Goal: Information Seeking & Learning: Compare options

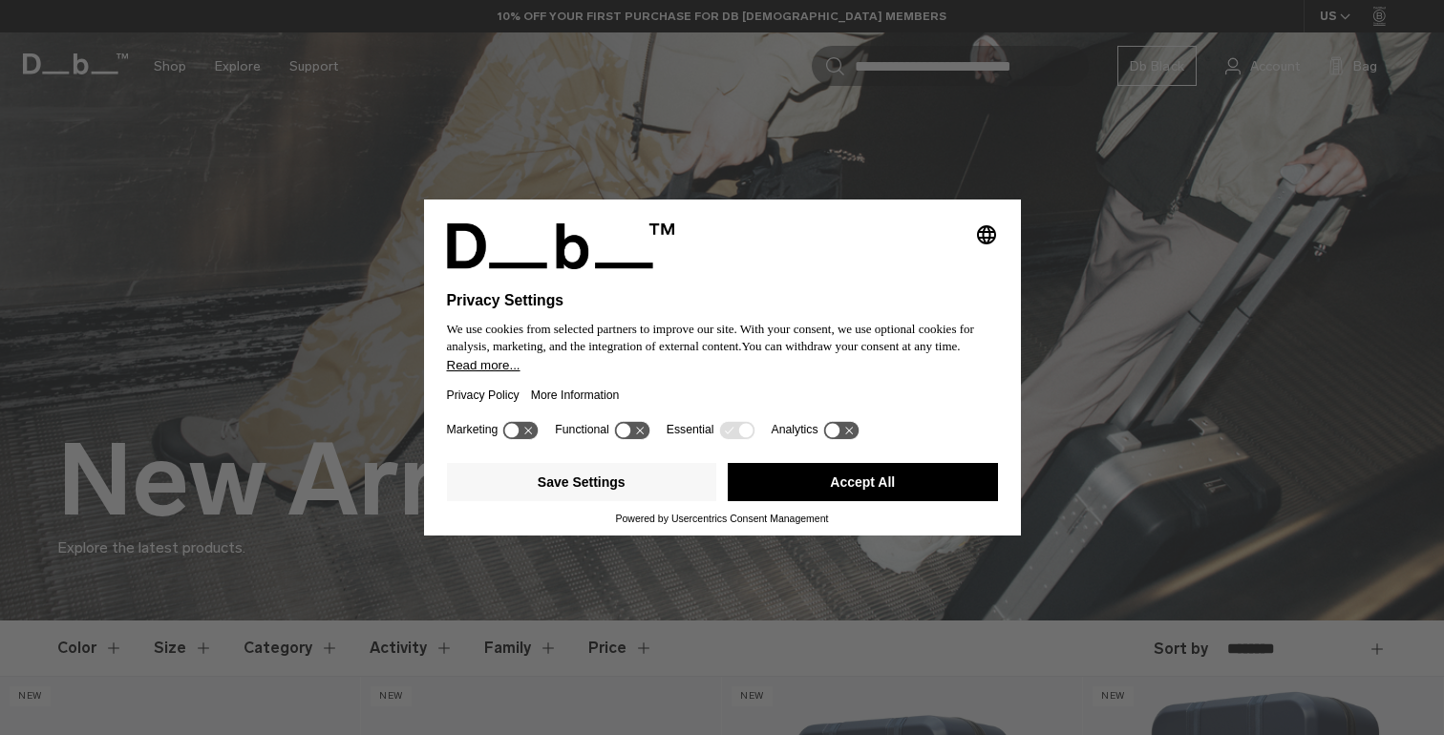
click at [1014, 158] on div "Selecting an option will immediately change the language Privacy Settings We us…" at bounding box center [722, 367] width 1444 height 735
click at [645, 439] on icon at bounding box center [631, 430] width 35 height 18
click at [630, 437] on icon at bounding box center [631, 430] width 35 height 18
click at [609, 488] on button "Save Settings" at bounding box center [582, 482] width 270 height 38
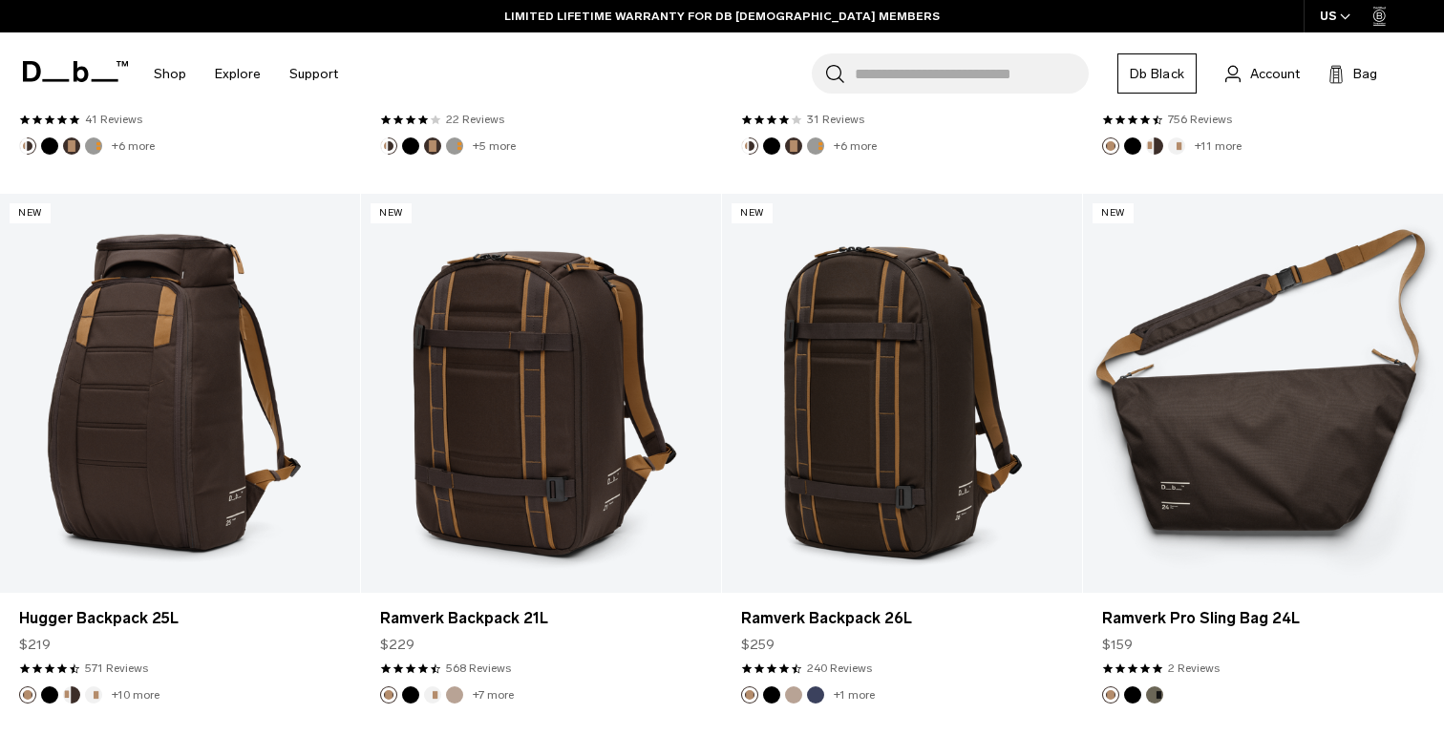
scroll to position [4347, 0]
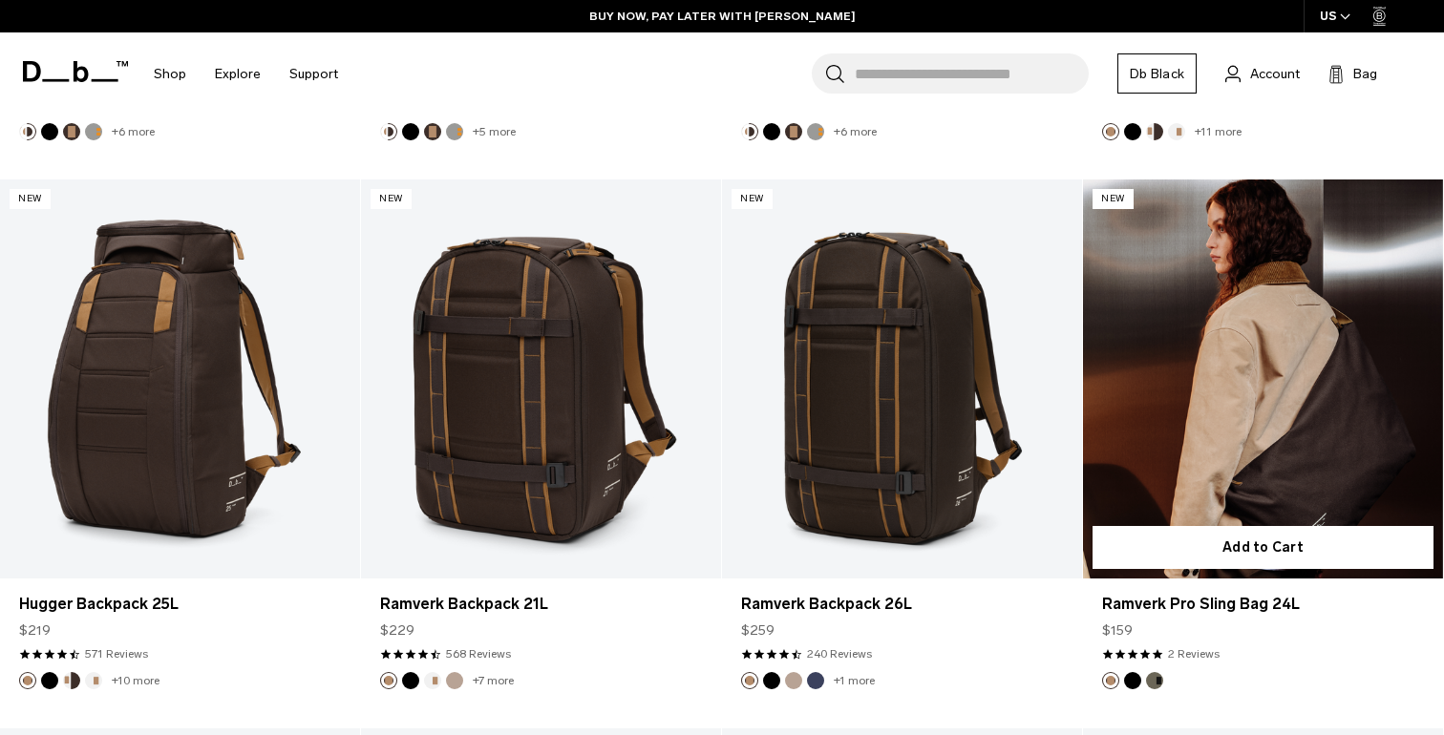
click at [1338, 440] on link "Ramverk Pro Sling Bag 24L" at bounding box center [1263, 380] width 360 height 400
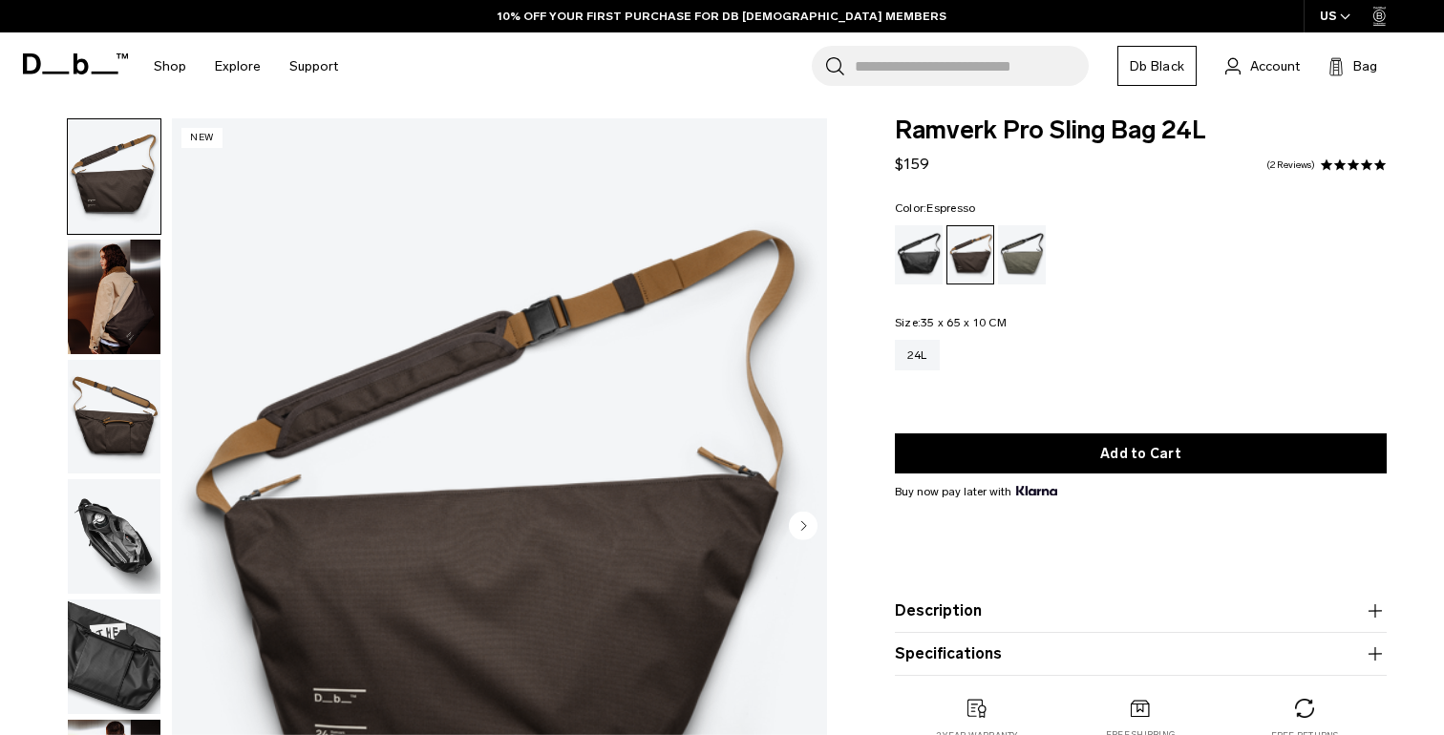
scroll to position [27, 0]
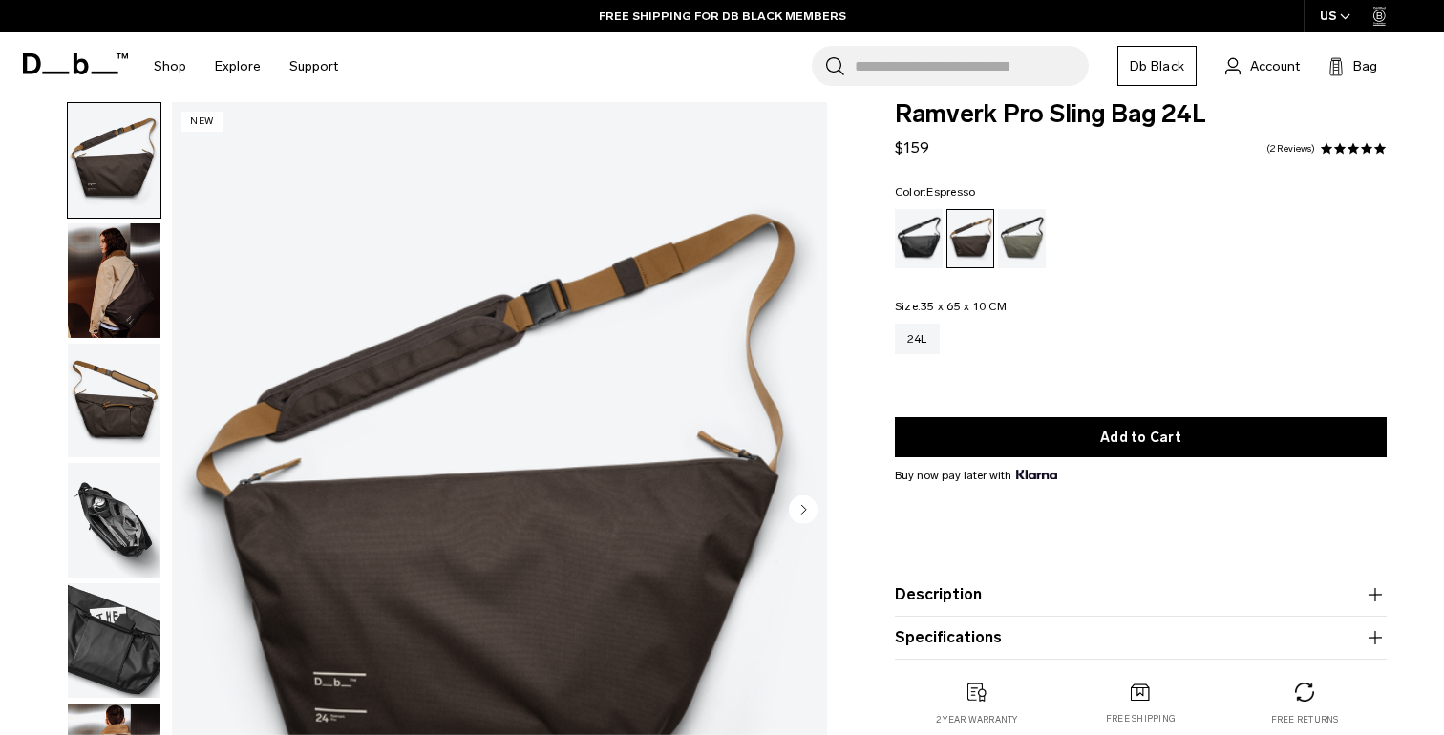
click at [144, 288] on img "button" at bounding box center [114, 280] width 93 height 115
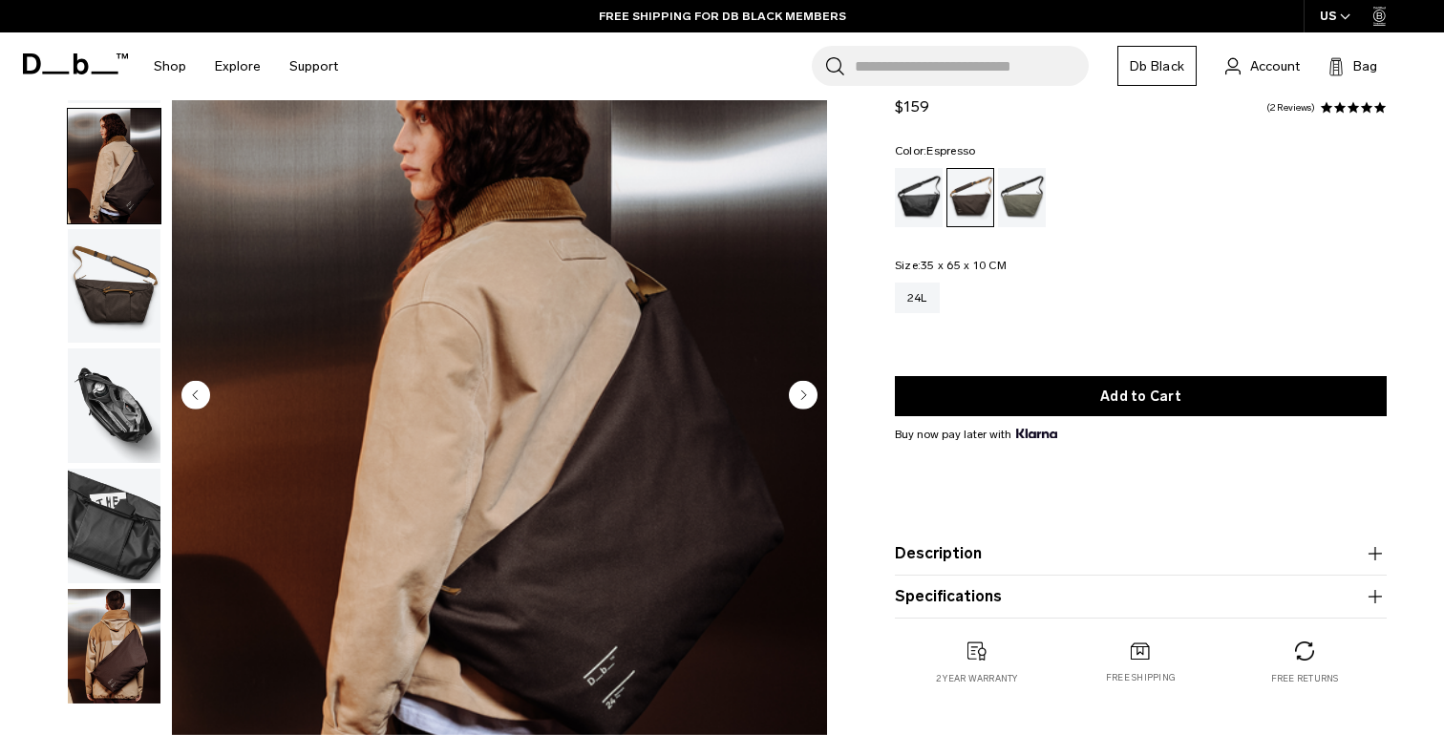
scroll to position [167, 0]
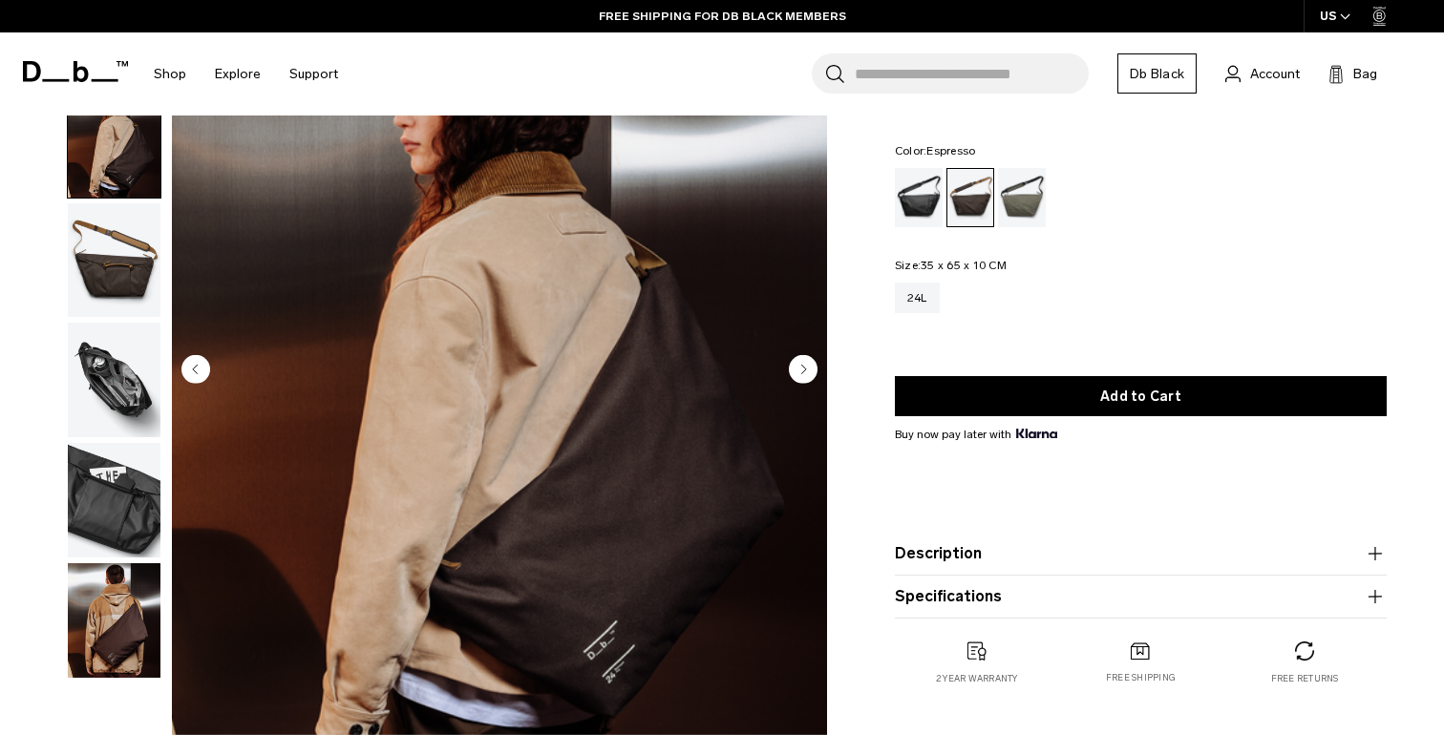
click at [150, 274] on img "button" at bounding box center [114, 260] width 93 height 115
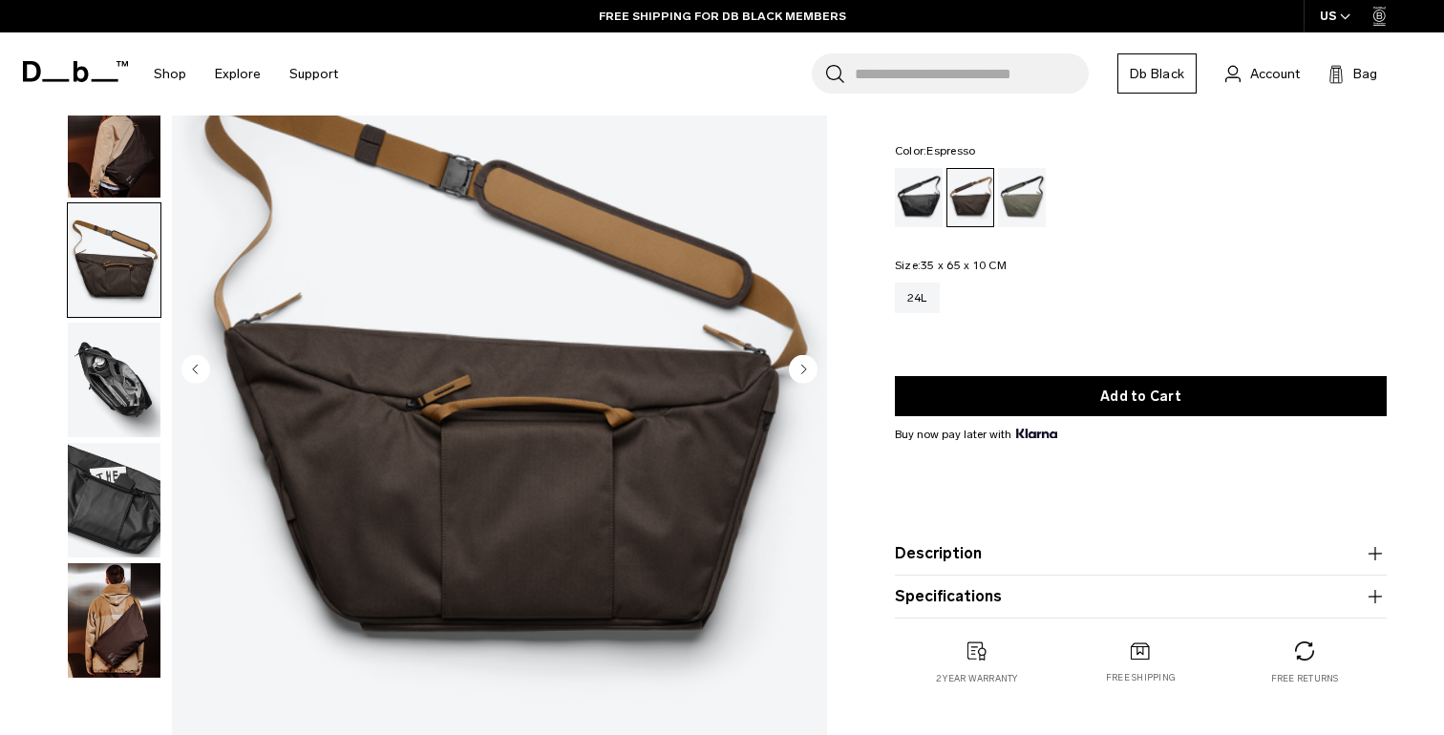
click at [137, 366] on img "button" at bounding box center [114, 380] width 93 height 115
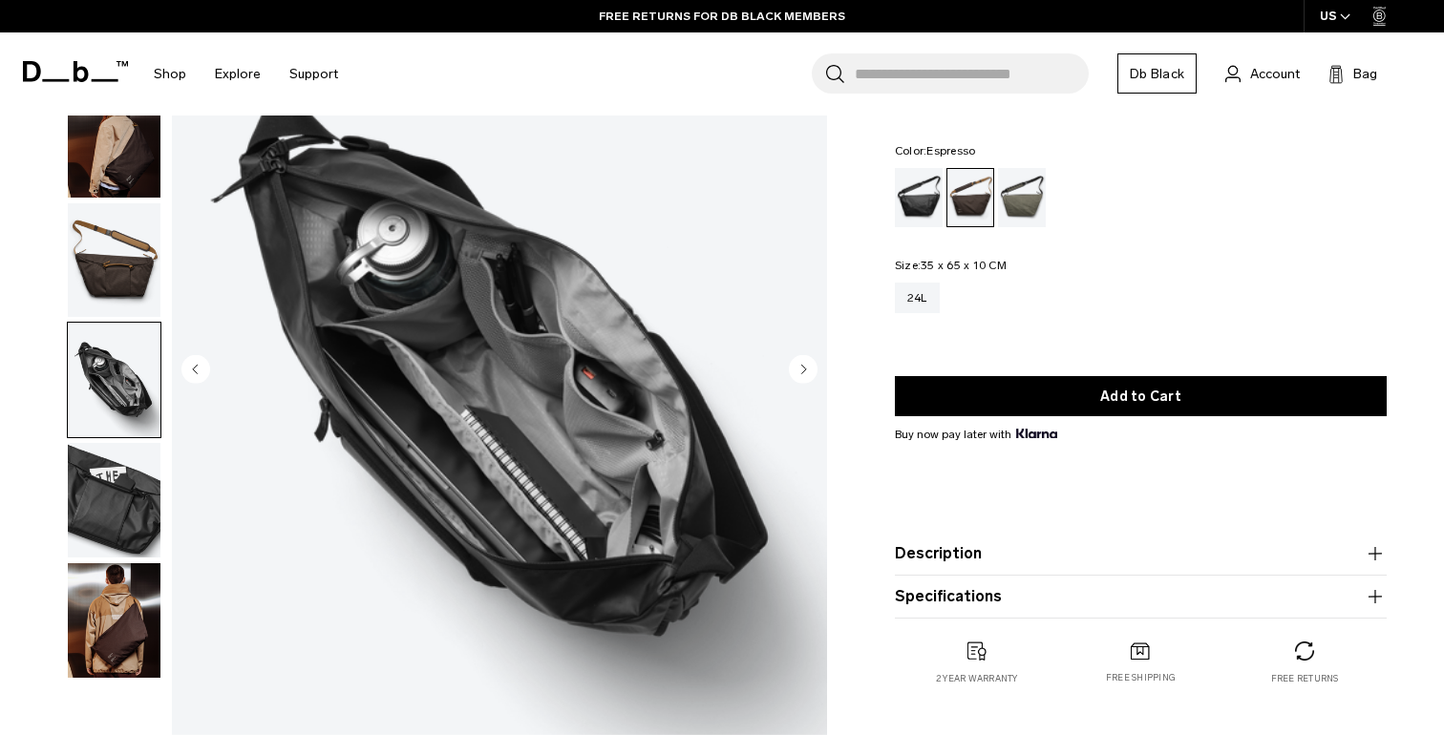
click at [114, 535] on img "button" at bounding box center [114, 500] width 93 height 115
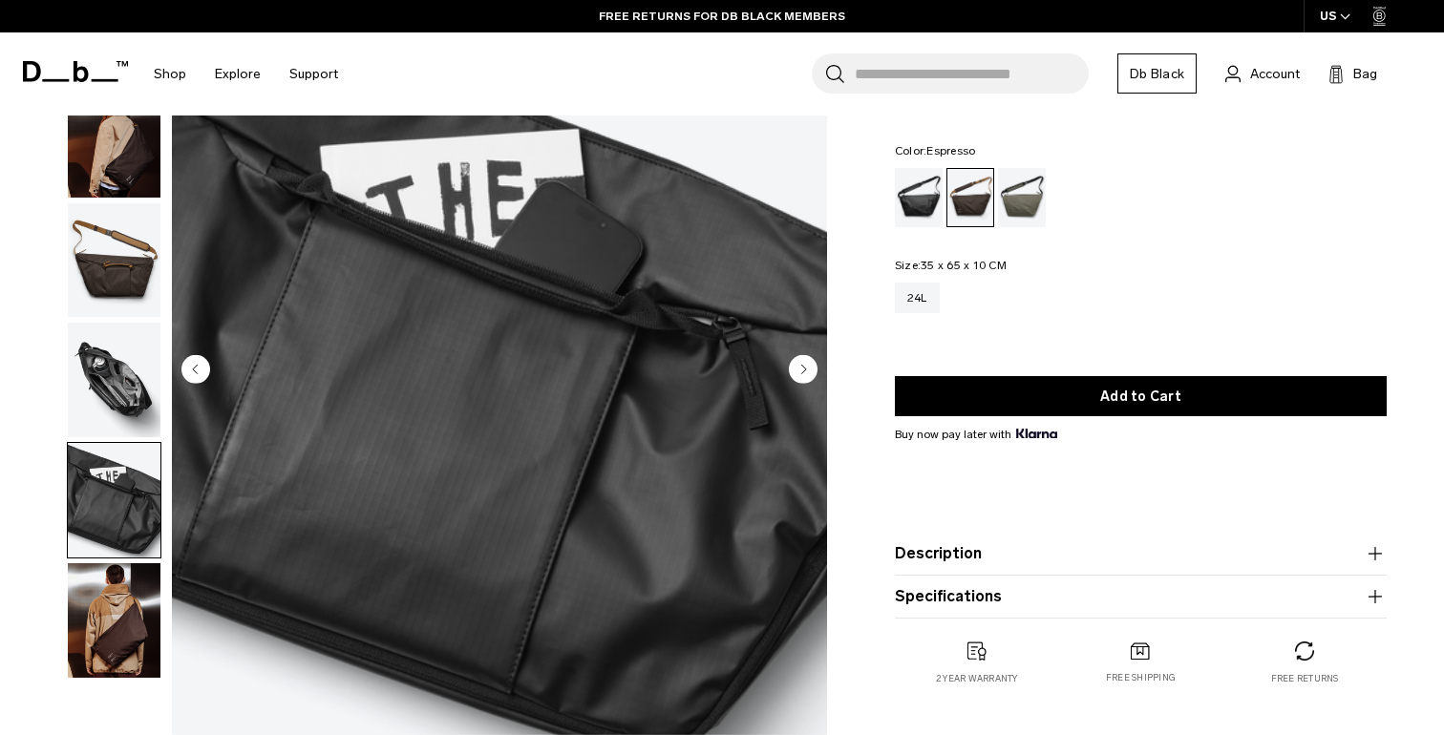
click at [113, 582] on img "button" at bounding box center [114, 620] width 93 height 115
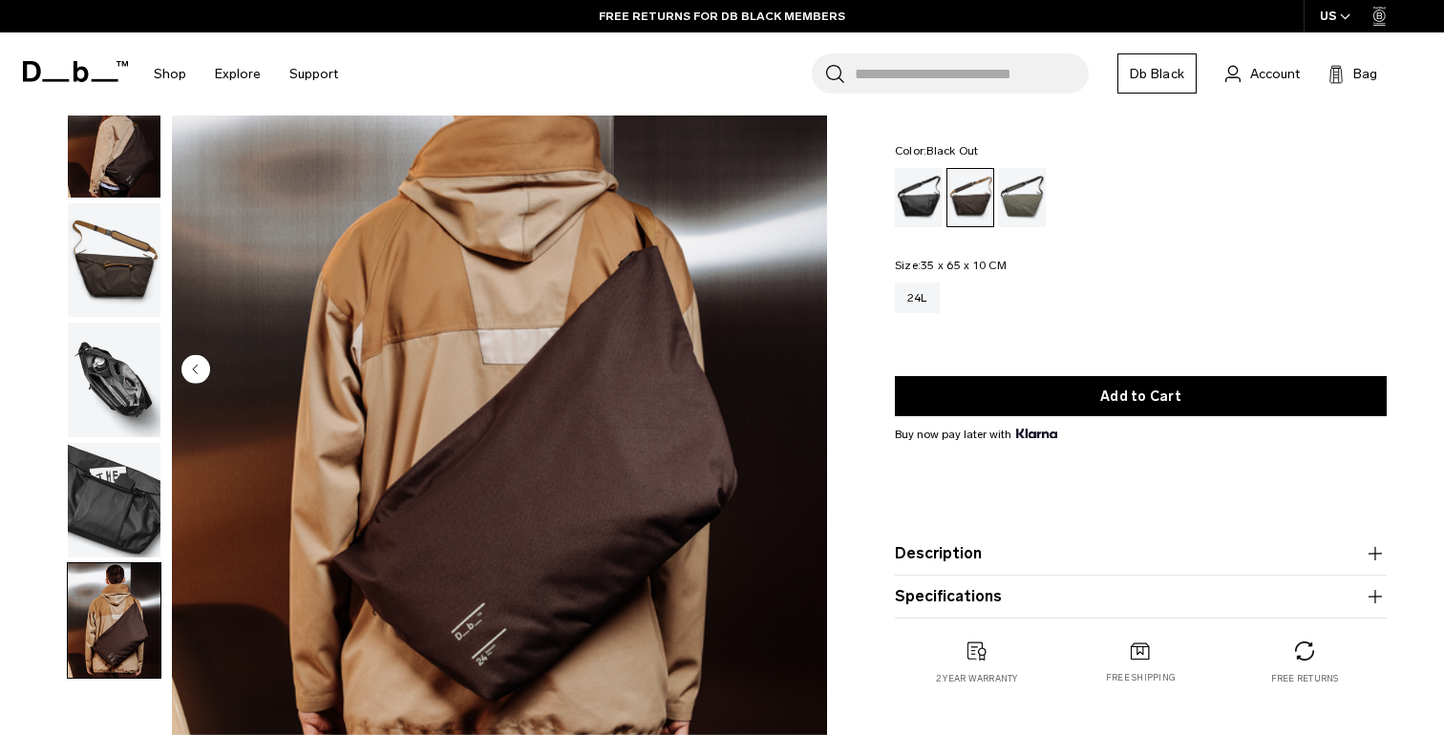
click at [920, 197] on div "Black Out" at bounding box center [919, 197] width 49 height 59
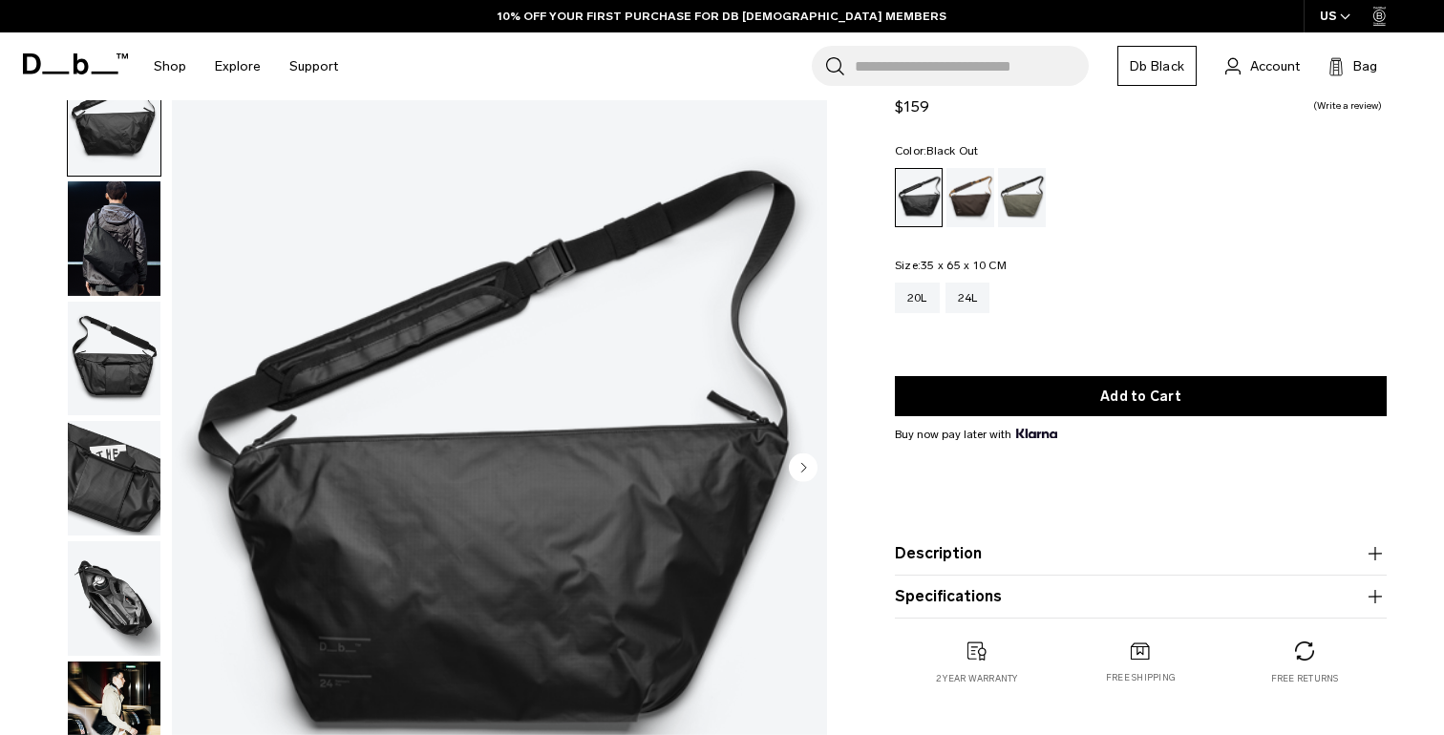
scroll to position [83, 0]
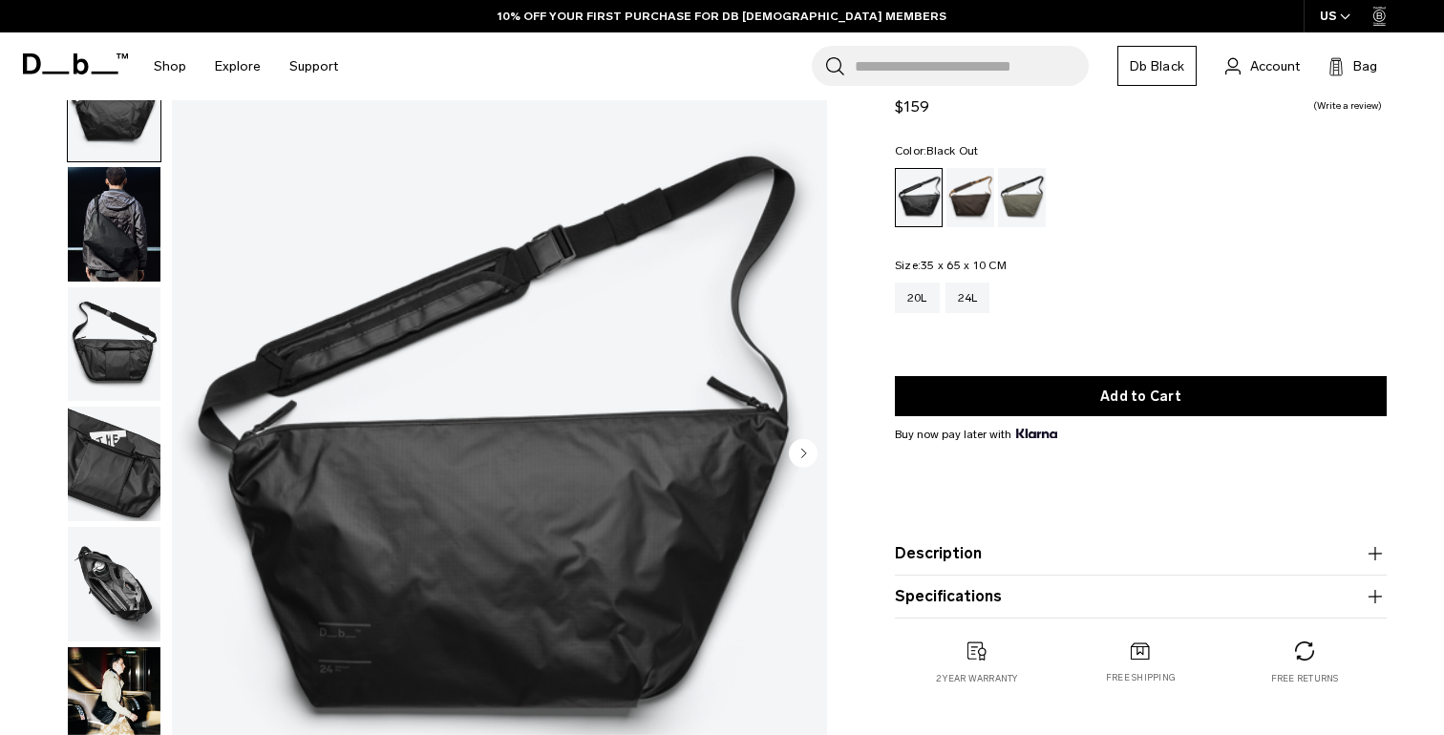
click at [118, 250] on img "button" at bounding box center [114, 224] width 93 height 115
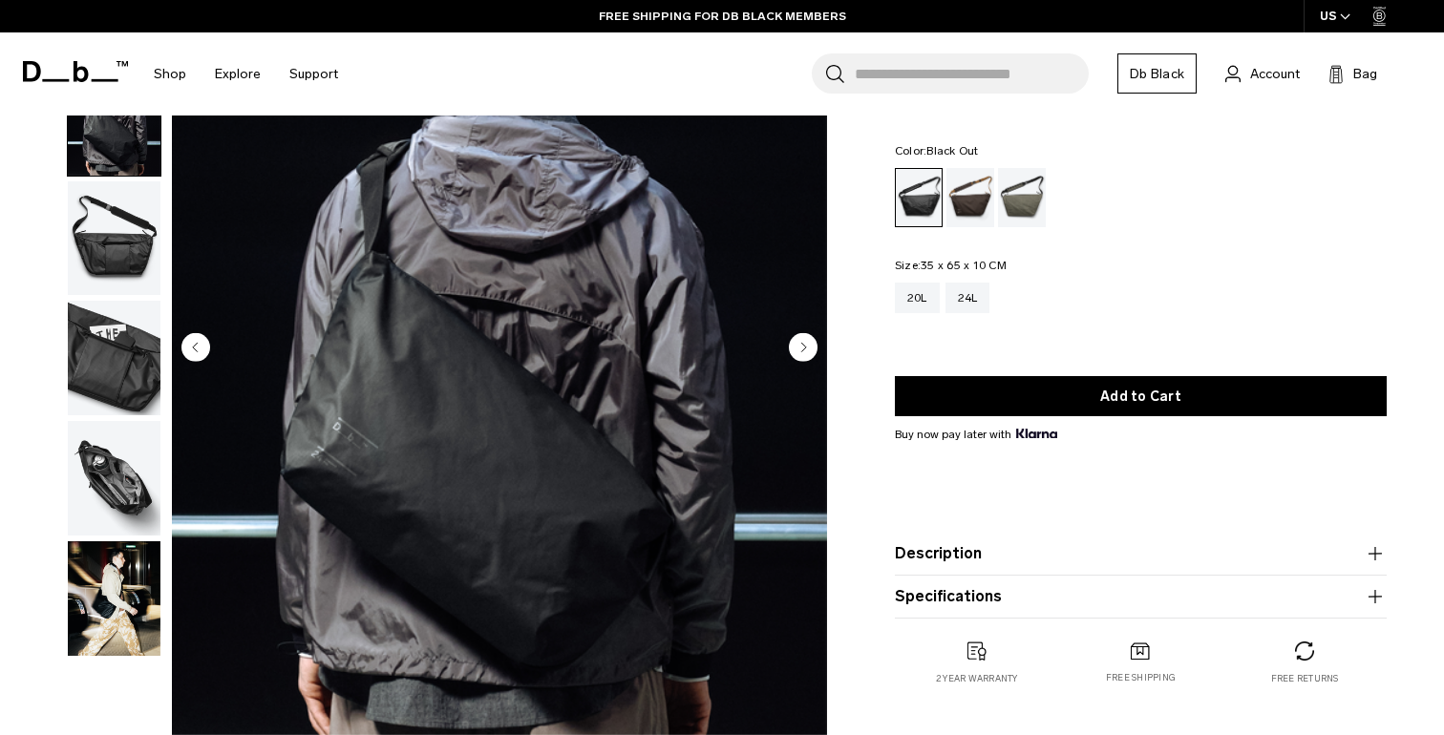
scroll to position [181, 0]
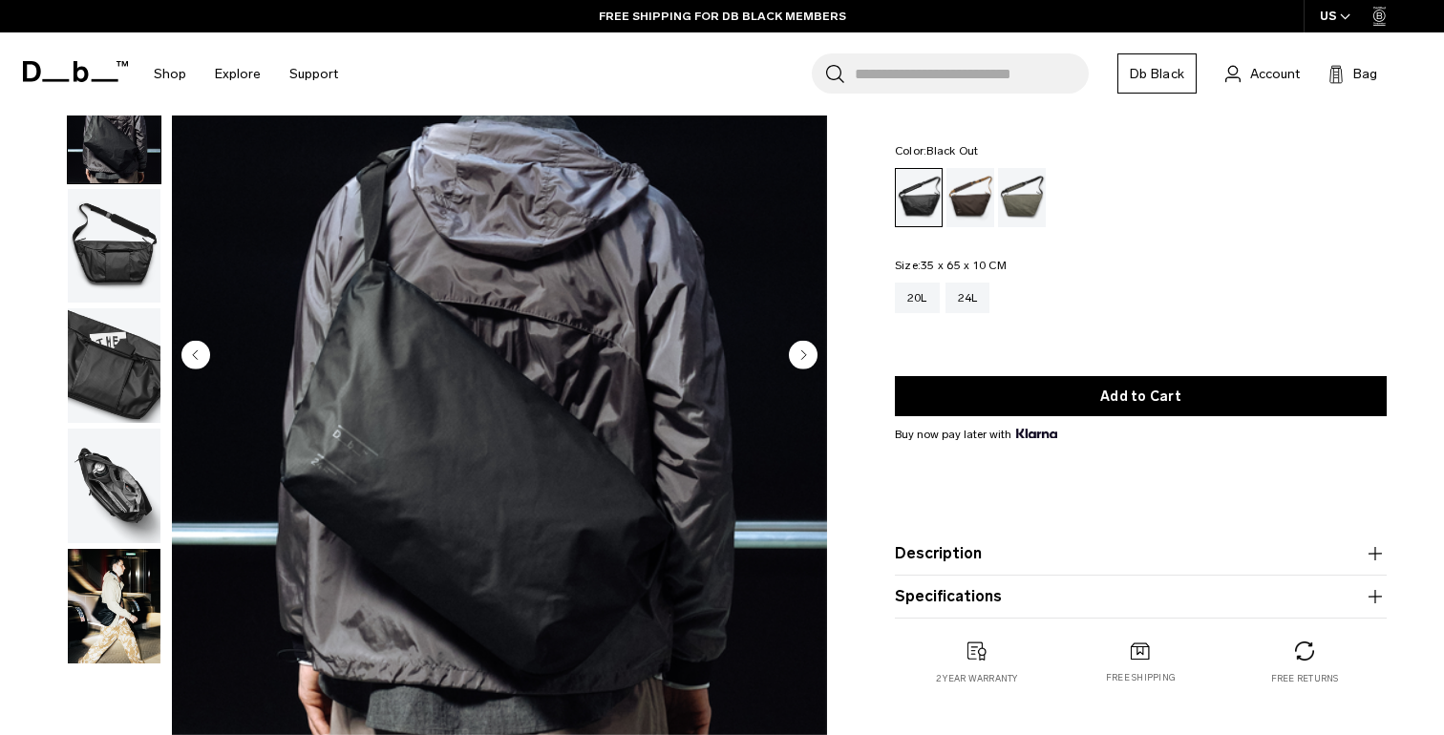
click at [131, 371] on img "button" at bounding box center [114, 365] width 93 height 115
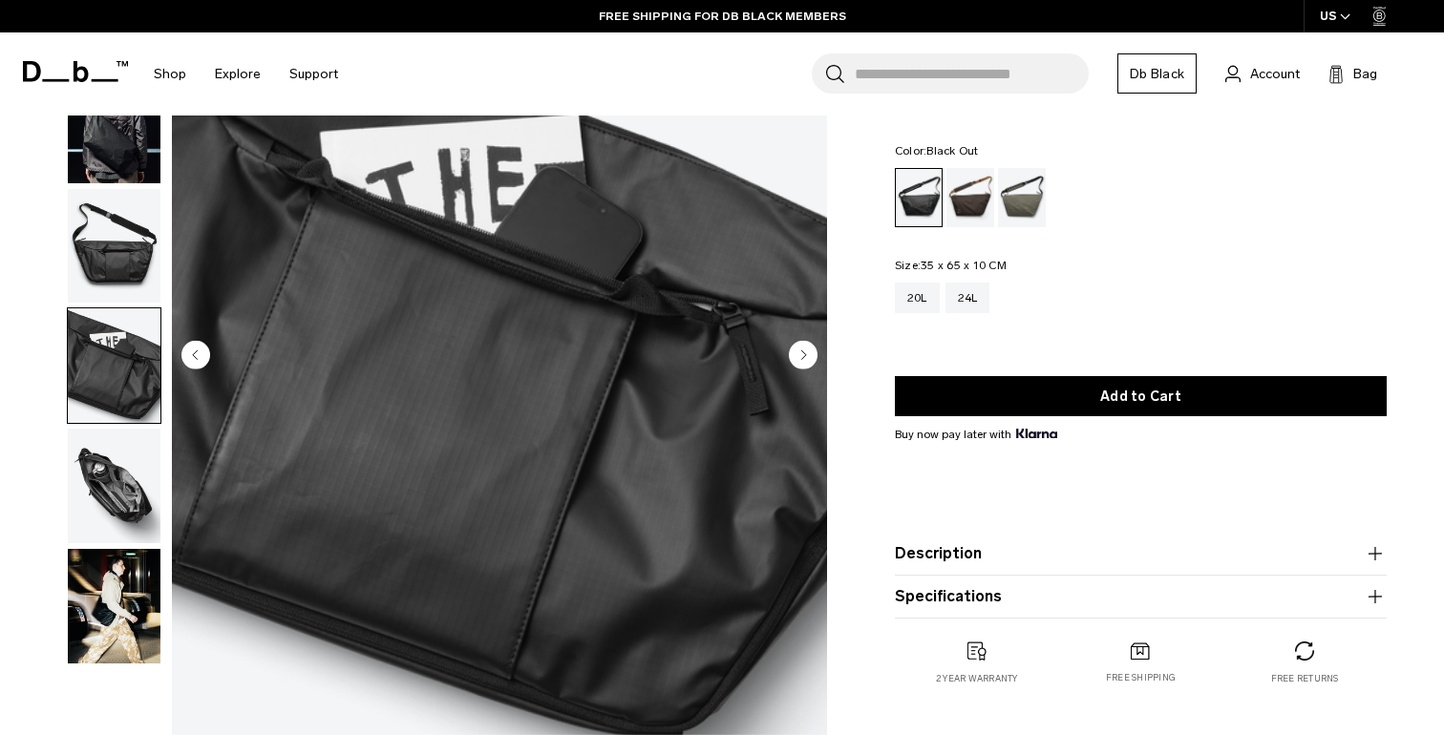
click at [101, 480] on img "button" at bounding box center [114, 486] width 93 height 115
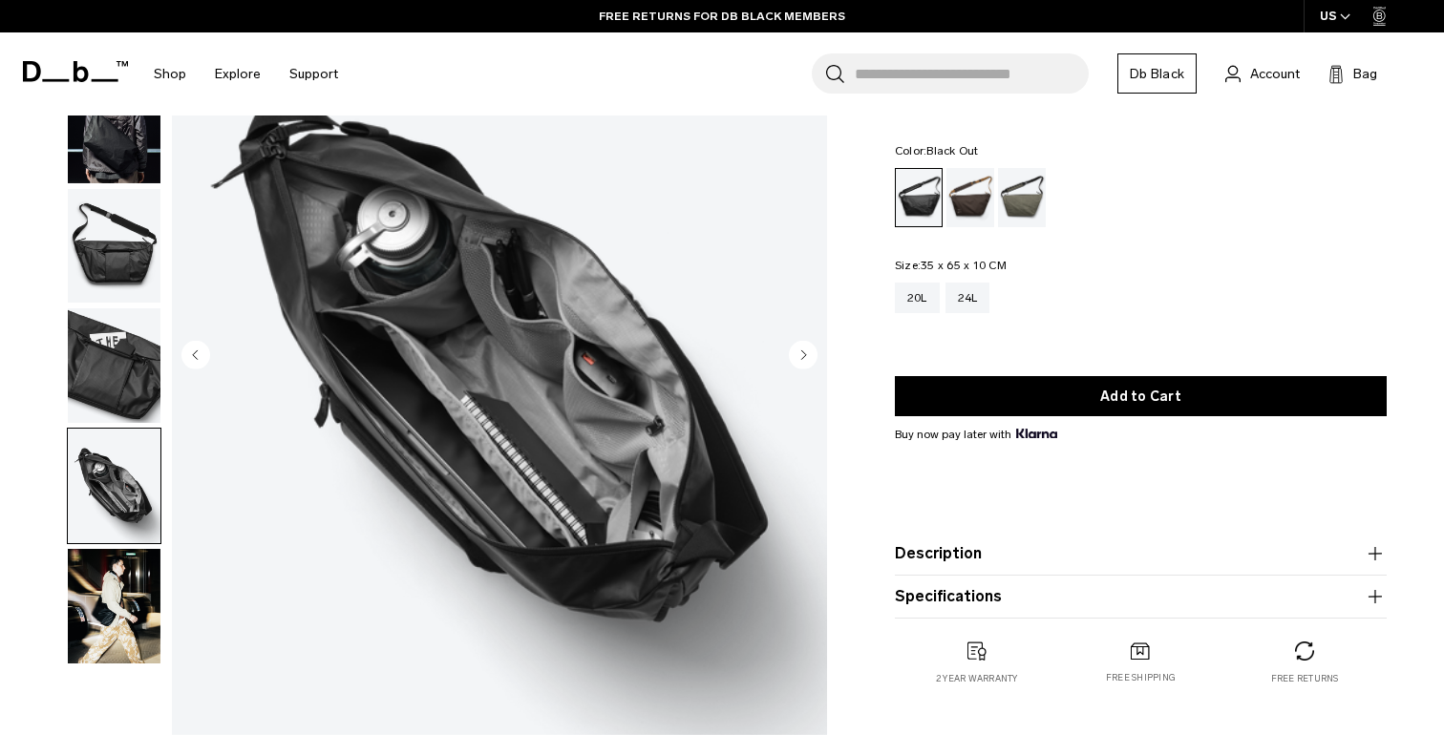
click at [81, 572] on img "button" at bounding box center [114, 606] width 93 height 115
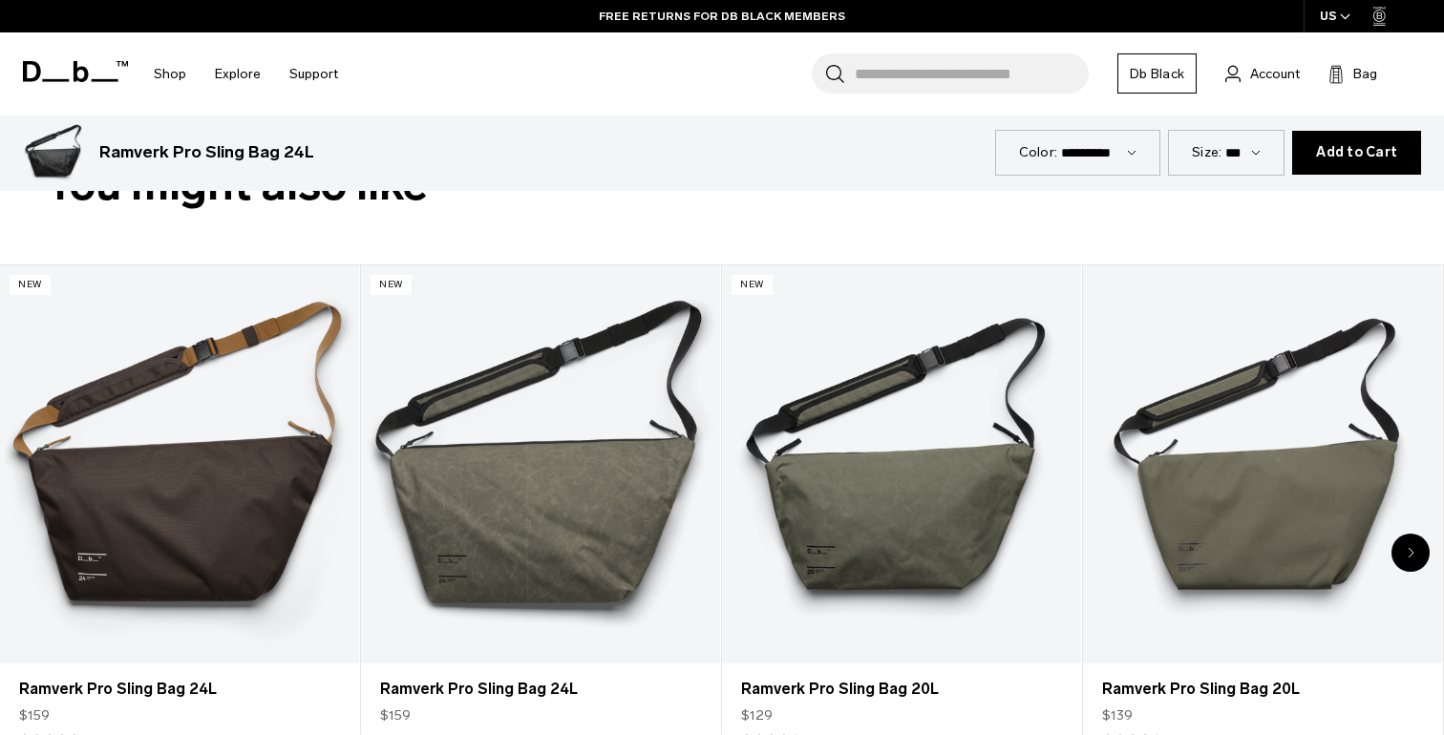
scroll to position [936, 0]
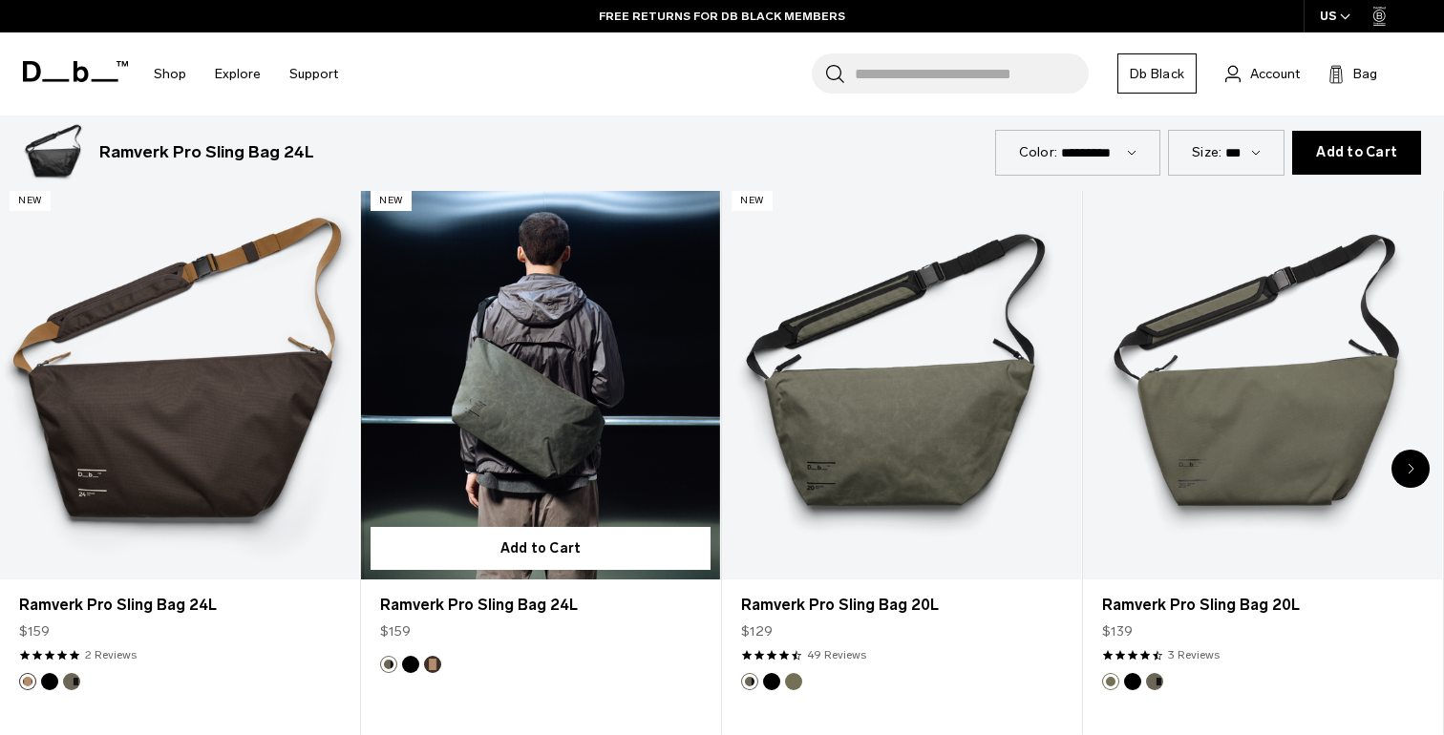
click at [479, 474] on link "Ramverk Pro Sling Bag 24L" at bounding box center [540, 380] width 359 height 399
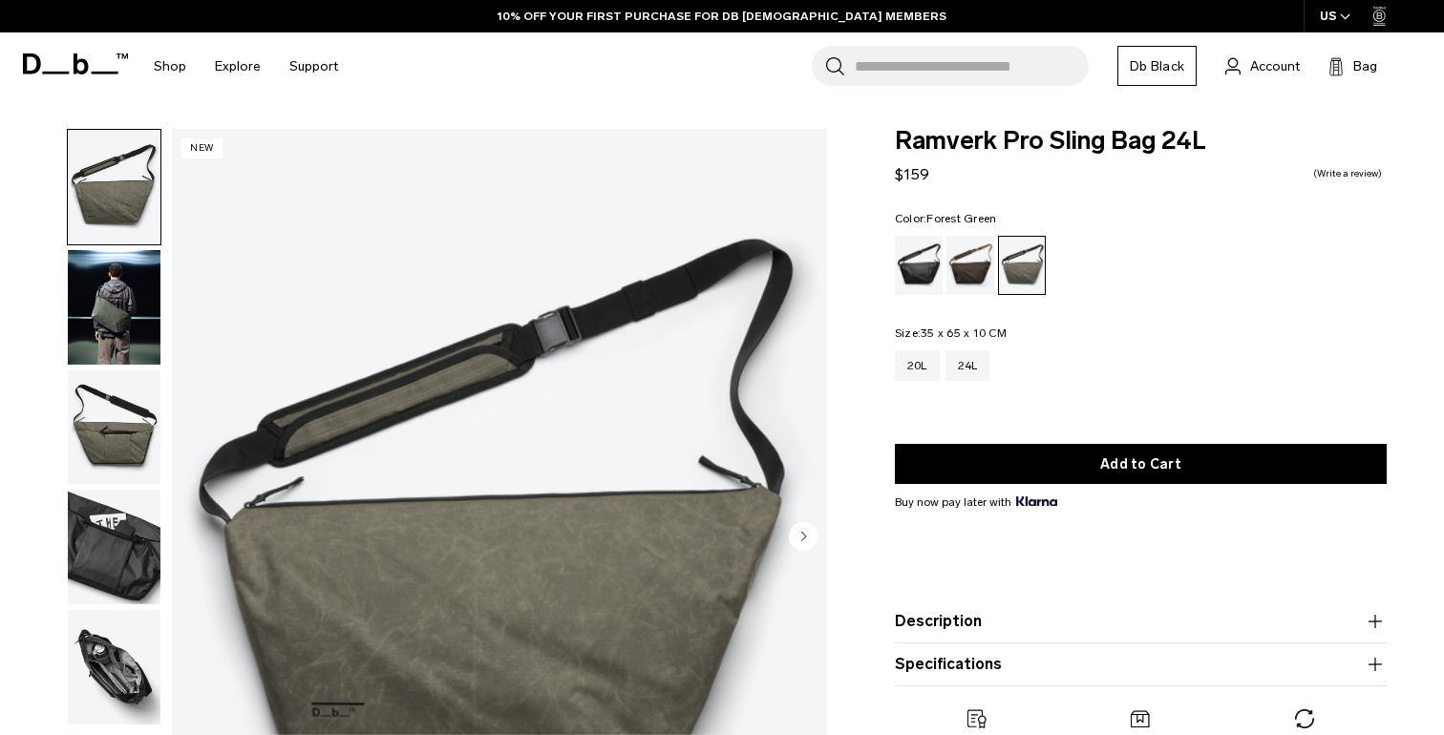
click at [126, 296] on img "button" at bounding box center [114, 307] width 93 height 115
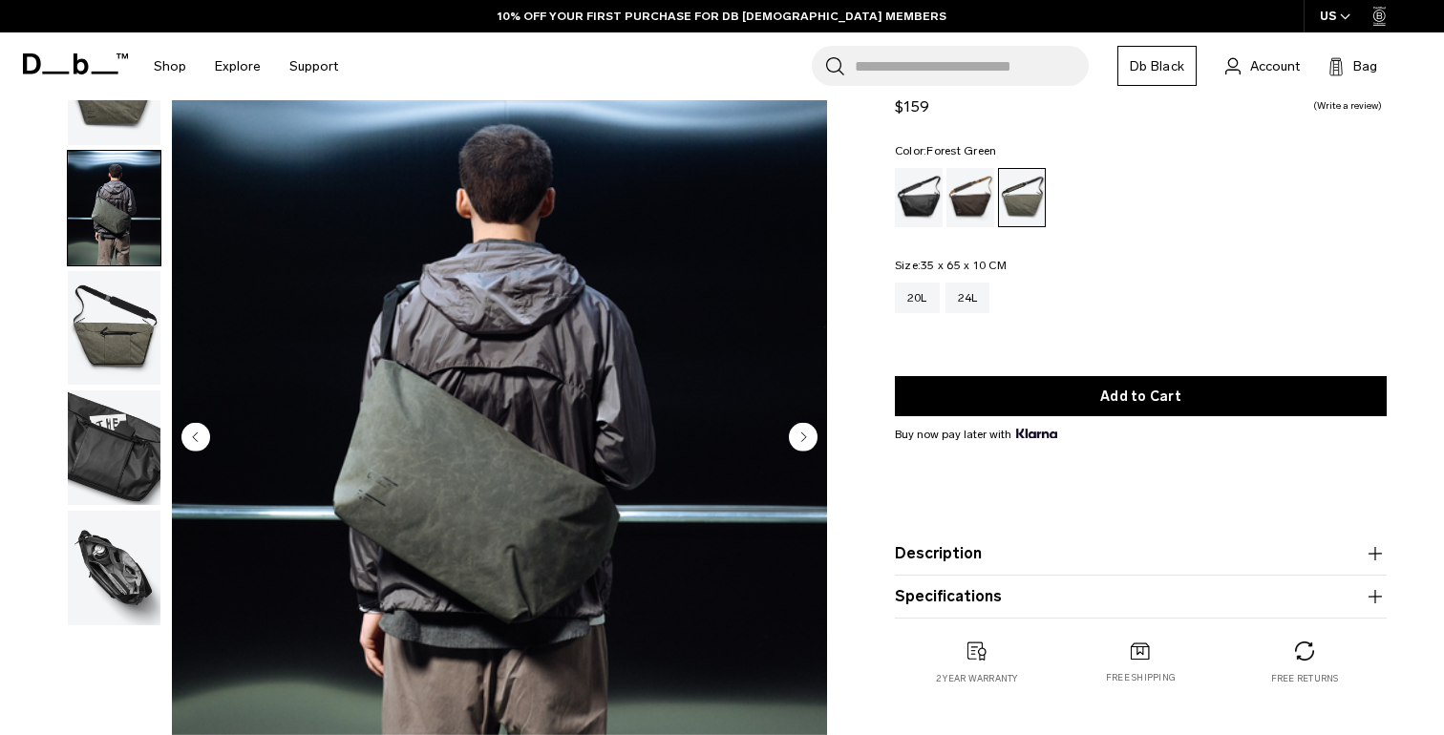
scroll to position [106, 0]
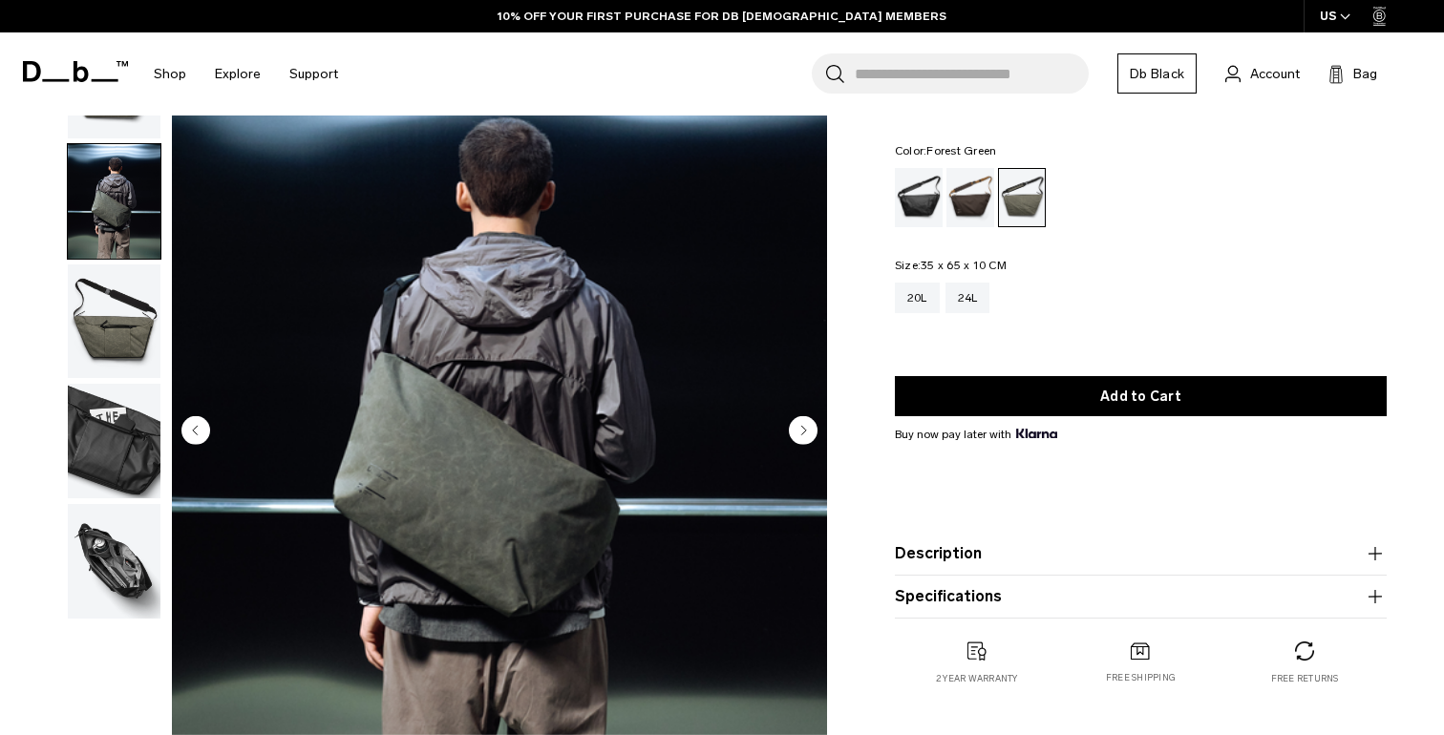
click at [125, 299] on img "button" at bounding box center [114, 321] width 93 height 115
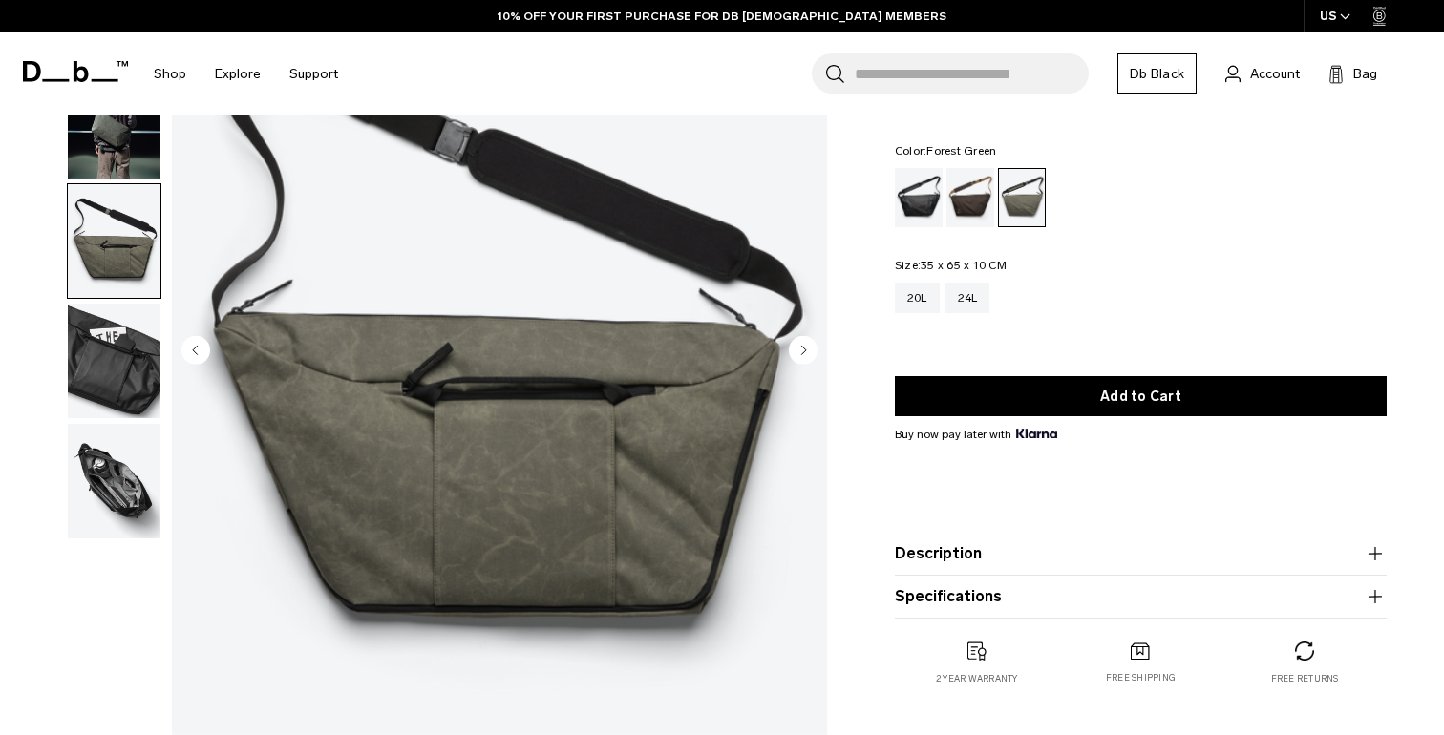
scroll to position [206, 0]
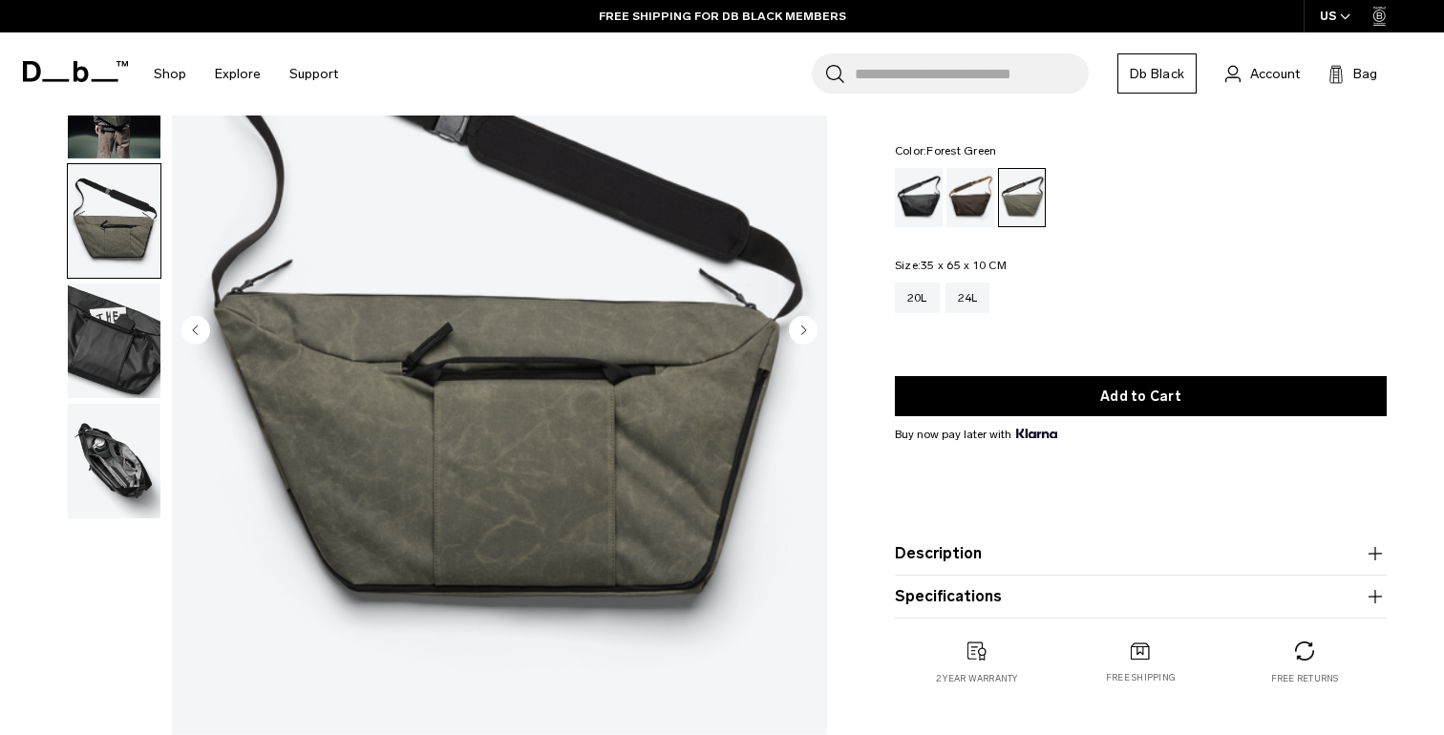
click at [124, 294] on img "button" at bounding box center [114, 341] width 93 height 115
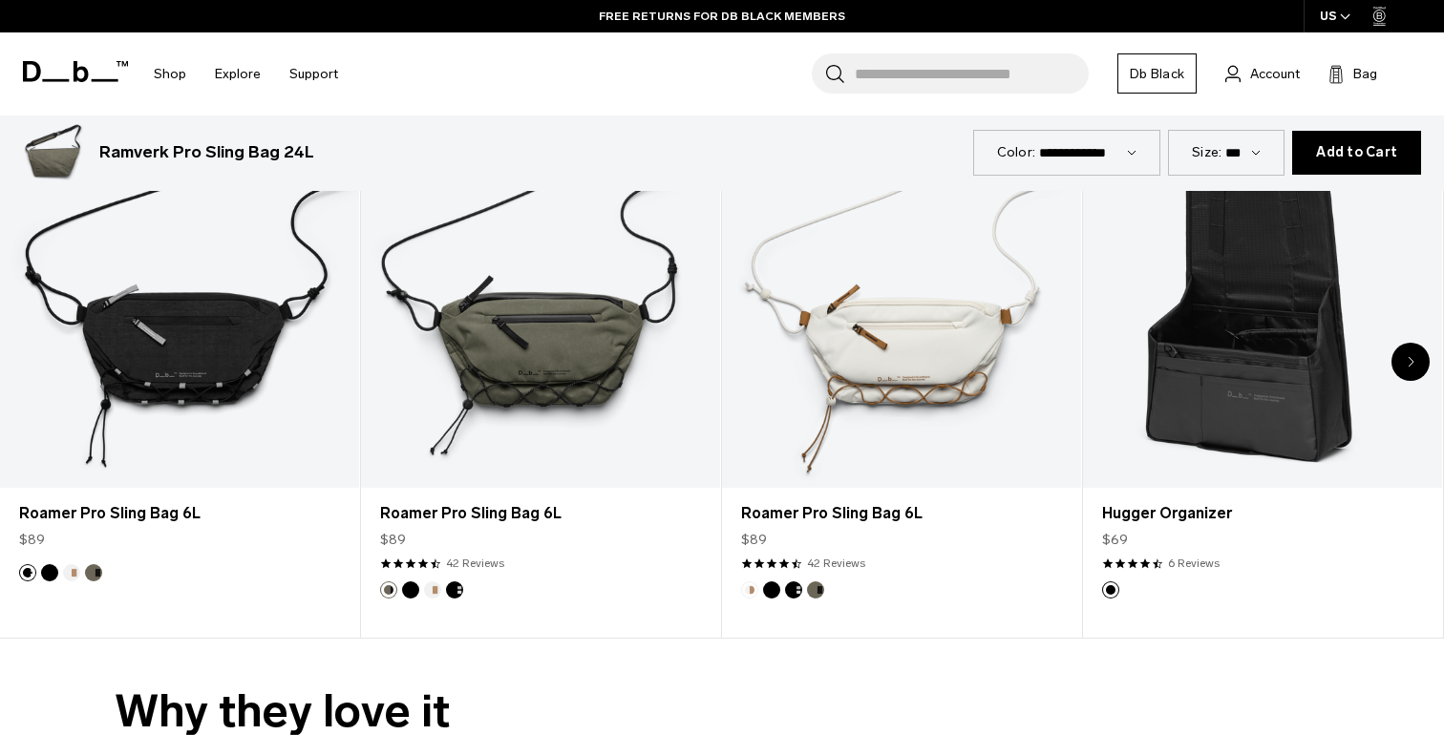
scroll to position [4083, 0]
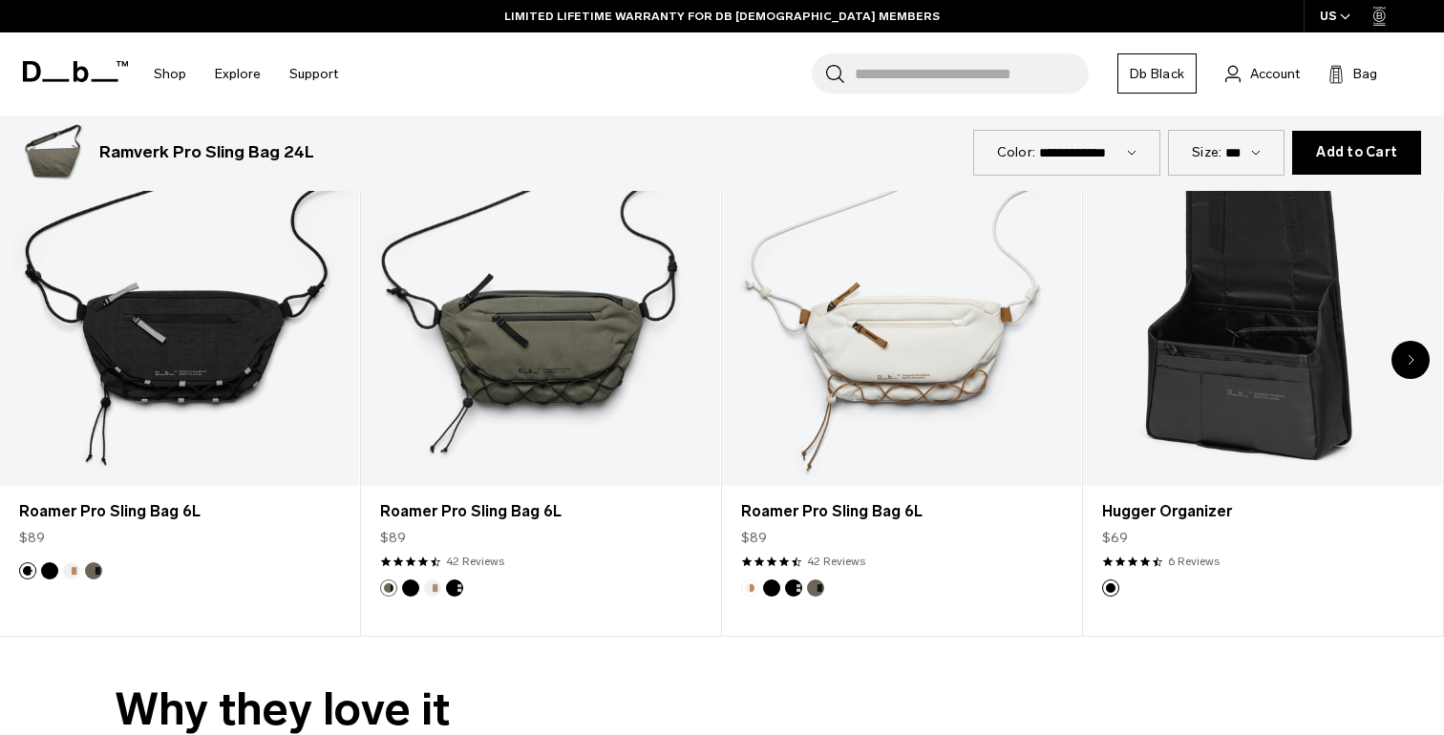
click at [65, 77] on icon at bounding box center [75, 71] width 105 height 21
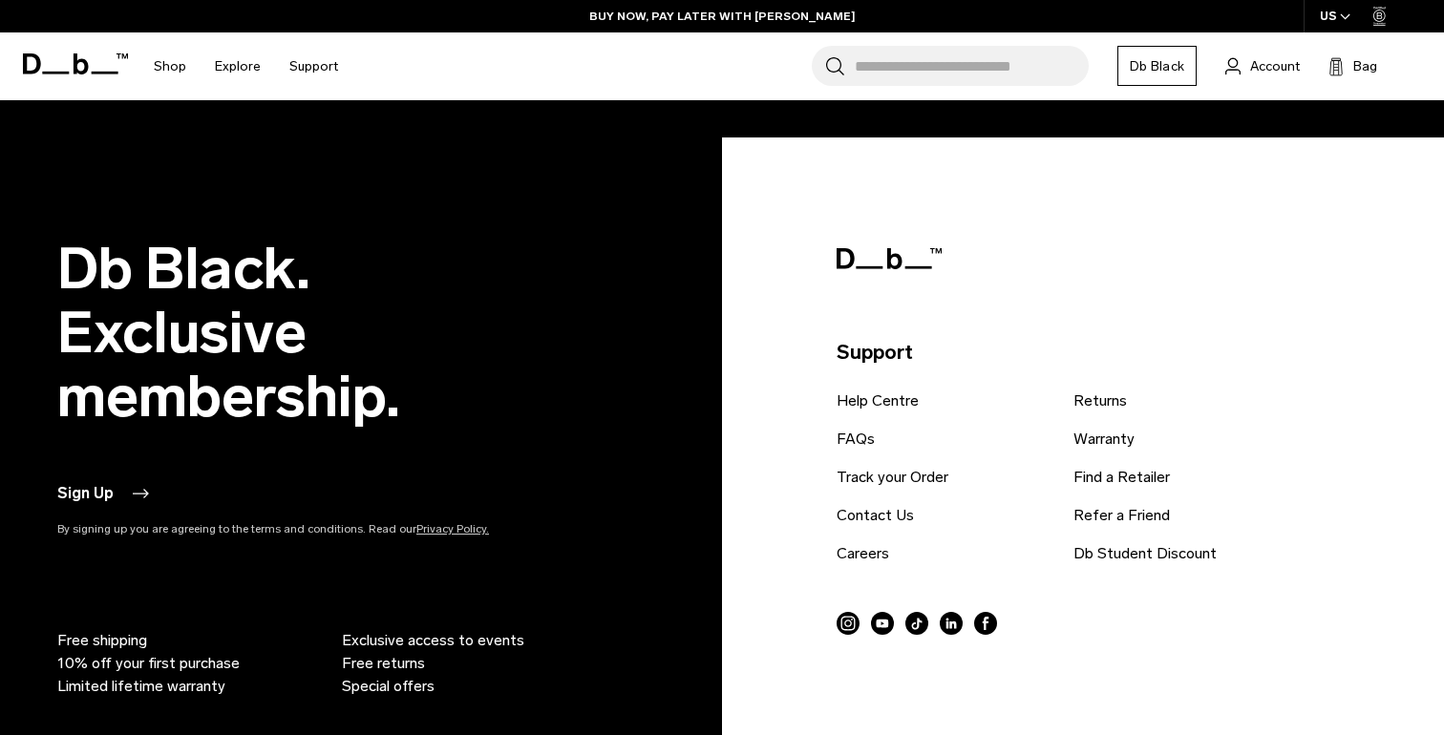
scroll to position [3870, 0]
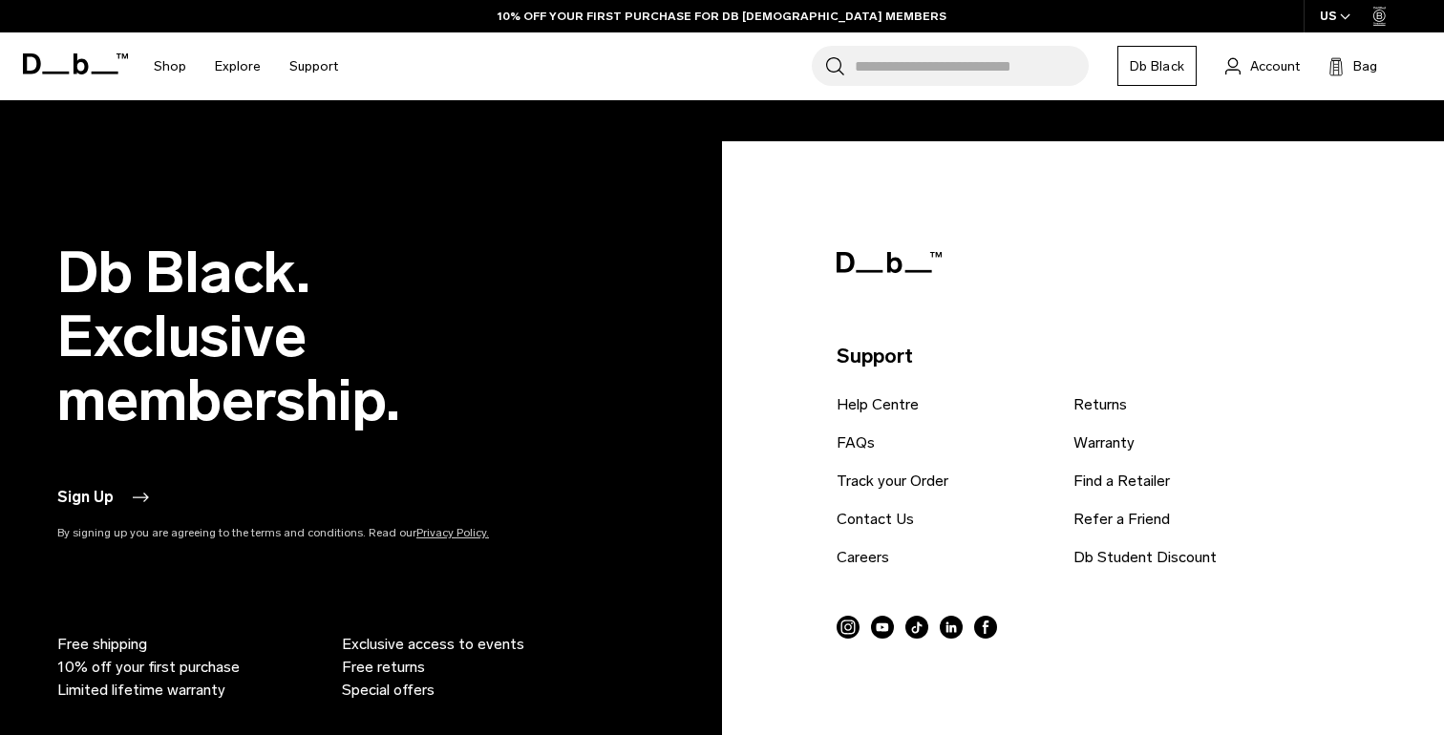
click at [945, 632] on circle at bounding box center [951, 627] width 23 height 23
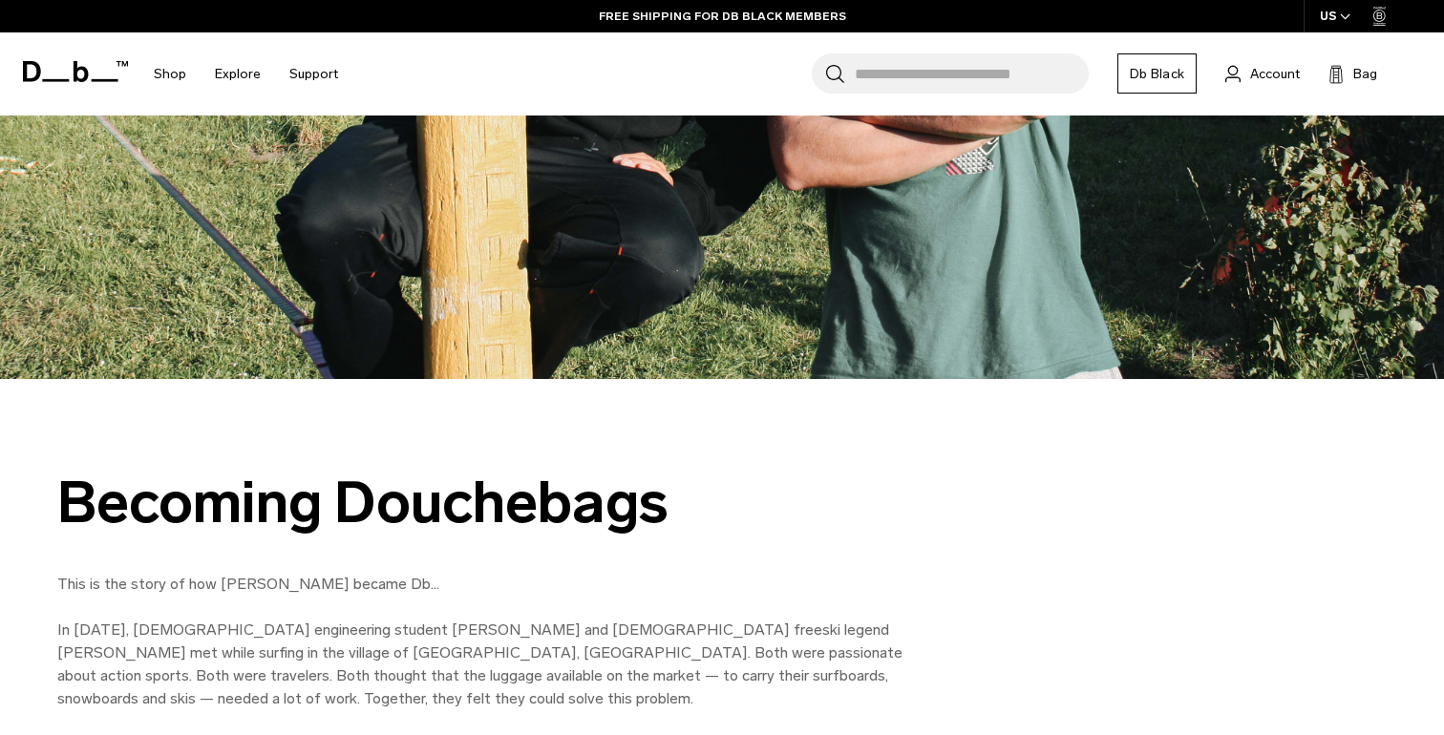
scroll to position [643, 0]
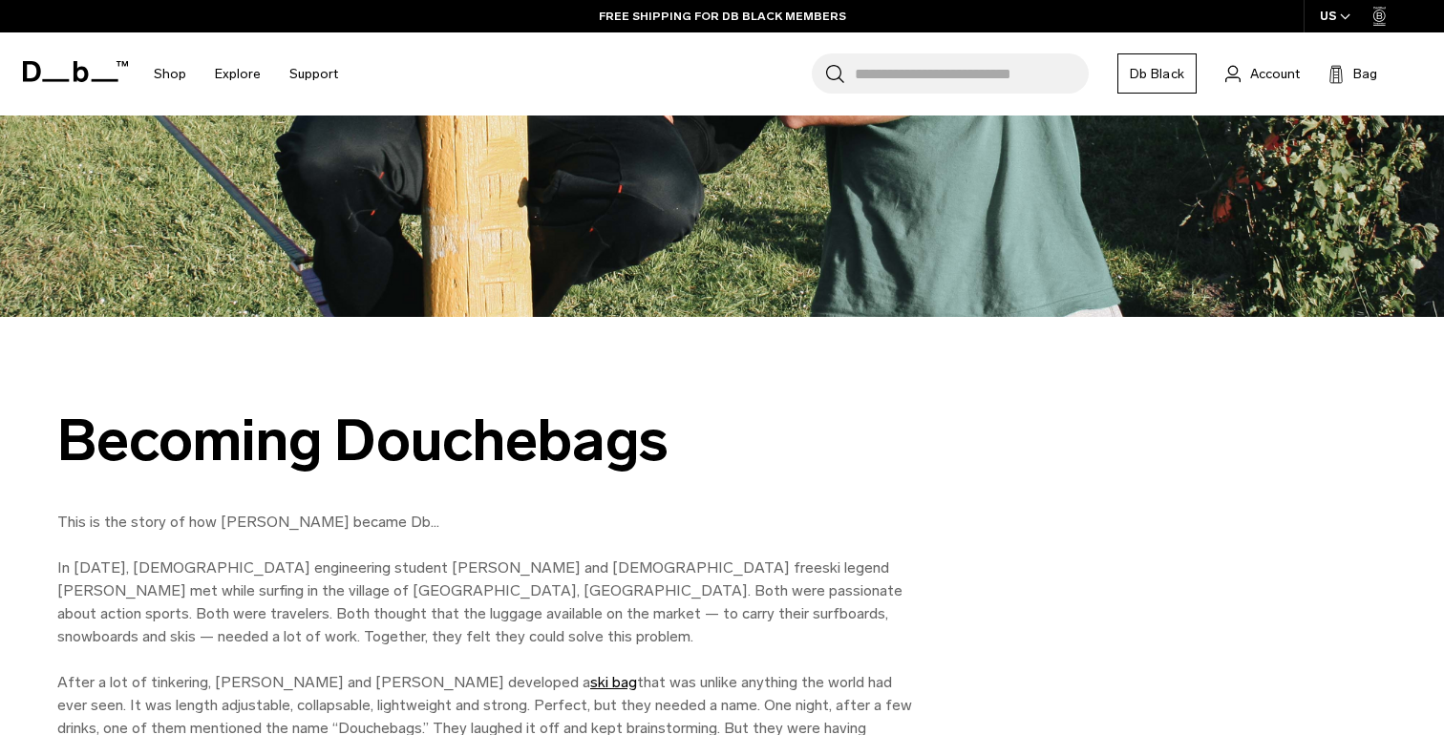
click at [458, 434] on div "Becoming Douchebags" at bounding box center [486, 441] width 859 height 64
copy div "Douchebags"
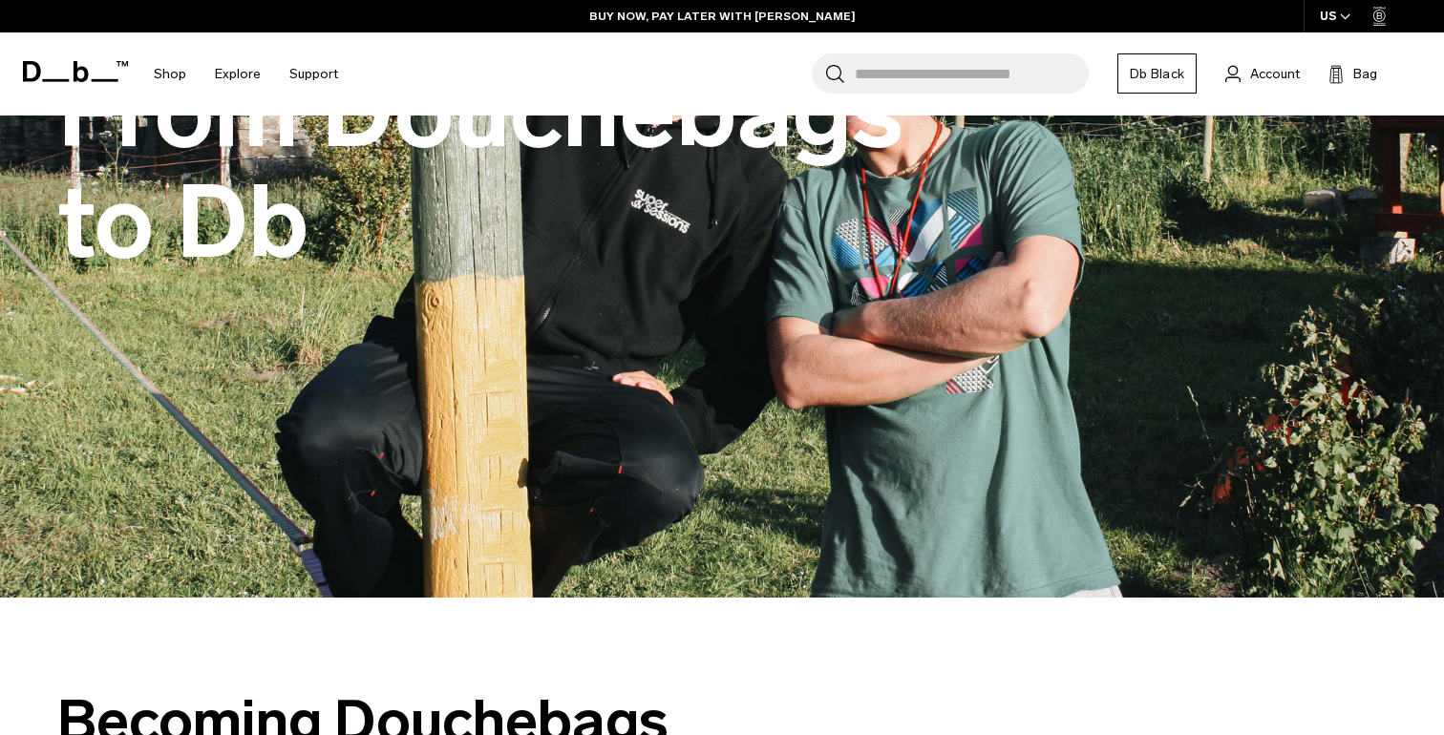
scroll to position [0, 0]
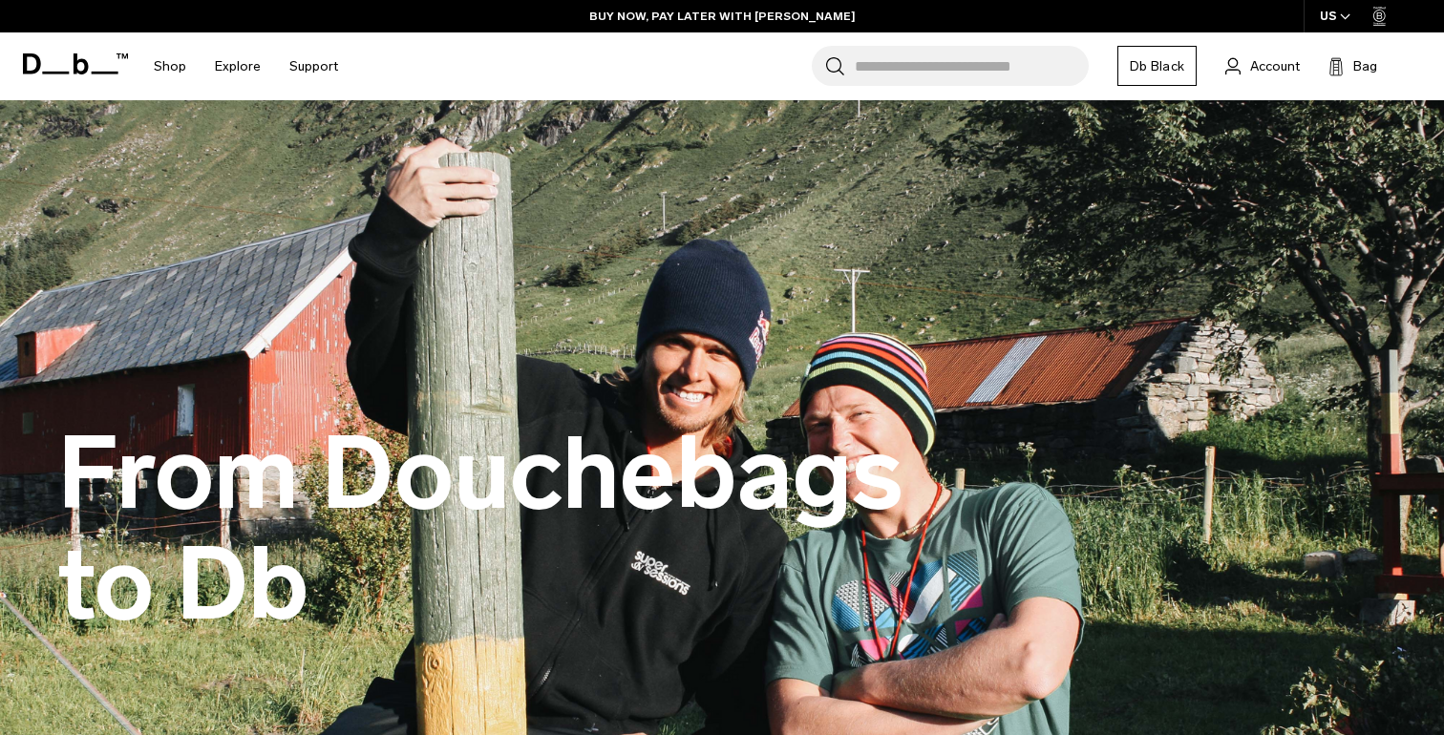
click at [74, 68] on icon at bounding box center [81, 63] width 15 height 21
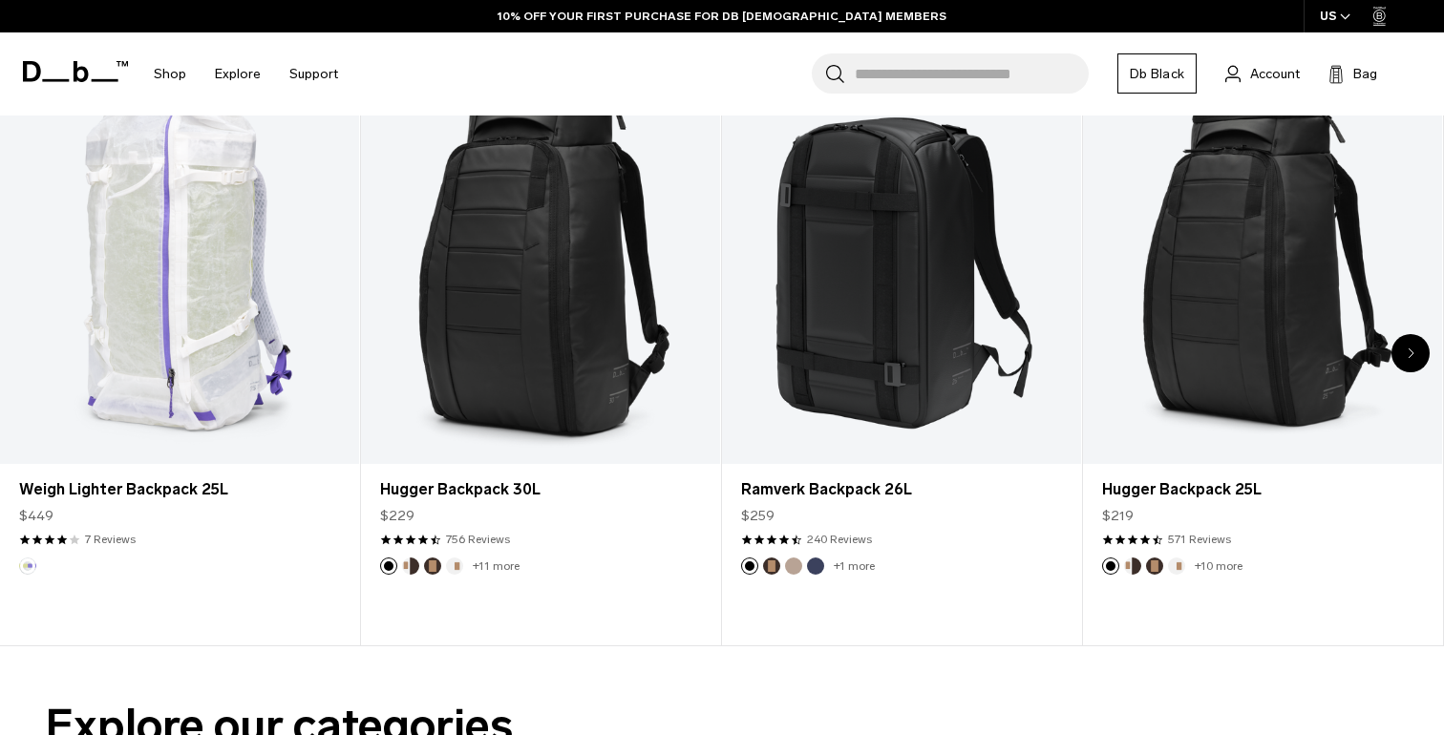
scroll to position [914, 0]
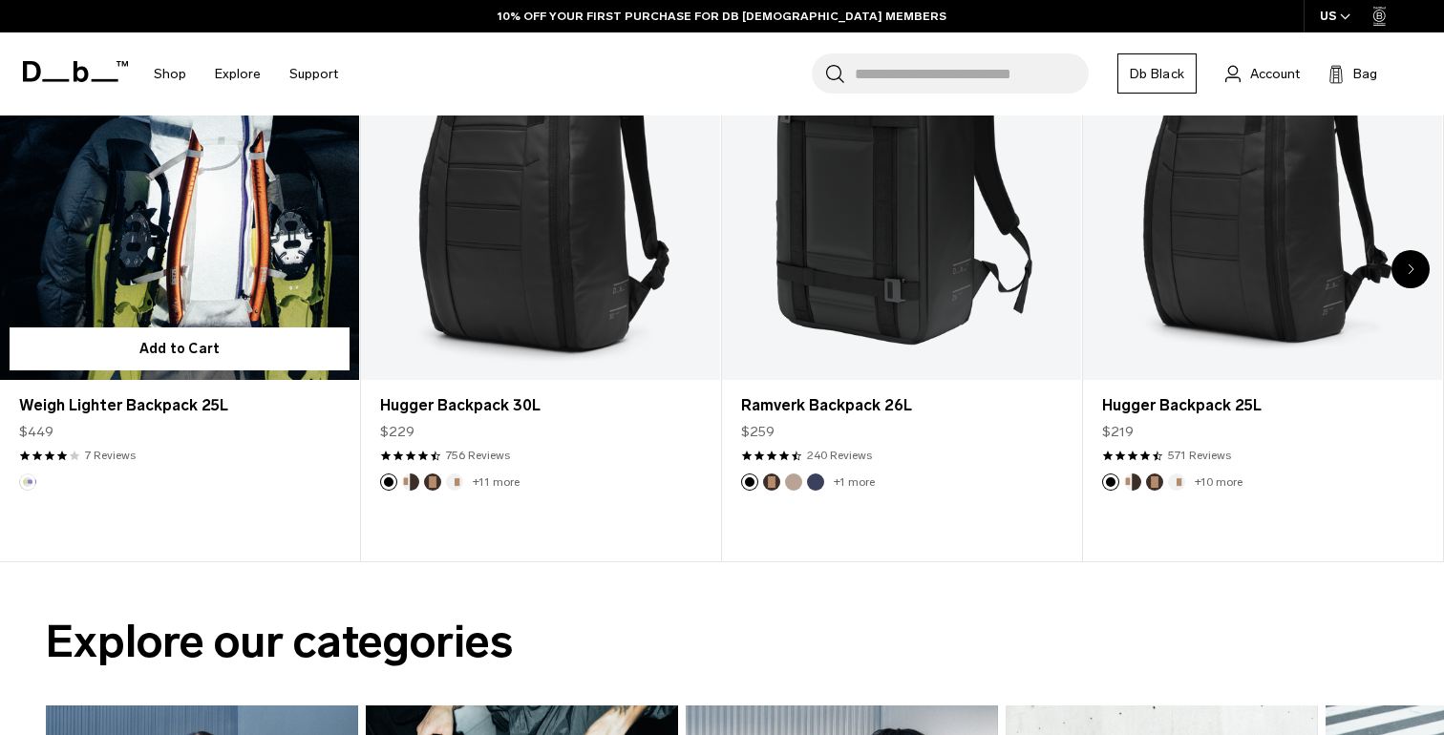
click at [215, 220] on link "Weigh Lighter Backpack 25L" at bounding box center [179, 180] width 359 height 399
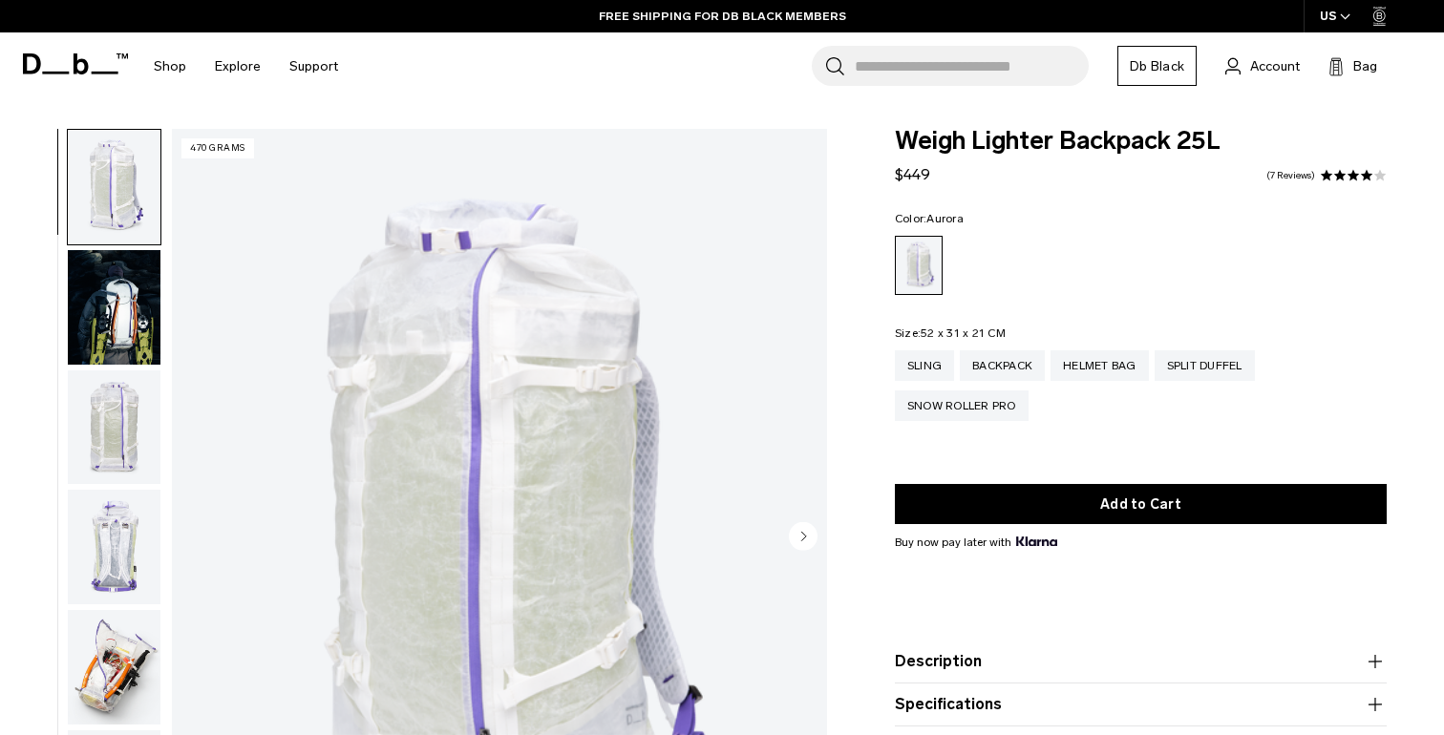
click at [129, 331] on img "button" at bounding box center [114, 307] width 93 height 115
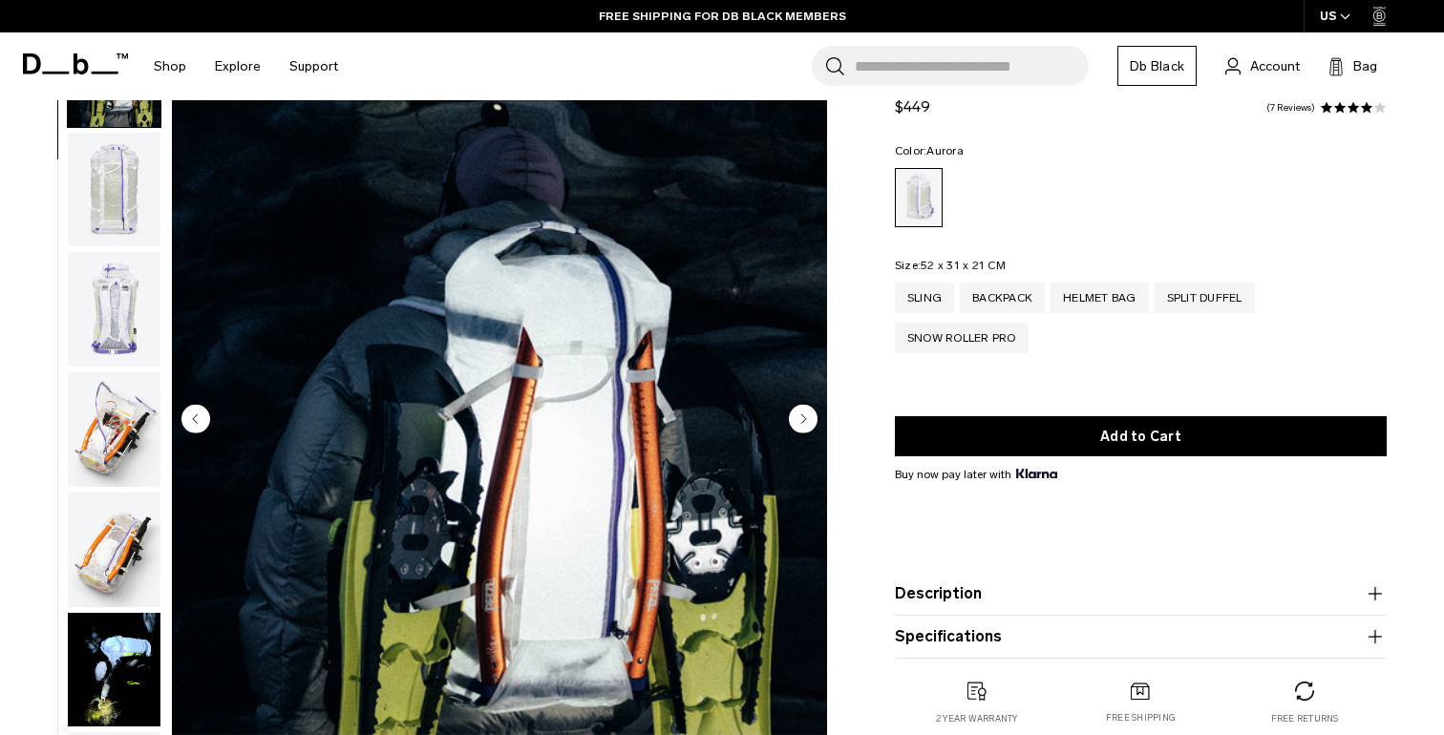
scroll to position [147, 0]
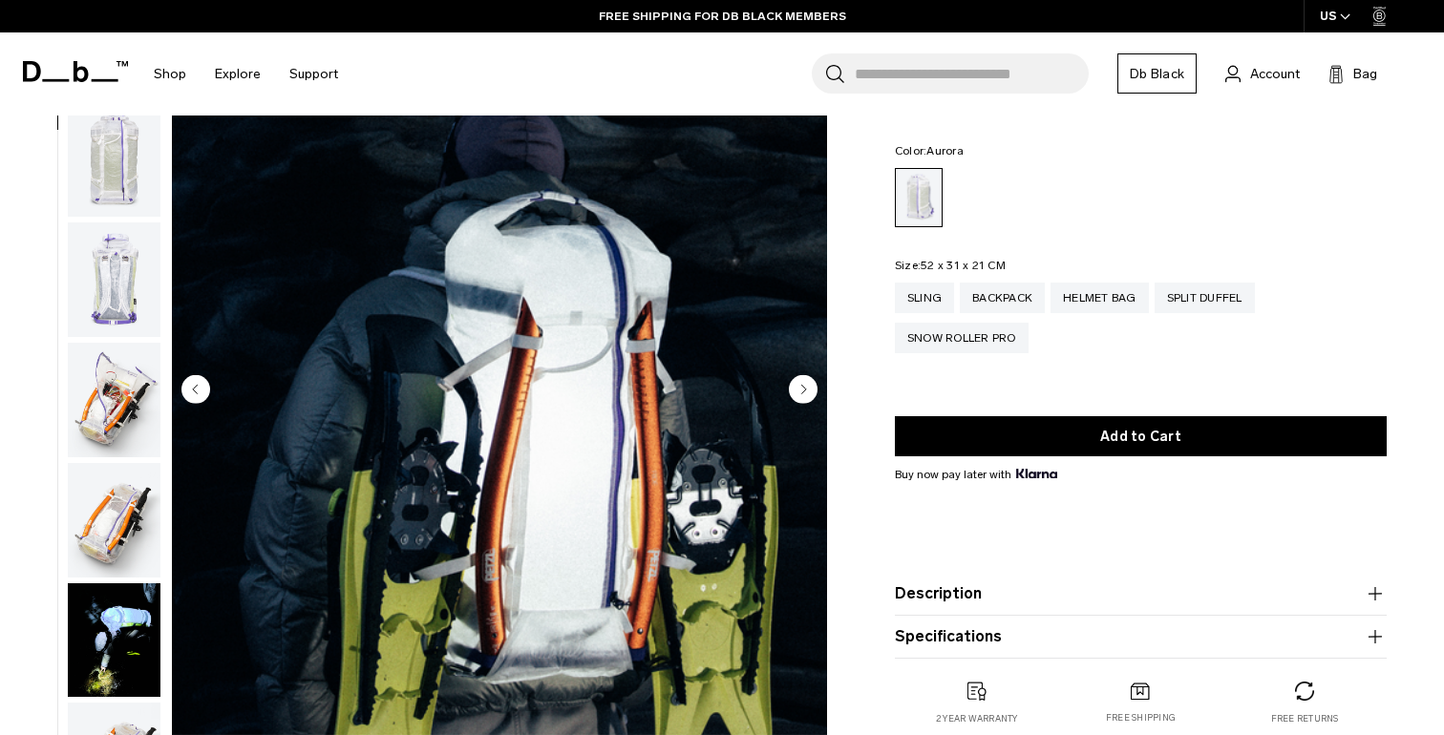
click at [802, 390] on icon "Next slide" at bounding box center [803, 389] width 5 height 9
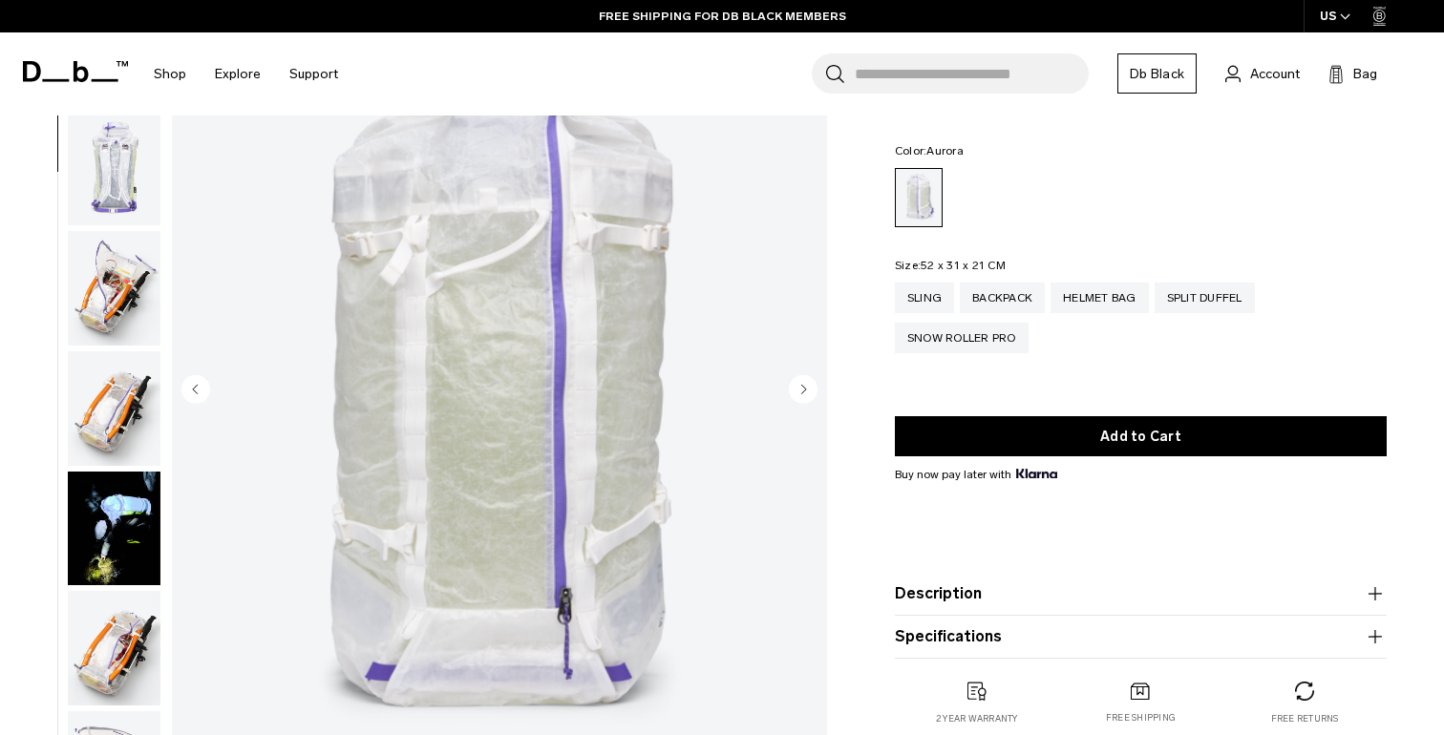
scroll to position [241, 0]
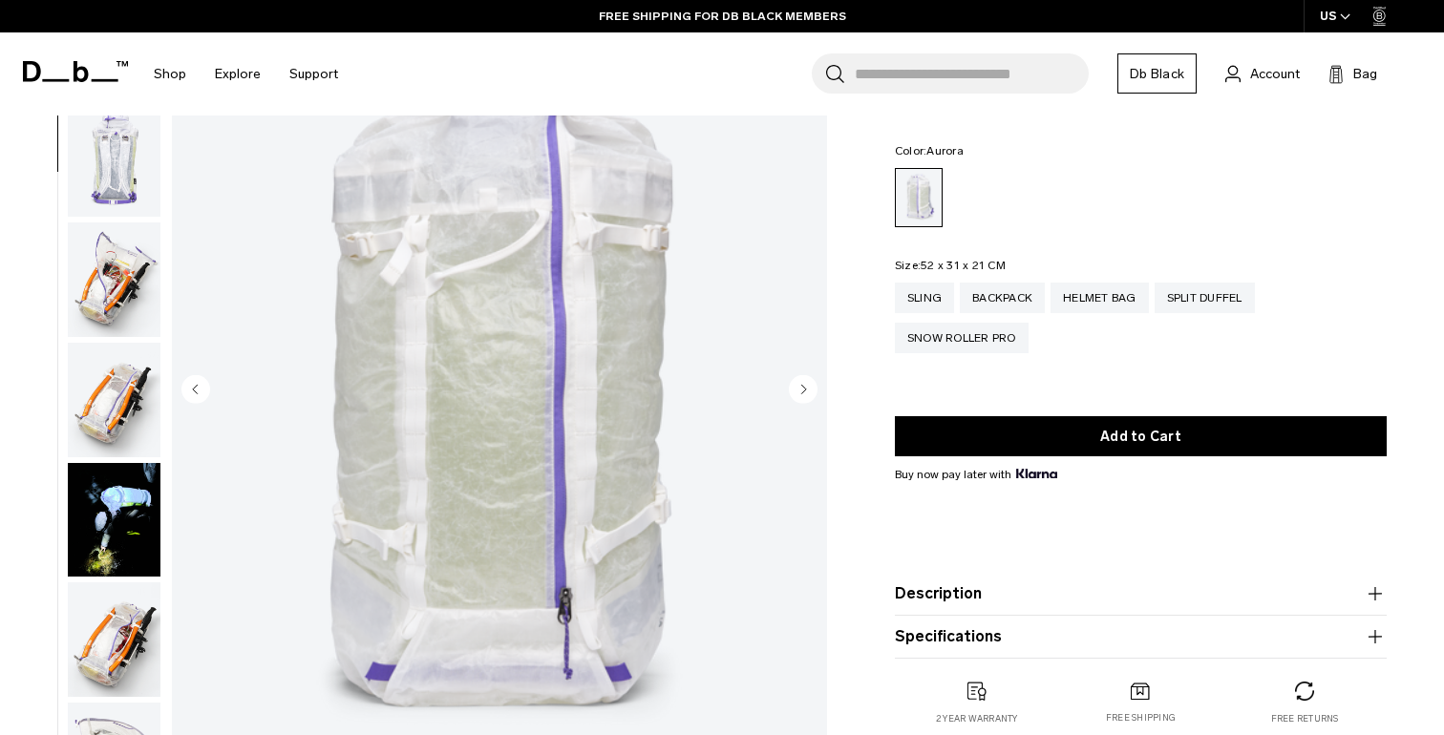
click at [802, 390] on icon "Next slide" at bounding box center [803, 389] width 5 height 9
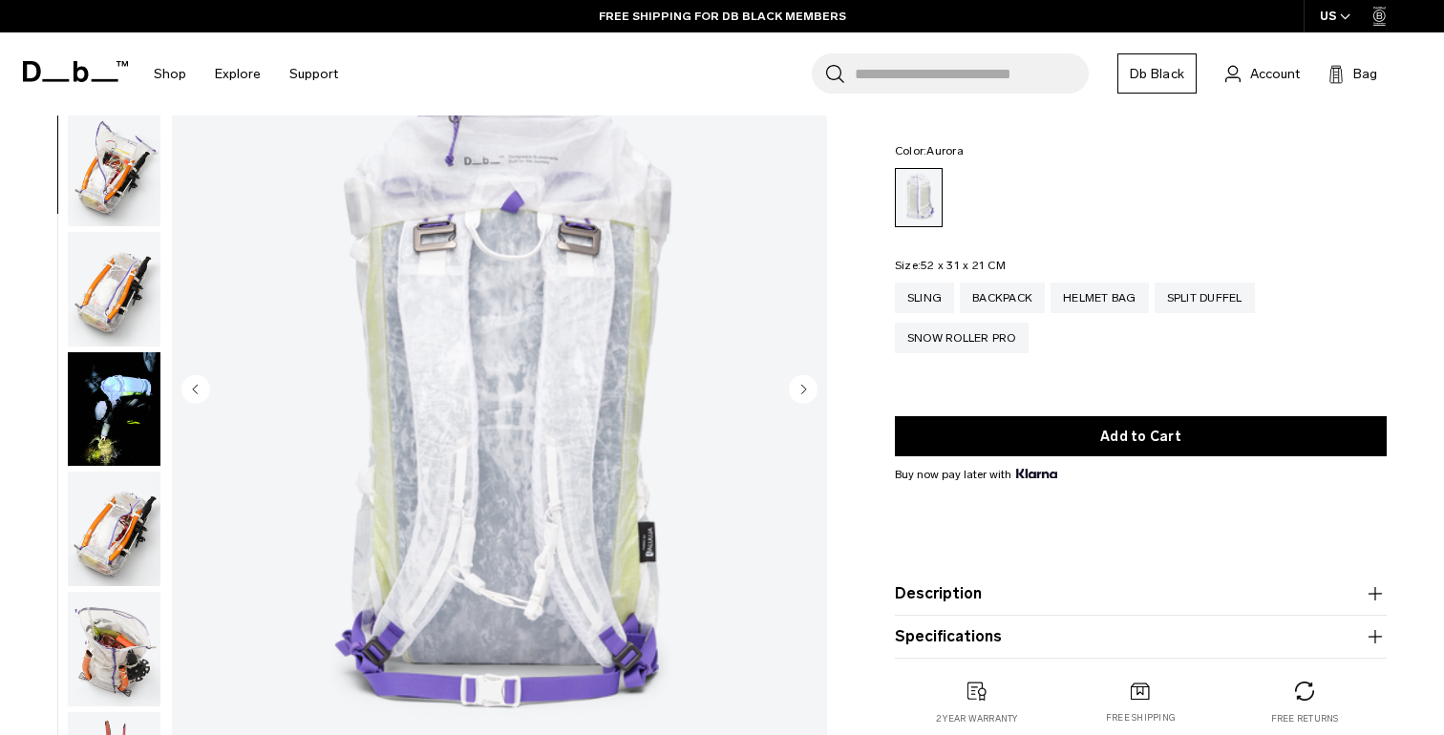
scroll to position [360, 0]
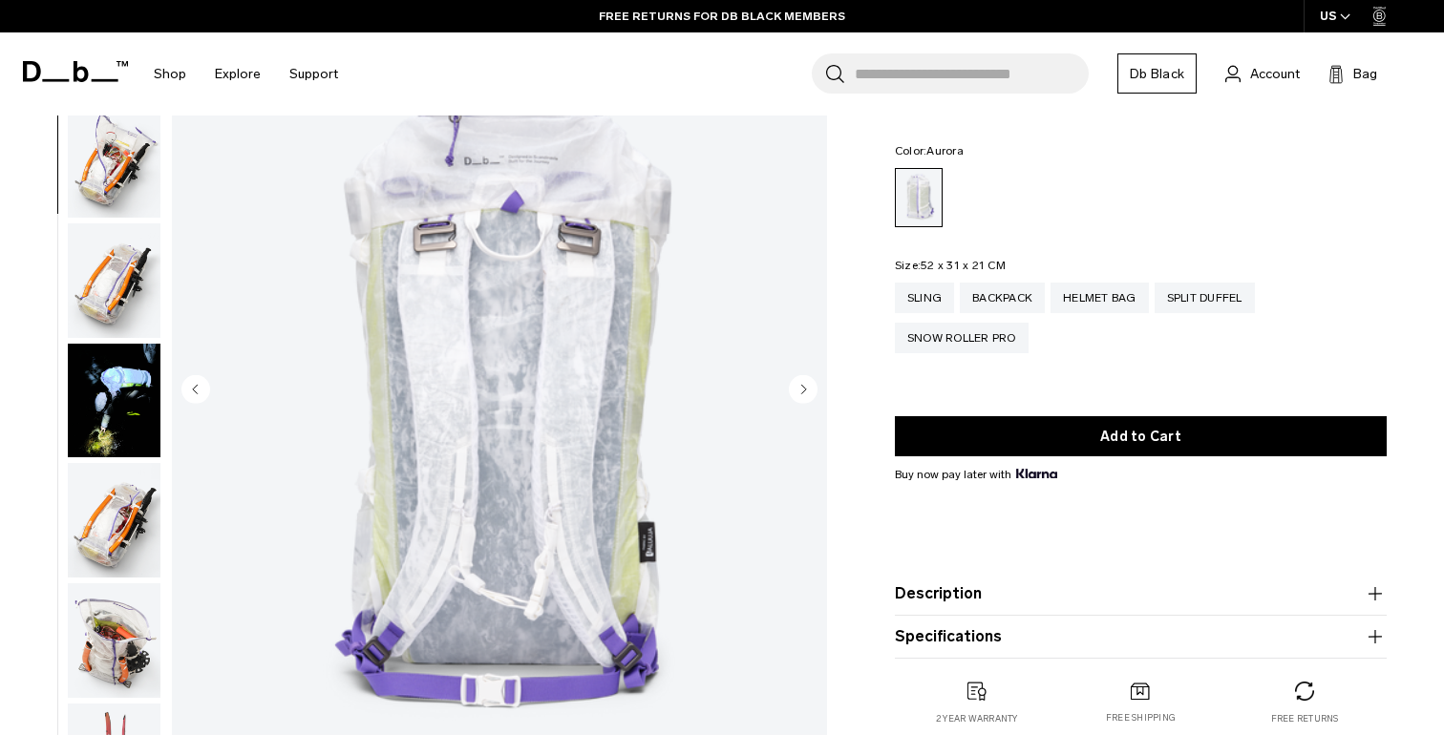
click at [802, 390] on icon "Next slide" at bounding box center [803, 389] width 5 height 9
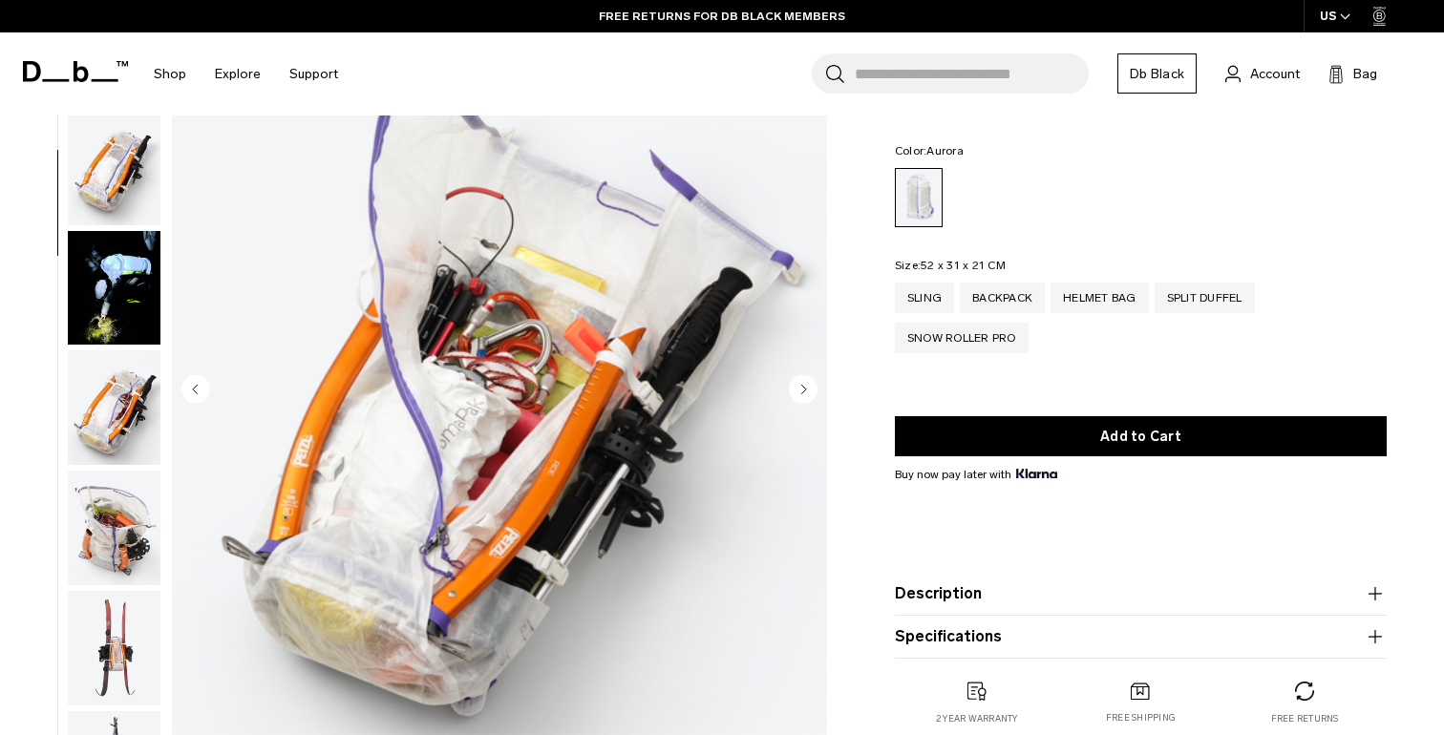
scroll to position [480, 0]
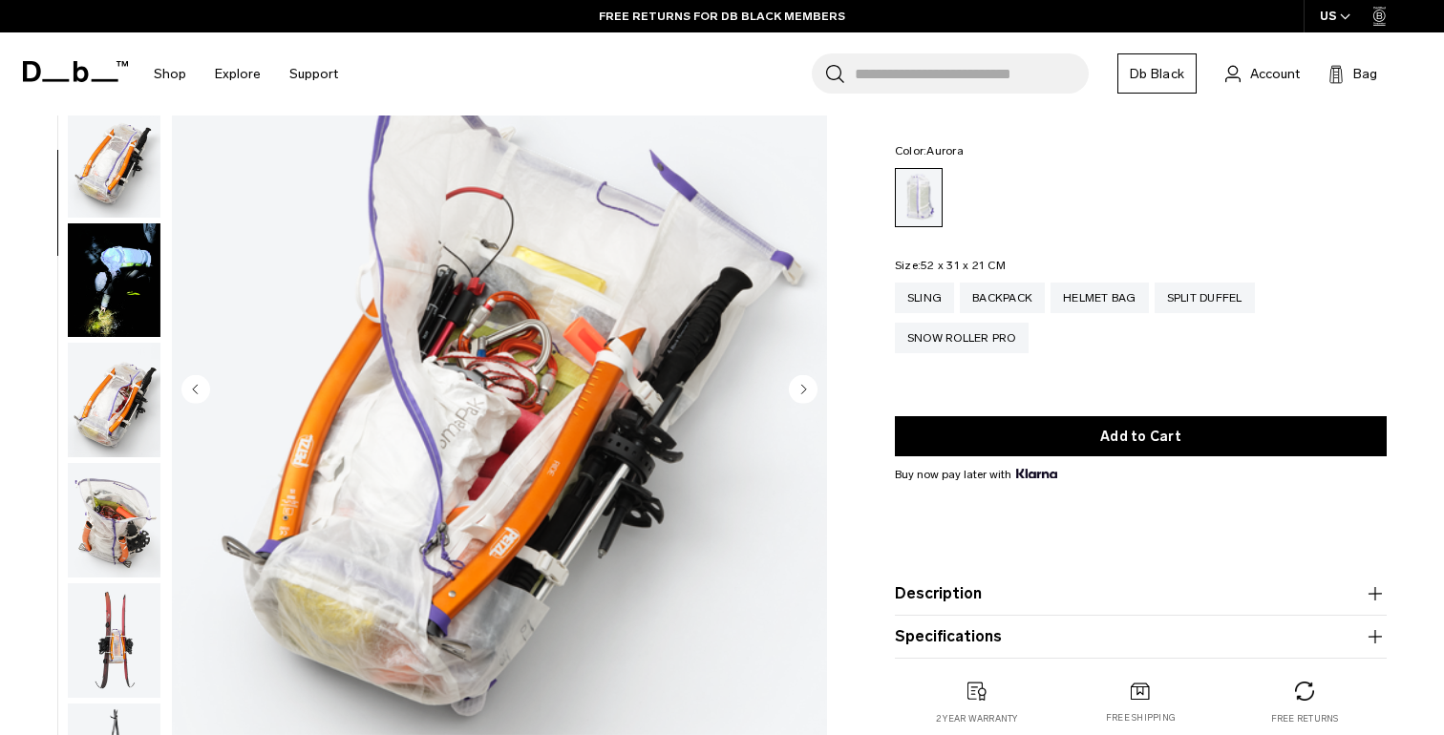
click at [196, 395] on circle "Previous slide" at bounding box center [195, 388] width 29 height 29
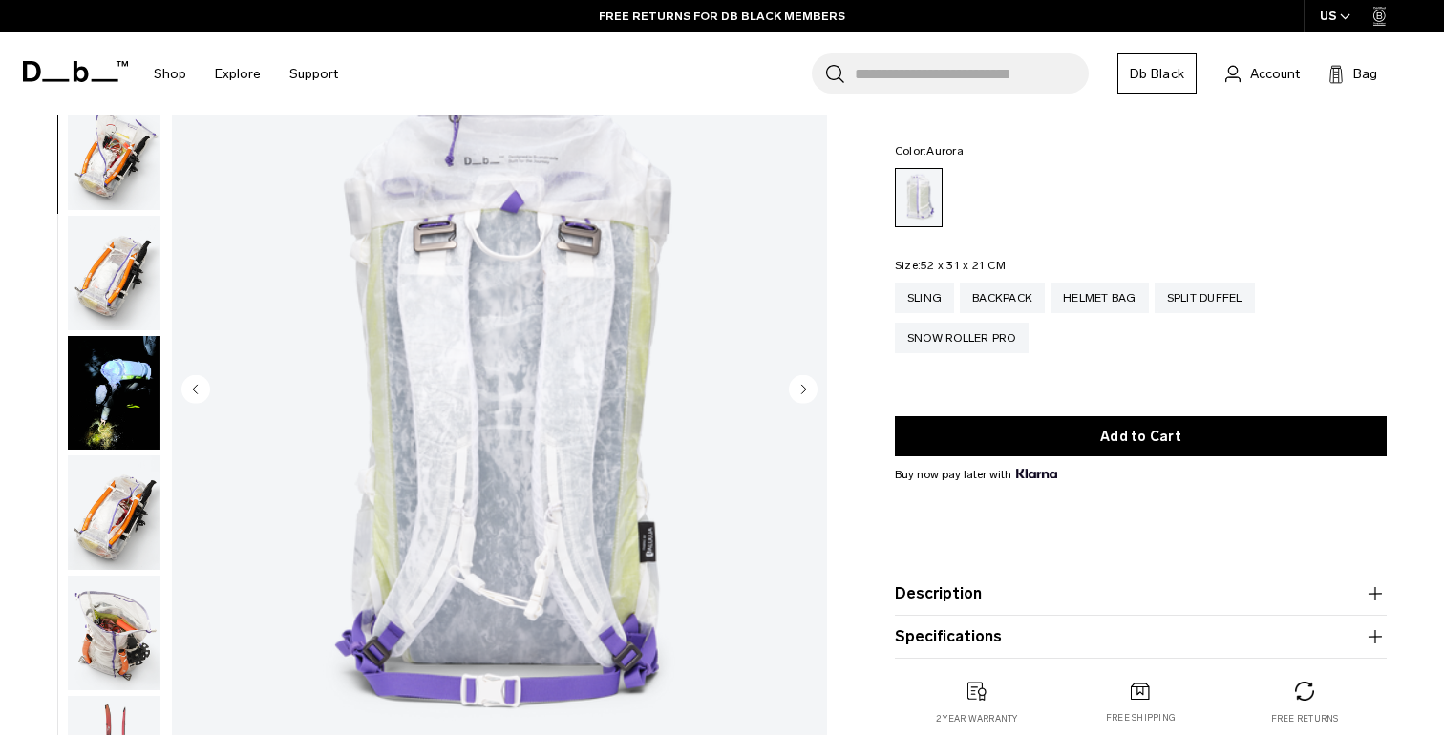
scroll to position [360, 0]
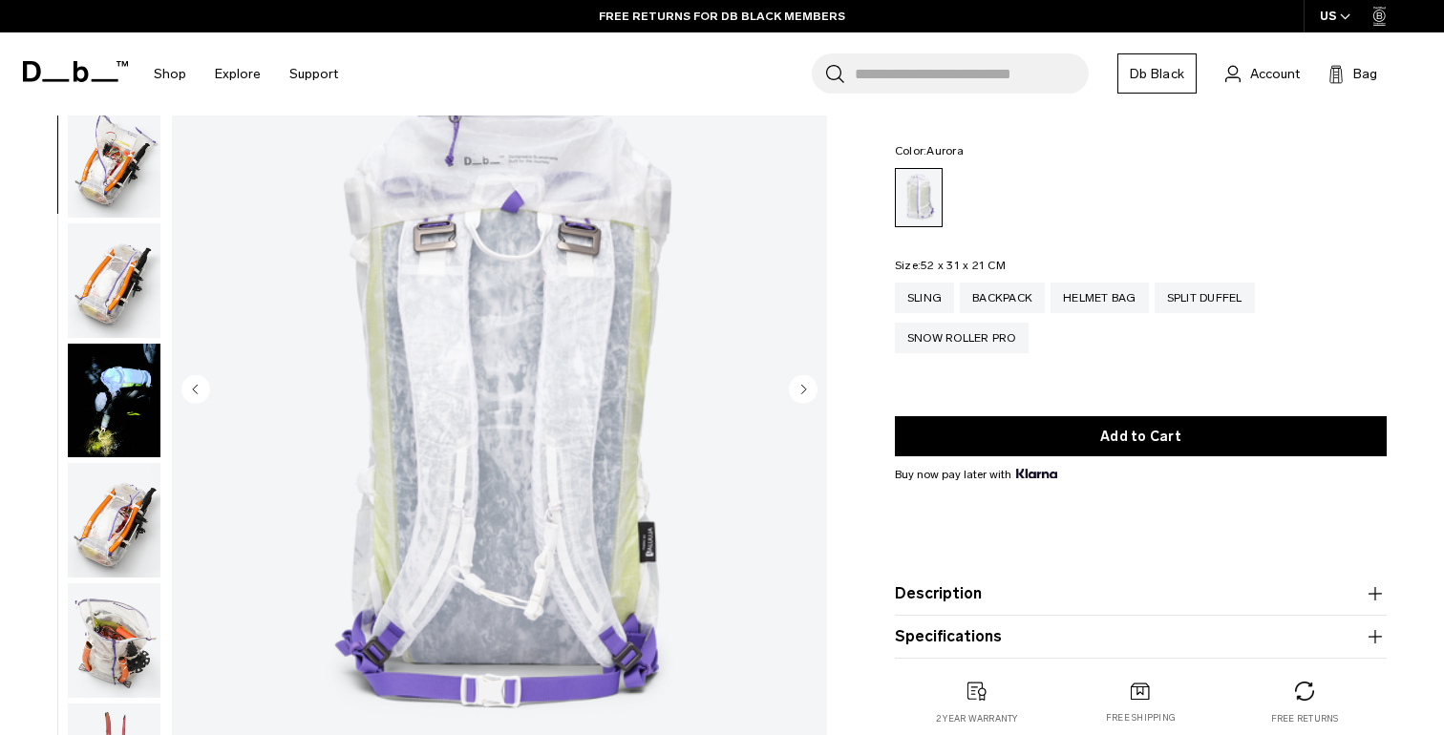
click at [461, 239] on img "4 / 18" at bounding box center [499, 391] width 655 height 818
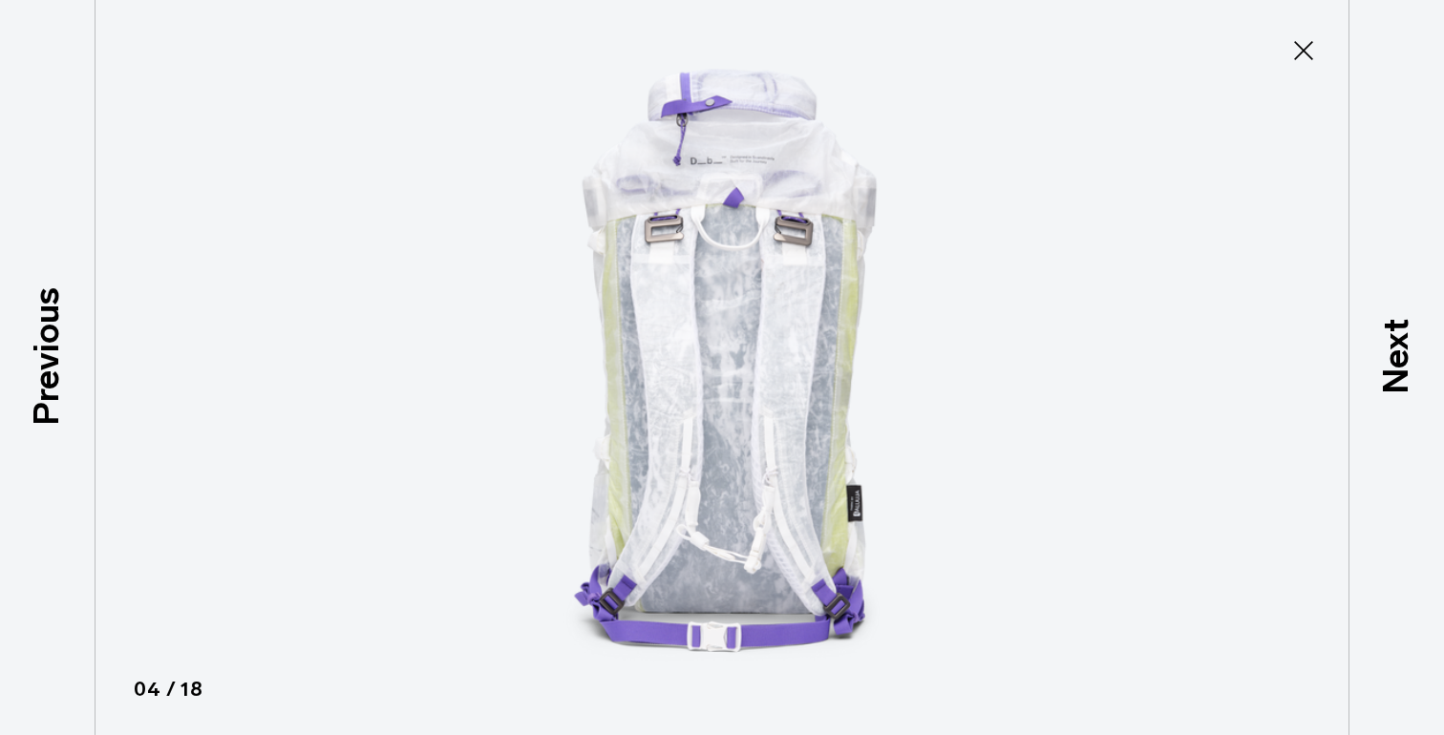
click at [699, 237] on img at bounding box center [721, 367] width 859 height 735
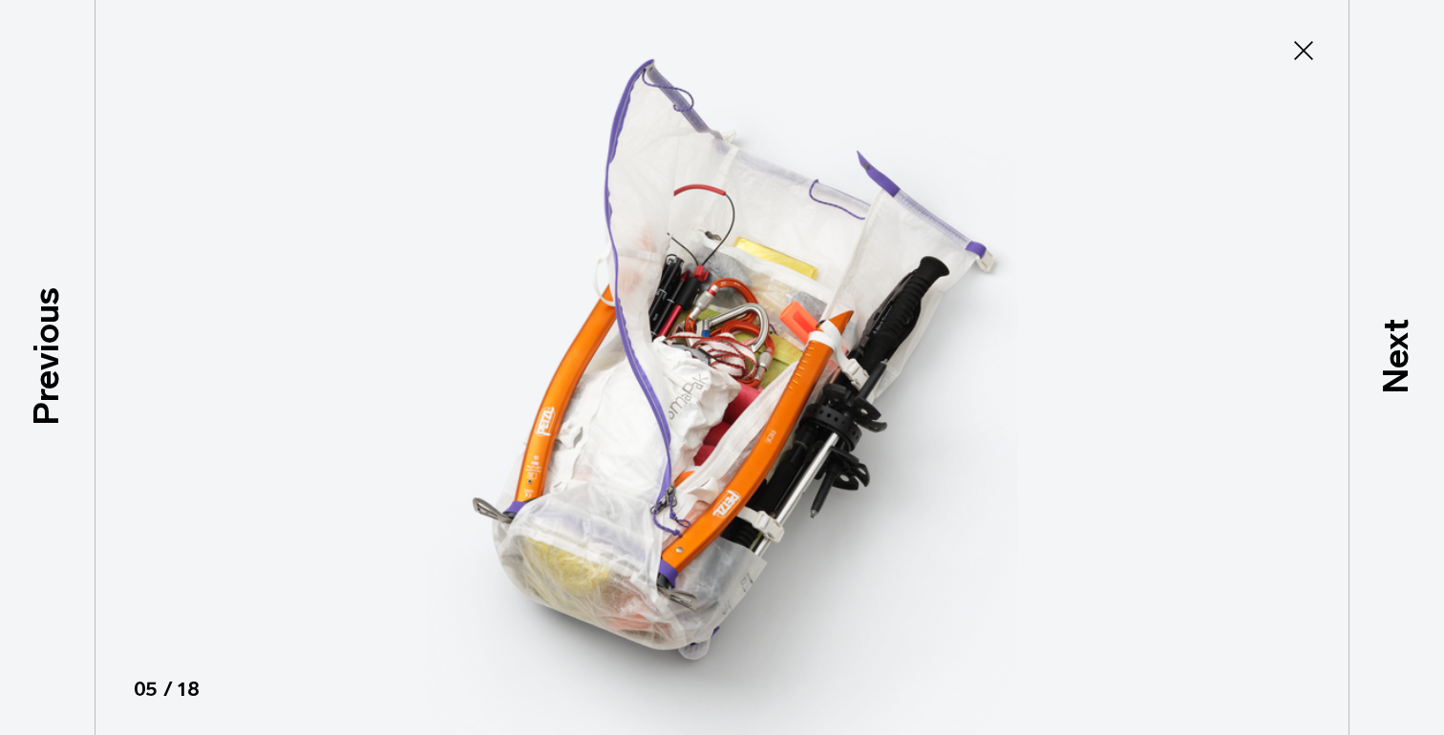
click at [699, 237] on img at bounding box center [721, 367] width 859 height 735
click at [384, 319] on img at bounding box center [721, 367] width 859 height 735
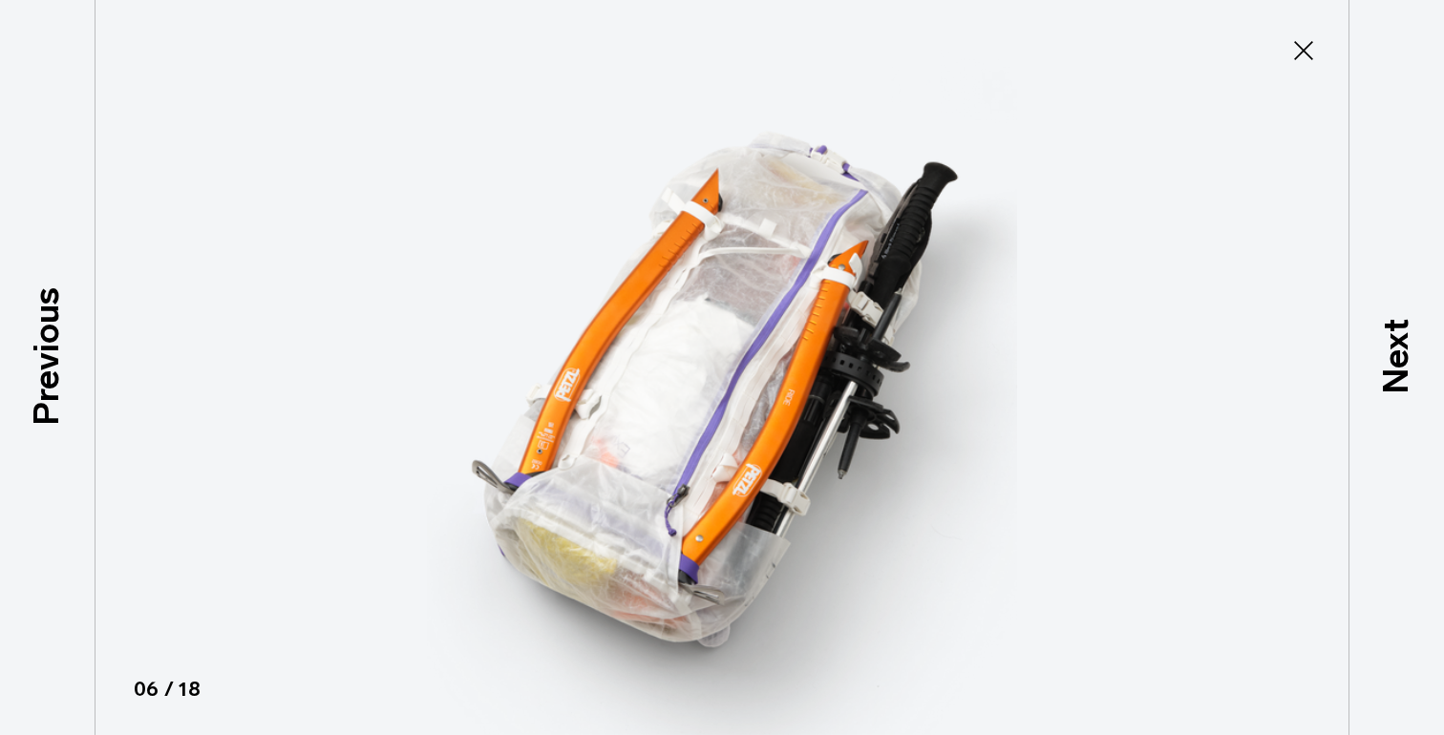
click at [384, 319] on img at bounding box center [721, 367] width 859 height 735
click at [314, 331] on img at bounding box center [721, 367] width 859 height 735
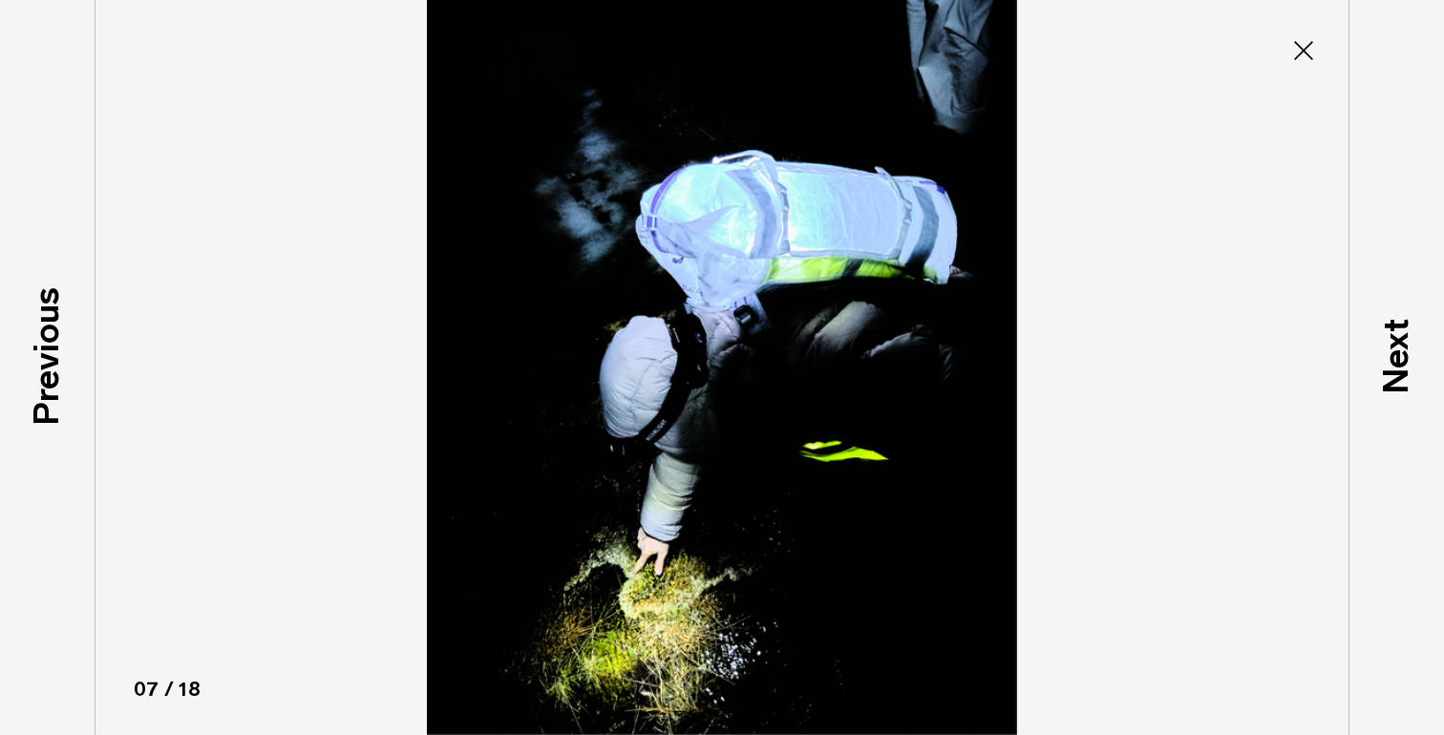
click at [797, 398] on img at bounding box center [721, 367] width 859 height 735
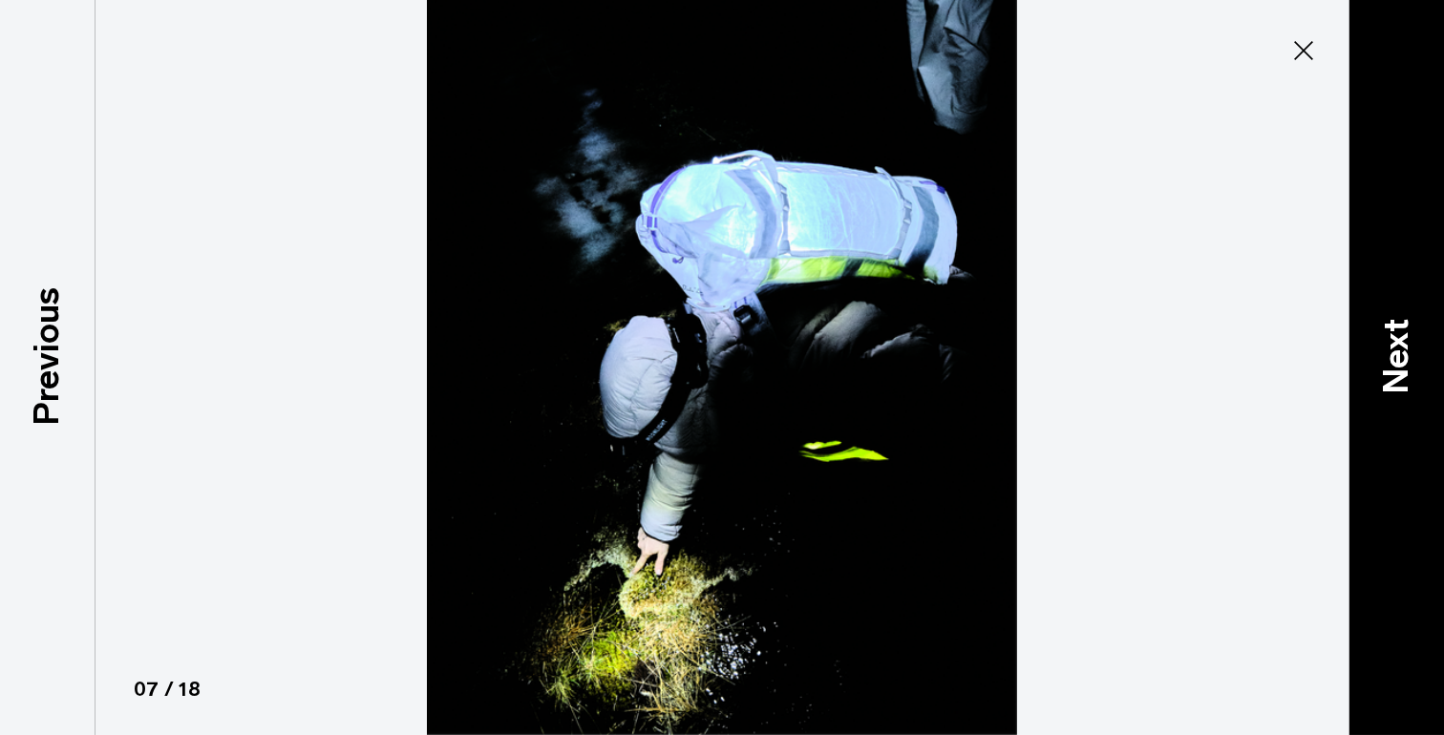
click at [1440, 340] on div "Next" at bounding box center [1395, 367] width 95 height 735
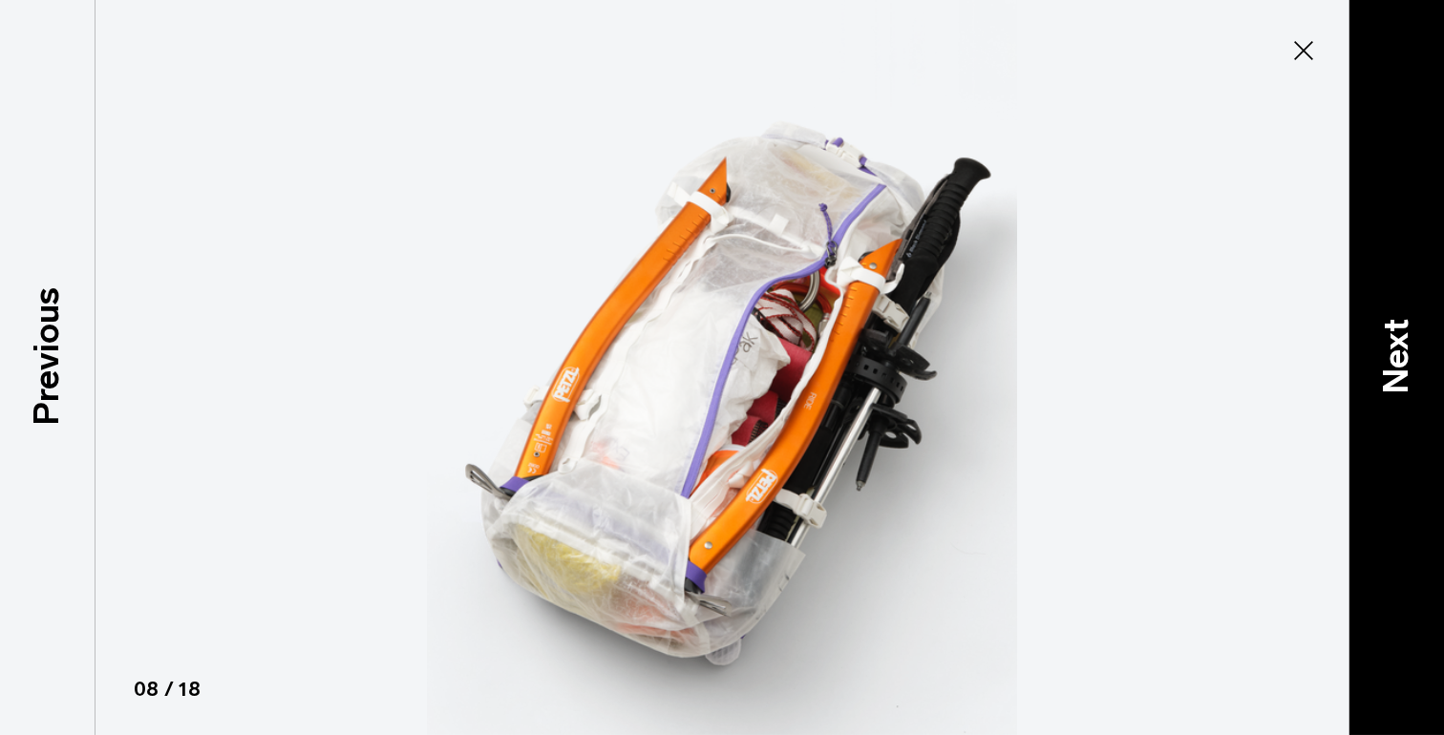
click at [1434, 342] on div "Next" at bounding box center [1395, 367] width 95 height 735
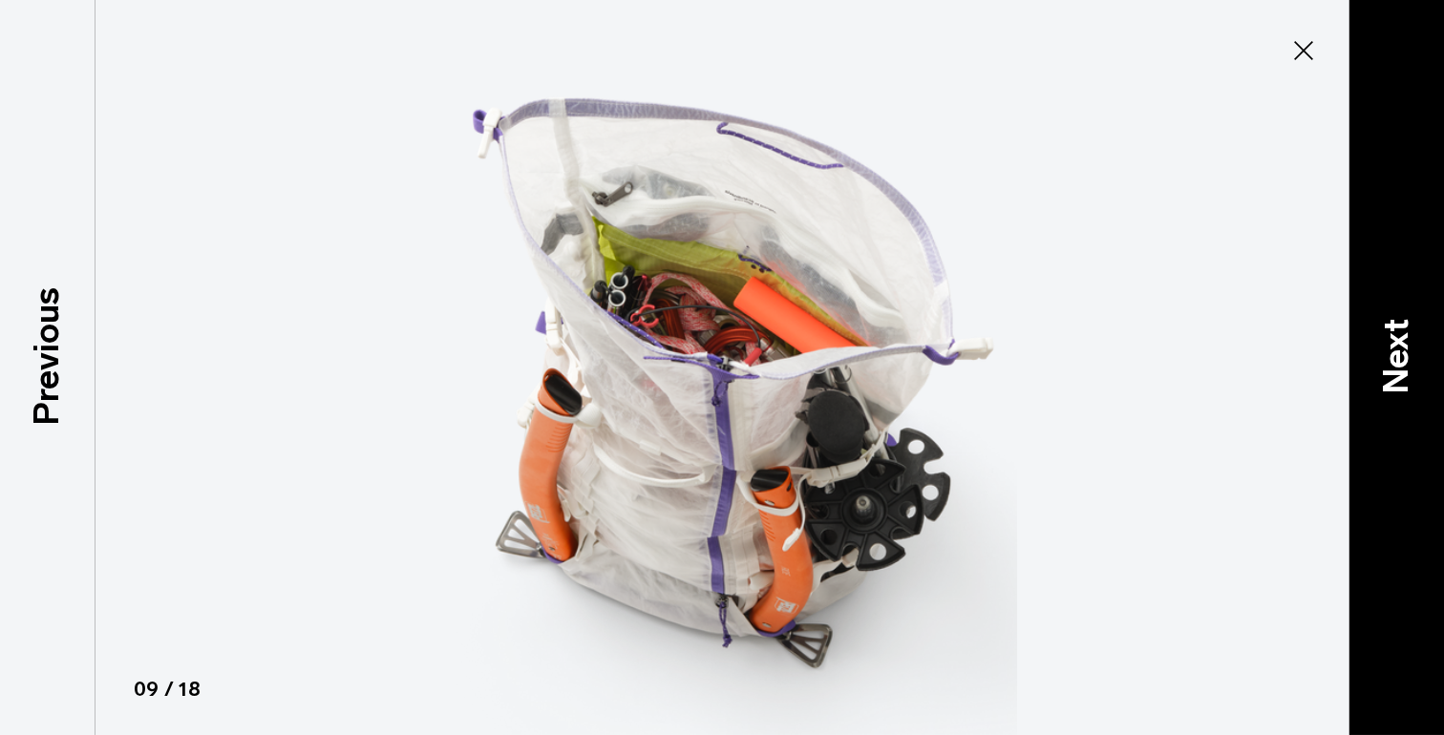
click at [1434, 342] on div "Next" at bounding box center [1395, 367] width 95 height 735
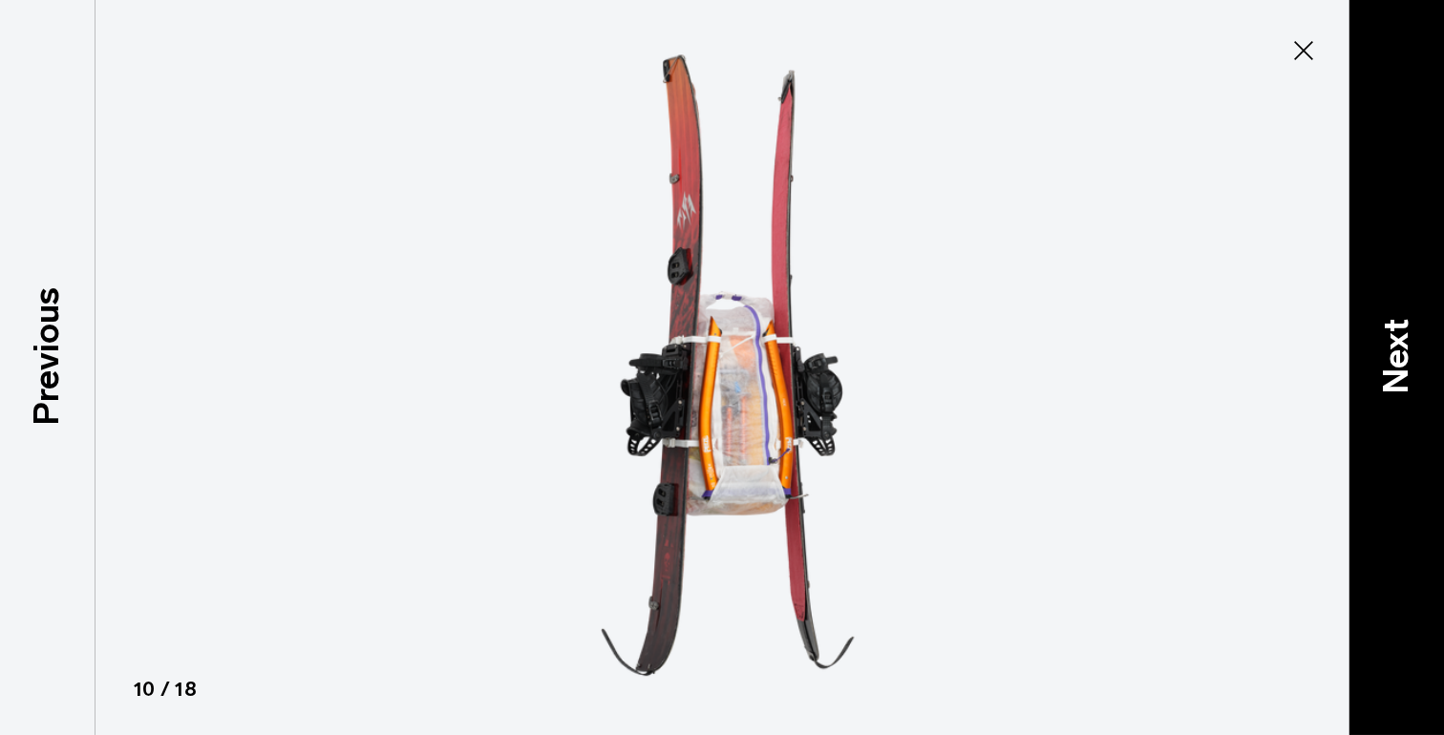
click at [1434, 342] on div "Next" at bounding box center [1395, 367] width 95 height 735
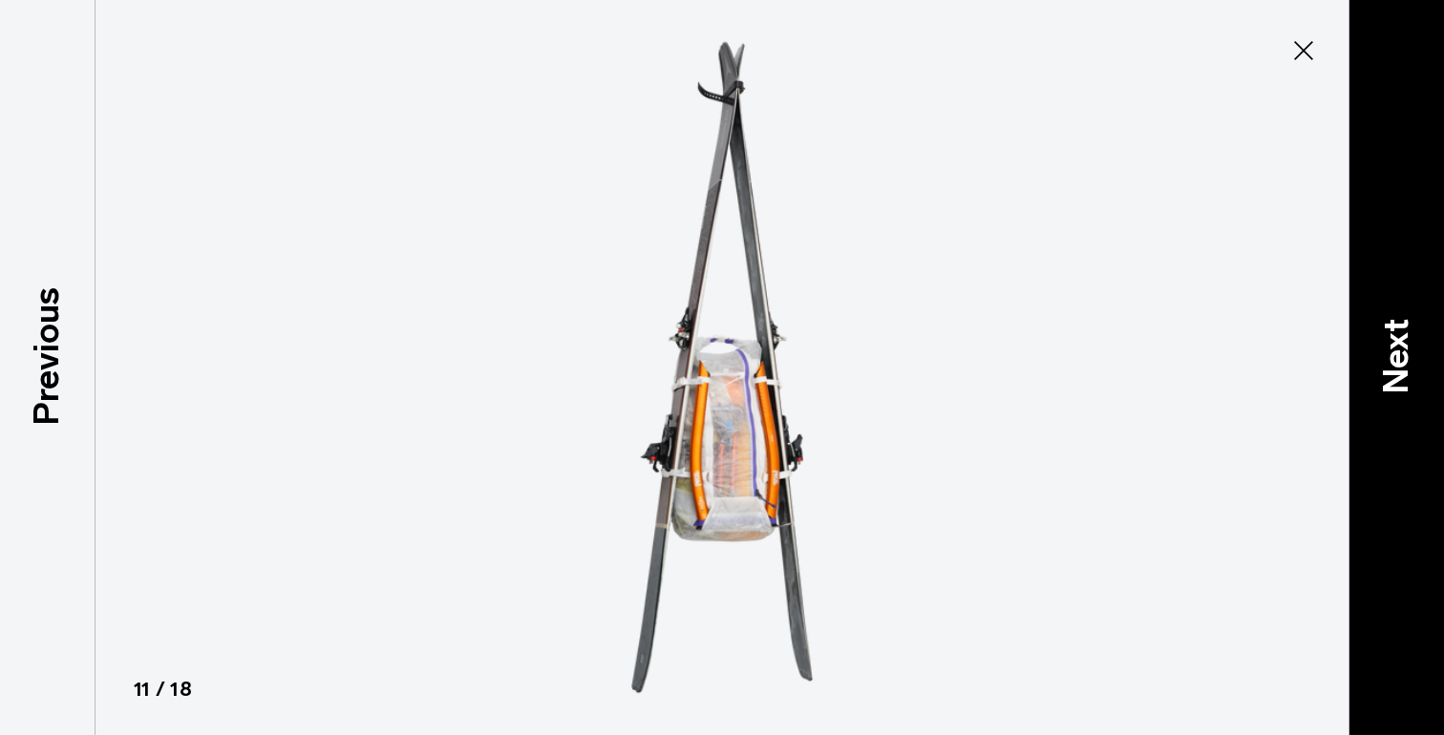
click at [1434, 342] on div "Next" at bounding box center [1395, 367] width 95 height 735
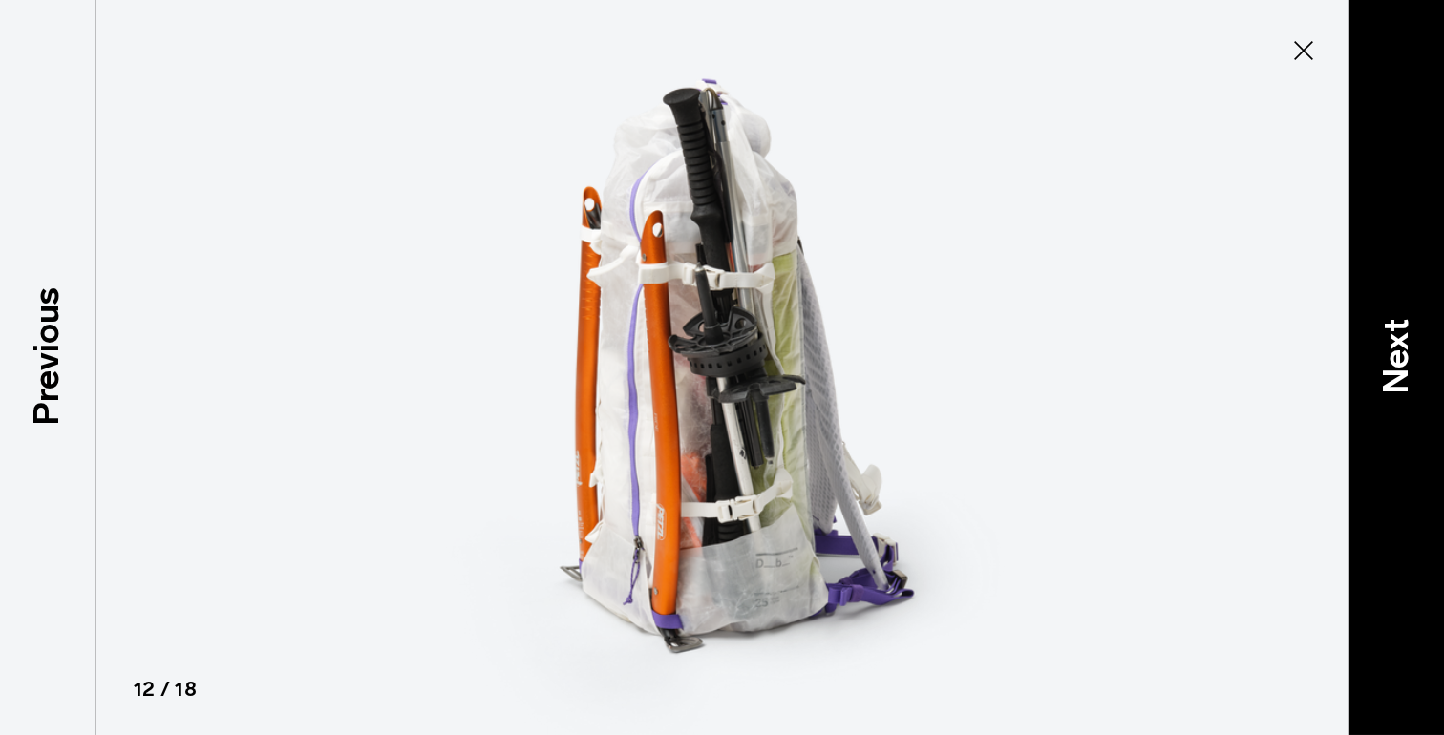
click at [1434, 342] on div "Next" at bounding box center [1395, 367] width 95 height 735
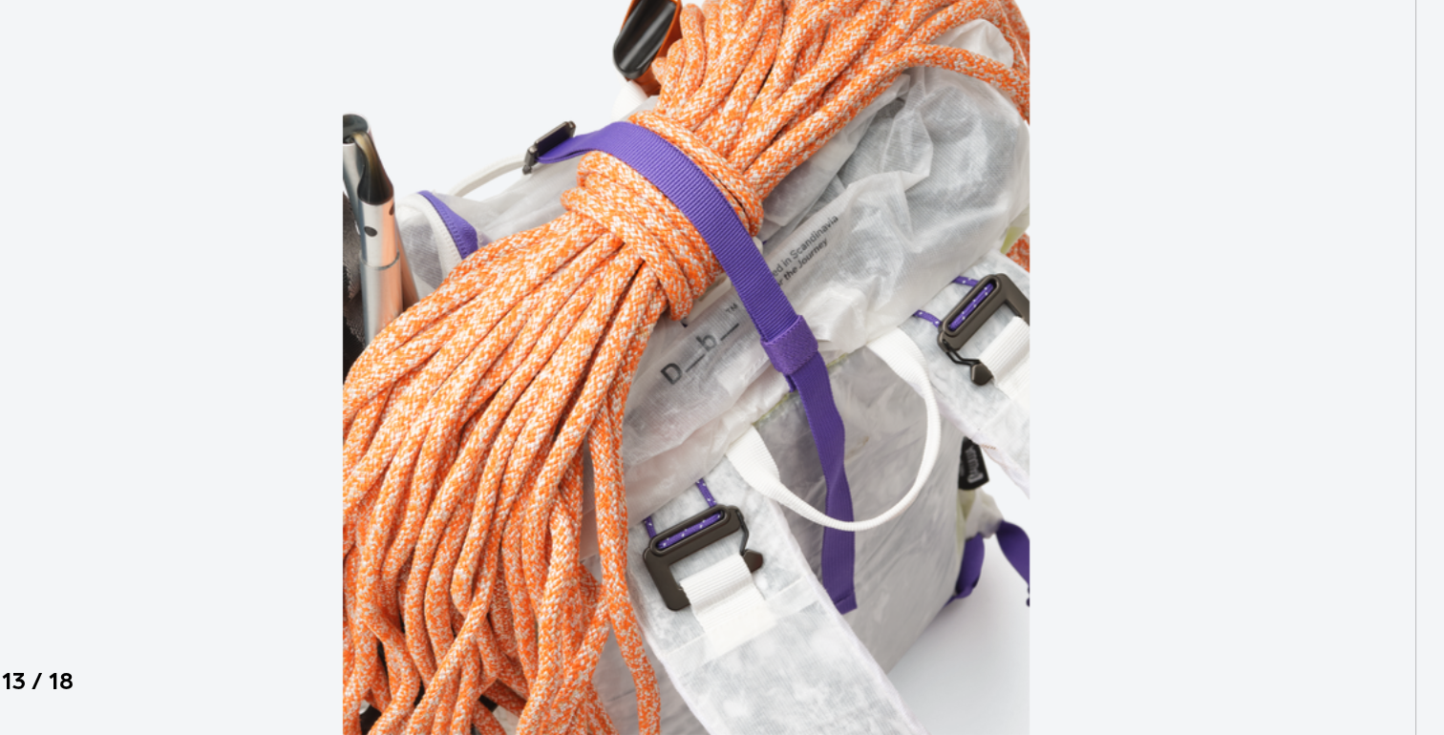
scroll to position [142, 0]
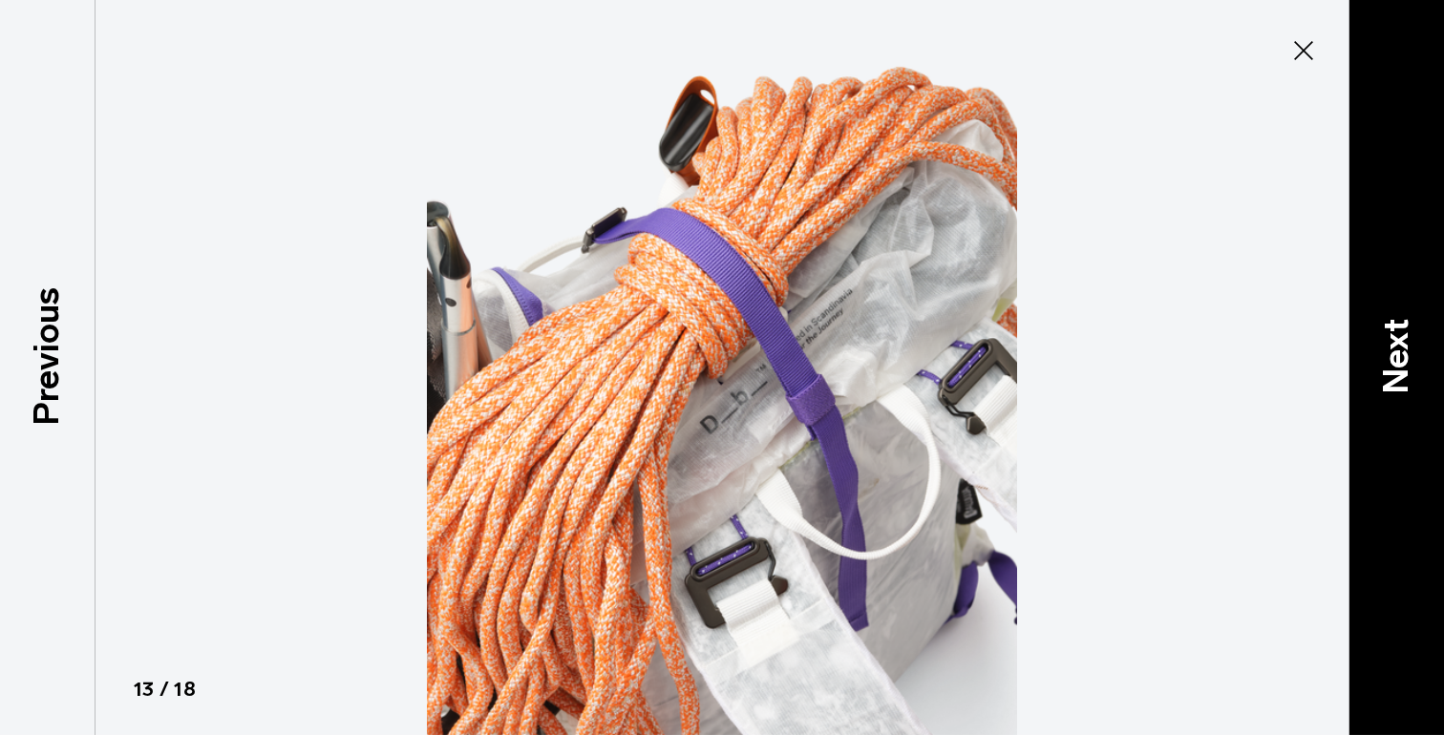
click at [1385, 355] on p "Next" at bounding box center [1396, 355] width 52 height 75
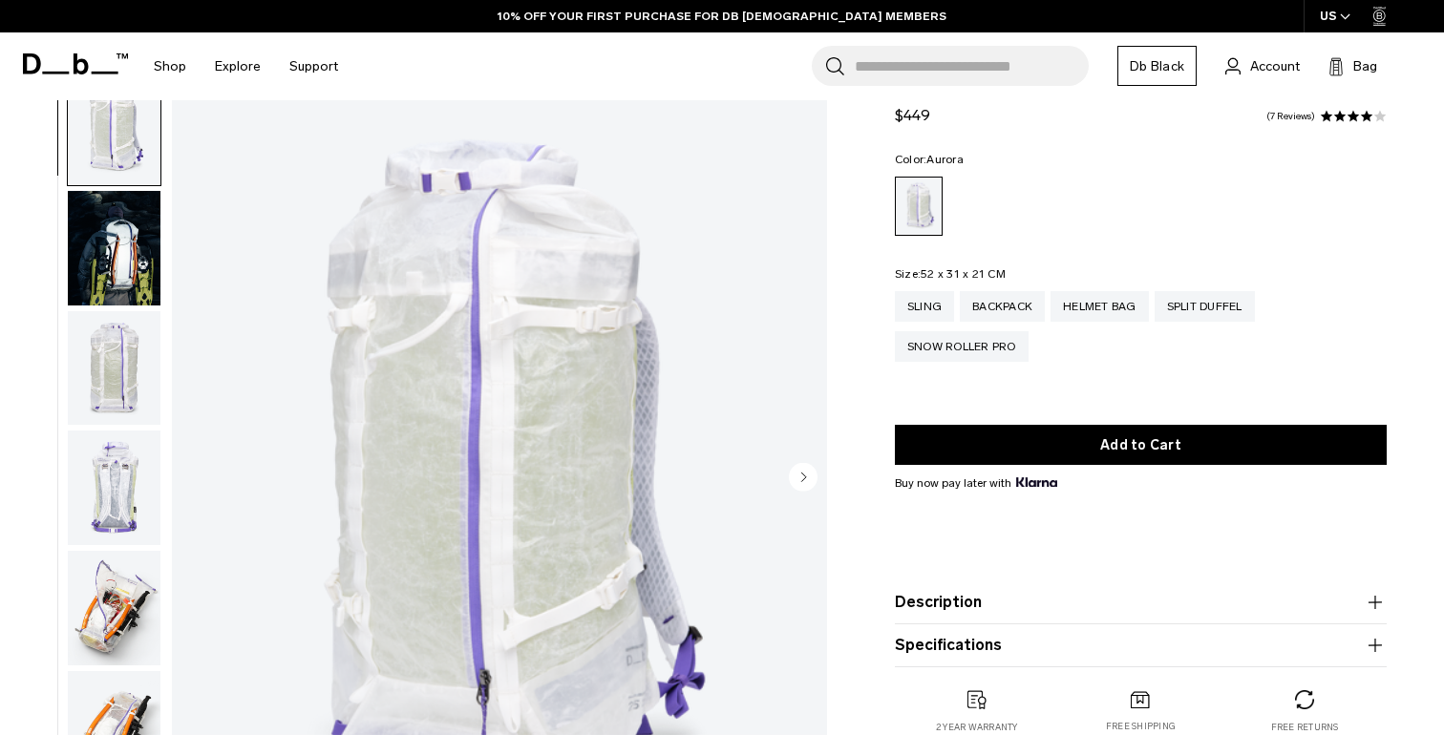
scroll to position [70, 0]
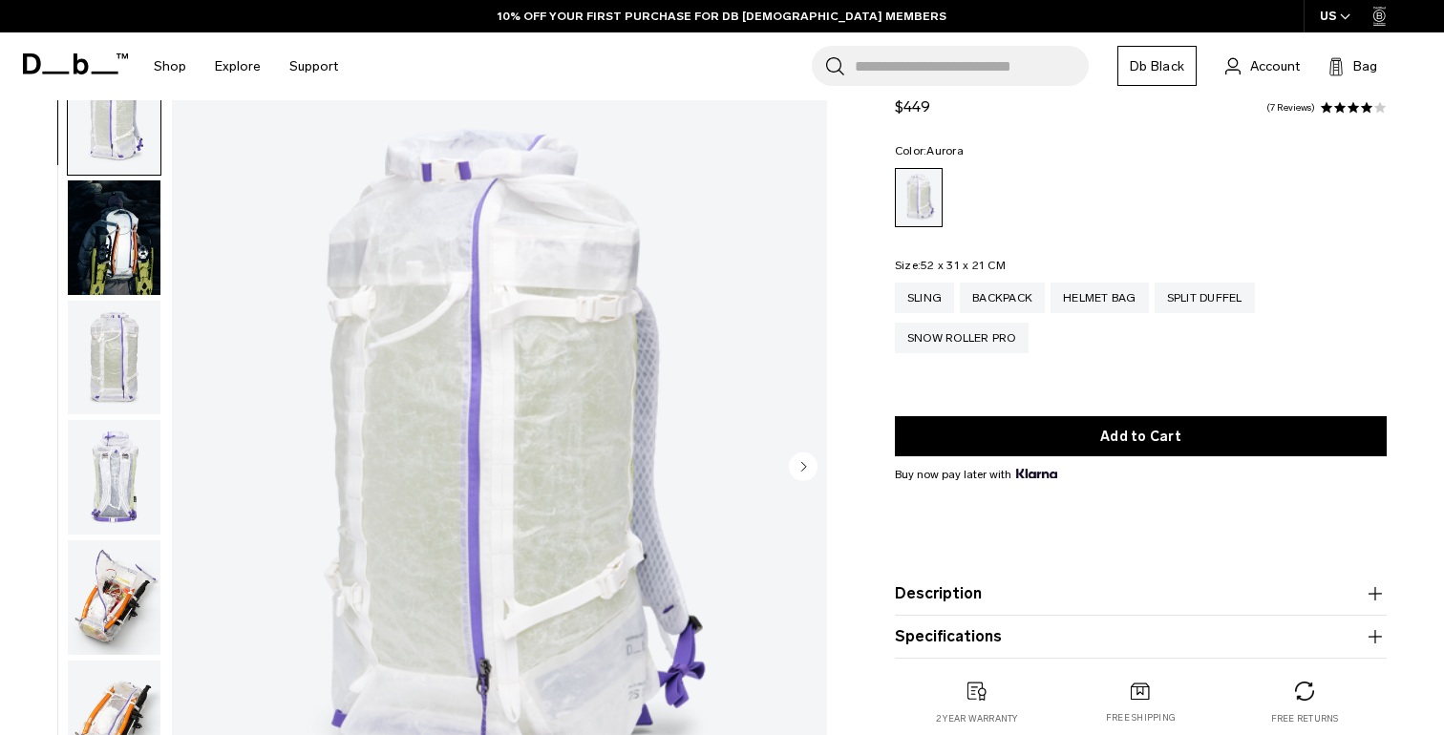
click at [112, 468] on img "button" at bounding box center [114, 477] width 93 height 115
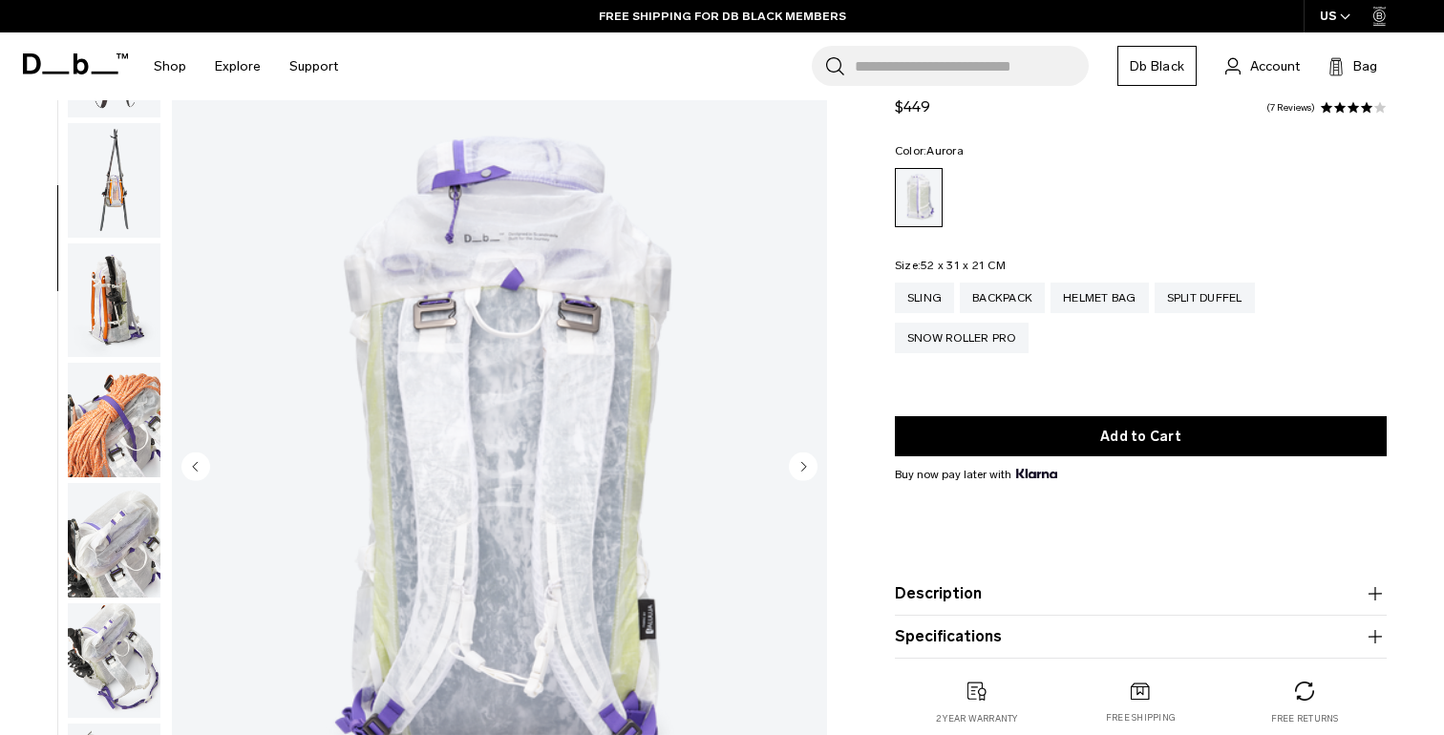
scroll to position [1140, 0]
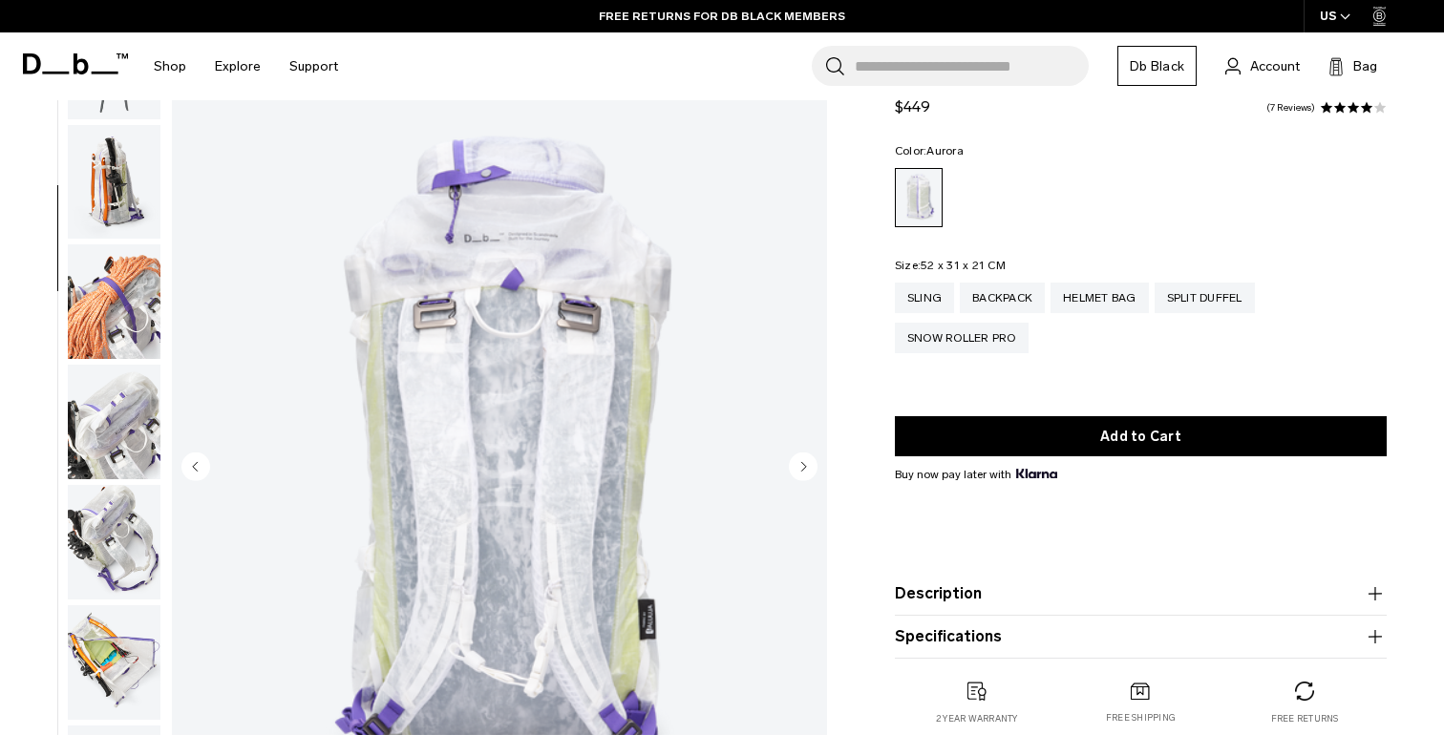
click at [95, 546] on img "button" at bounding box center [114, 542] width 93 height 115
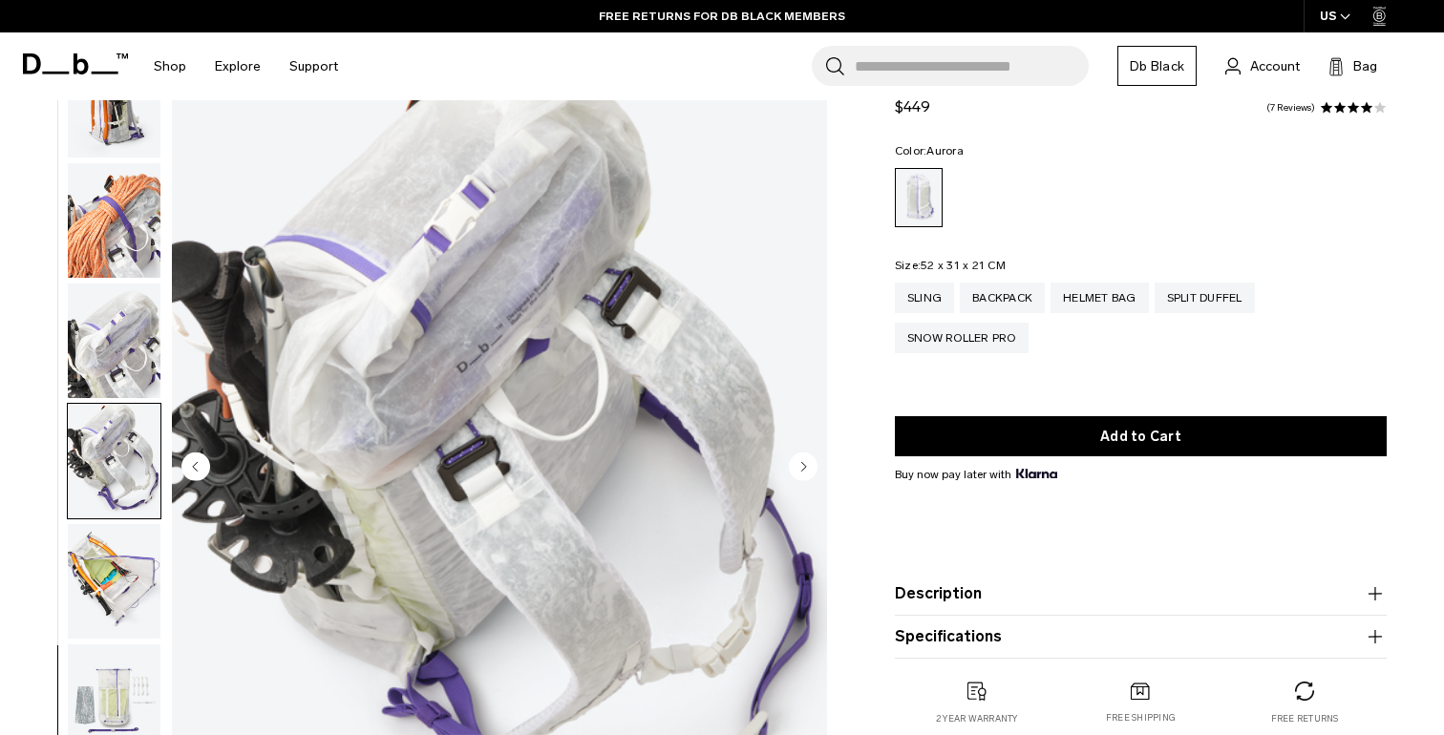
scroll to position [1340, 0]
click at [131, 328] on img "button" at bounding box center [114, 339] width 93 height 115
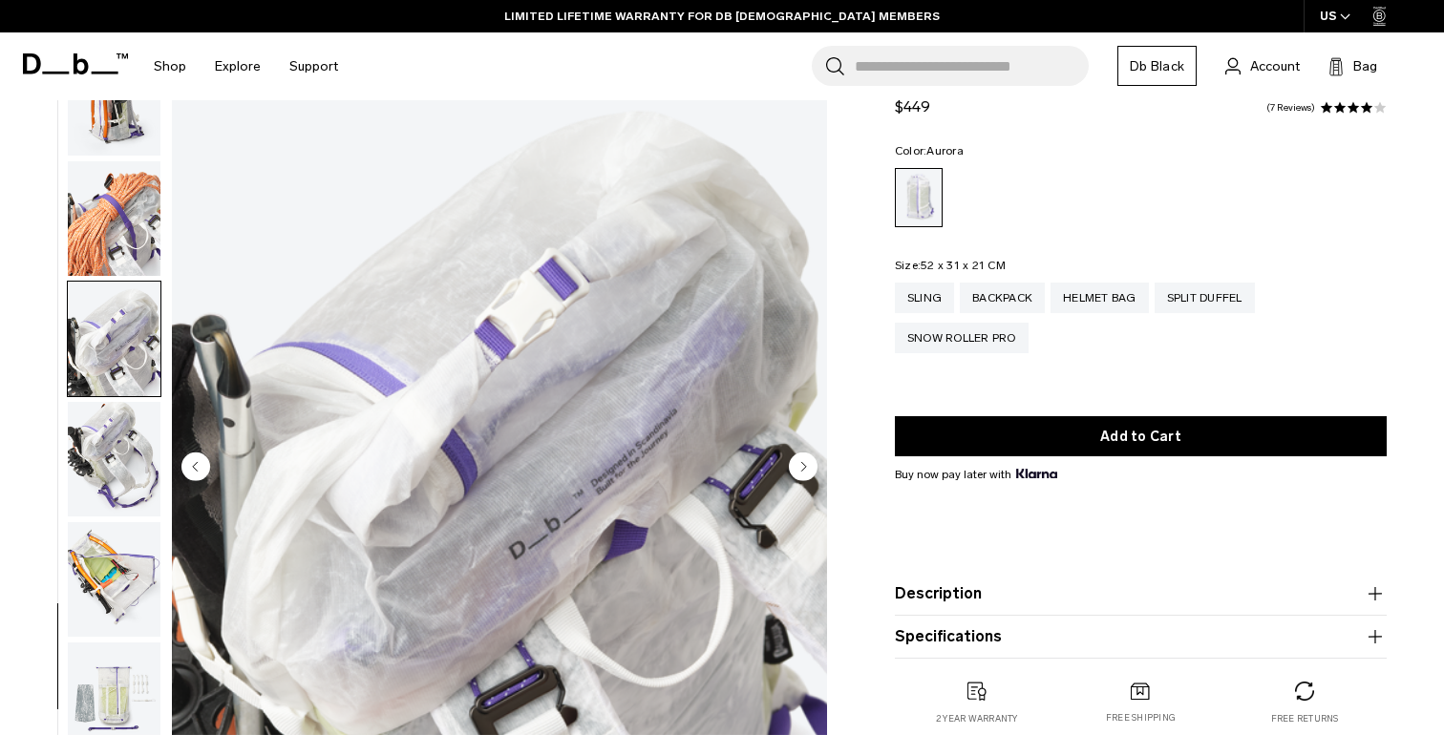
click at [117, 455] on img "button" at bounding box center [114, 459] width 93 height 115
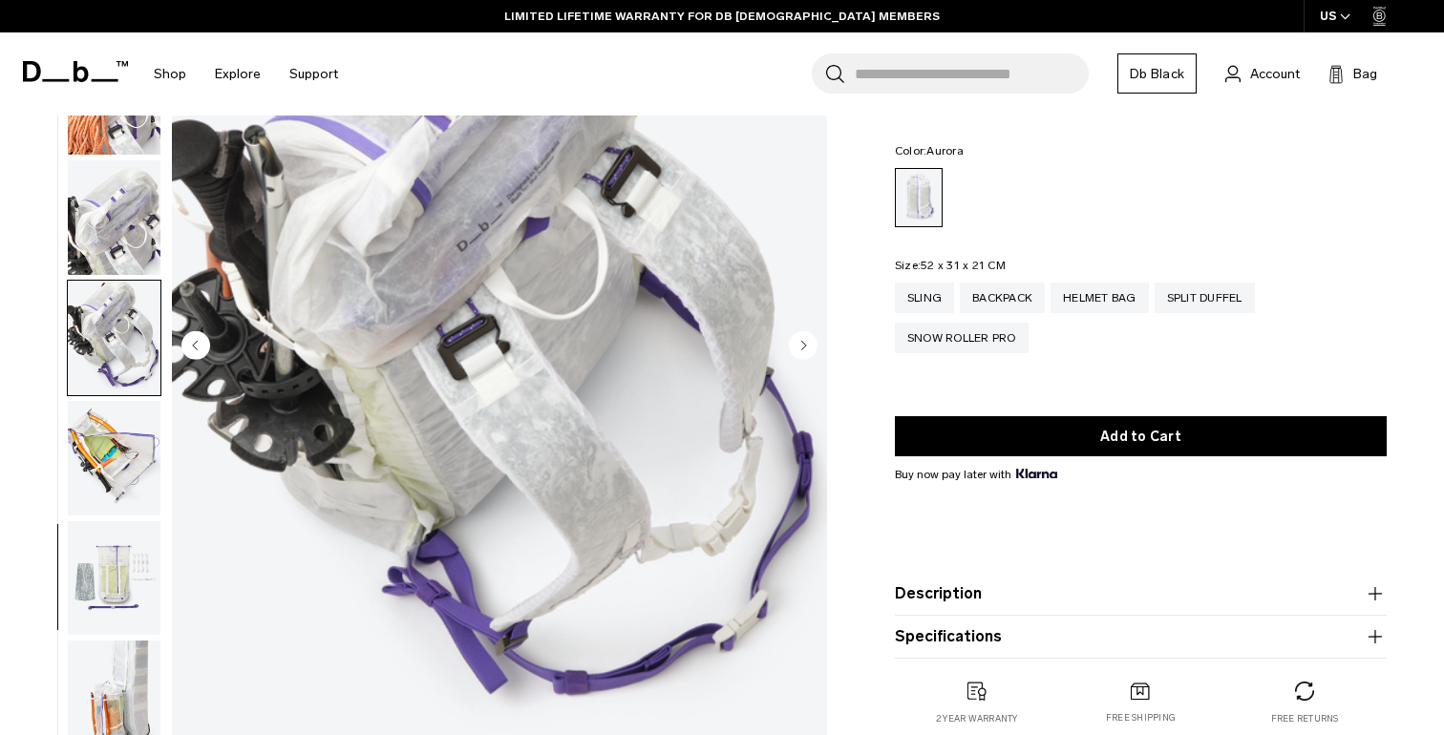
scroll to position [192, 0]
click at [117, 455] on img "button" at bounding box center [114, 457] width 93 height 115
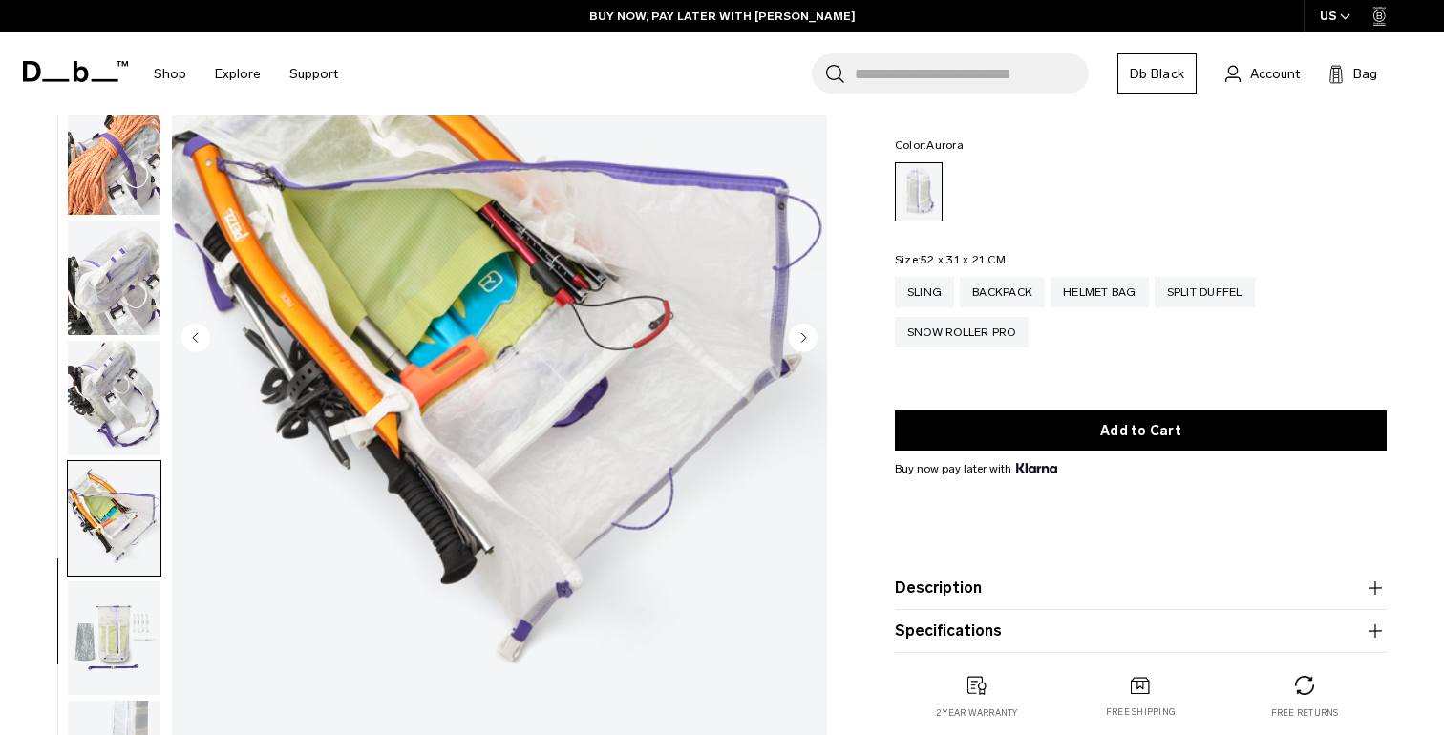
scroll to position [202, 0]
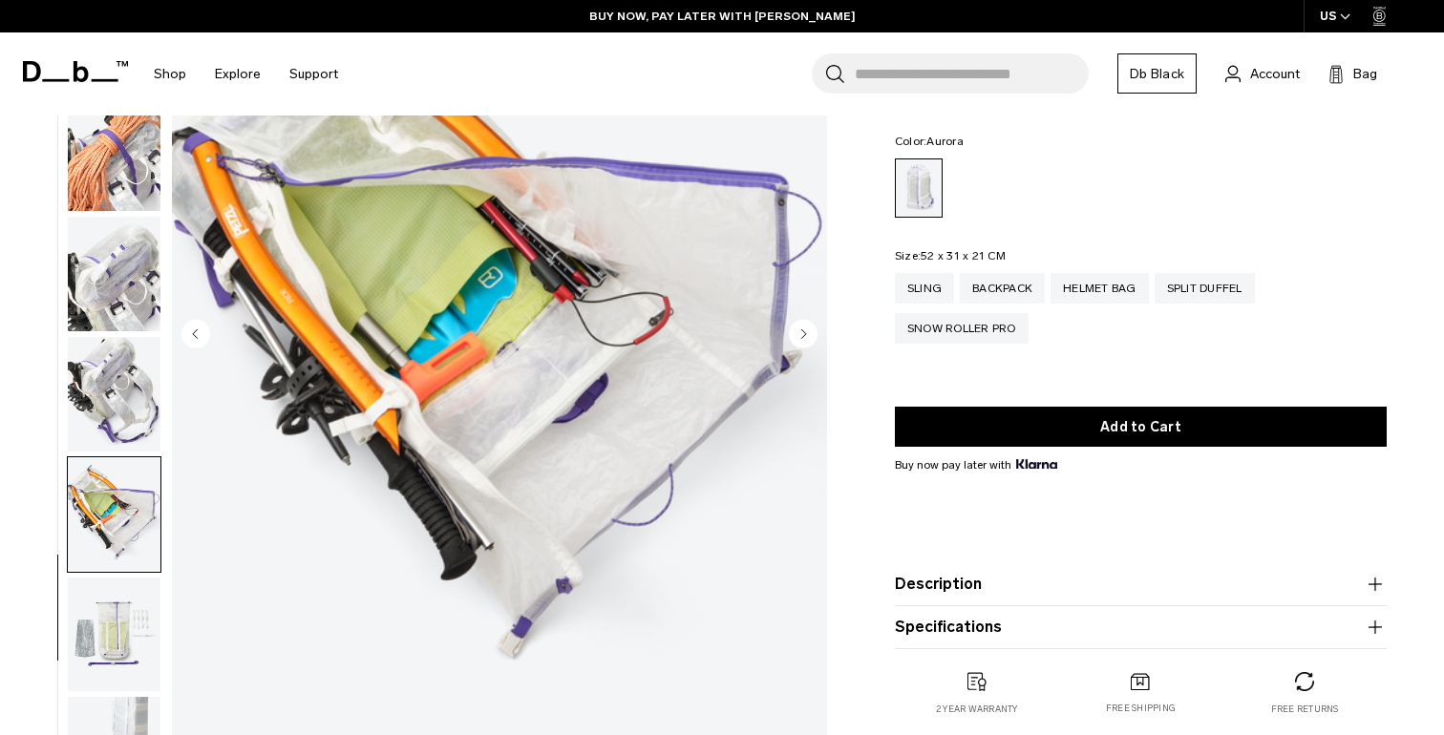
click at [134, 642] on img "button" at bounding box center [114, 635] width 93 height 115
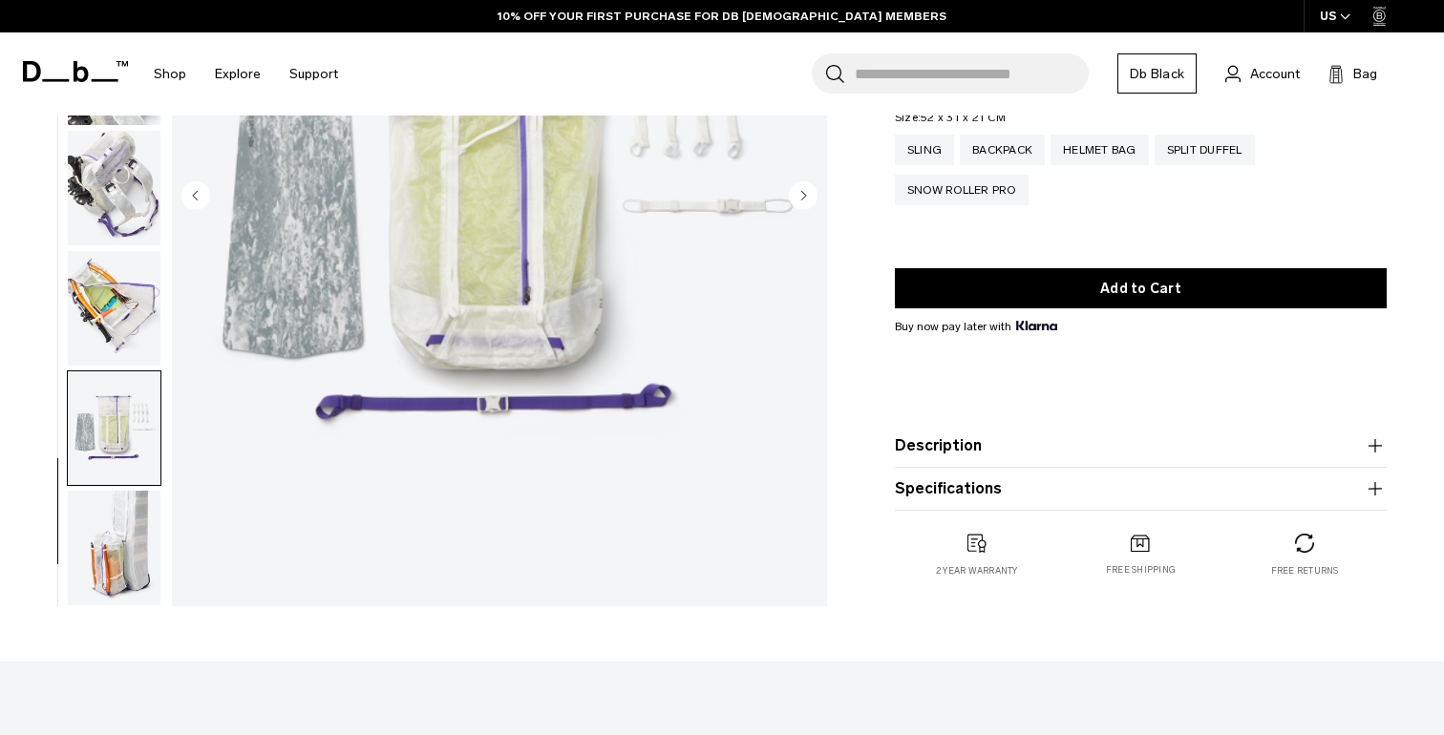
scroll to position [352, 0]
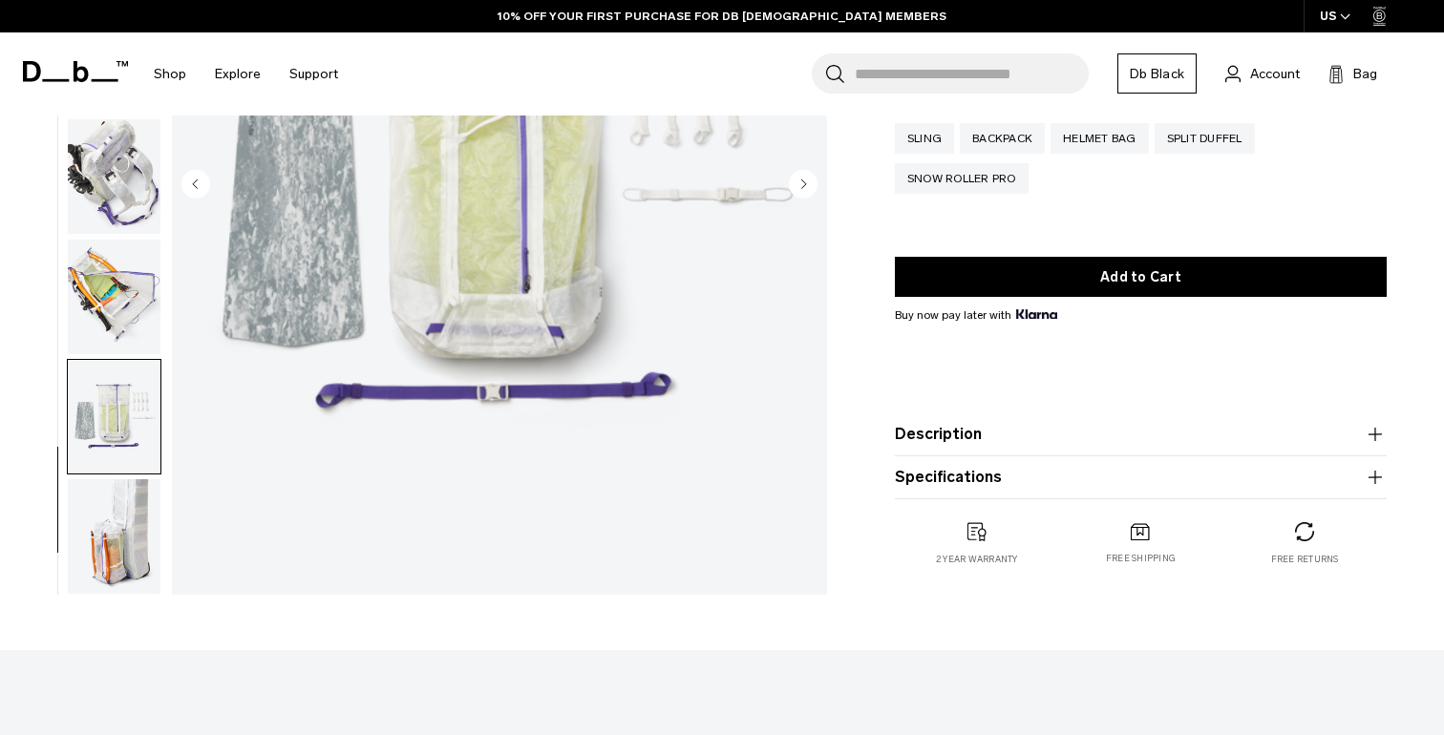
click at [135, 546] on img "button" at bounding box center [114, 536] width 93 height 115
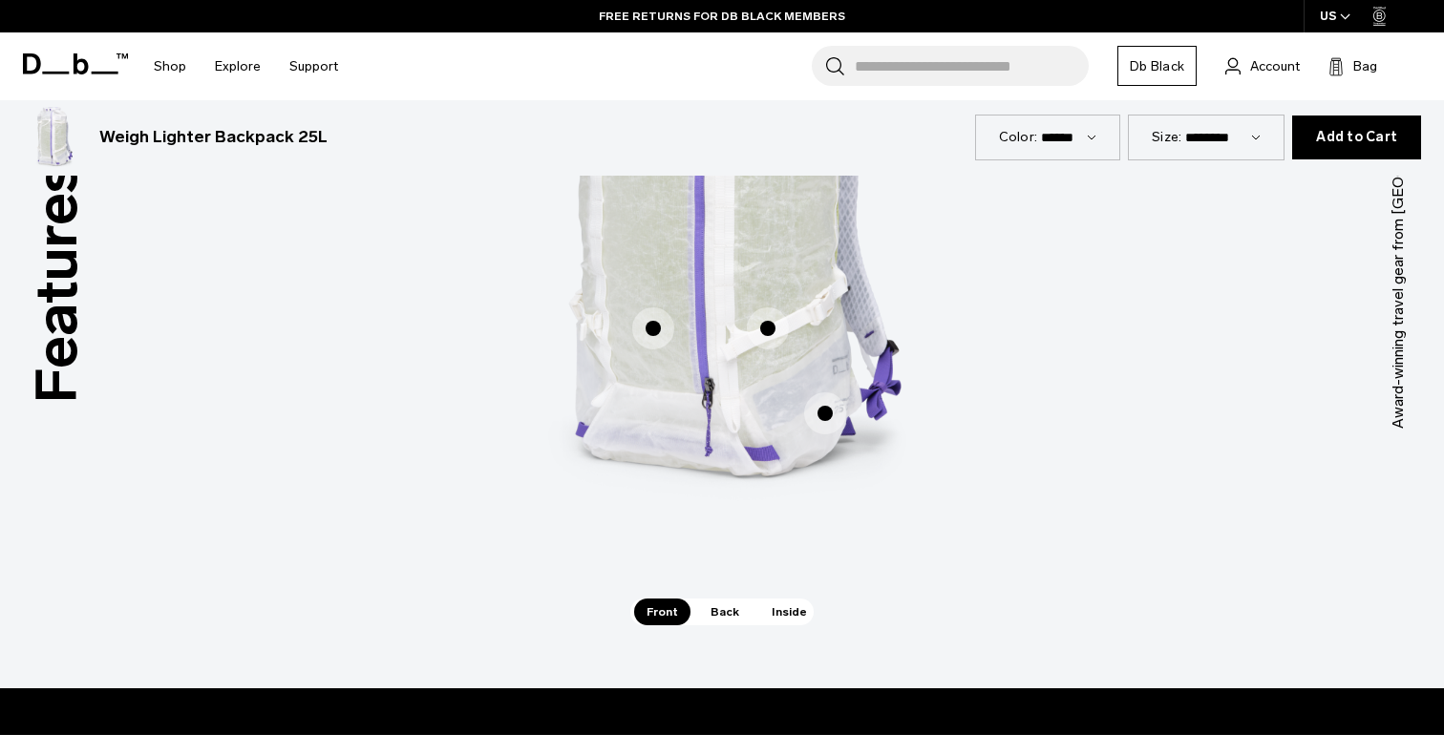
scroll to position [1220, 0]
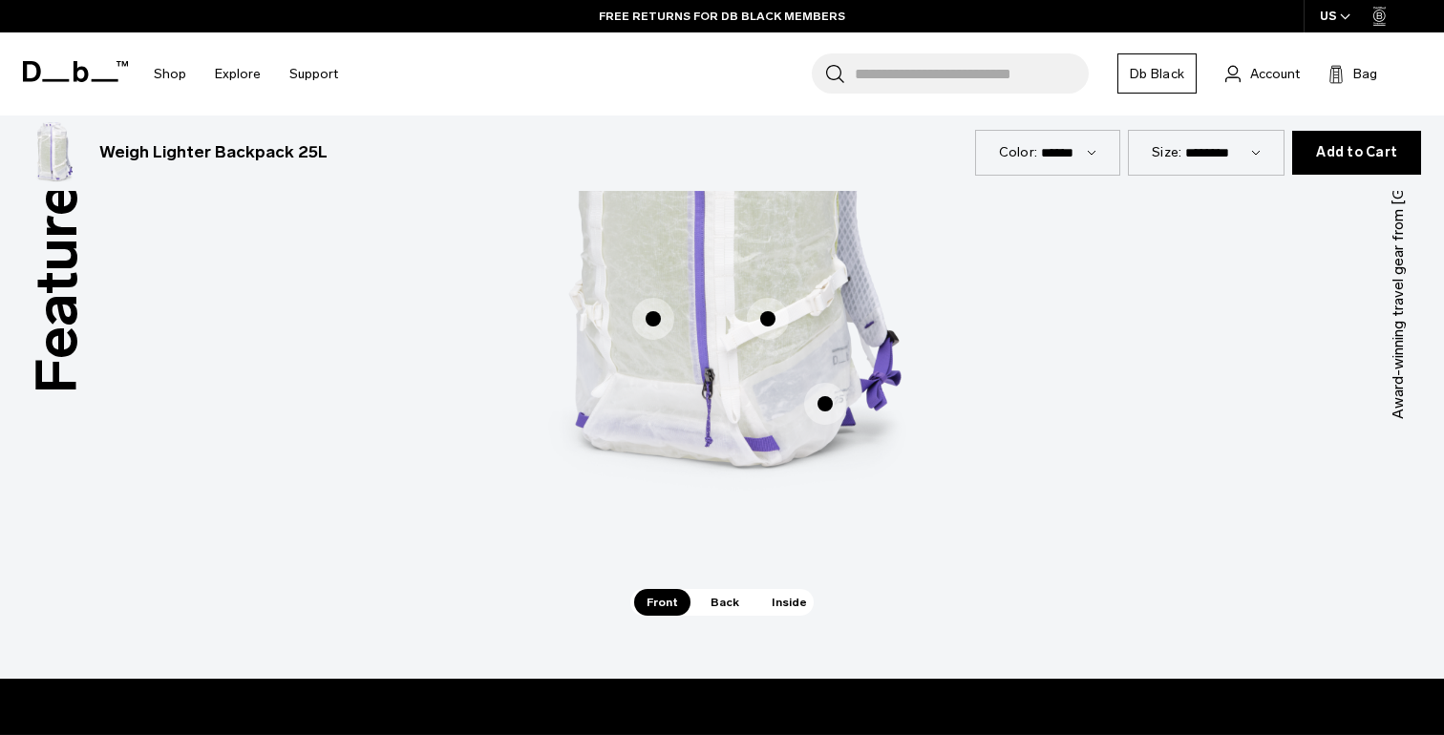
click at [723, 606] on span "Back" at bounding box center [724, 602] width 53 height 27
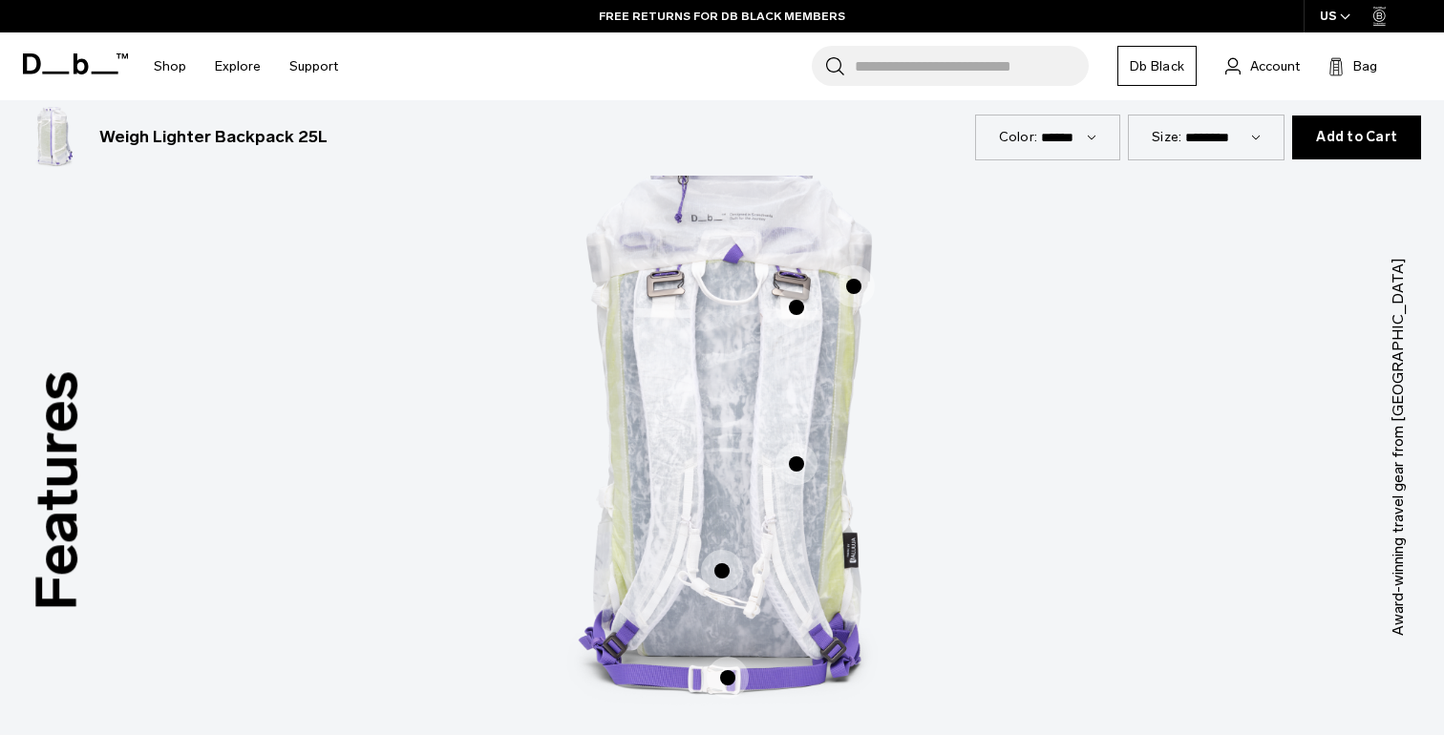
scroll to position [972, 0]
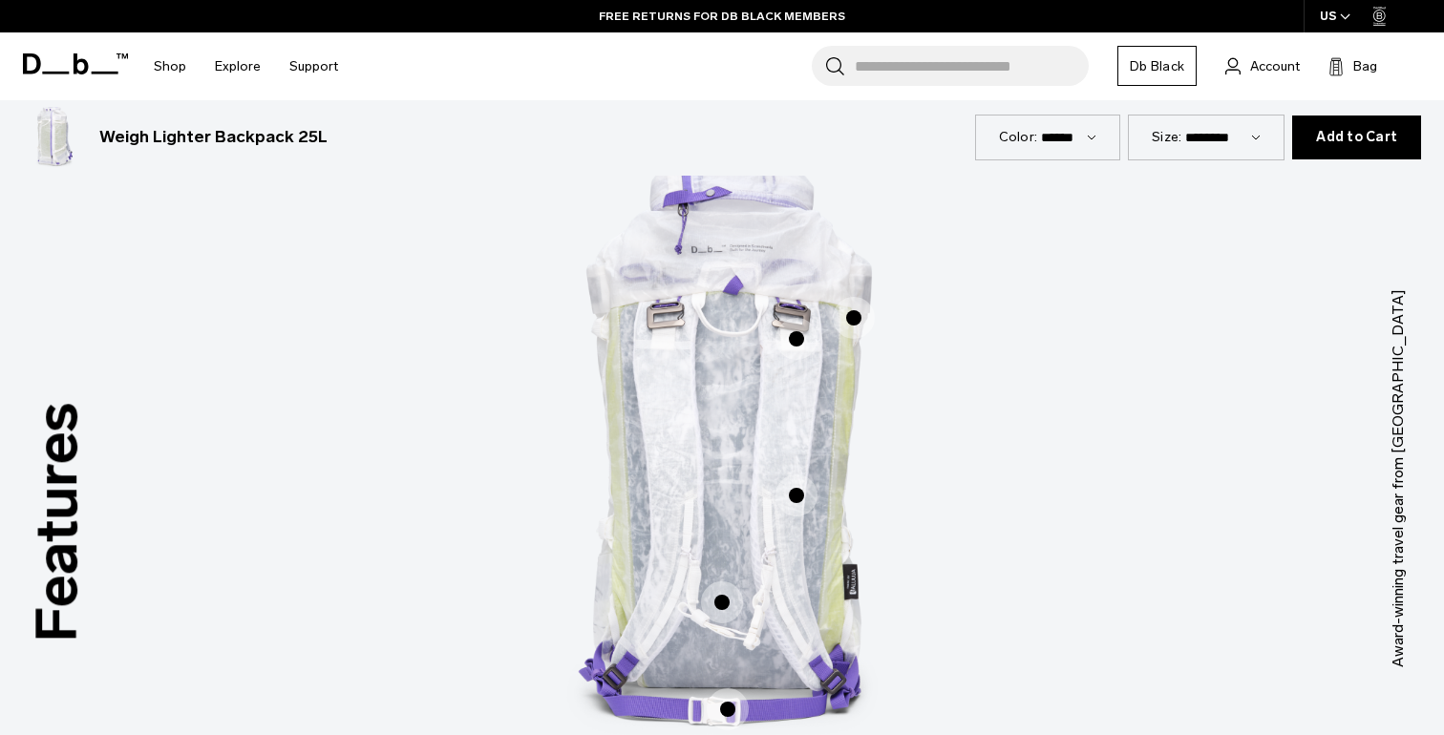
click at [802, 339] on span "2 / 3" at bounding box center [796, 339] width 42 height 42
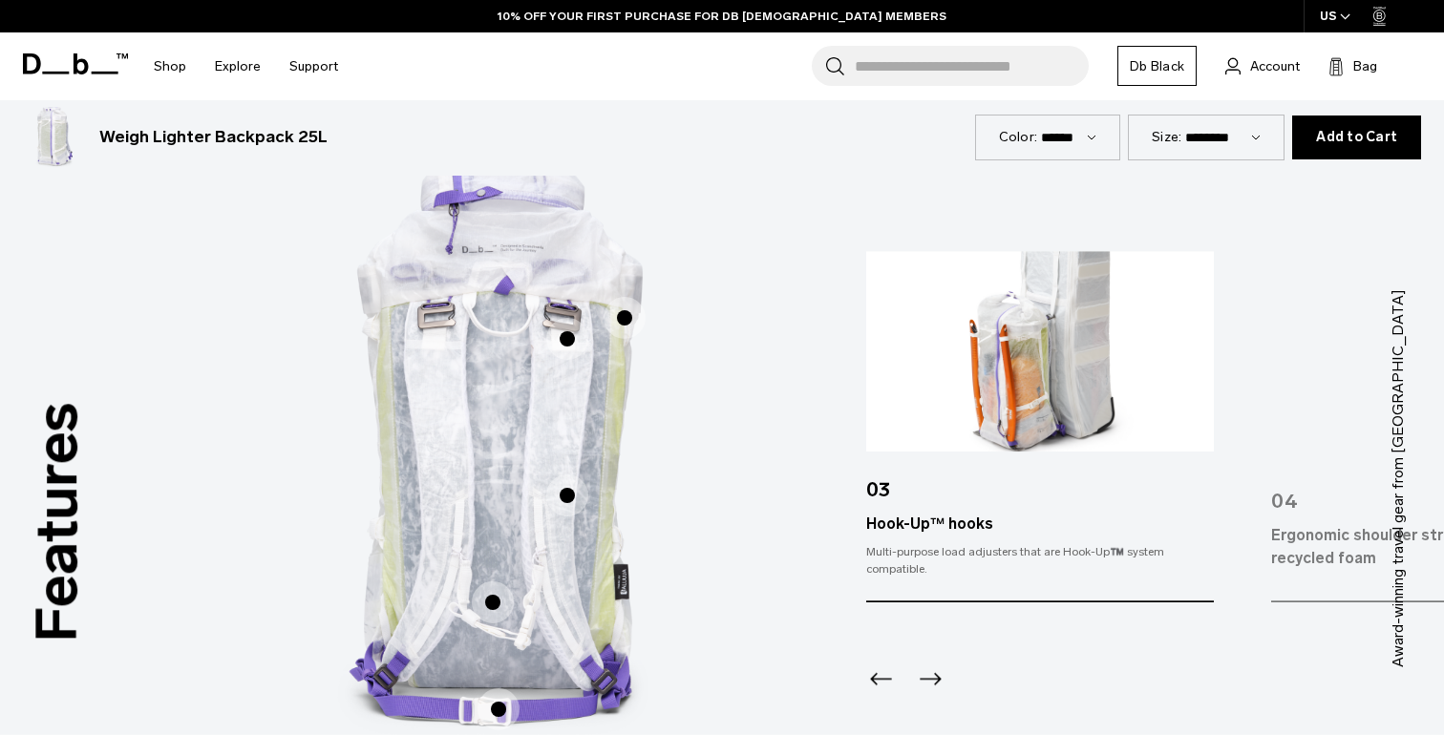
click at [928, 666] on icon "Next slide" at bounding box center [930, 679] width 31 height 31
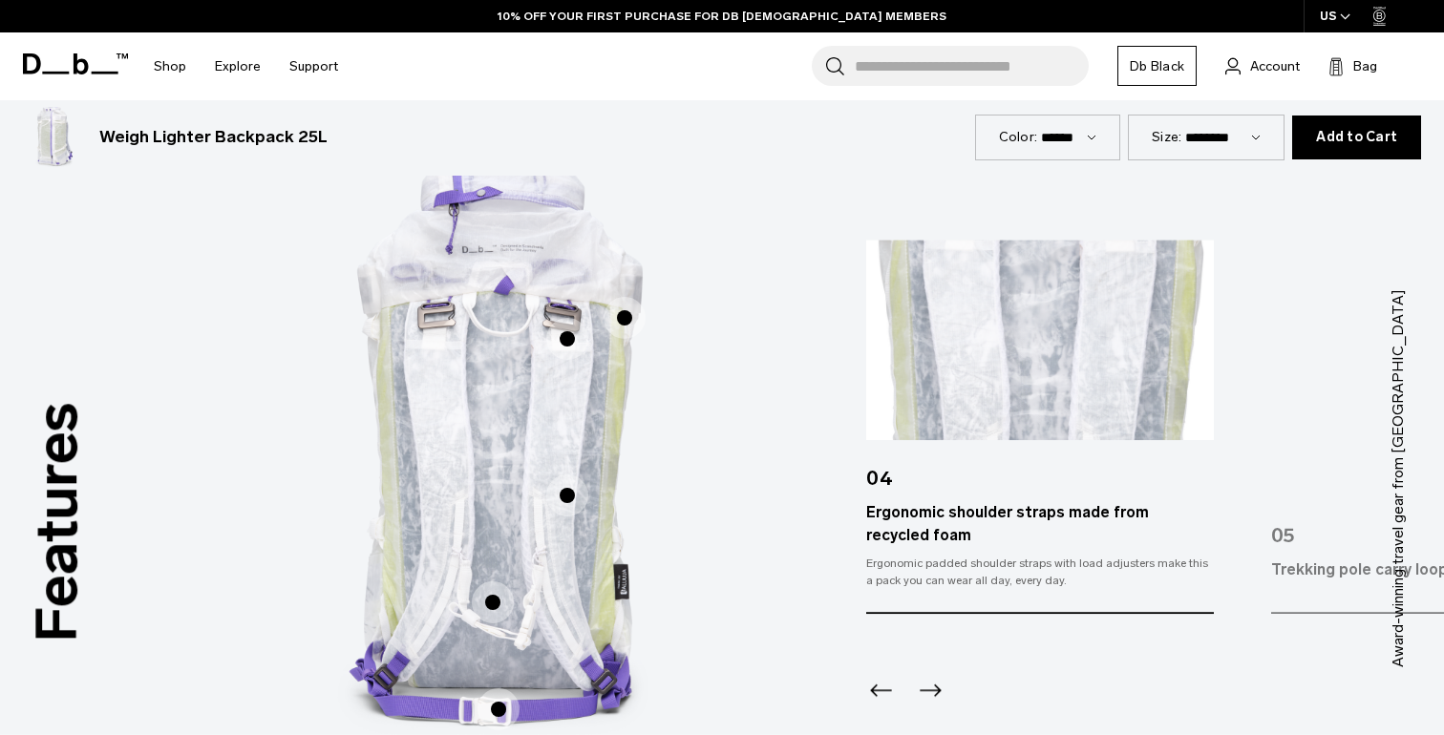
click at [875, 688] on icon "Previous slide" at bounding box center [881, 690] width 22 height 12
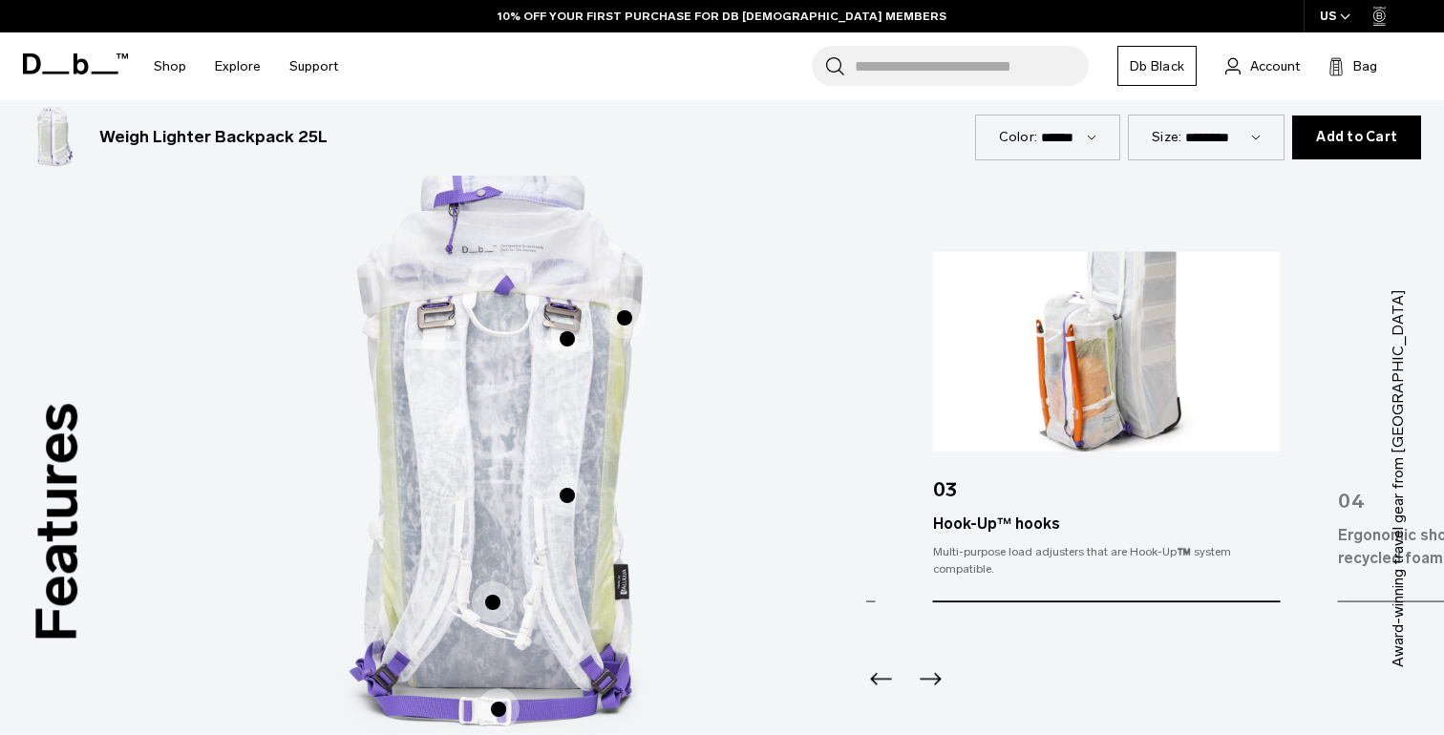
click at [1121, 562] on div "Multi-purpose load adjusters that are Hook-Up™️ system compatible." at bounding box center [1107, 560] width 348 height 34
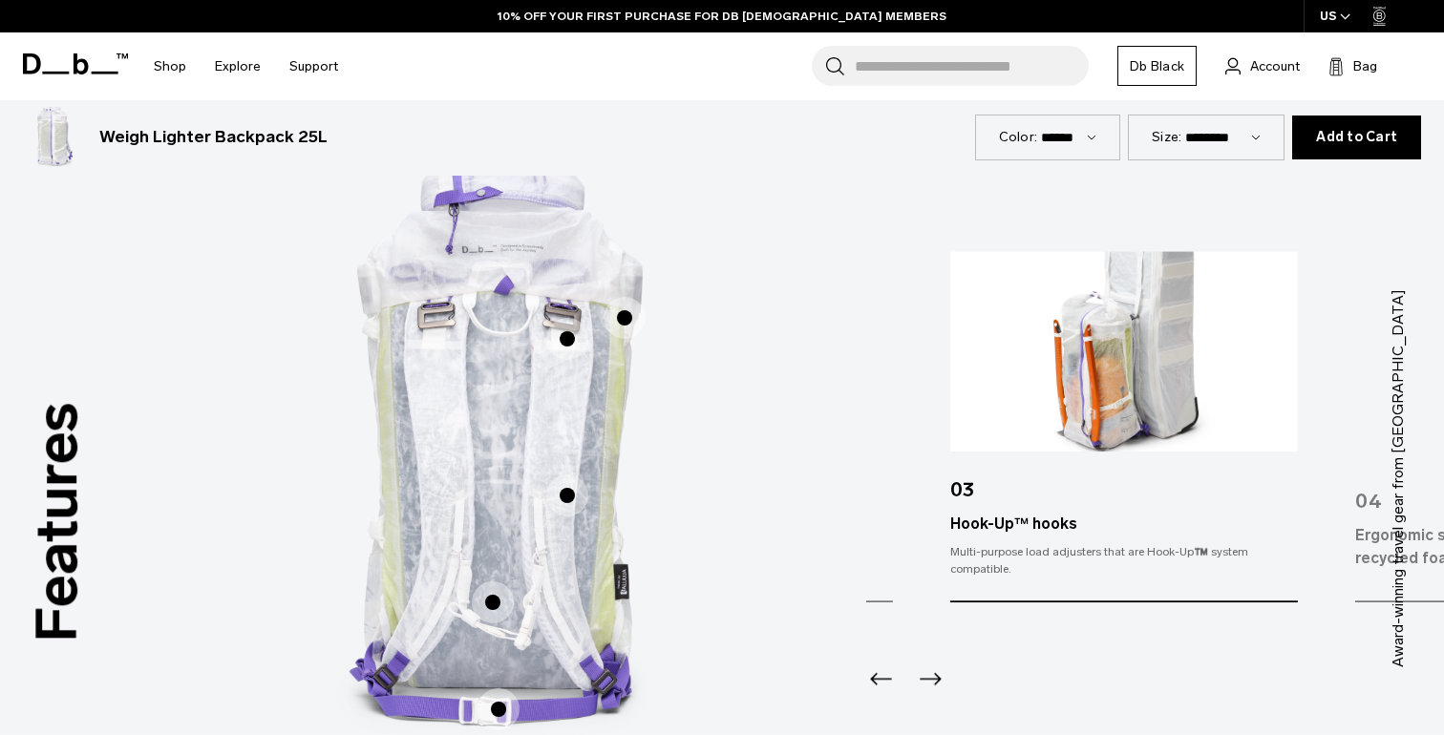
click at [1141, 565] on div "Multi-purpose load adjusters that are Hook-Up™️ system compatible." at bounding box center [1124, 560] width 348 height 34
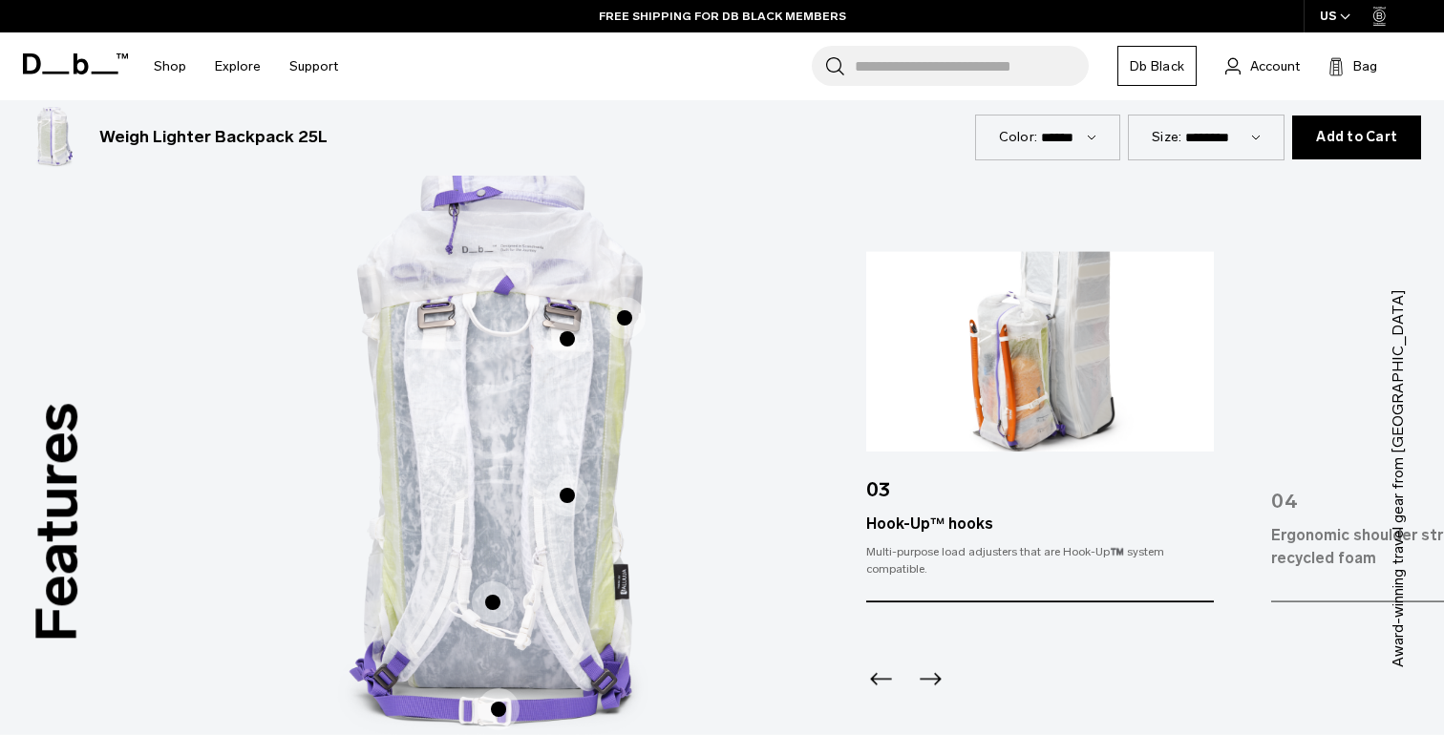
click at [1143, 565] on div "Multi-purpose load adjusters that are Hook-Up™️ system compatible." at bounding box center [1040, 560] width 348 height 34
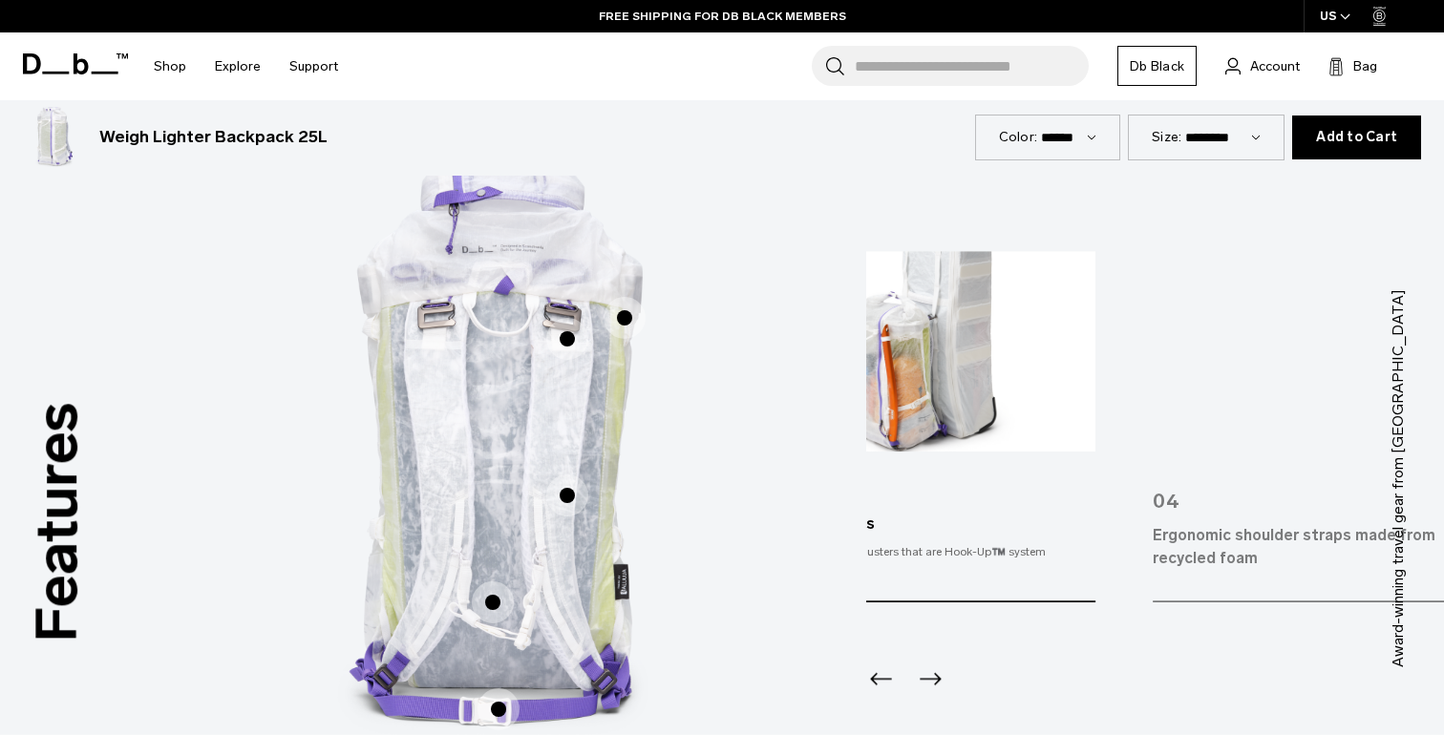
click at [1005, 583] on div "03 Hook-Up™ hooks Multi-purpose load adjusters that are Hook-Up™️ system compat…" at bounding box center [922, 427] width 348 height 350
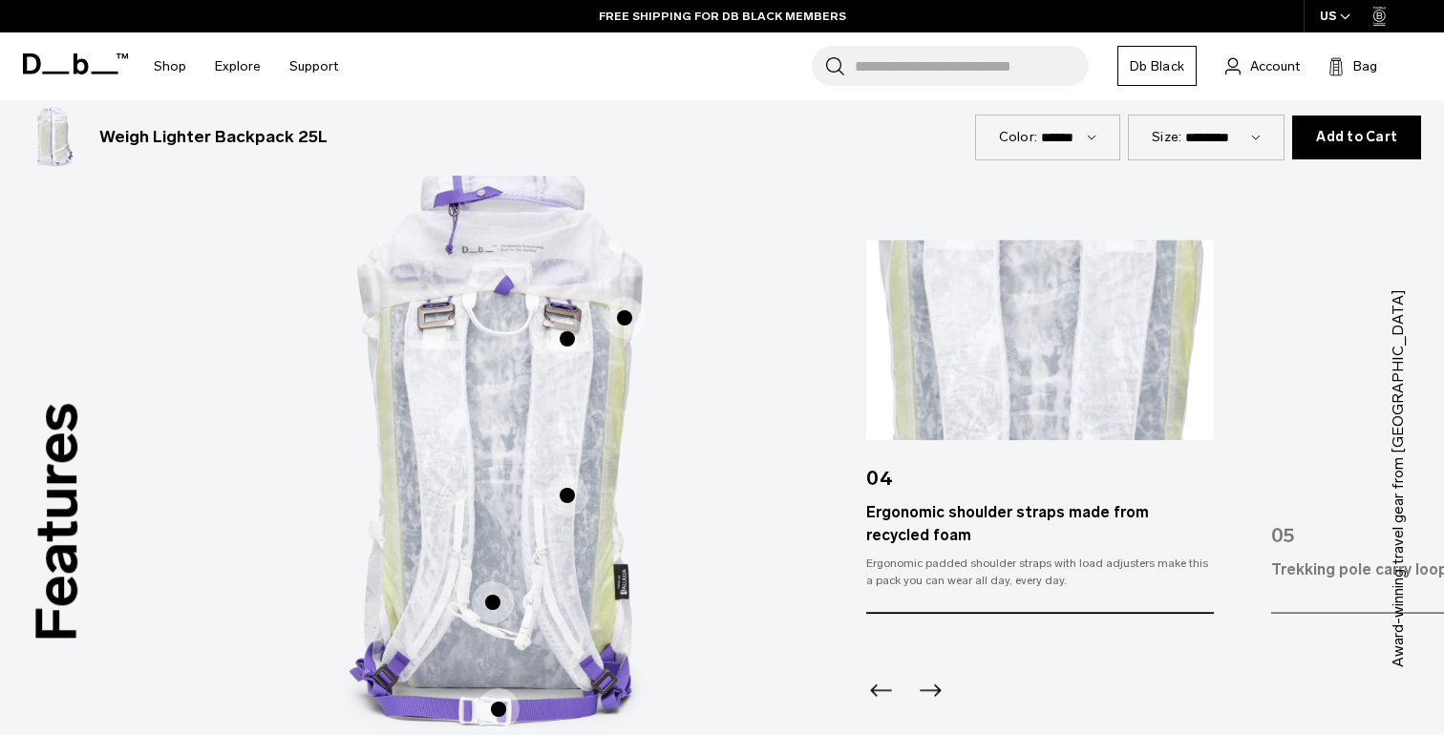
click at [690, 554] on div "Features Tap a hotspot to learn more Award-winning travel gear from Scandinavia…" at bounding box center [722, 479] width 1444 height 897
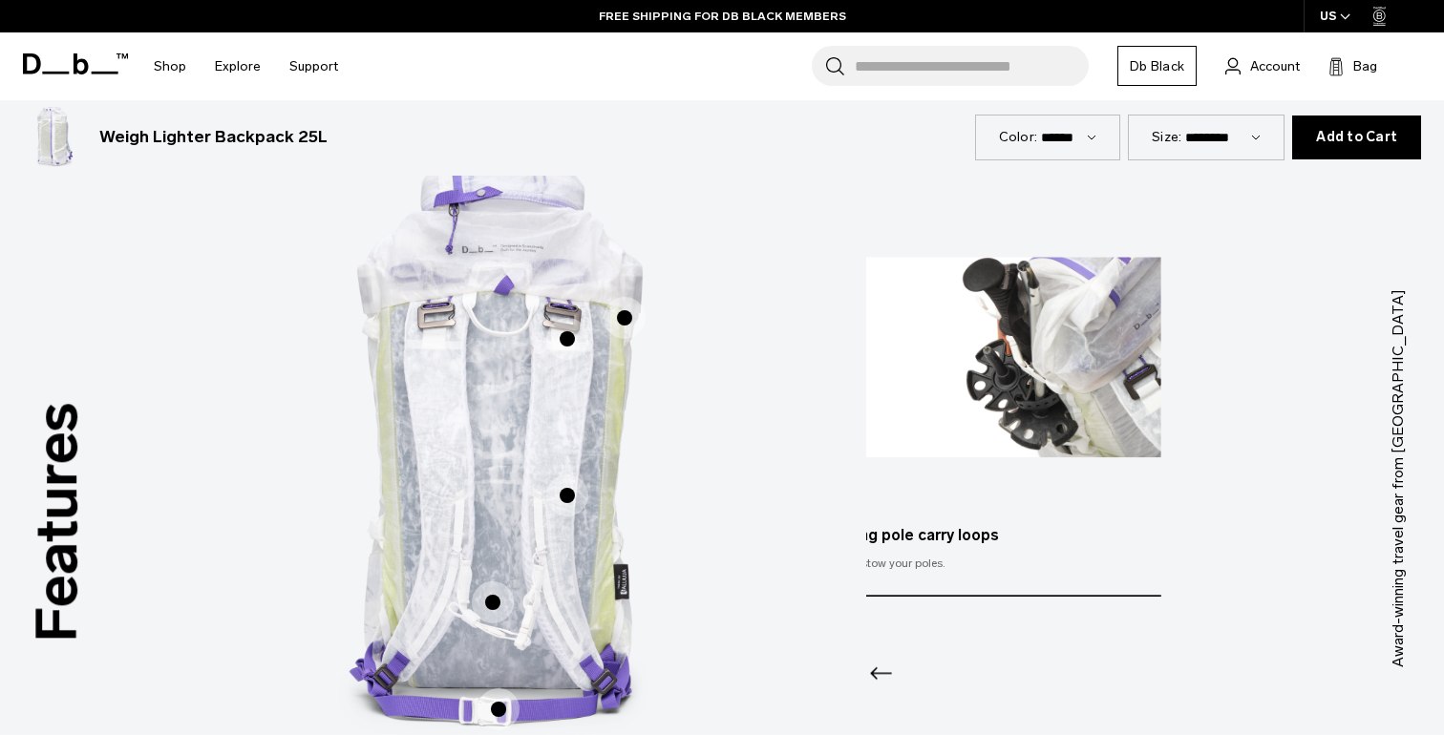
click at [791, 519] on div "Features Tap a hotspot to learn more Award-winning travel gear from Scandinavia…" at bounding box center [722, 479] width 1444 height 897
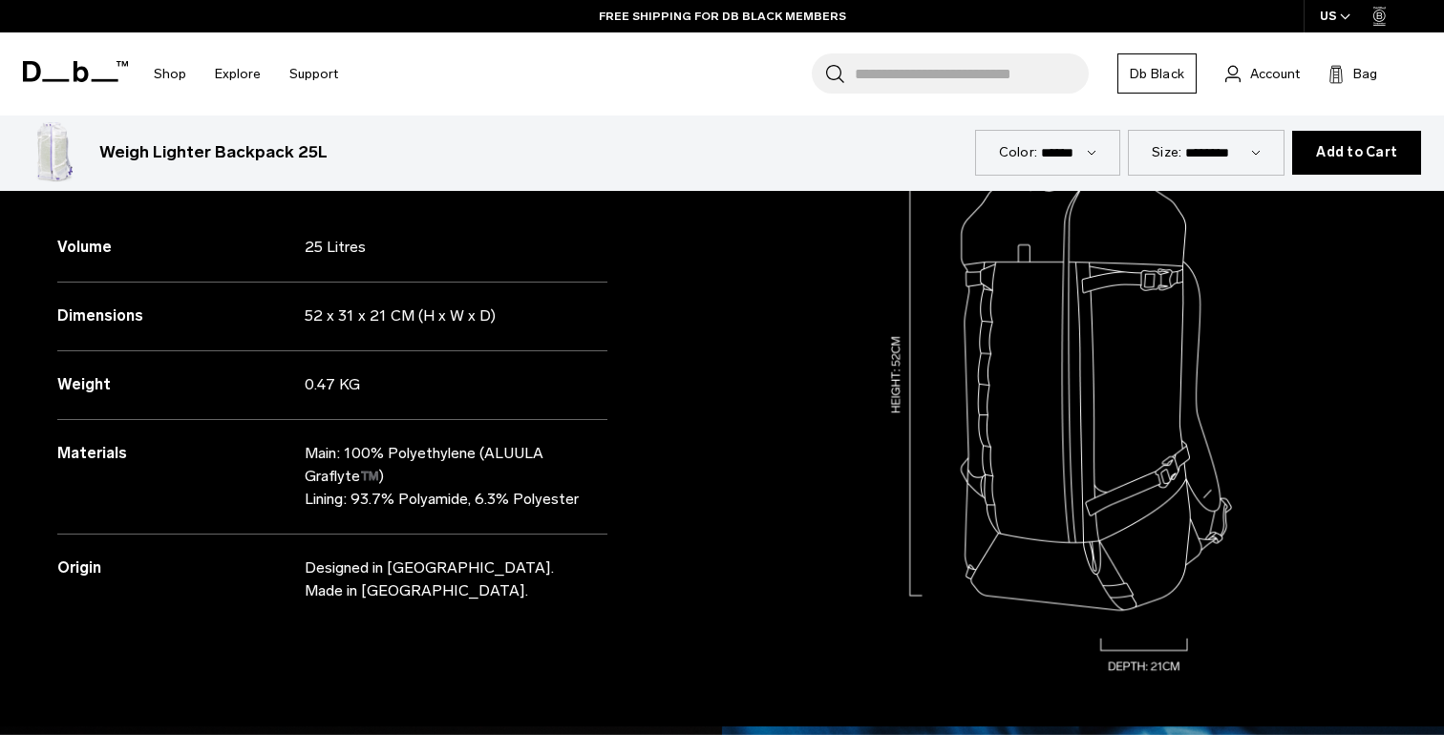
scroll to position [1877, 0]
click at [878, 61] on input "Search for Bags, Luggage..." at bounding box center [972, 73] width 234 height 40
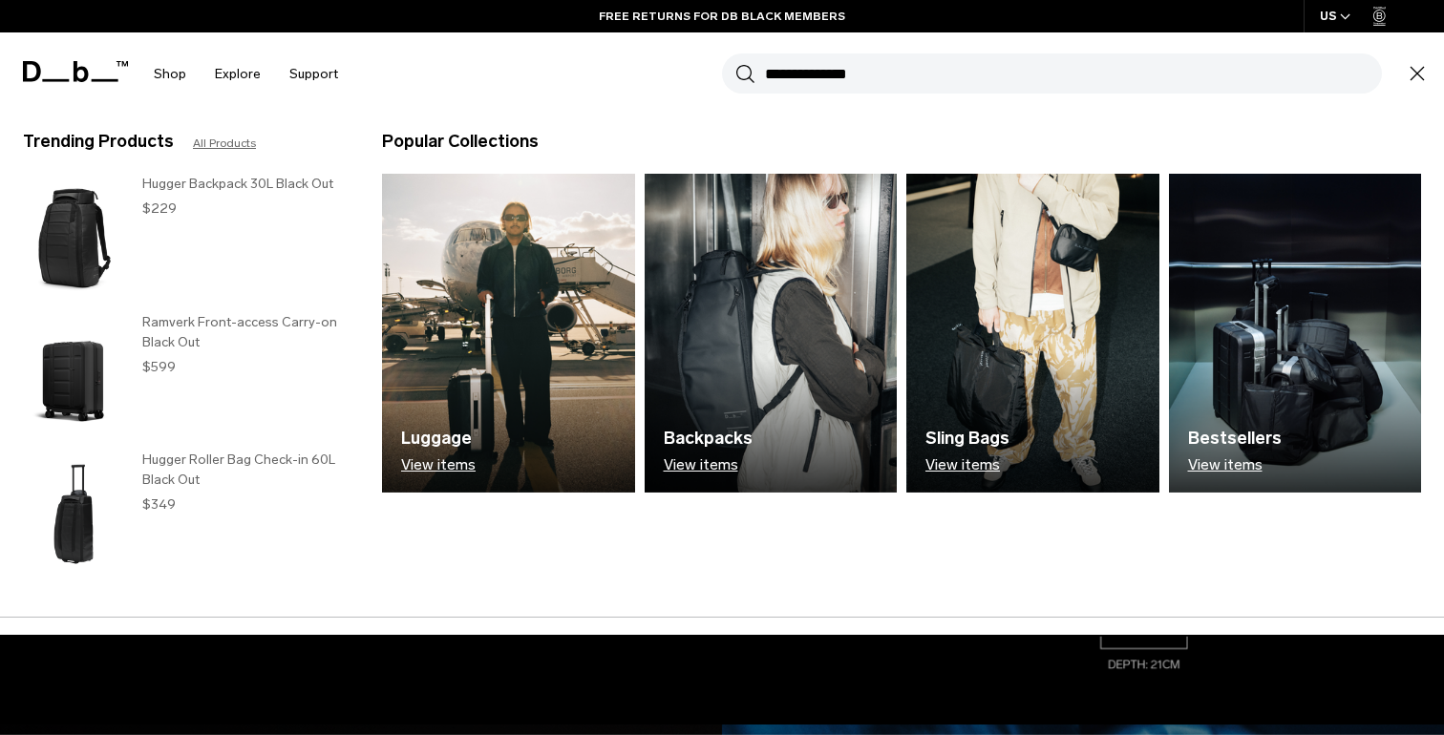
type input "**********"
click at [735, 63] on button "Search" at bounding box center [745, 73] width 20 height 21
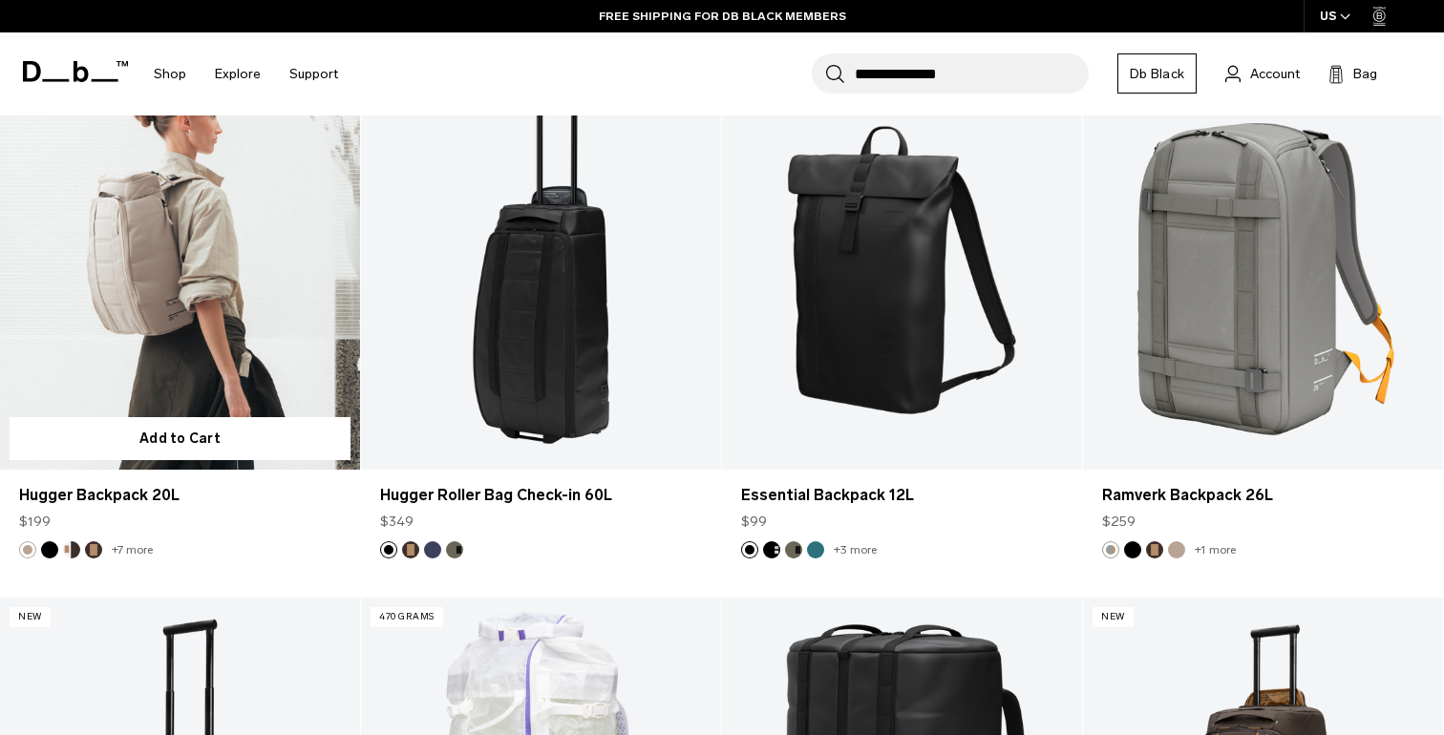
scroll to position [4558, 0]
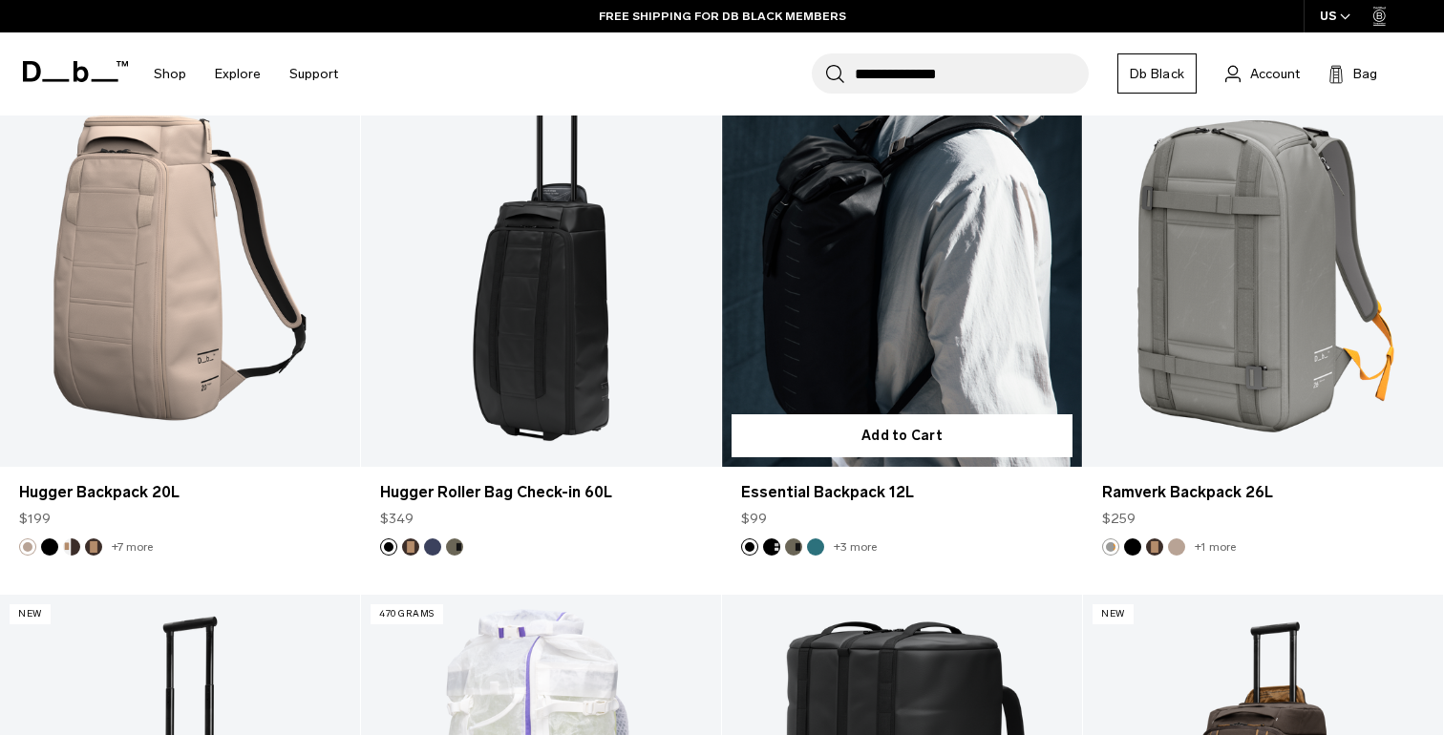
click at [898, 406] on link "Essential Backpack 12L" at bounding box center [902, 268] width 360 height 400
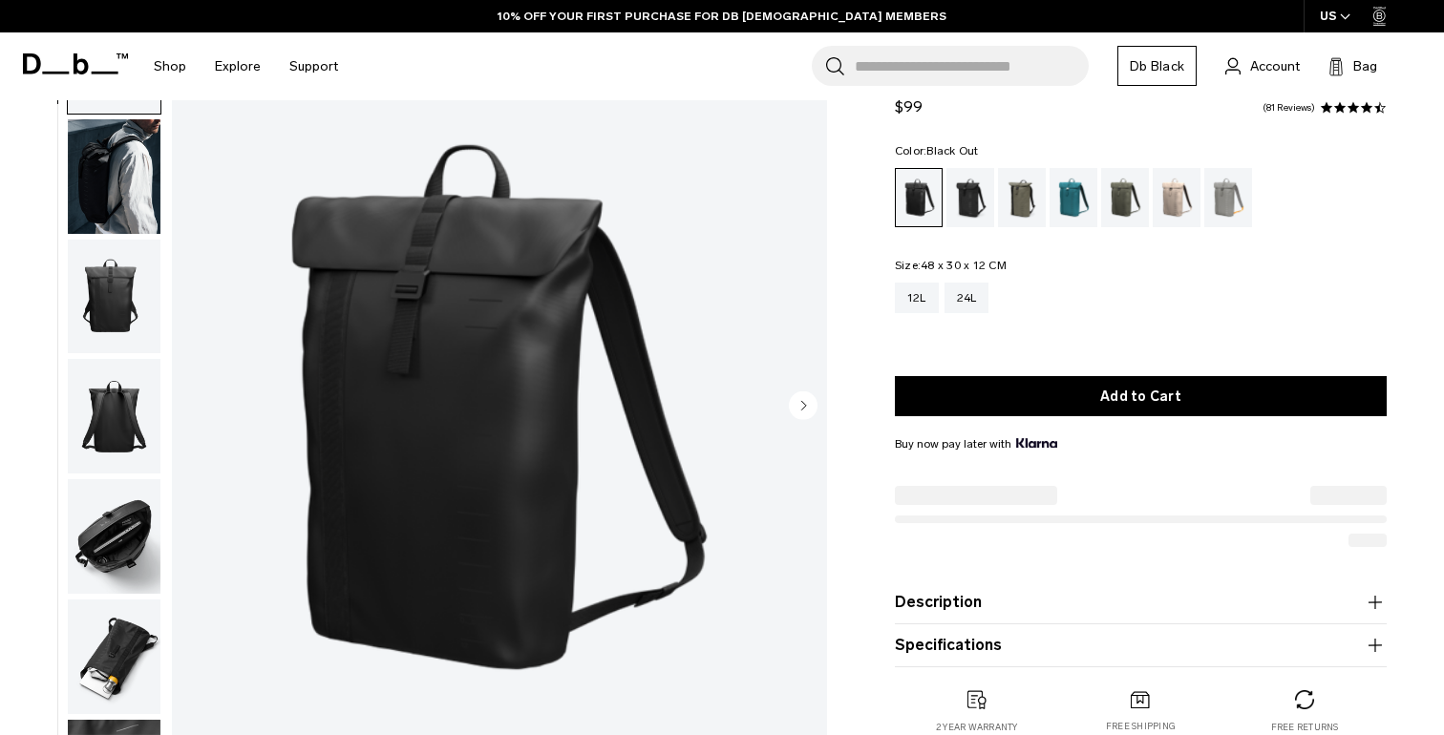
scroll to position [146, 0]
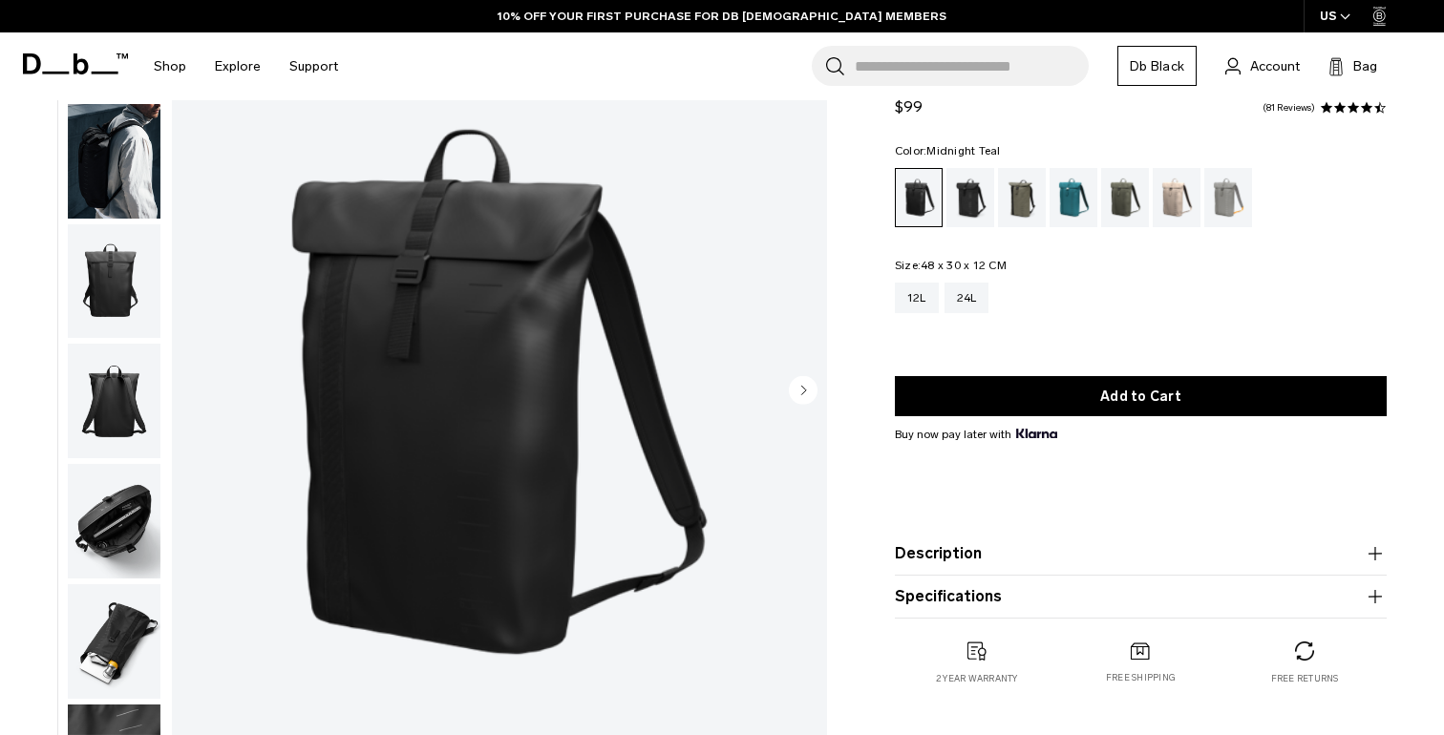
click at [1064, 206] on div "Midnight Teal" at bounding box center [1073, 197] width 49 height 59
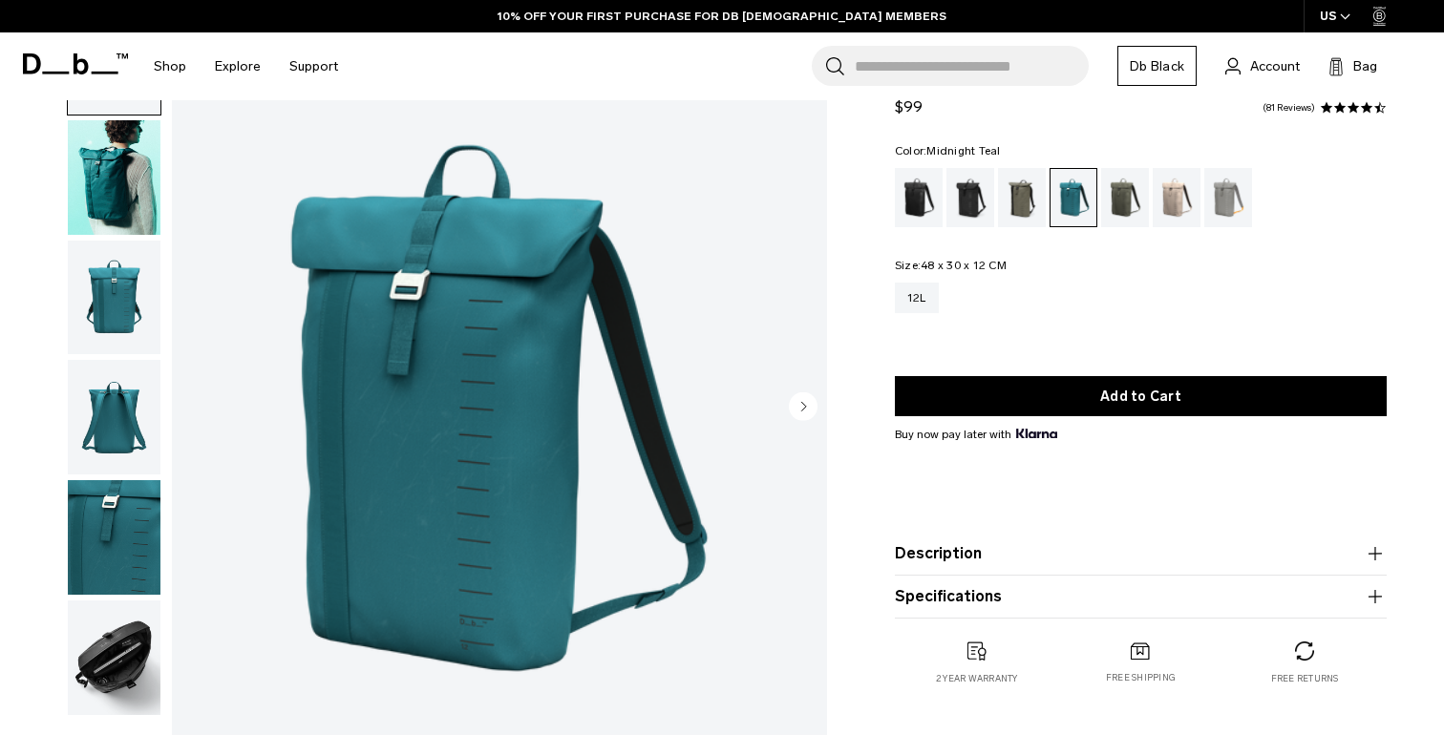
scroll to position [146, 0]
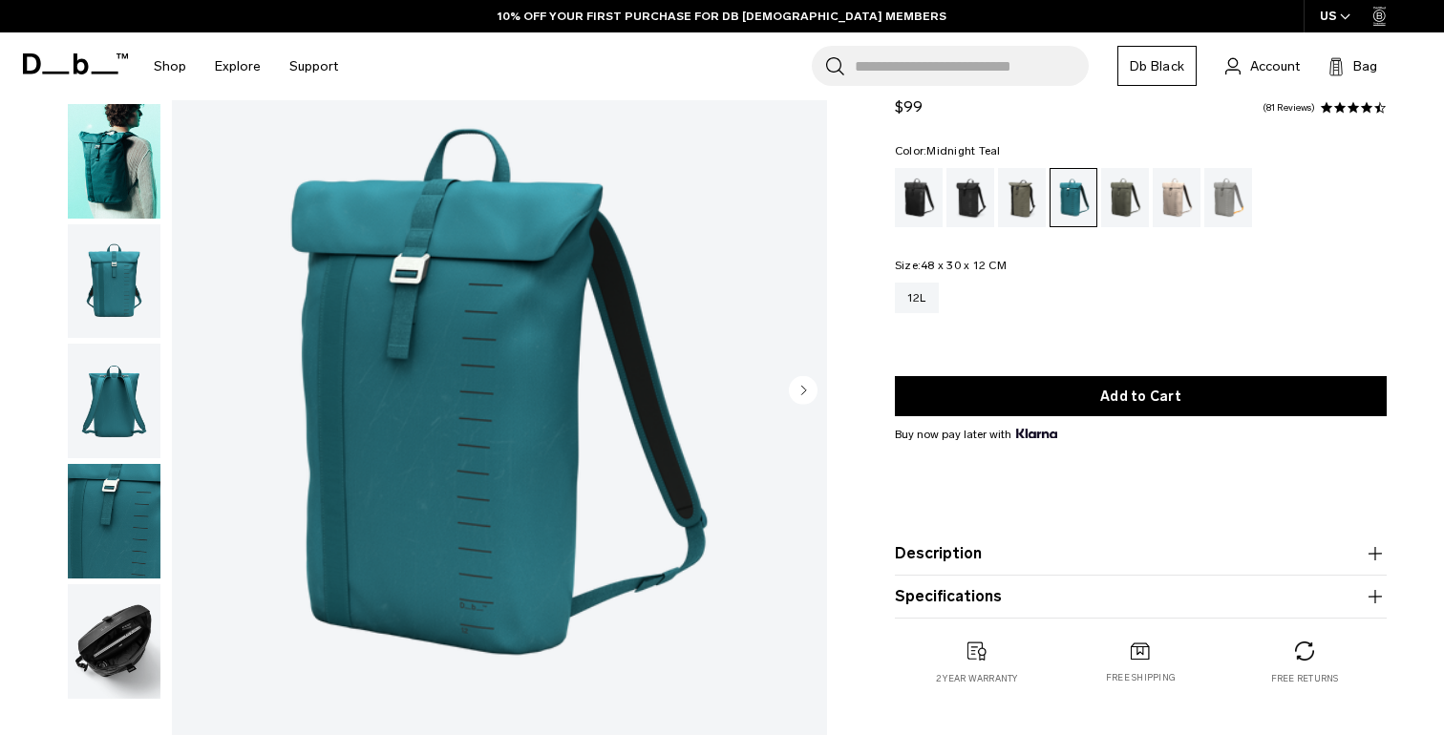
click at [82, 185] on img "button" at bounding box center [114, 161] width 93 height 115
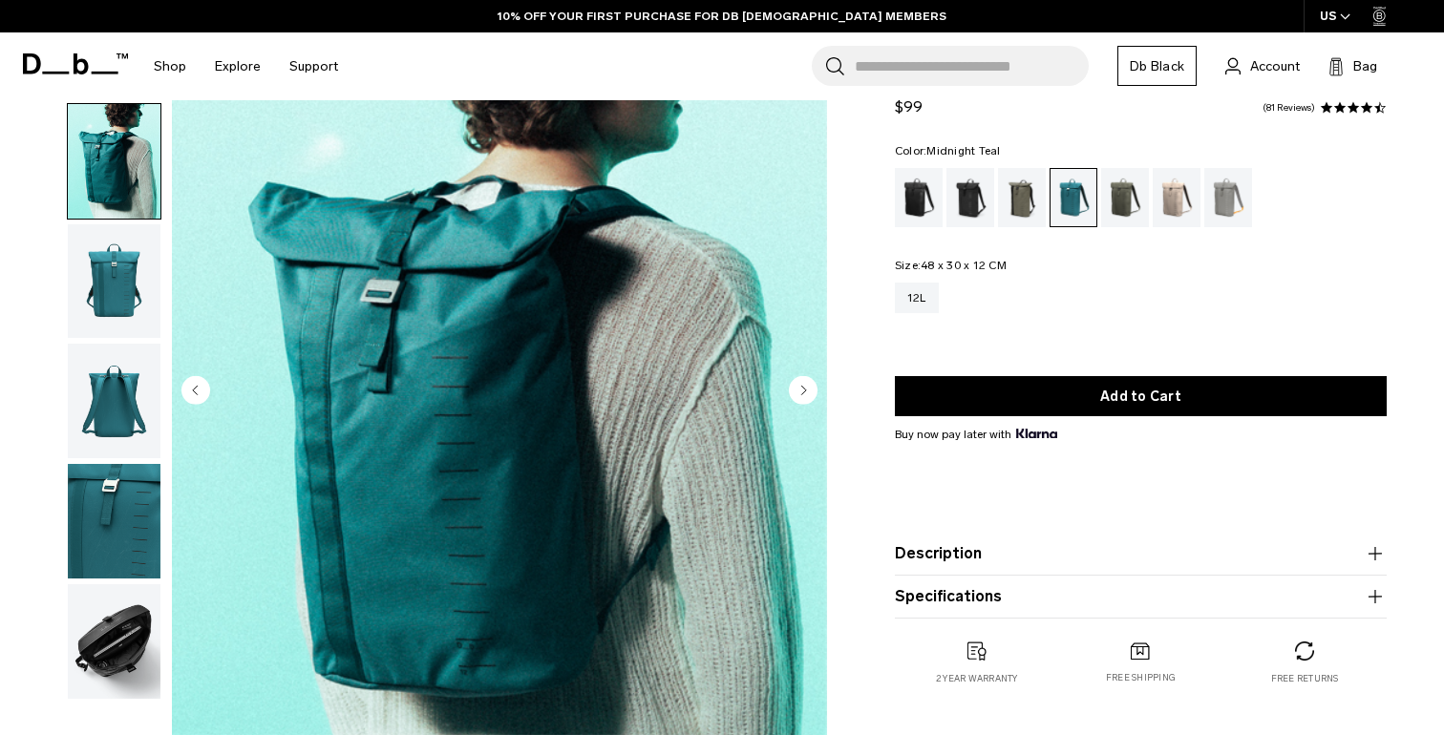
click at [800, 385] on circle "Next slide" at bounding box center [803, 389] width 29 height 29
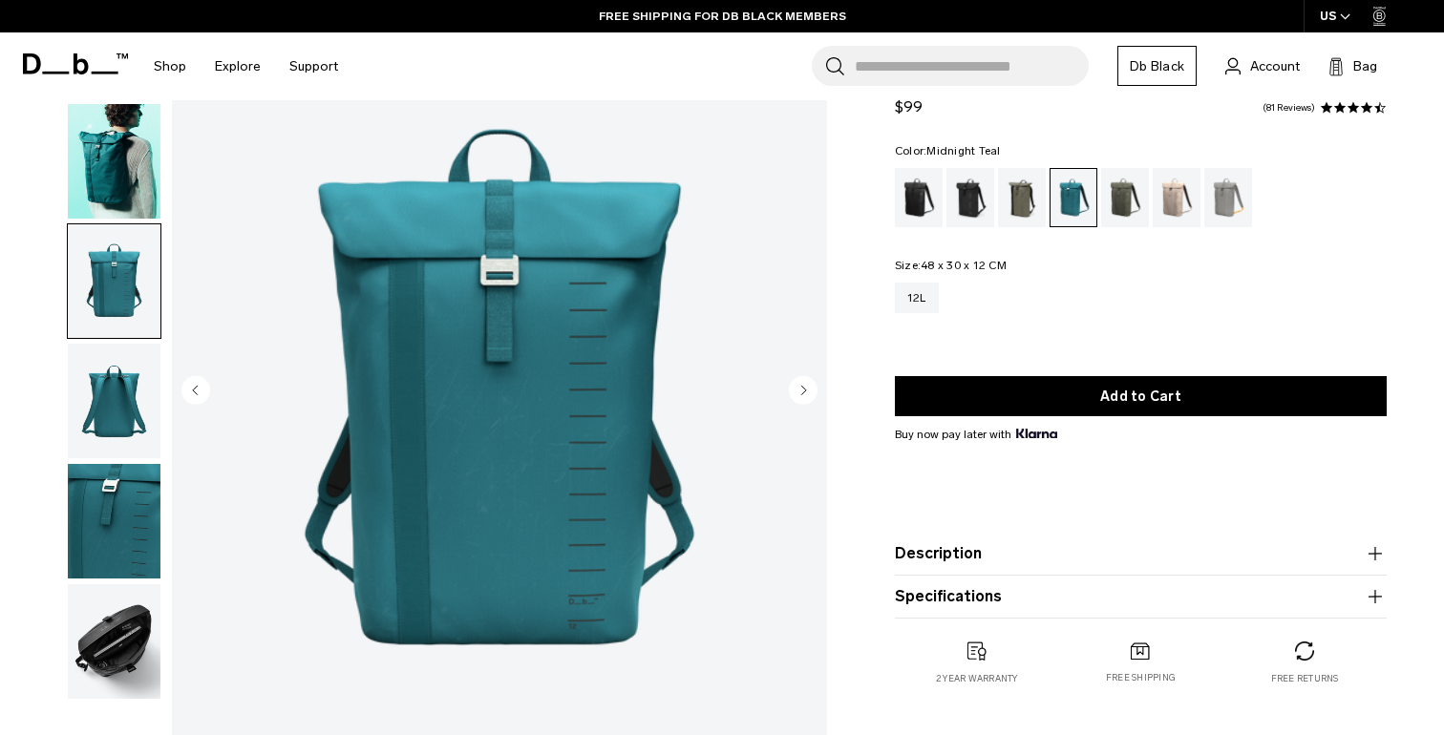
click at [800, 385] on circle "Next slide" at bounding box center [803, 389] width 29 height 29
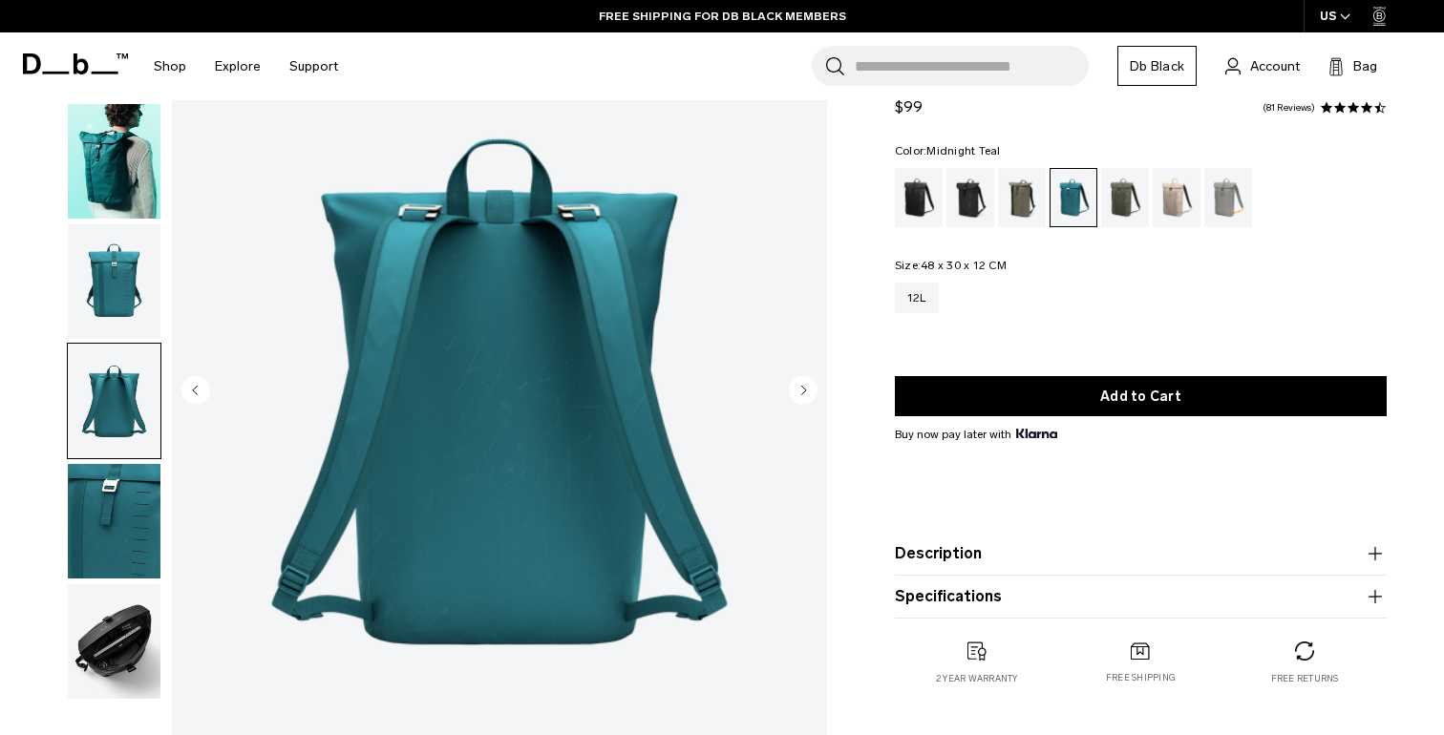
click at [800, 385] on circle "Next slide" at bounding box center [803, 389] width 29 height 29
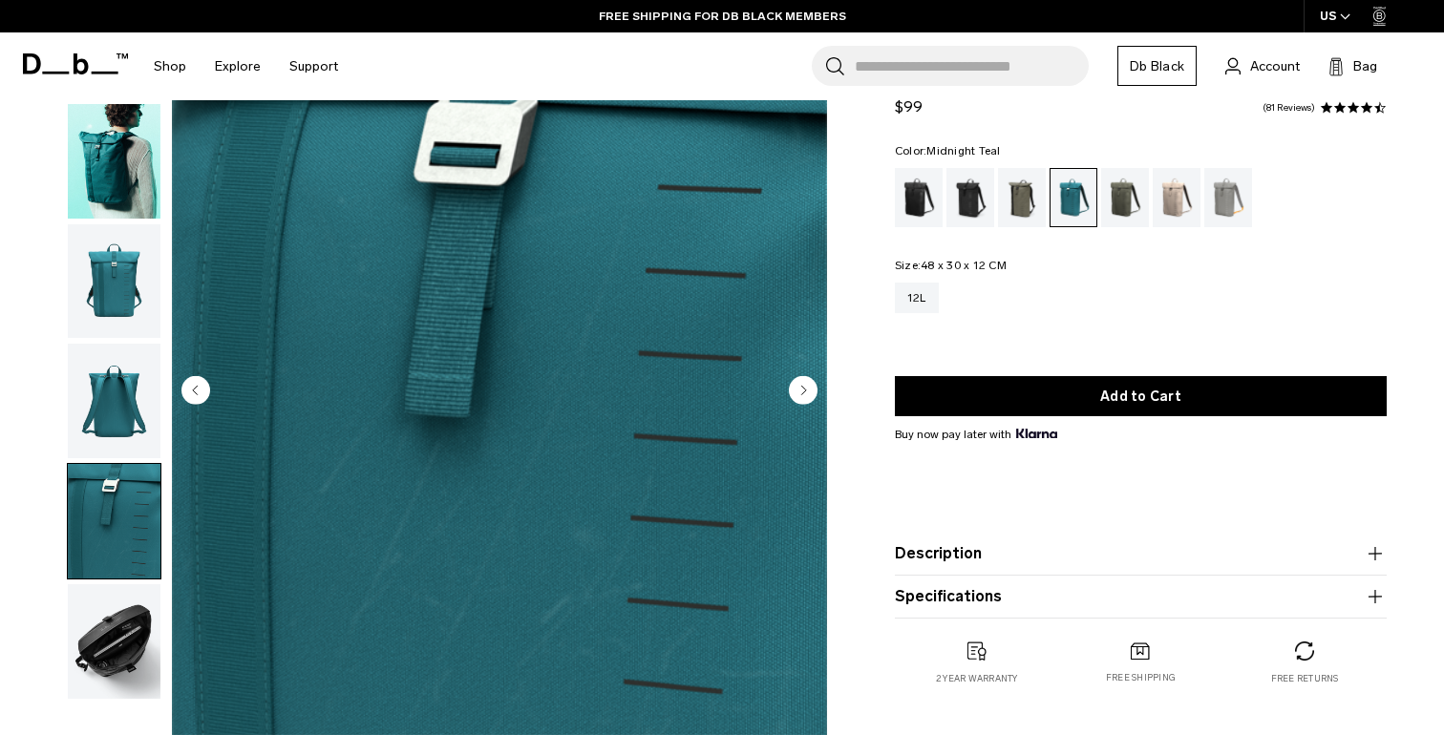
click at [803, 386] on circle "Next slide" at bounding box center [803, 389] width 29 height 29
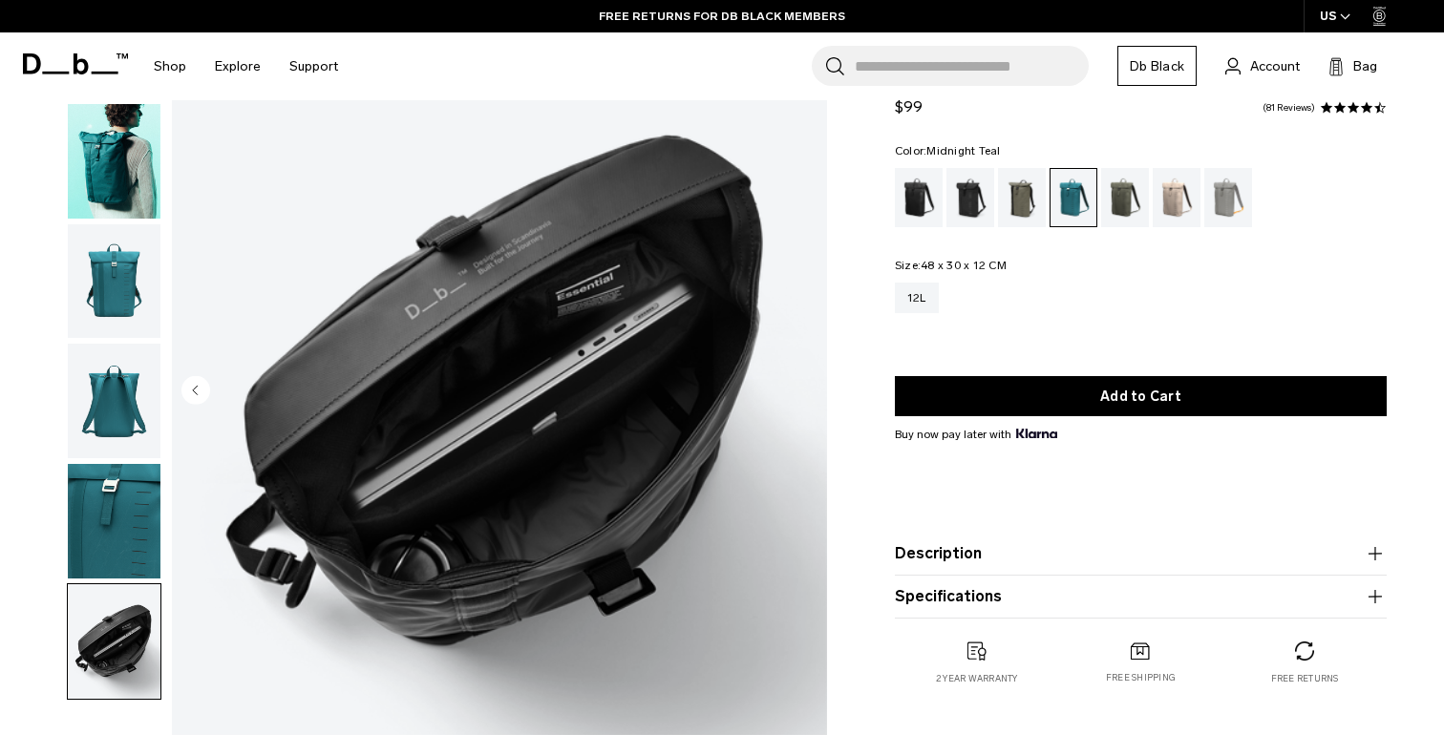
click at [803, 386] on img "6 / 6" at bounding box center [499, 392] width 655 height 818
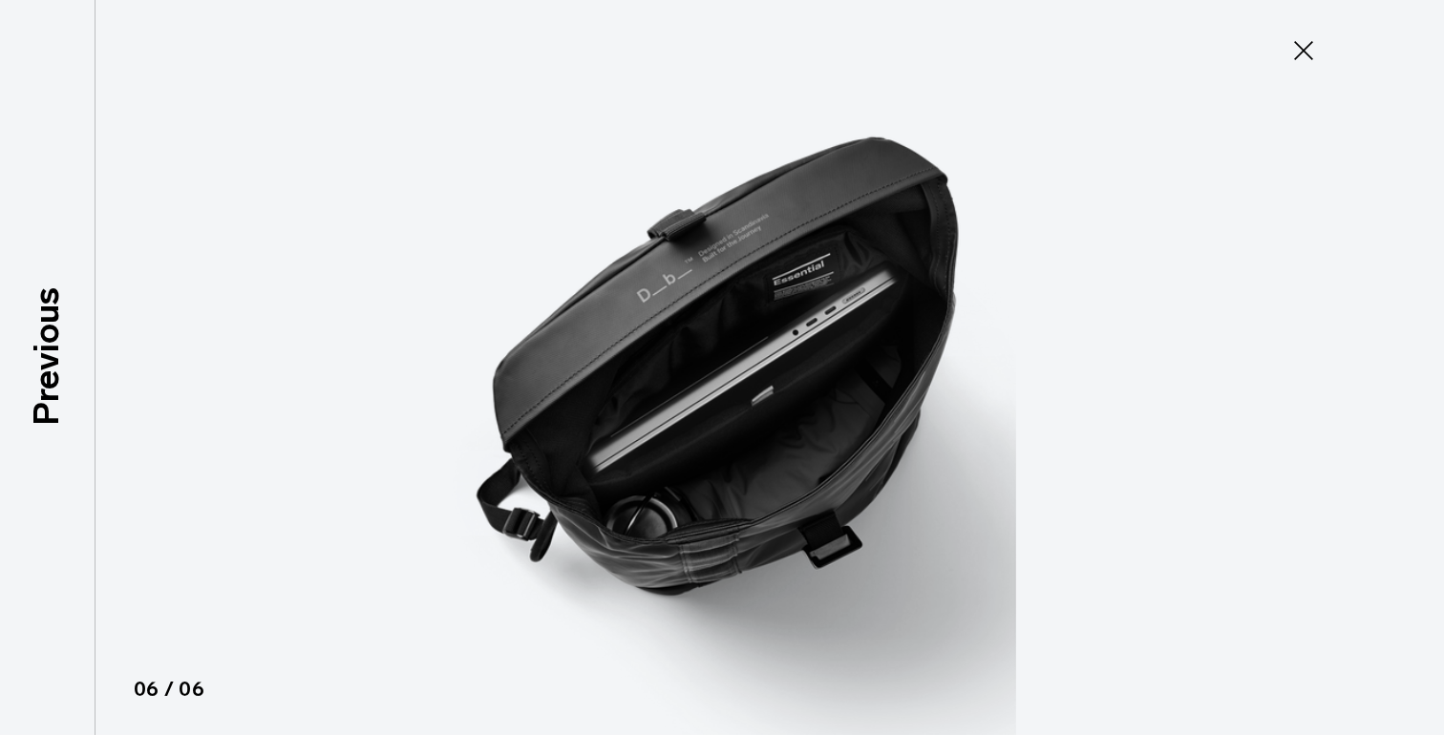
click at [803, 386] on img at bounding box center [721, 367] width 859 height 735
click at [1301, 50] on icon at bounding box center [1303, 50] width 31 height 31
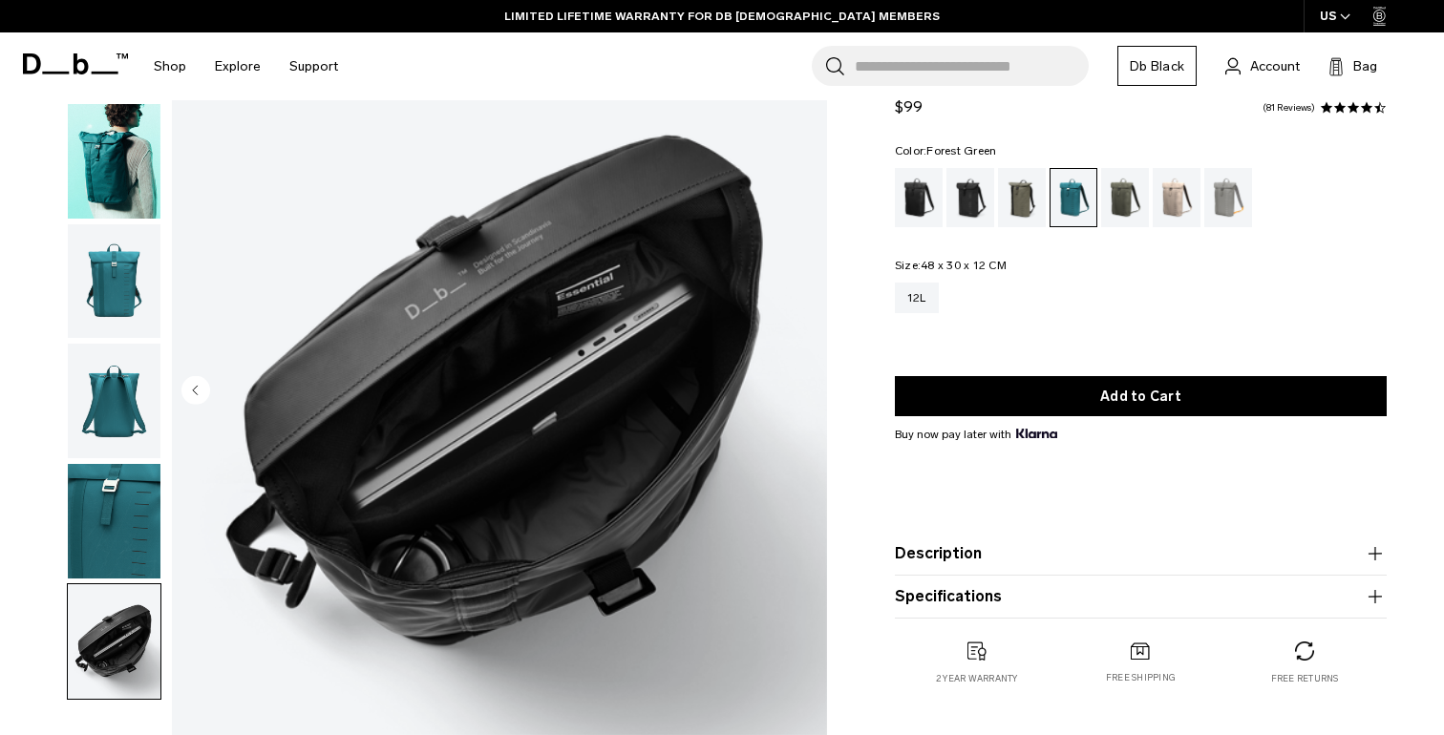
click at [998, 208] on div "Forest Green" at bounding box center [1022, 197] width 49 height 59
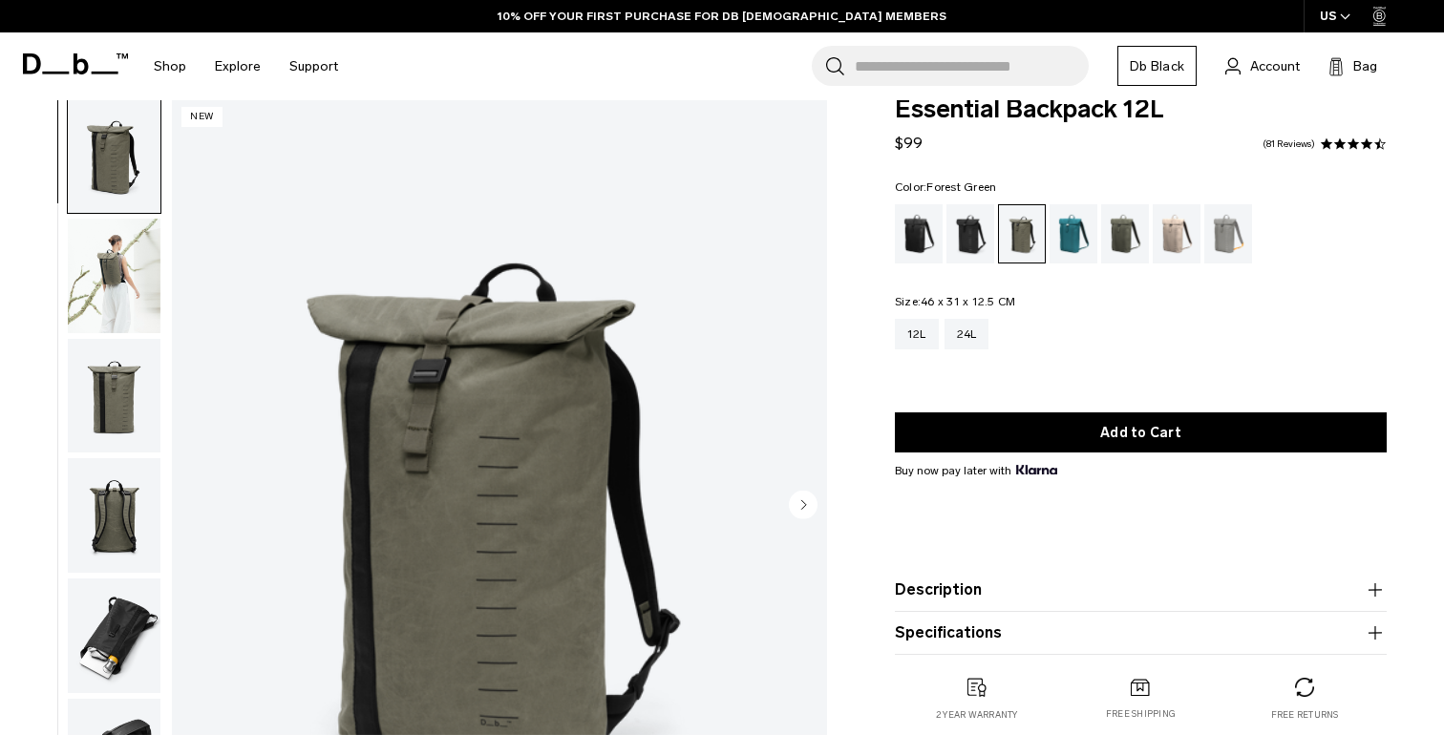
scroll to position [116, 0]
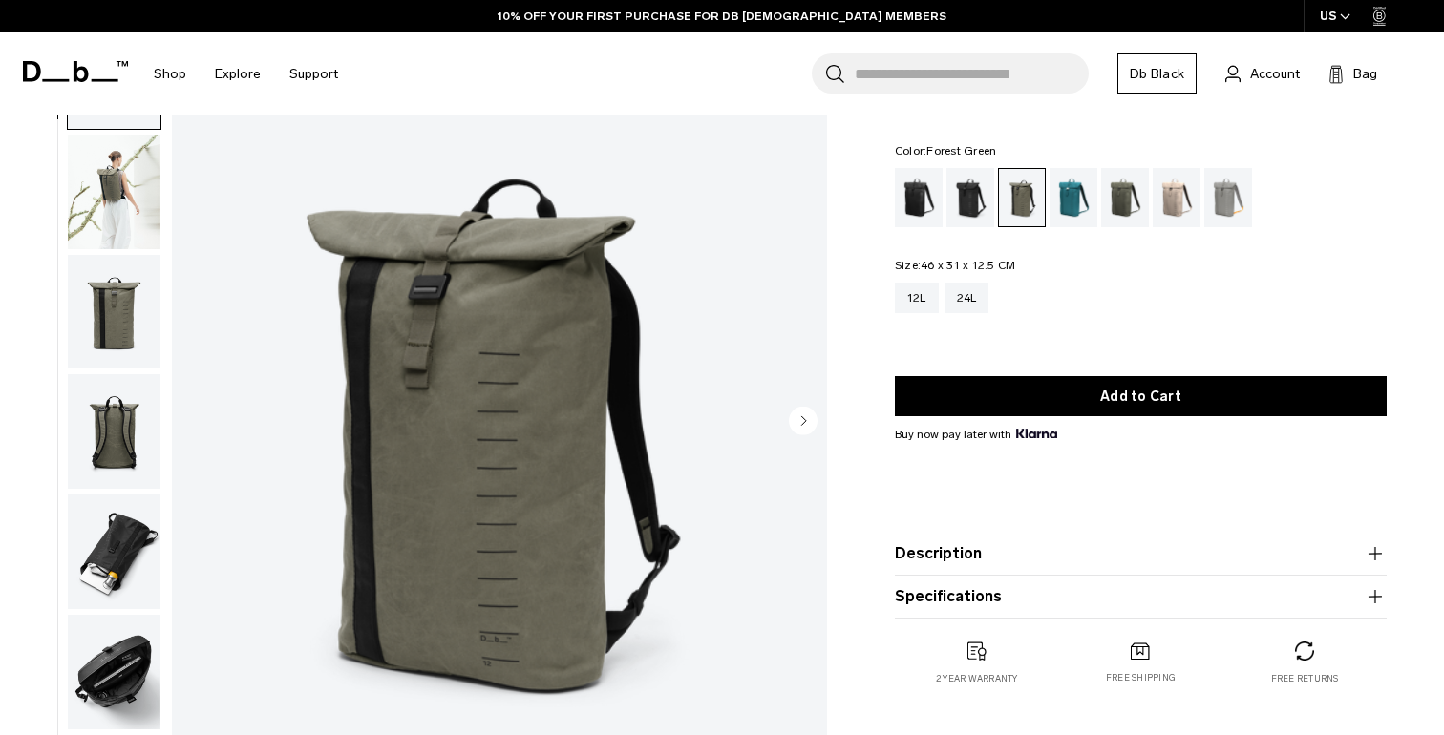
click at [111, 455] on img "button" at bounding box center [114, 431] width 93 height 115
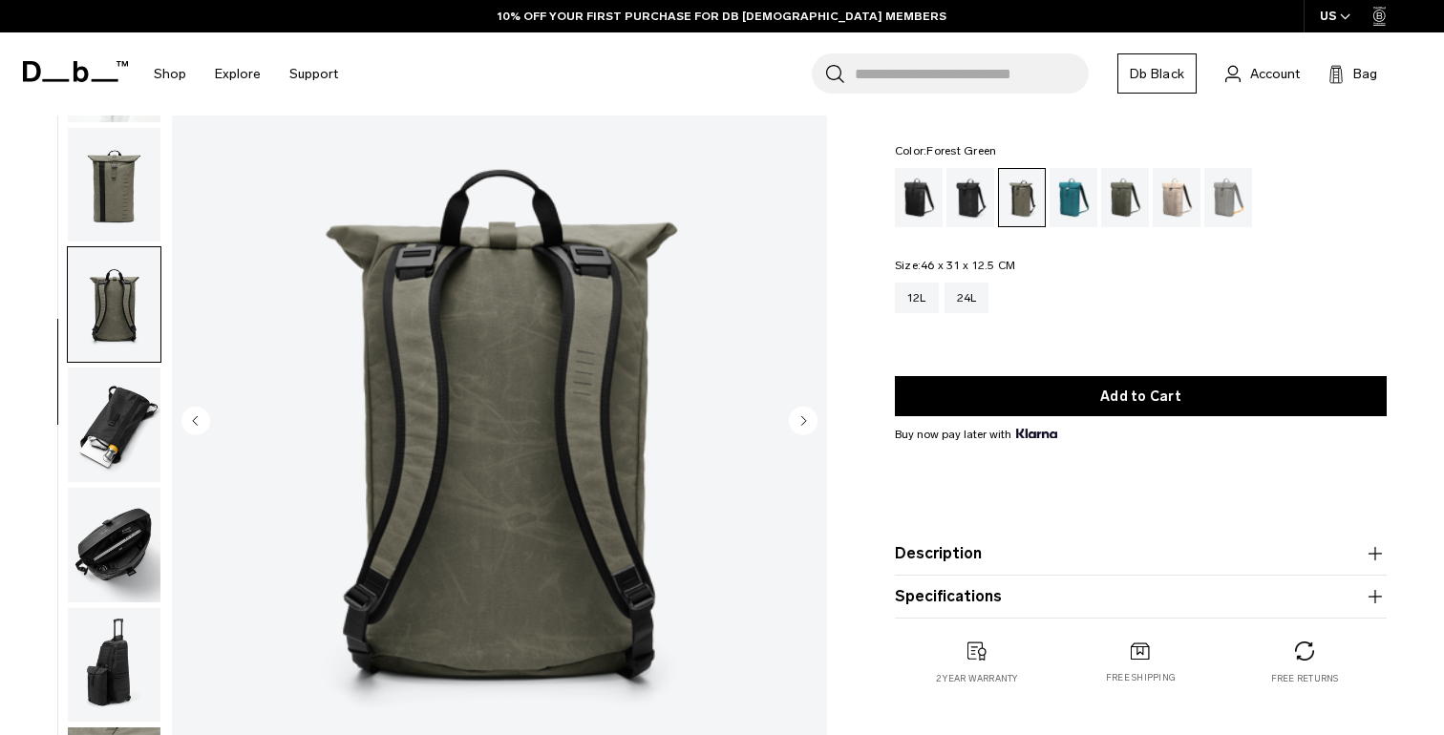
scroll to position [138, 0]
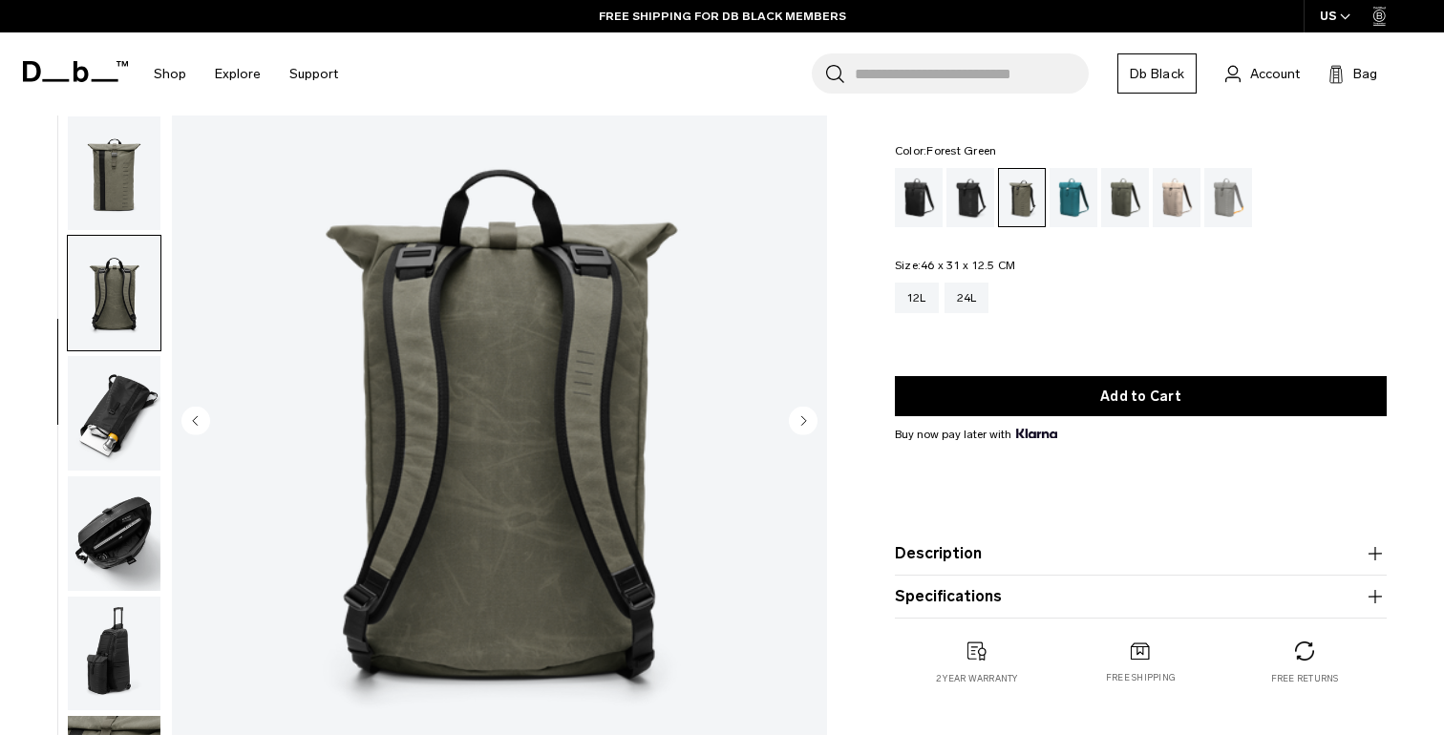
click at [116, 431] on img "button" at bounding box center [114, 413] width 93 height 115
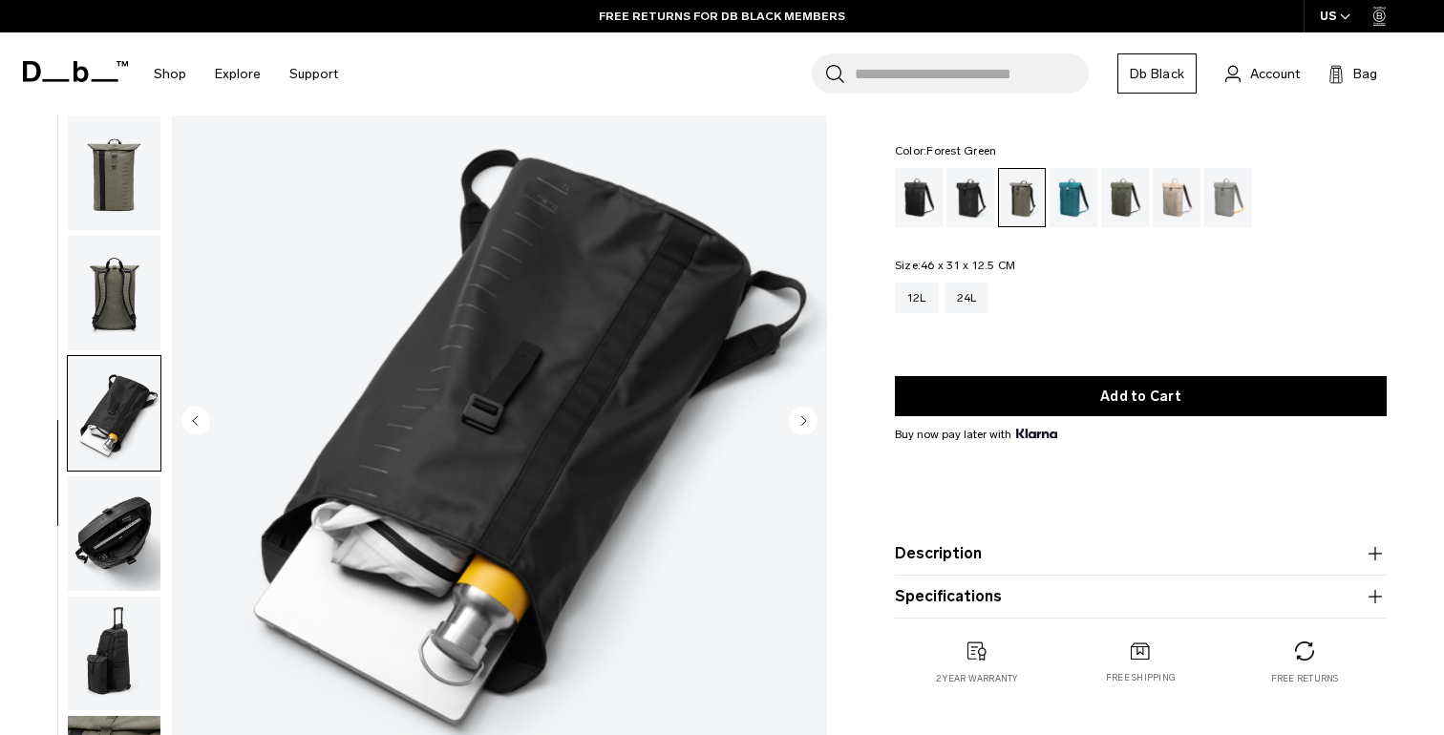
click at [109, 518] on img "button" at bounding box center [114, 533] width 93 height 115
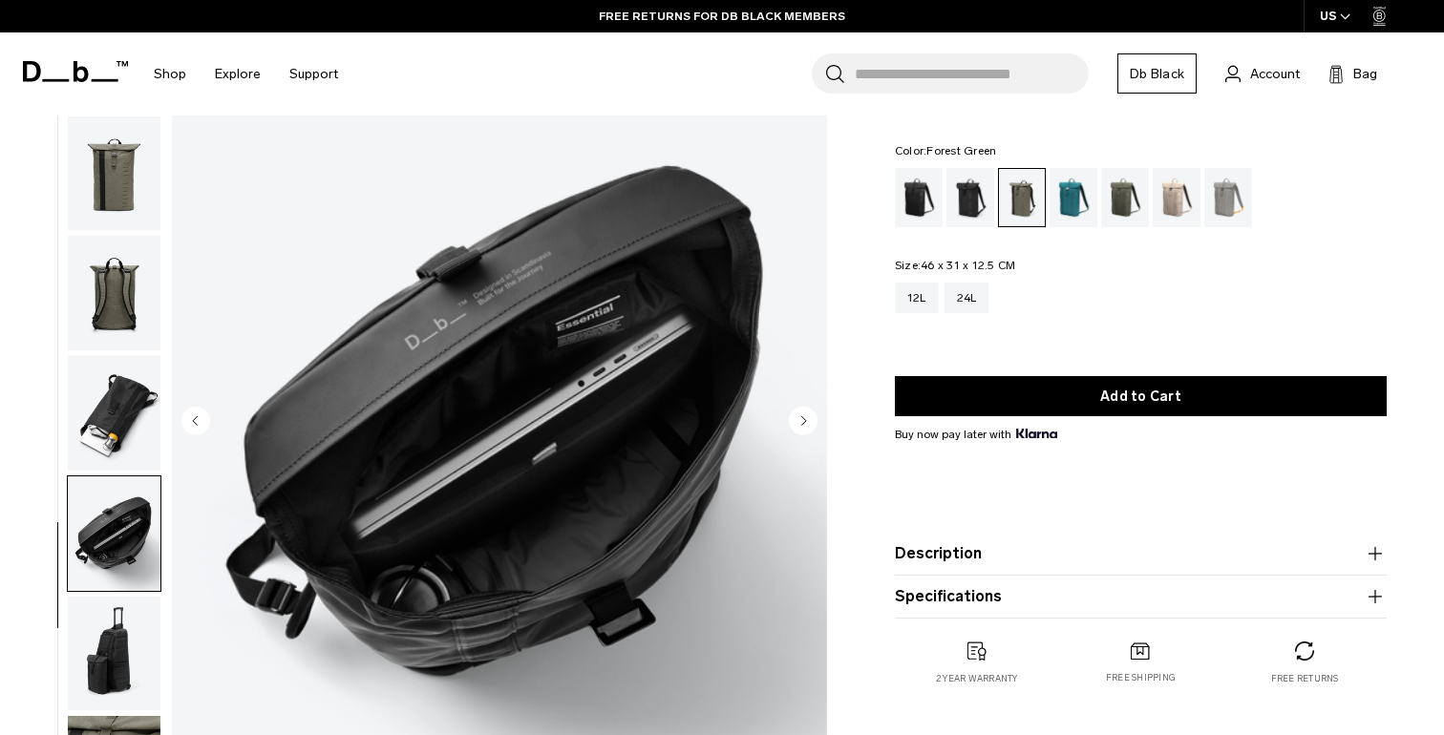
click at [113, 430] on img "button" at bounding box center [114, 413] width 93 height 115
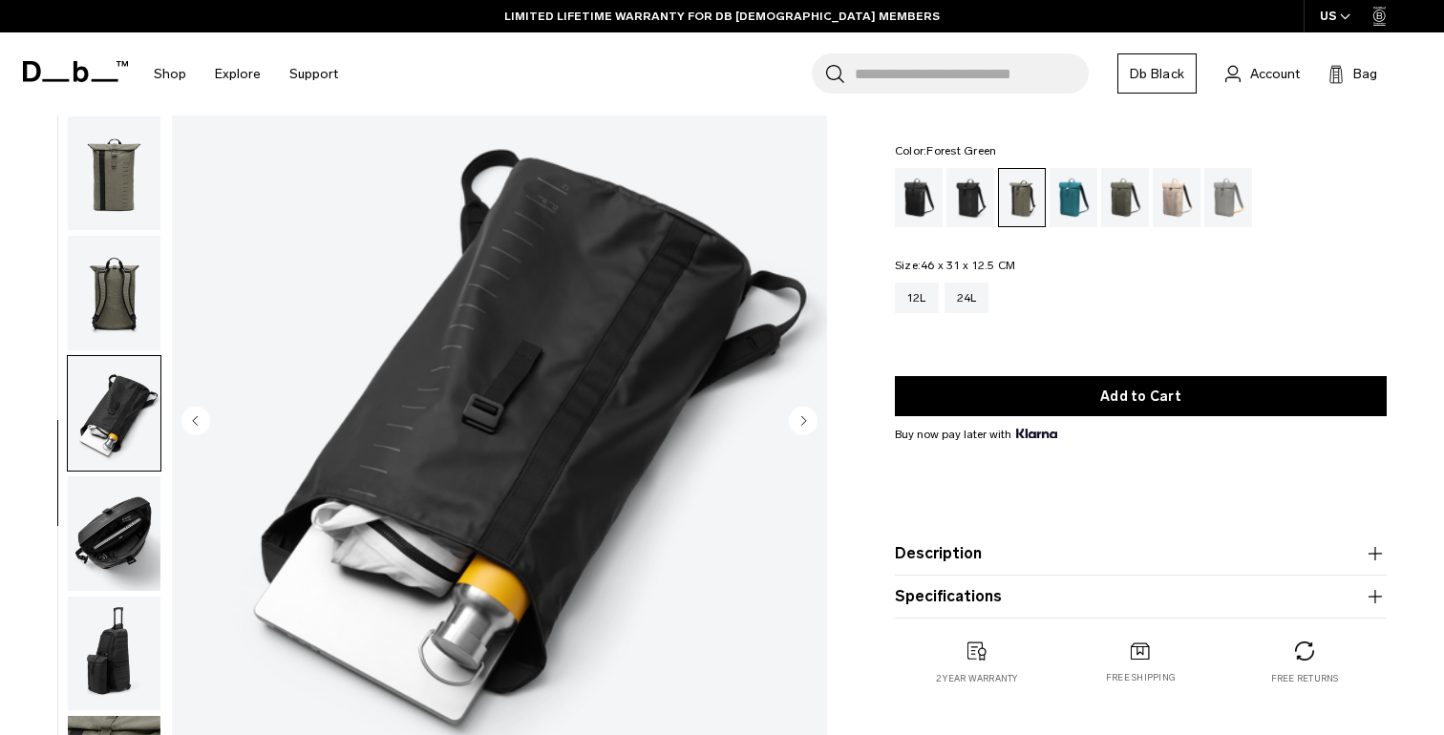
click at [107, 553] on img "button" at bounding box center [114, 533] width 93 height 115
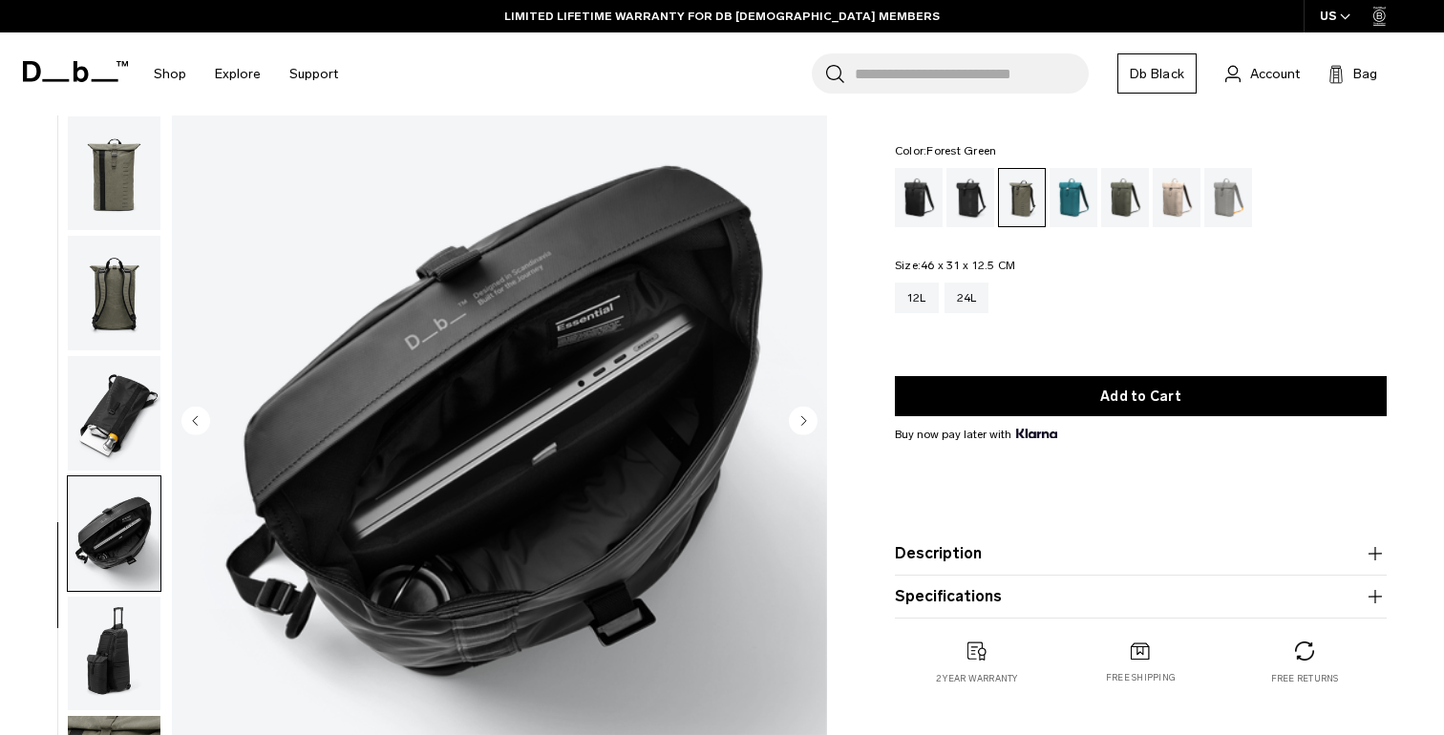
click at [126, 429] on img "button" at bounding box center [114, 413] width 93 height 115
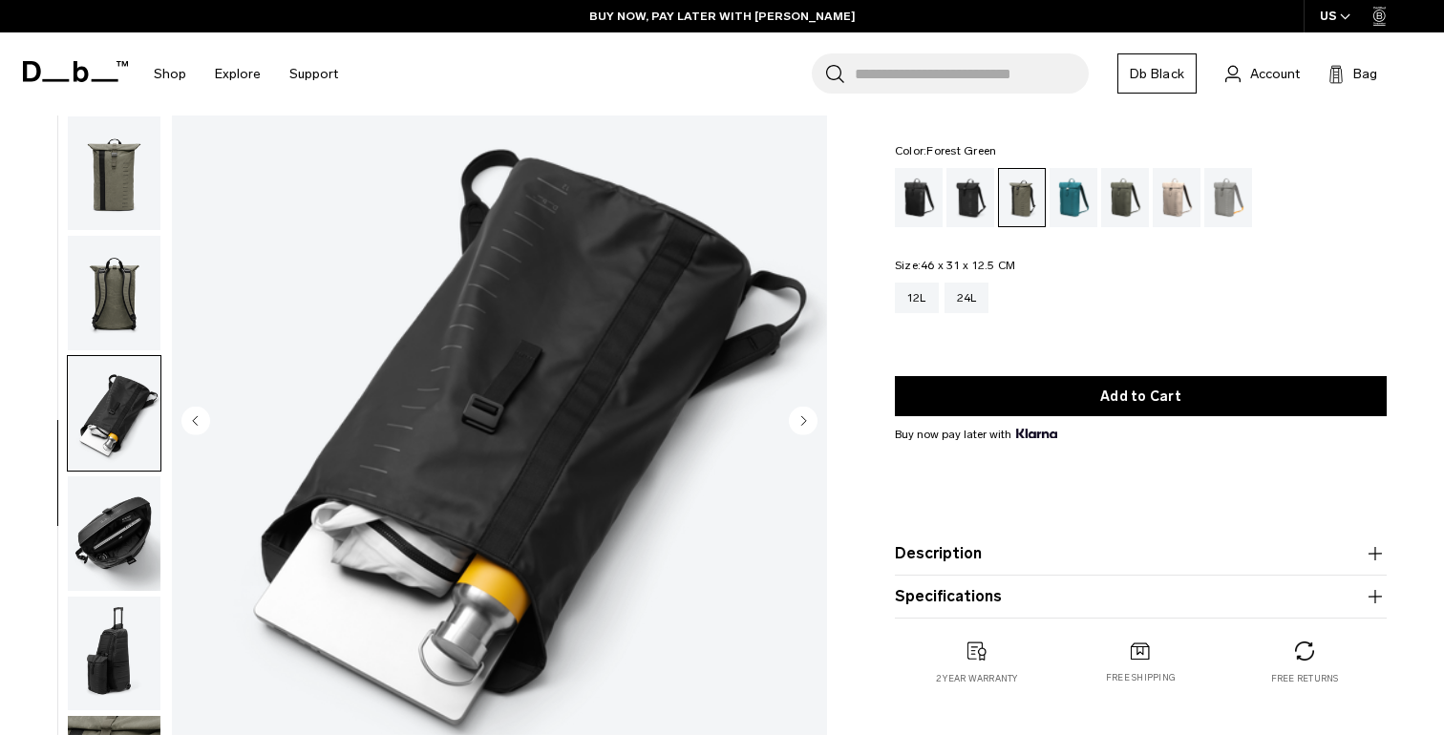
click at [107, 646] on img "button" at bounding box center [114, 654] width 93 height 115
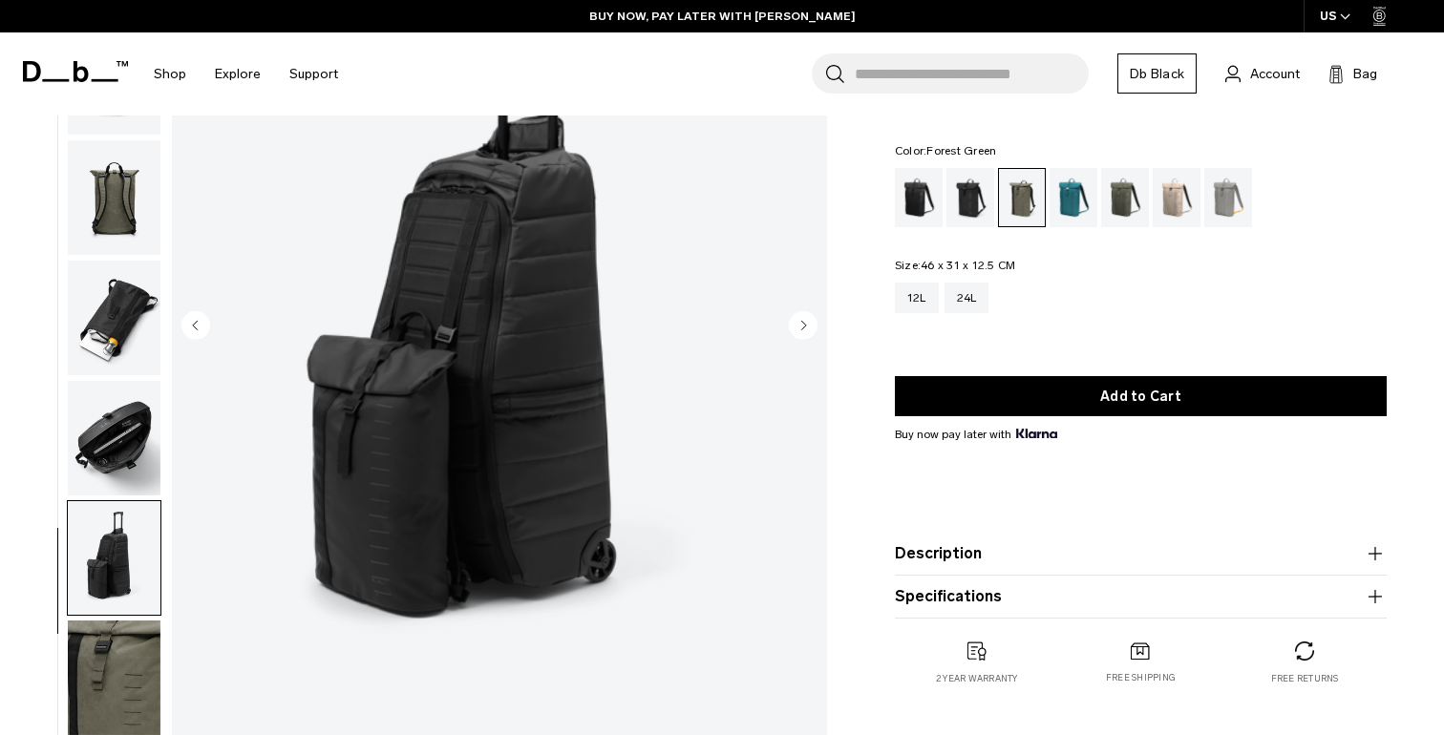
scroll to position [245, 0]
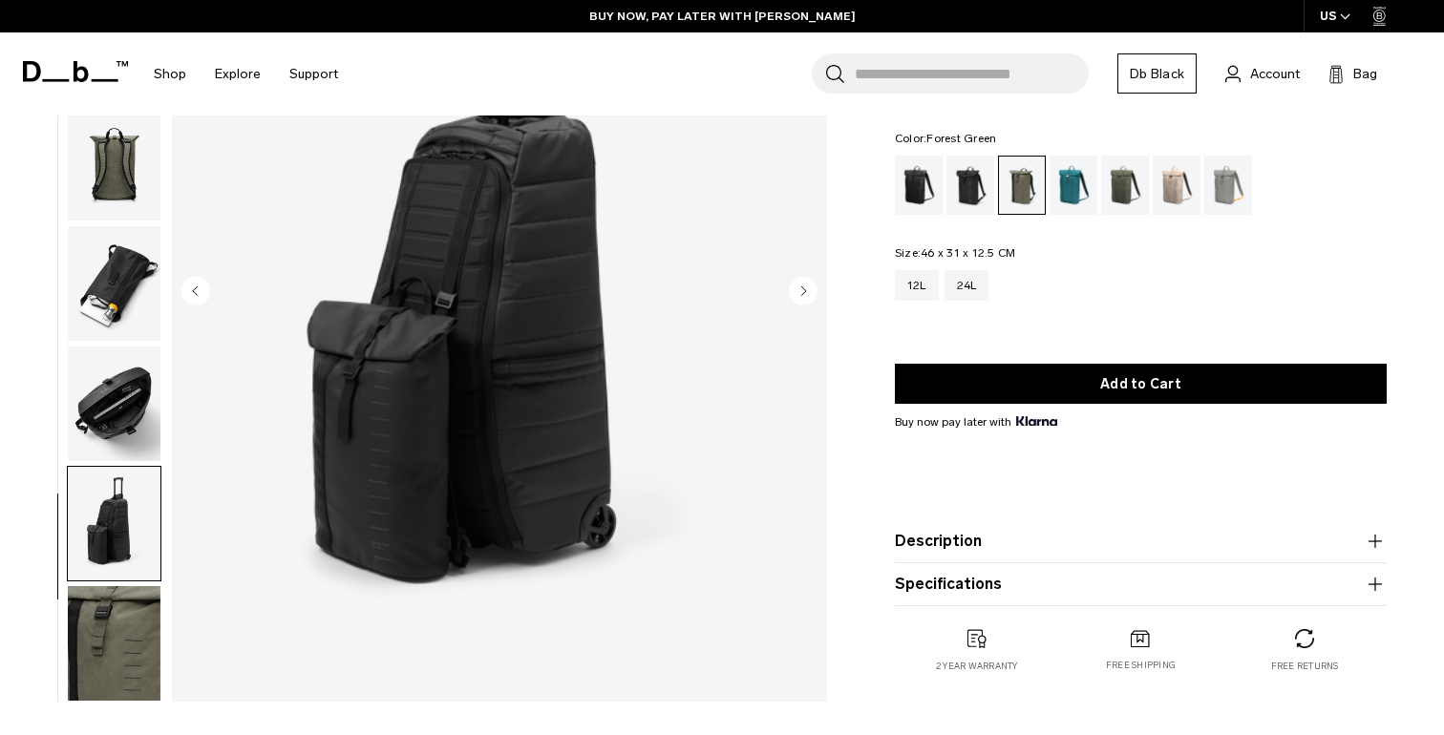
click at [106, 662] on img "button" at bounding box center [114, 643] width 93 height 115
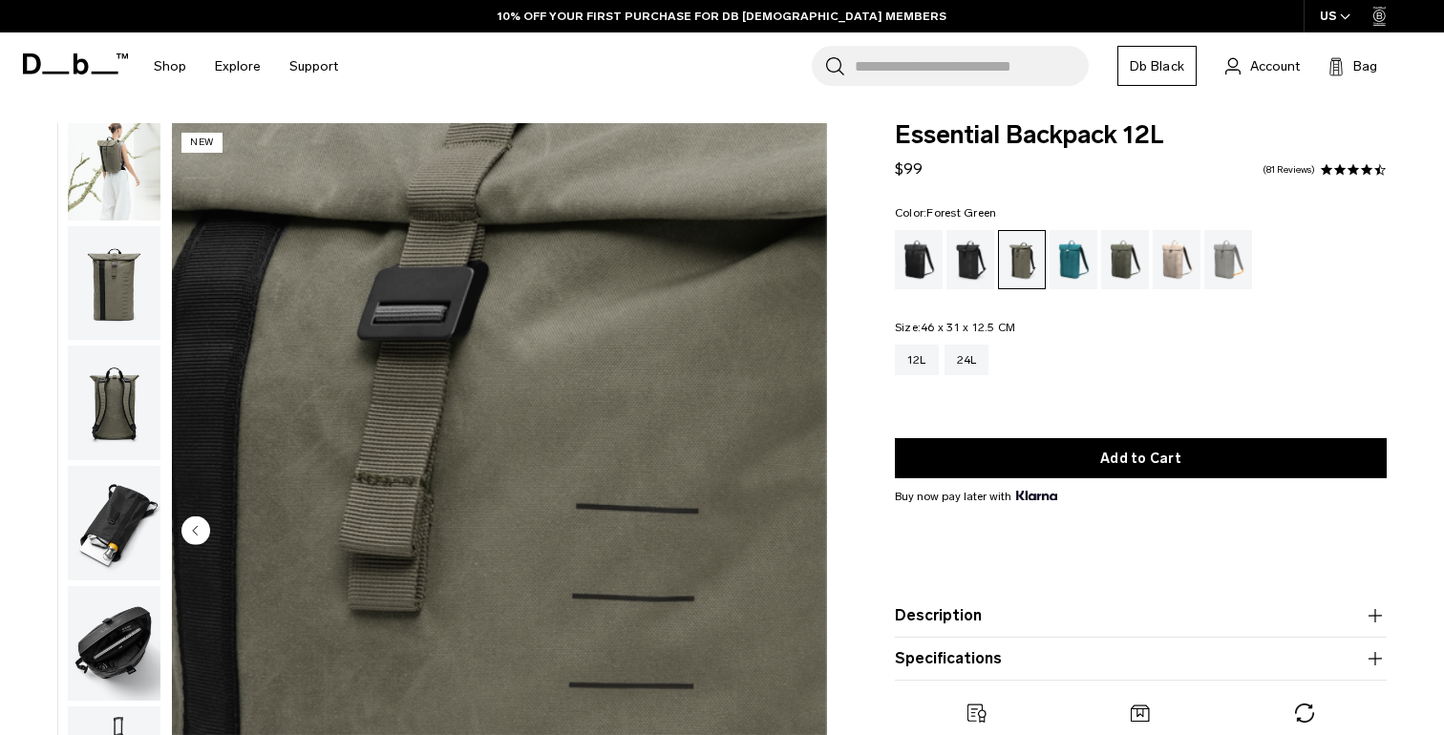
scroll to position [0, 0]
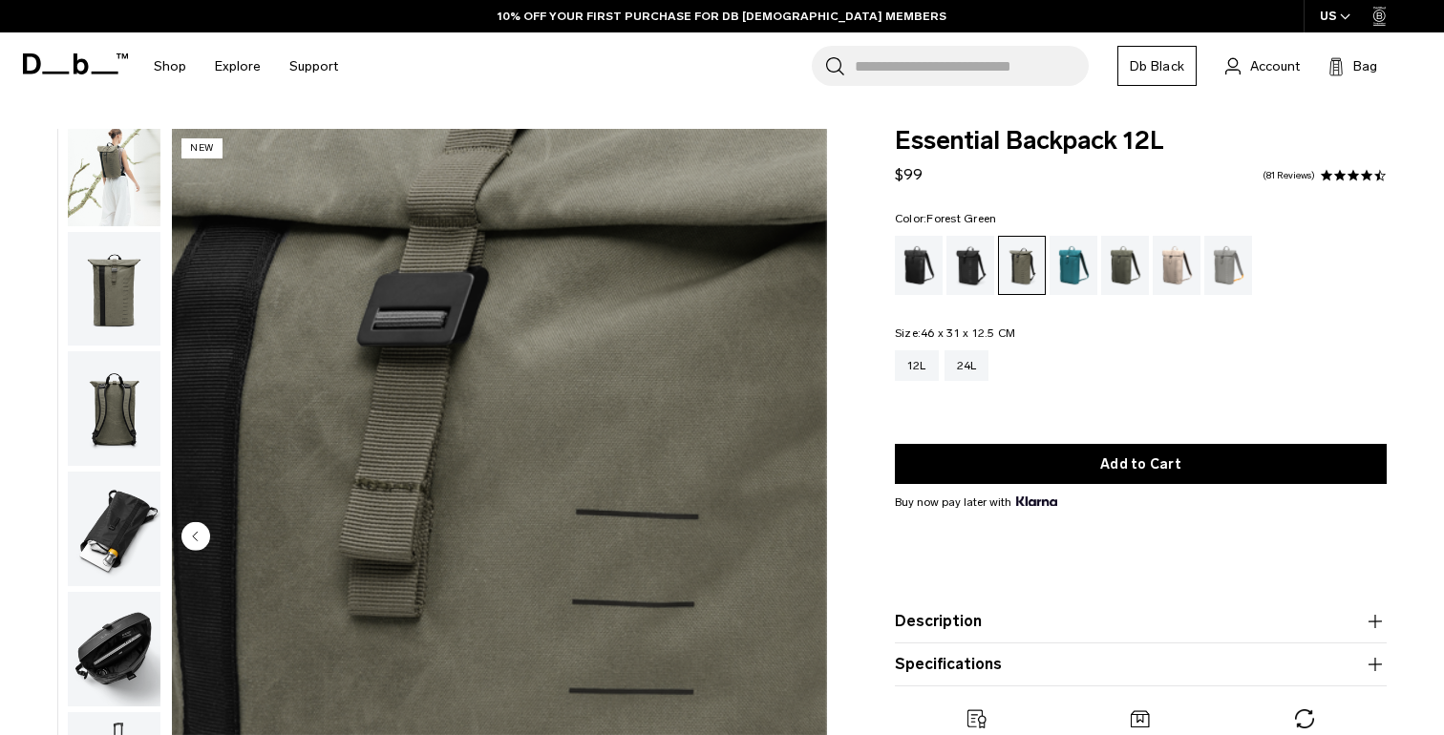
click at [116, 181] on img "button" at bounding box center [114, 169] width 93 height 115
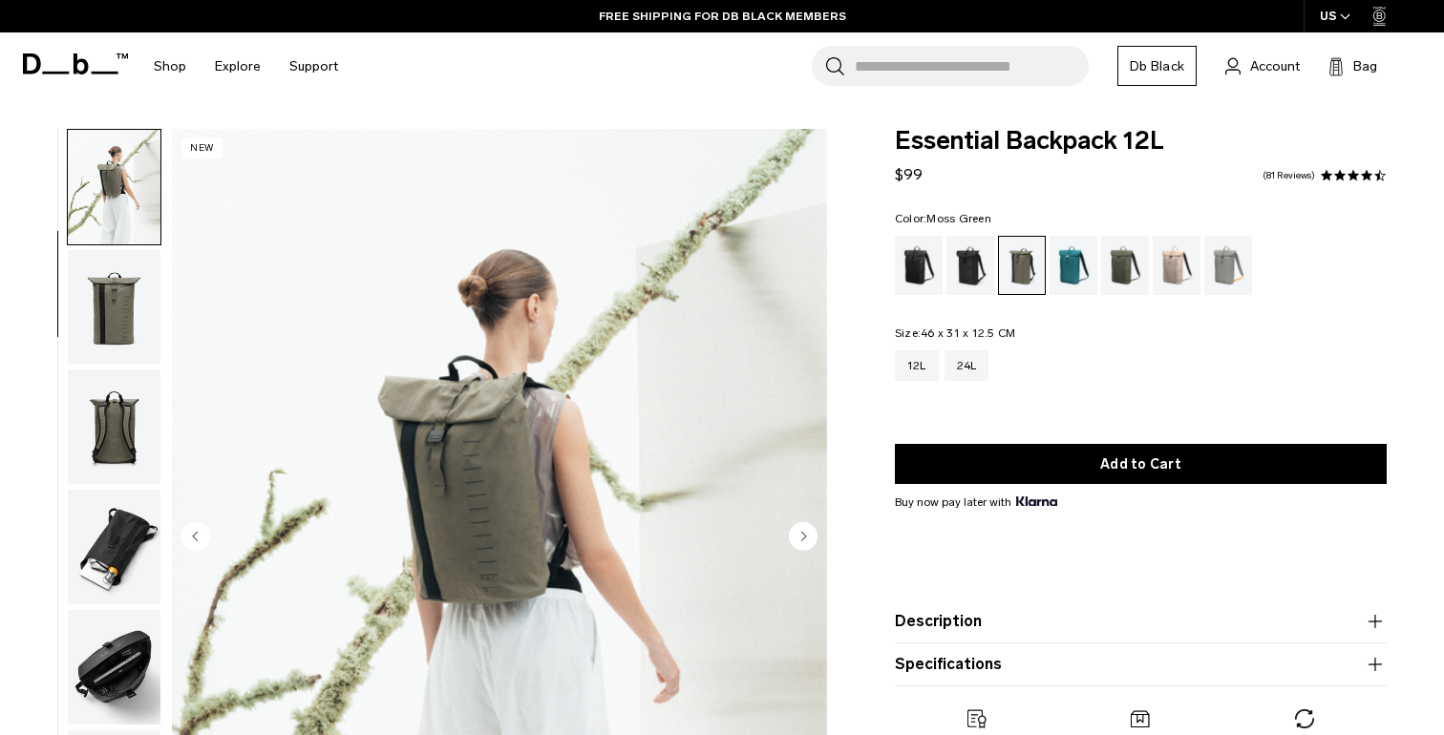
click at [1115, 282] on div "Moss Green" at bounding box center [1125, 265] width 49 height 59
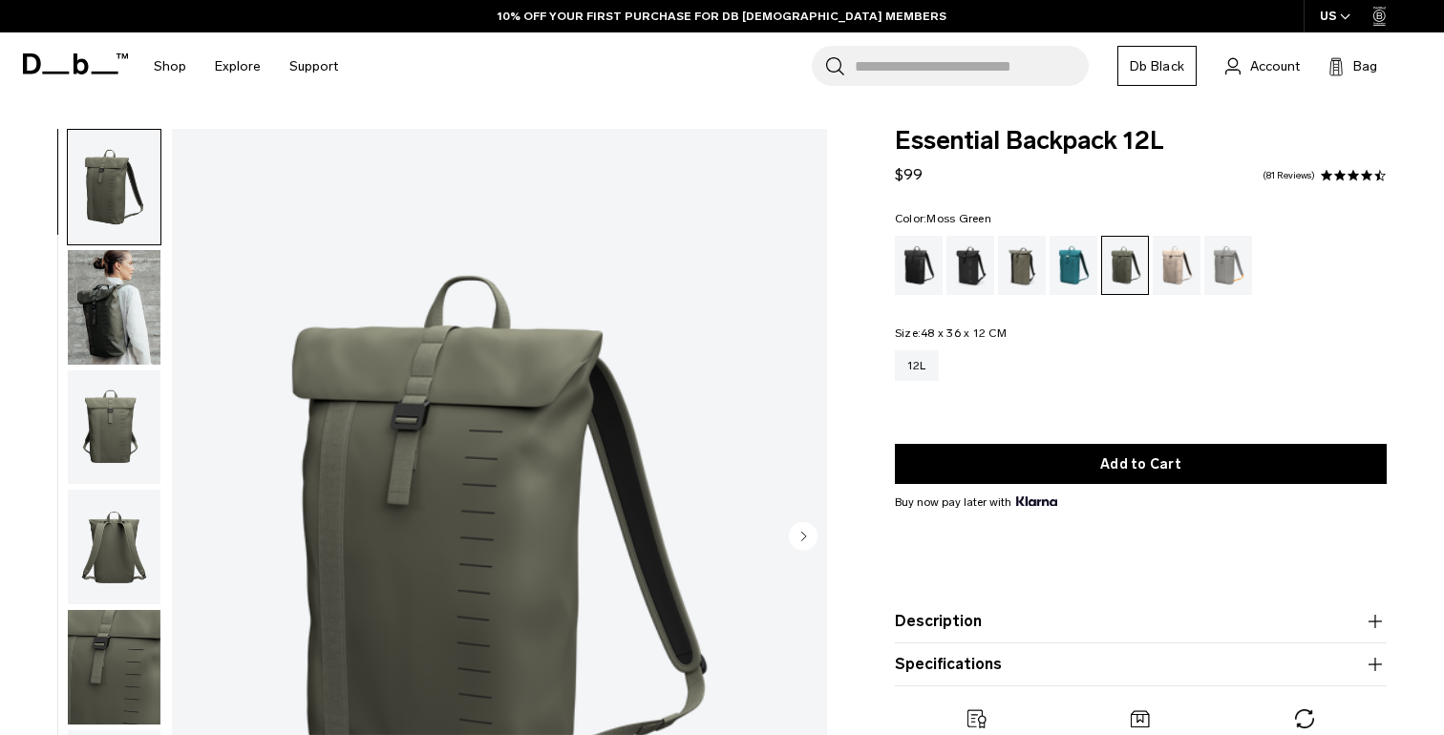
click at [100, 308] on img "button" at bounding box center [114, 307] width 93 height 115
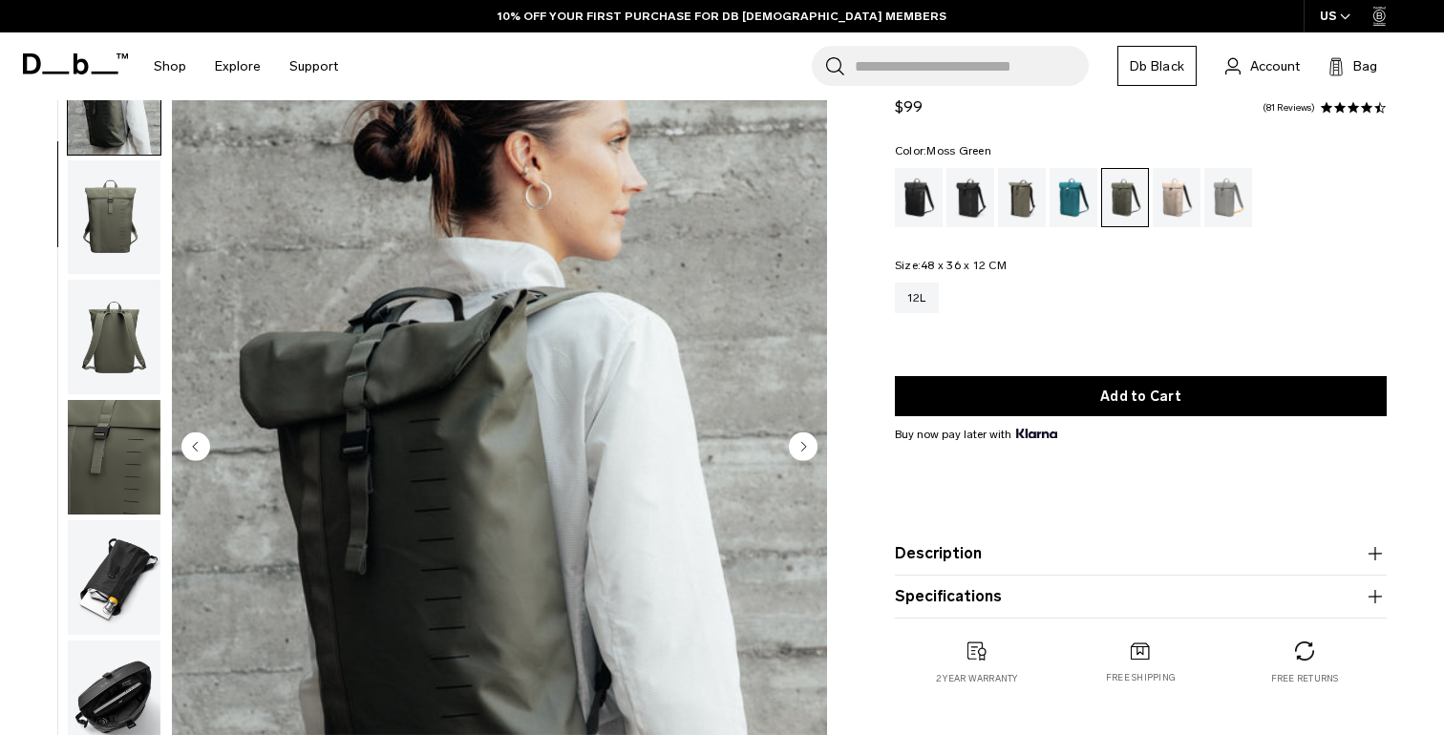
scroll to position [95, 0]
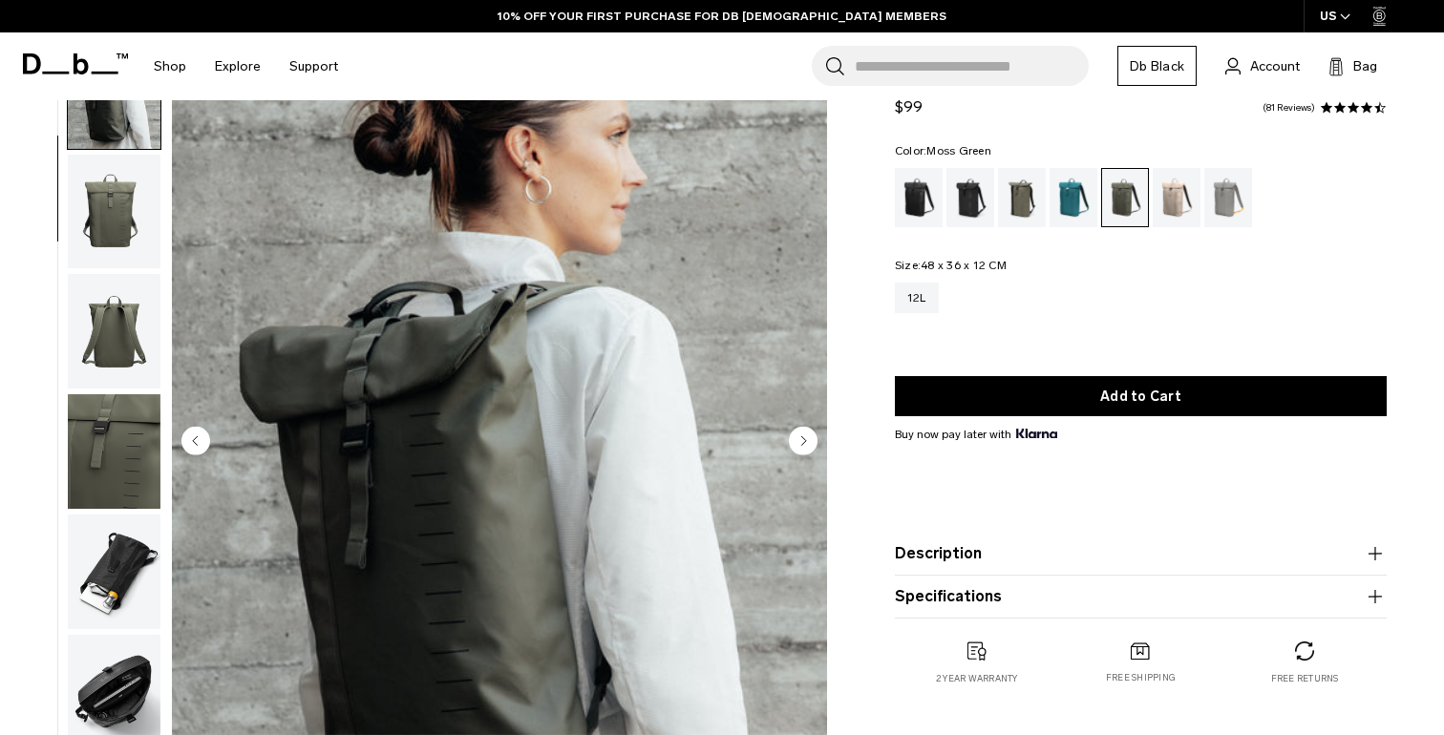
click at [800, 437] on circle "Next slide" at bounding box center [803, 440] width 29 height 29
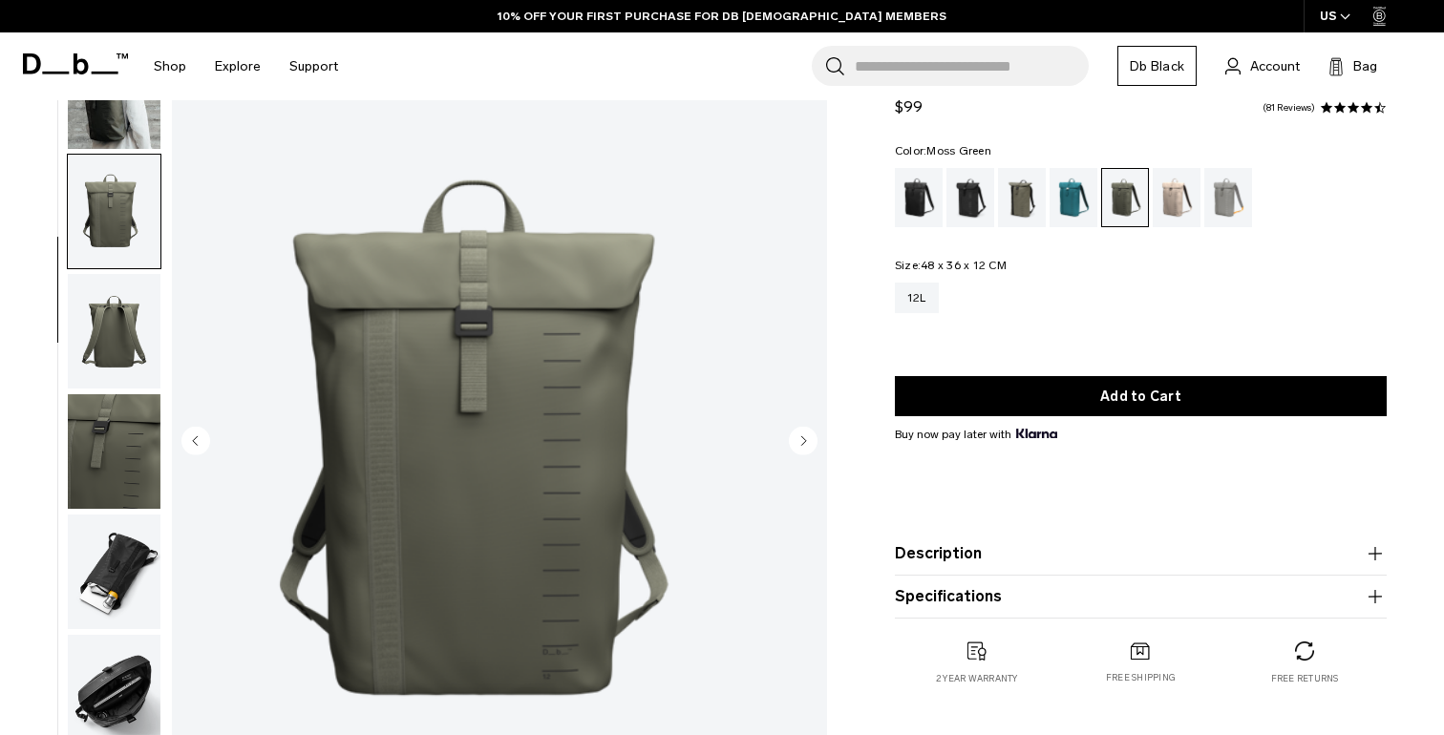
scroll to position [138, 0]
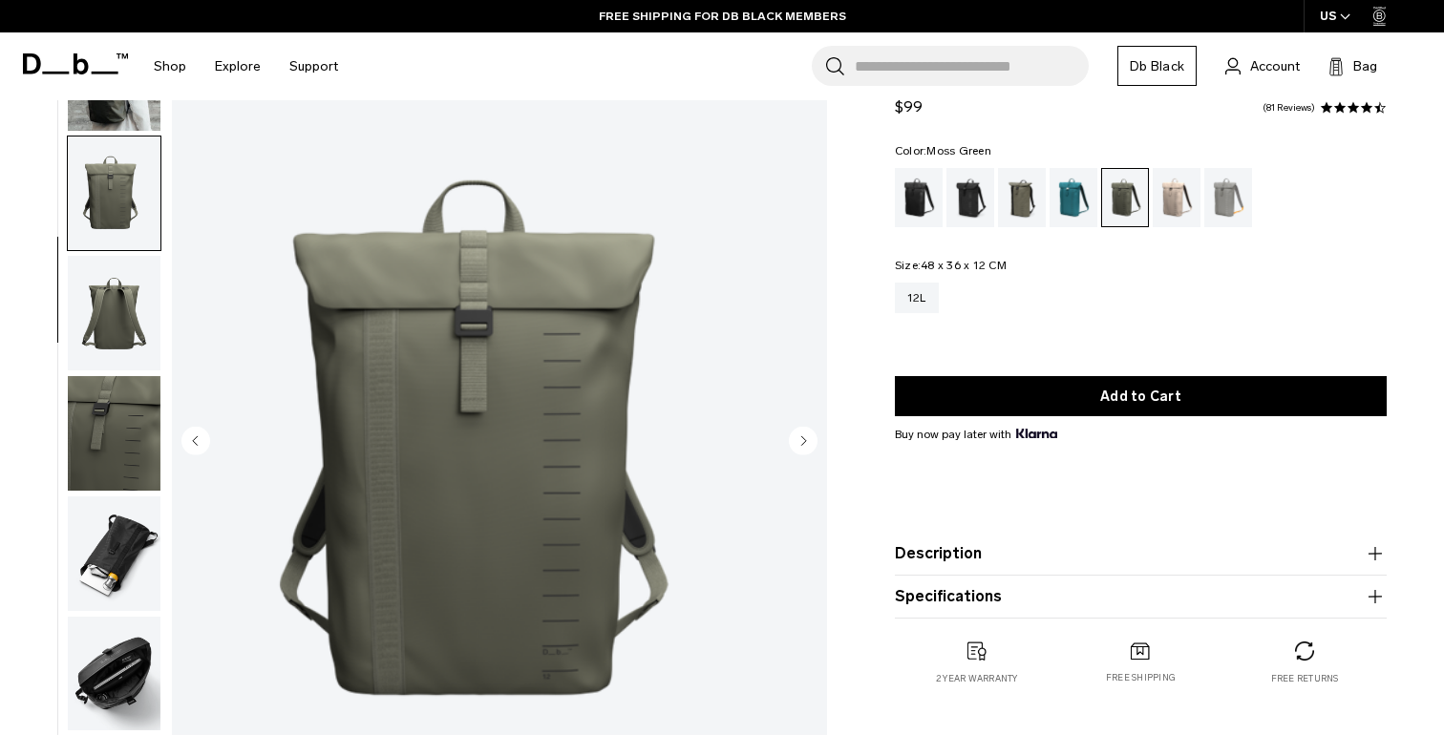
click at [800, 437] on circle "Next slide" at bounding box center [803, 440] width 29 height 29
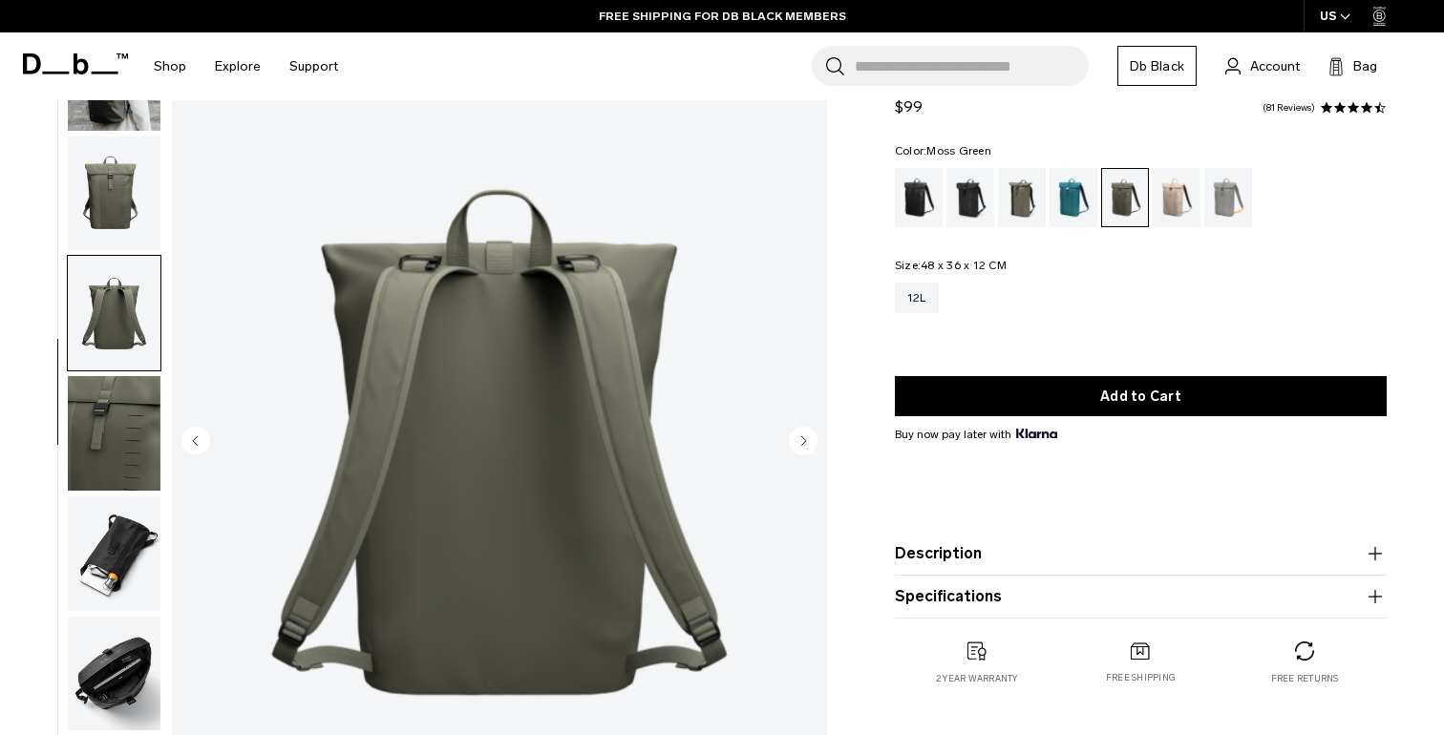
click at [800, 437] on circle "Next slide" at bounding box center [803, 440] width 29 height 29
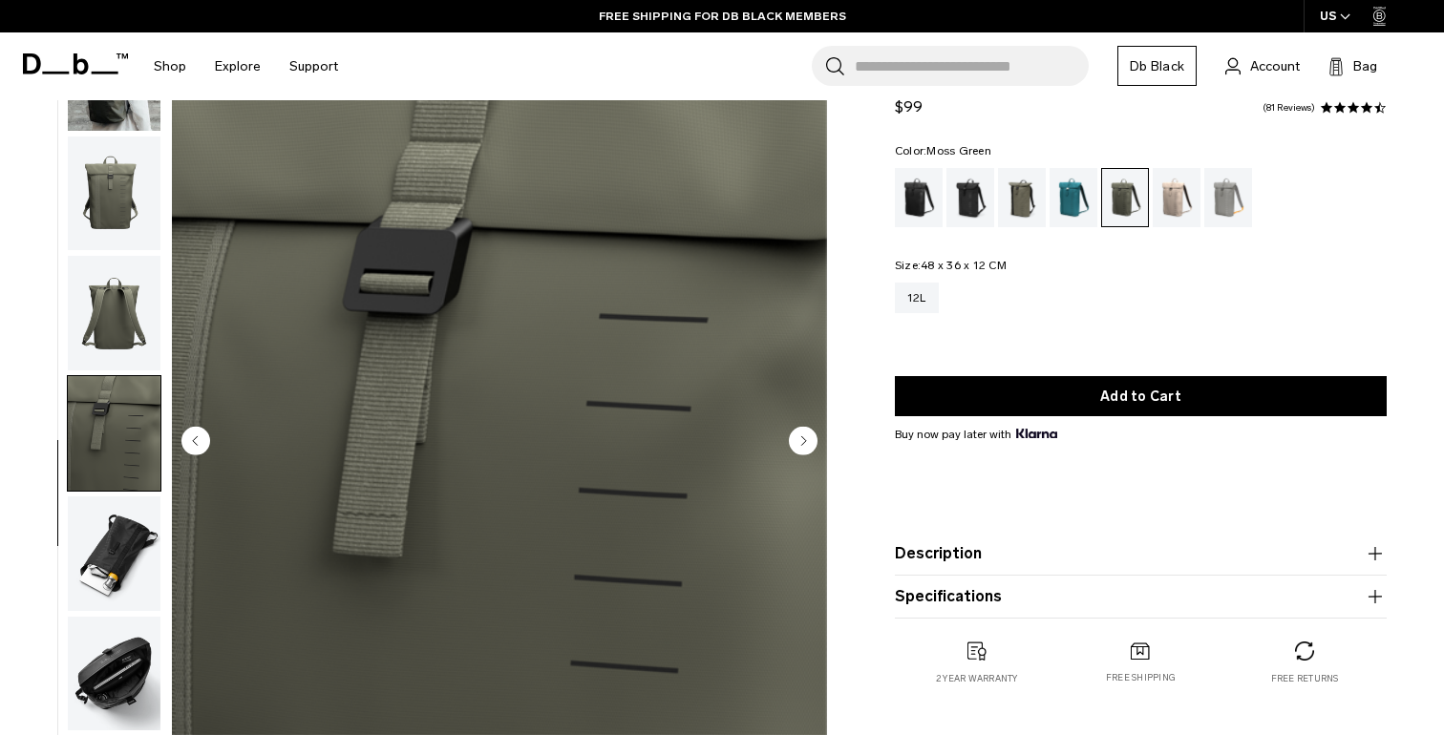
click at [800, 437] on circle "Next slide" at bounding box center [803, 440] width 29 height 29
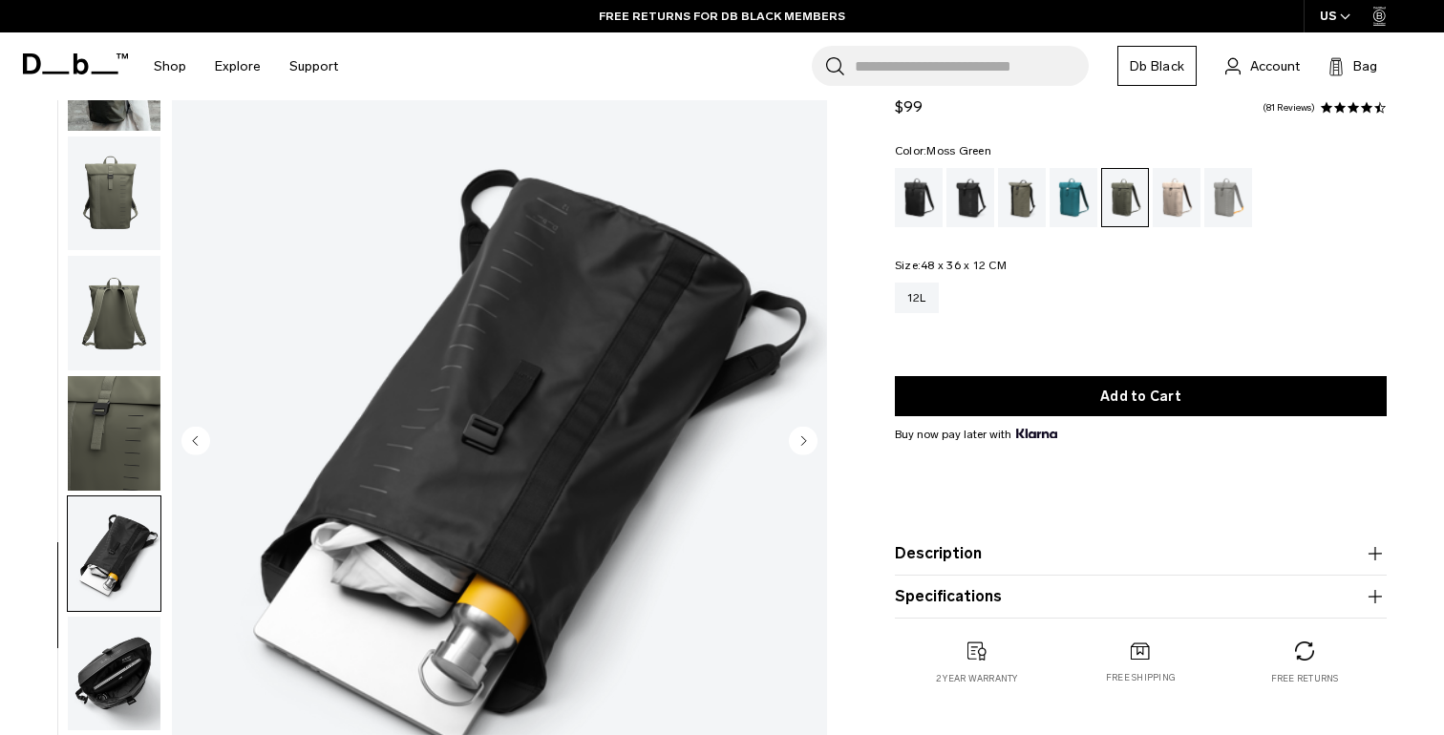
click at [800, 437] on circle "Next slide" at bounding box center [803, 440] width 29 height 29
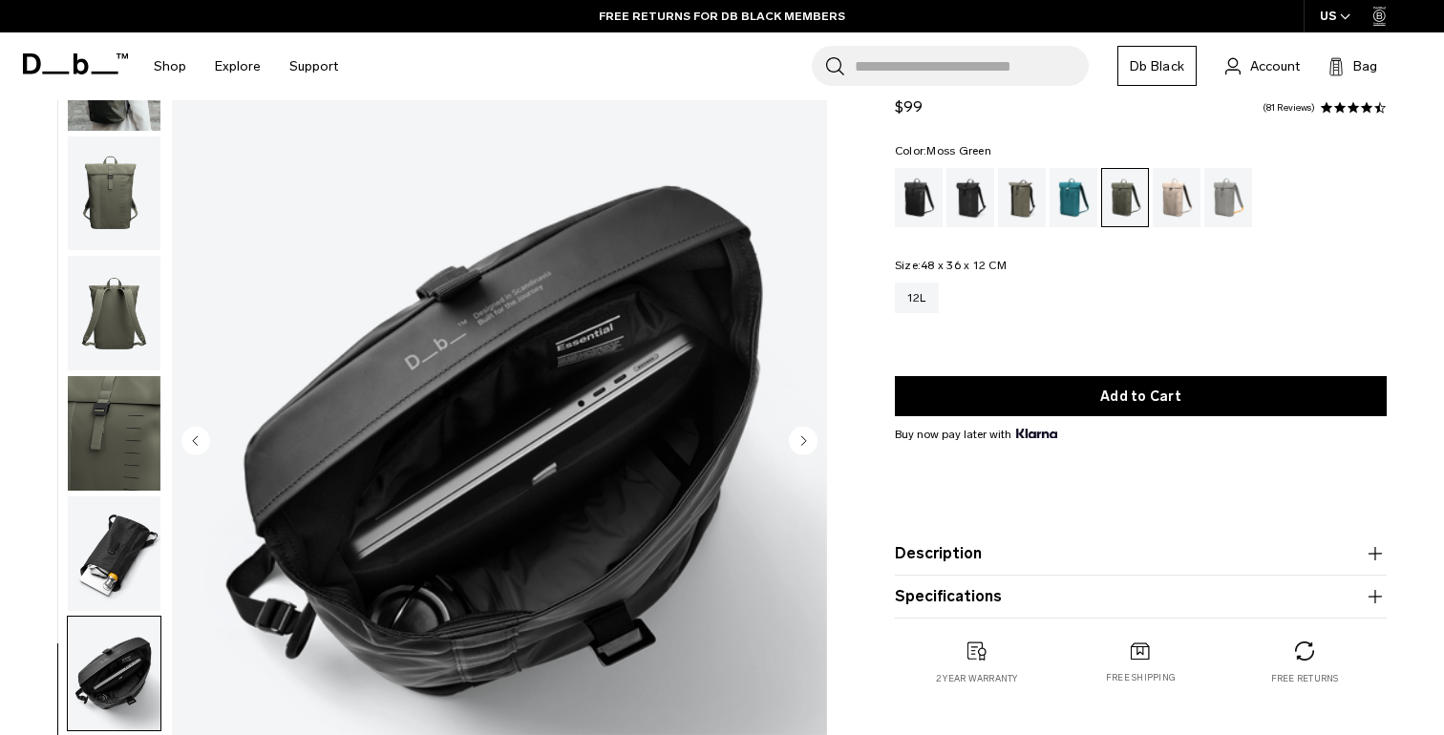
click at [800, 437] on circle "Next slide" at bounding box center [803, 440] width 29 height 29
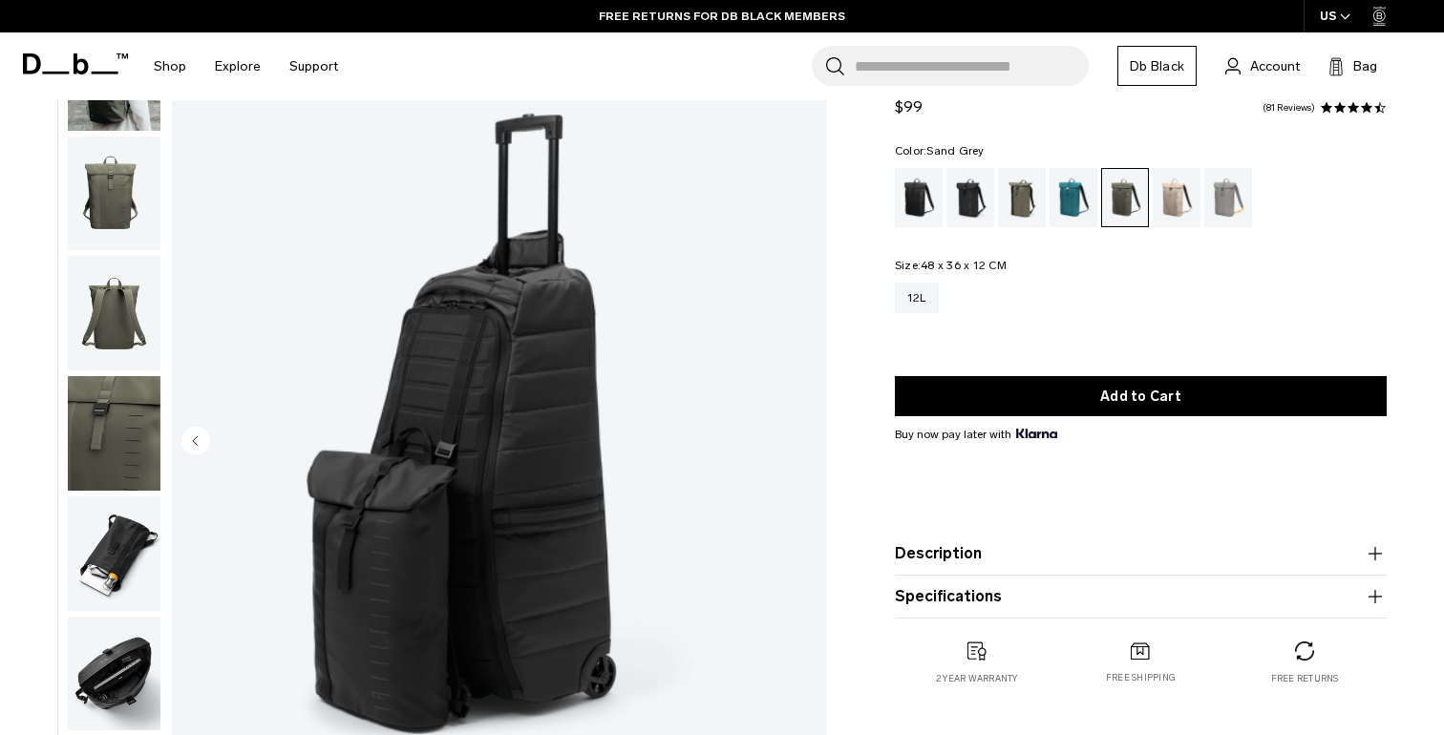
click at [1226, 210] on div "Sand Grey" at bounding box center [1228, 197] width 49 height 59
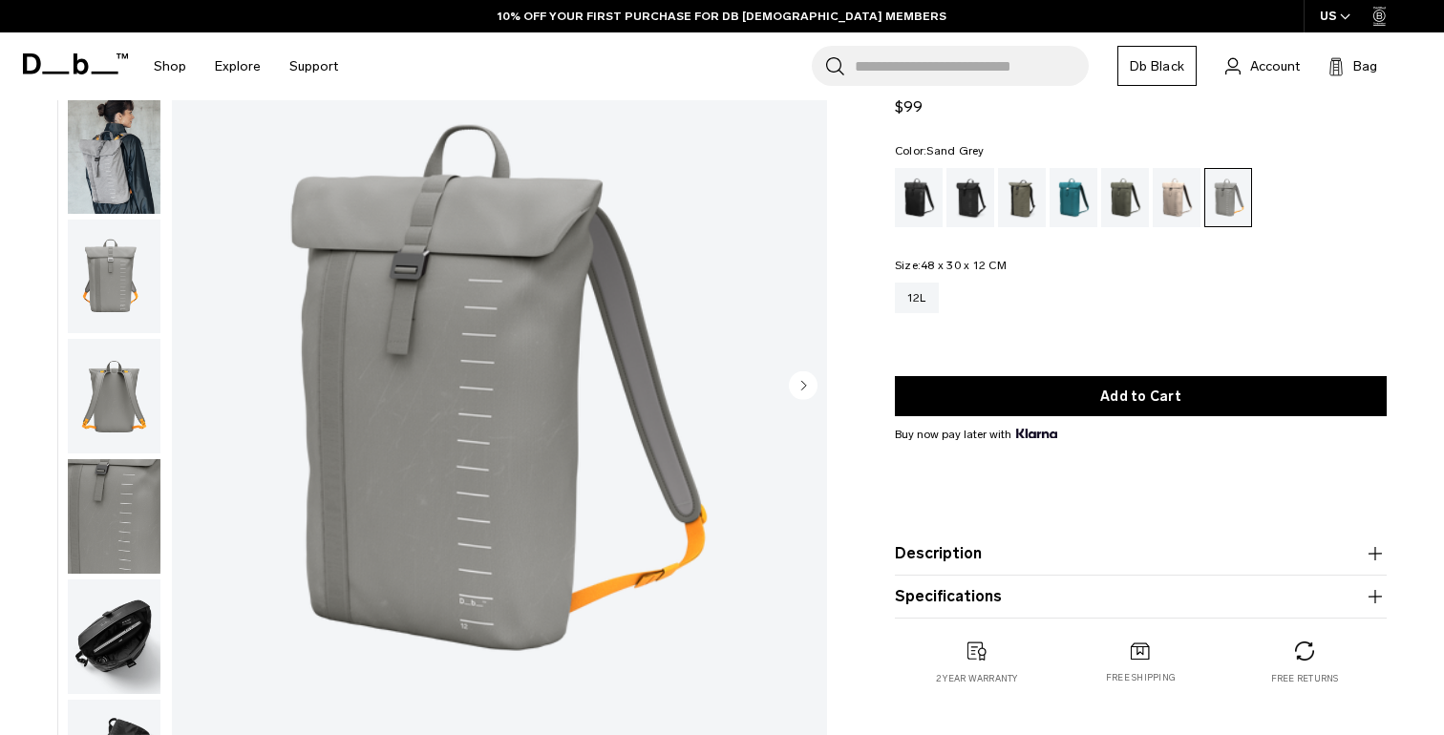
scroll to position [87, 0]
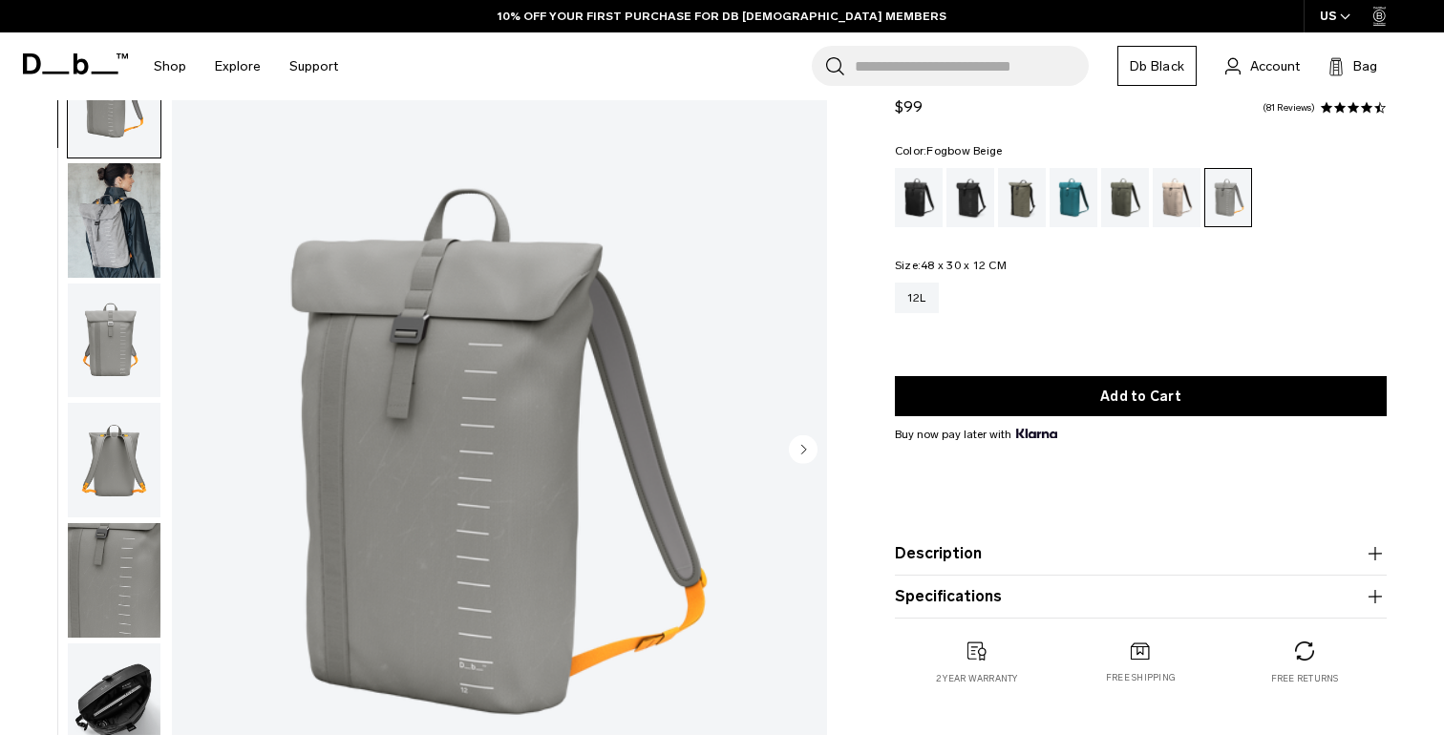
click at [1164, 209] on div "Fogbow Beige" at bounding box center [1177, 197] width 49 height 59
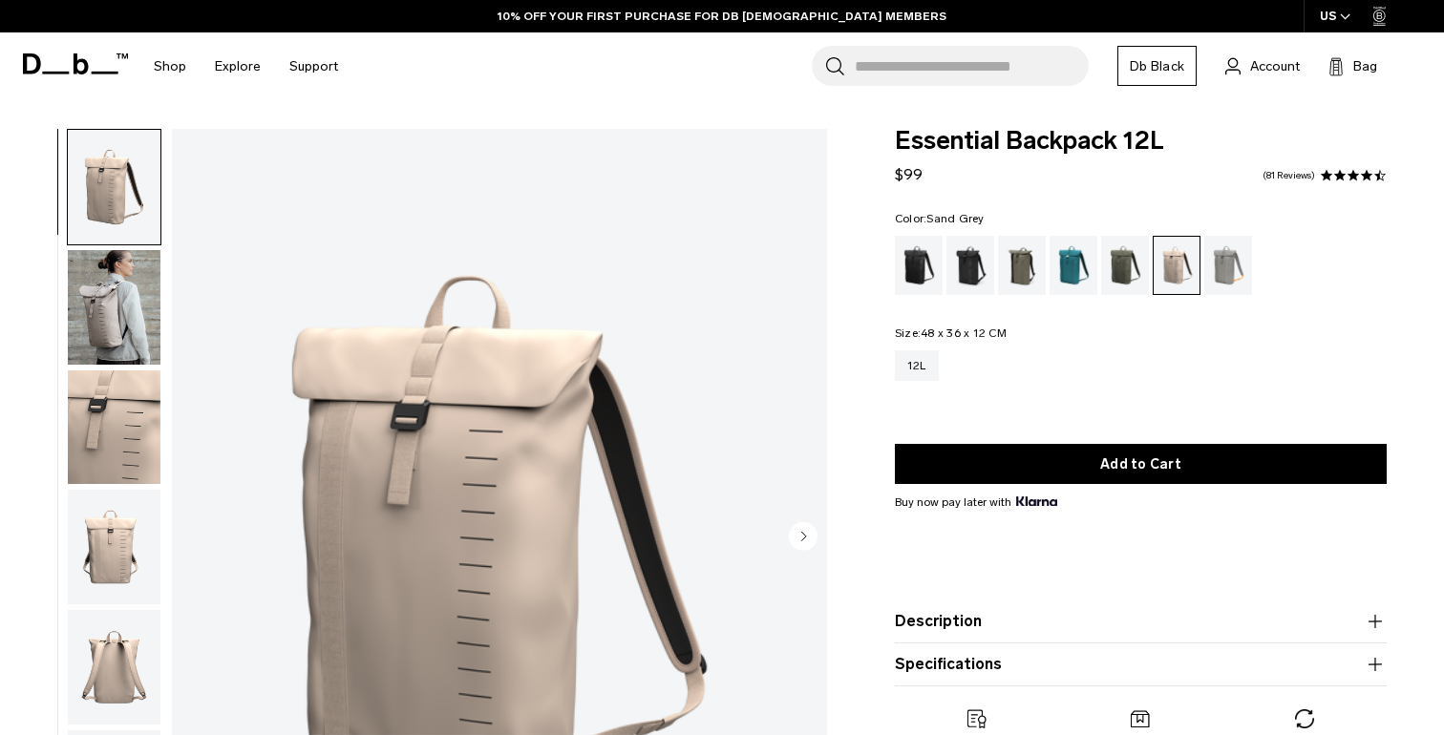
click at [1221, 267] on div "Sand Grey" at bounding box center [1228, 265] width 49 height 59
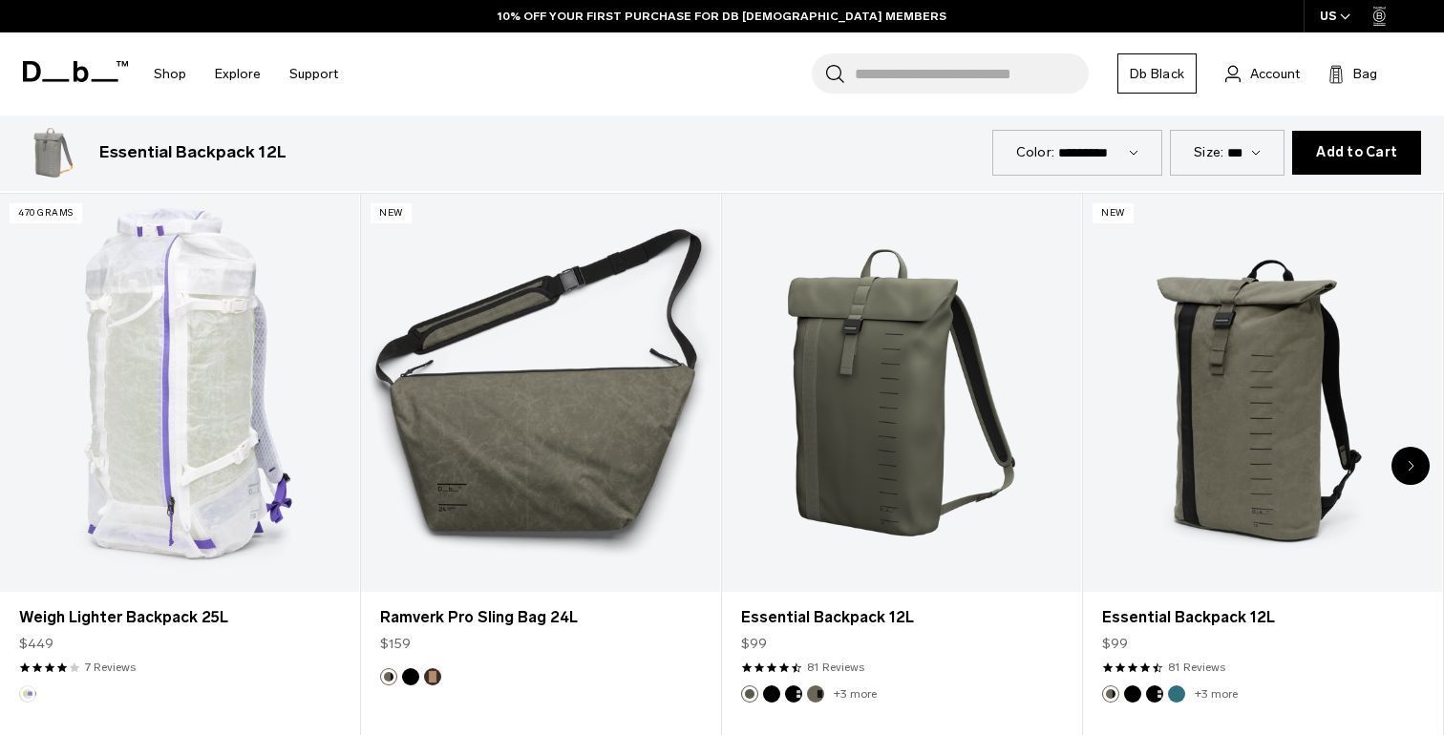
scroll to position [920, 0]
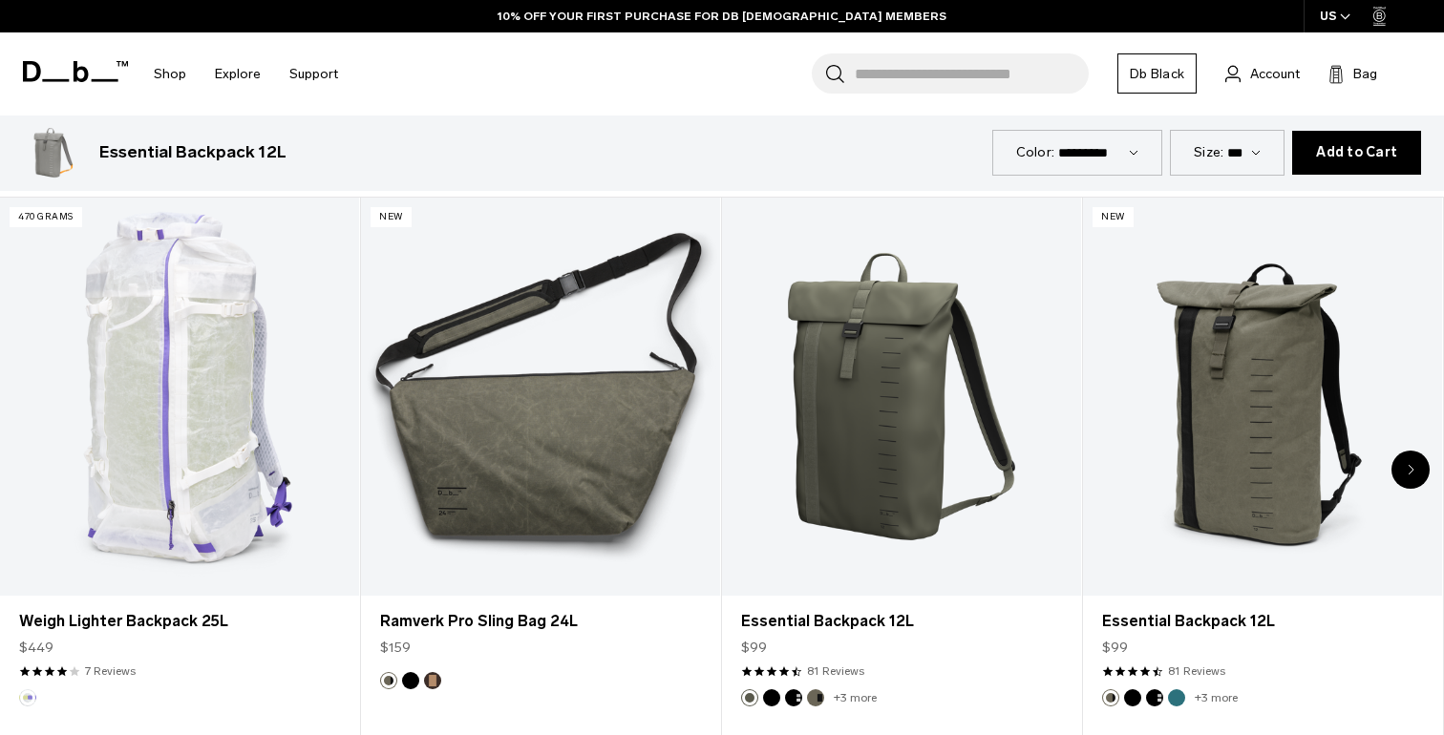
click at [1412, 464] on icon "Next slide" at bounding box center [1410, 469] width 7 height 11
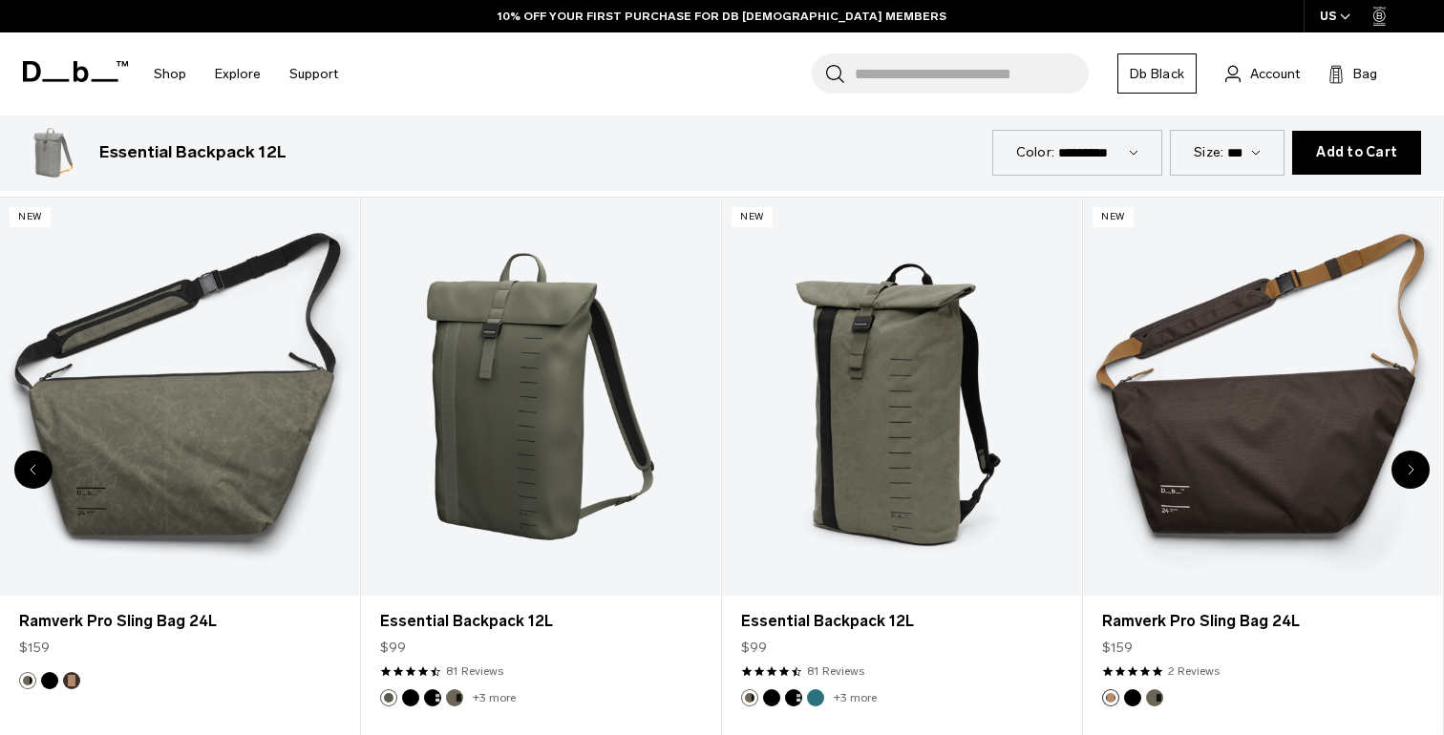
click at [1412, 464] on icon "Next slide" at bounding box center [1410, 469] width 7 height 11
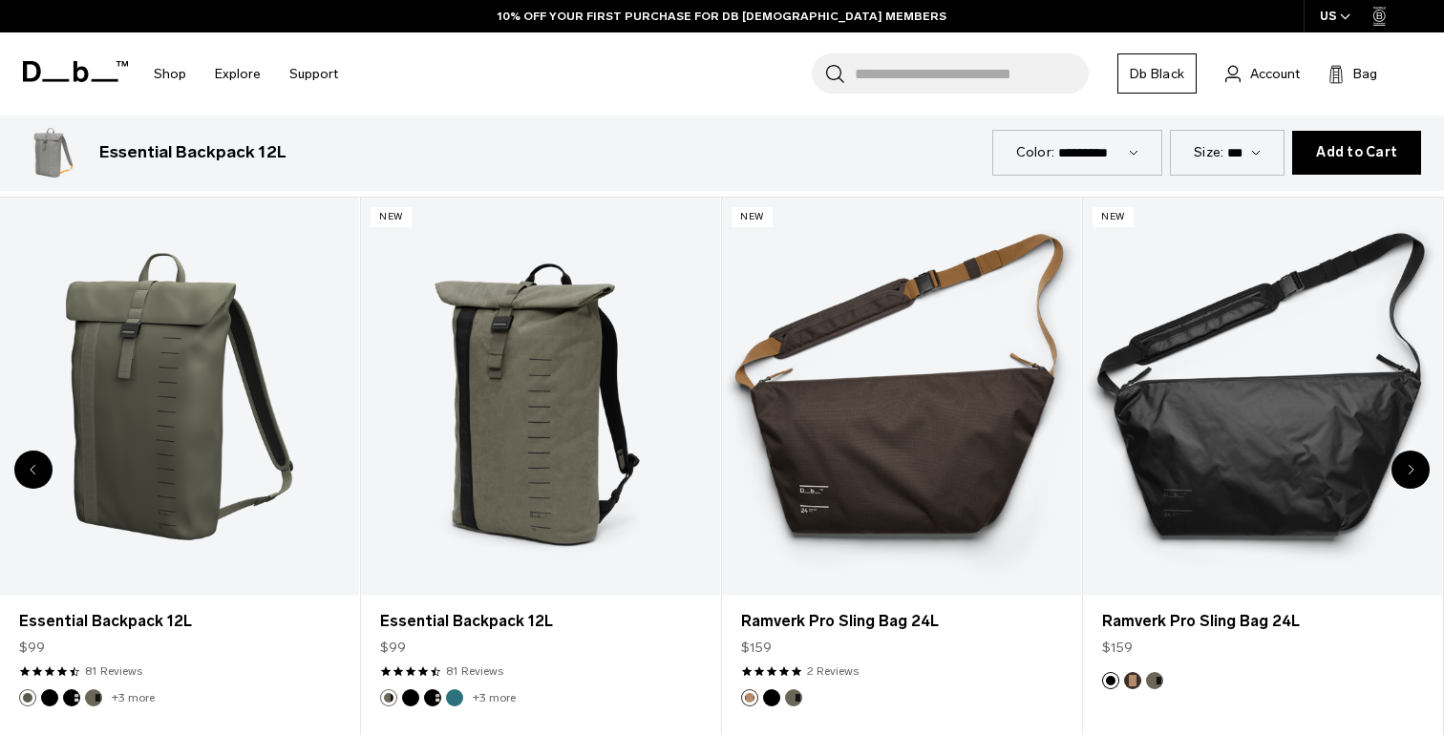
click at [1412, 464] on icon "Next slide" at bounding box center [1410, 469] width 7 height 11
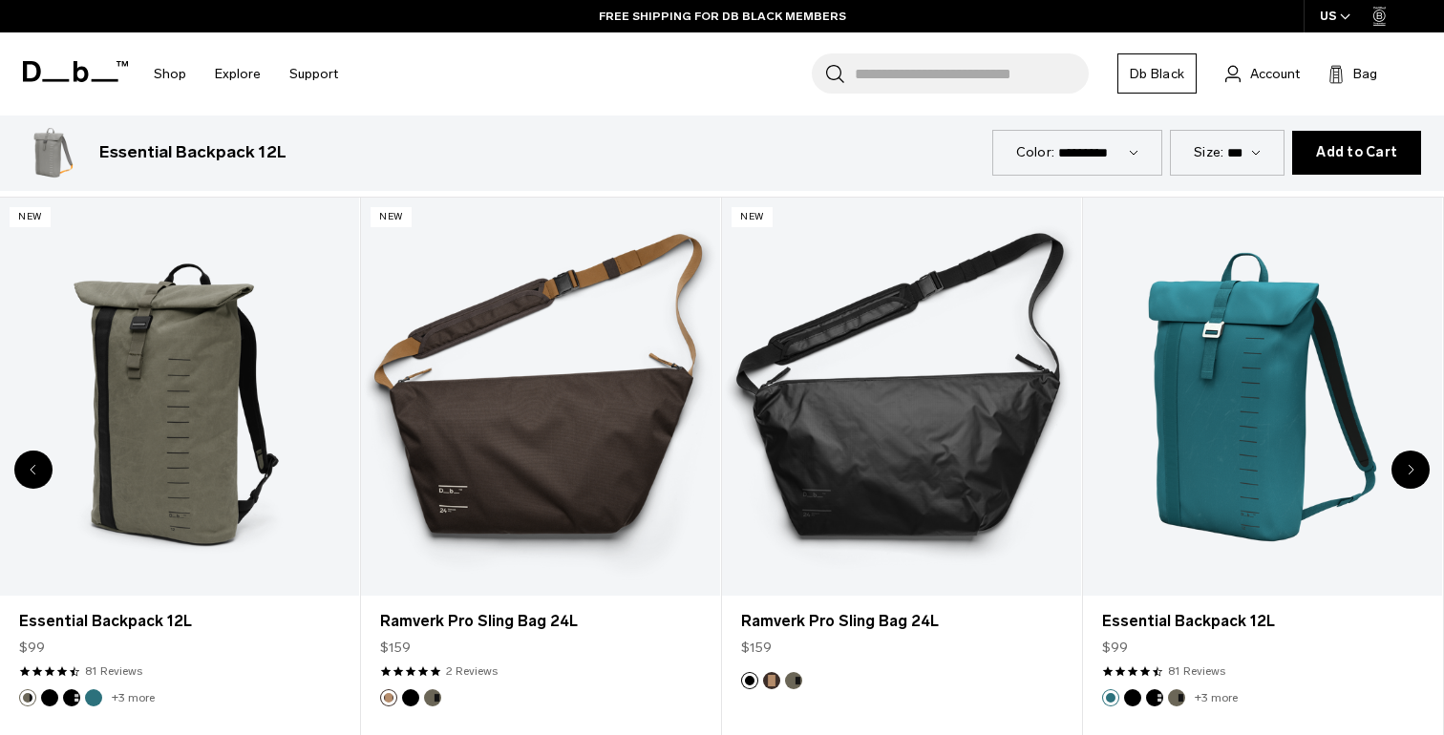
click at [1412, 464] on icon "Next slide" at bounding box center [1410, 469] width 7 height 11
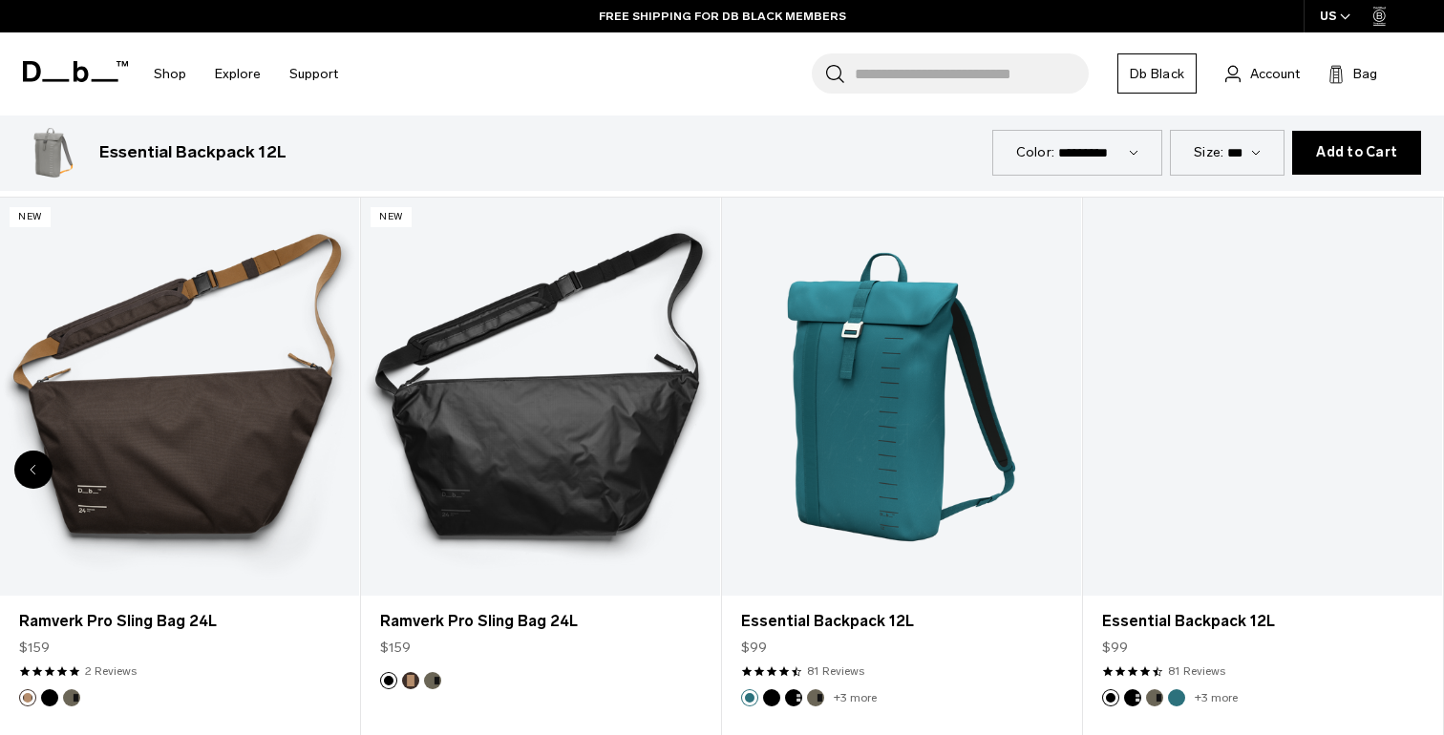
click at [1412, 464] on div "8 / 8" at bounding box center [1262, 397] width 359 height 399
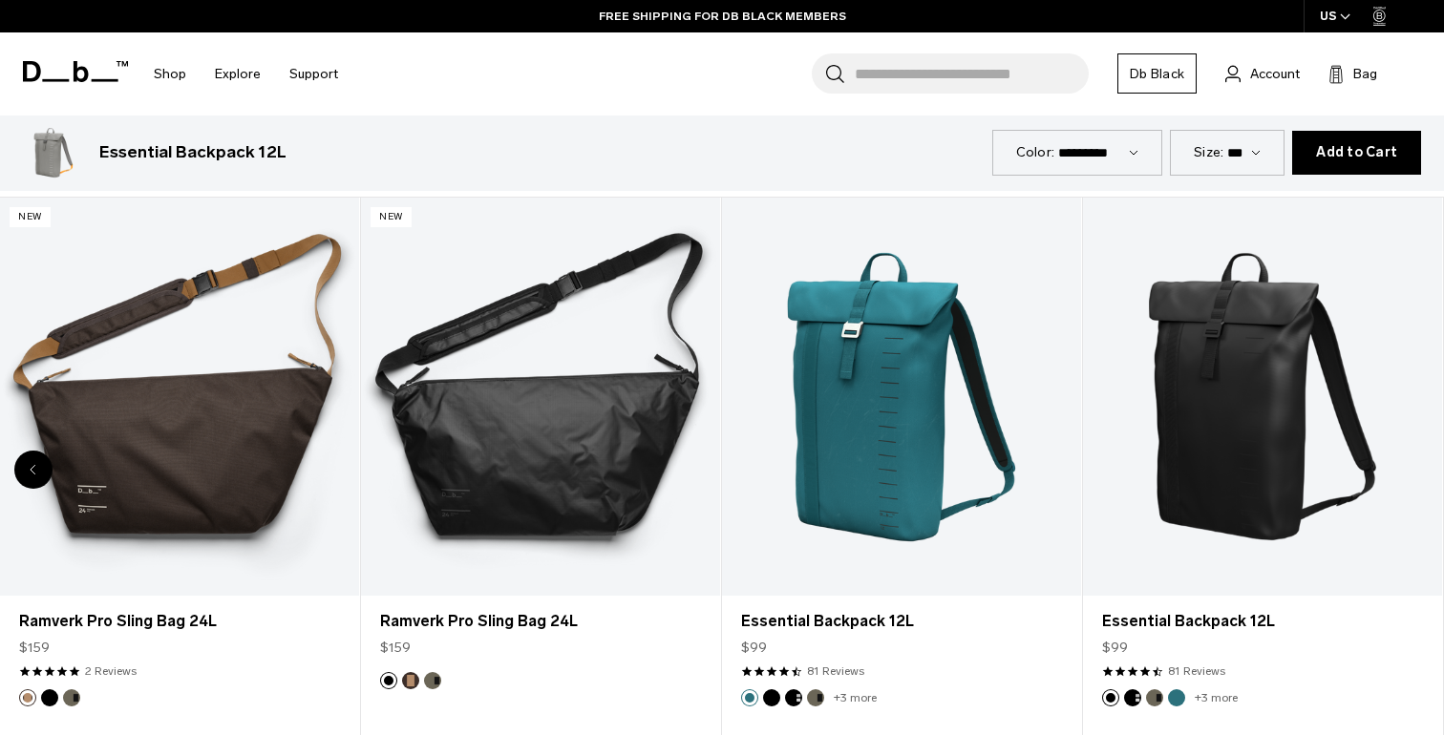
click at [1412, 464] on link "Essential Backpack 12L" at bounding box center [1262, 397] width 359 height 399
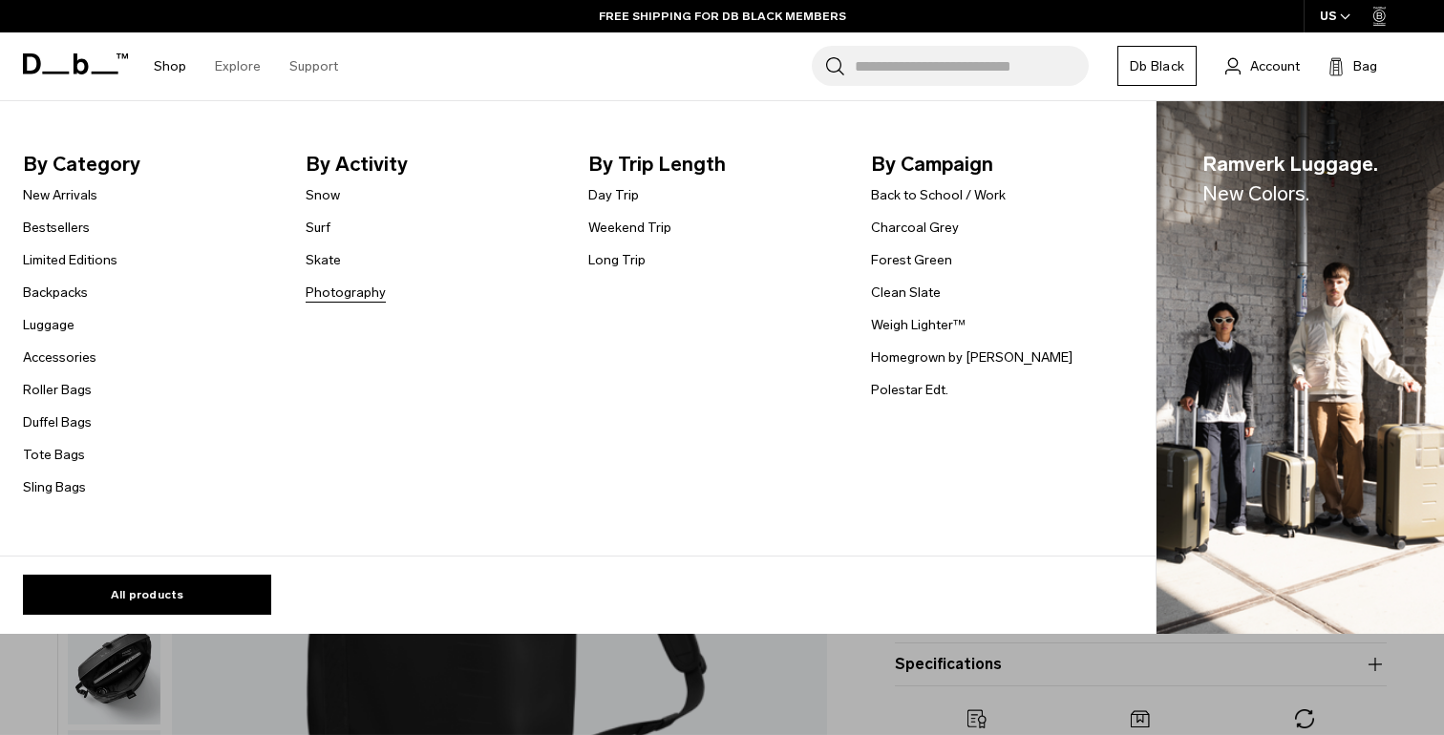
click at [328, 291] on link "Photography" at bounding box center [346, 293] width 80 height 20
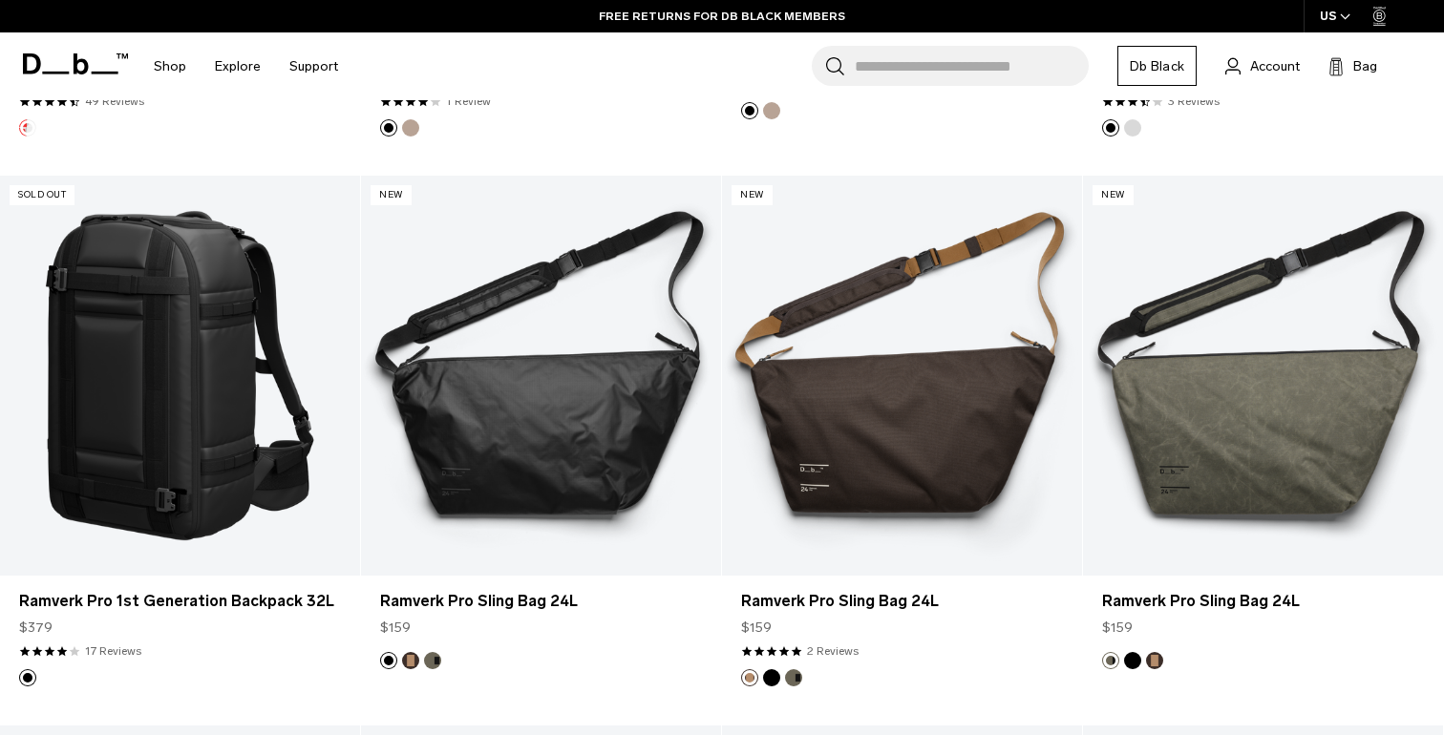
scroll to position [3050, 0]
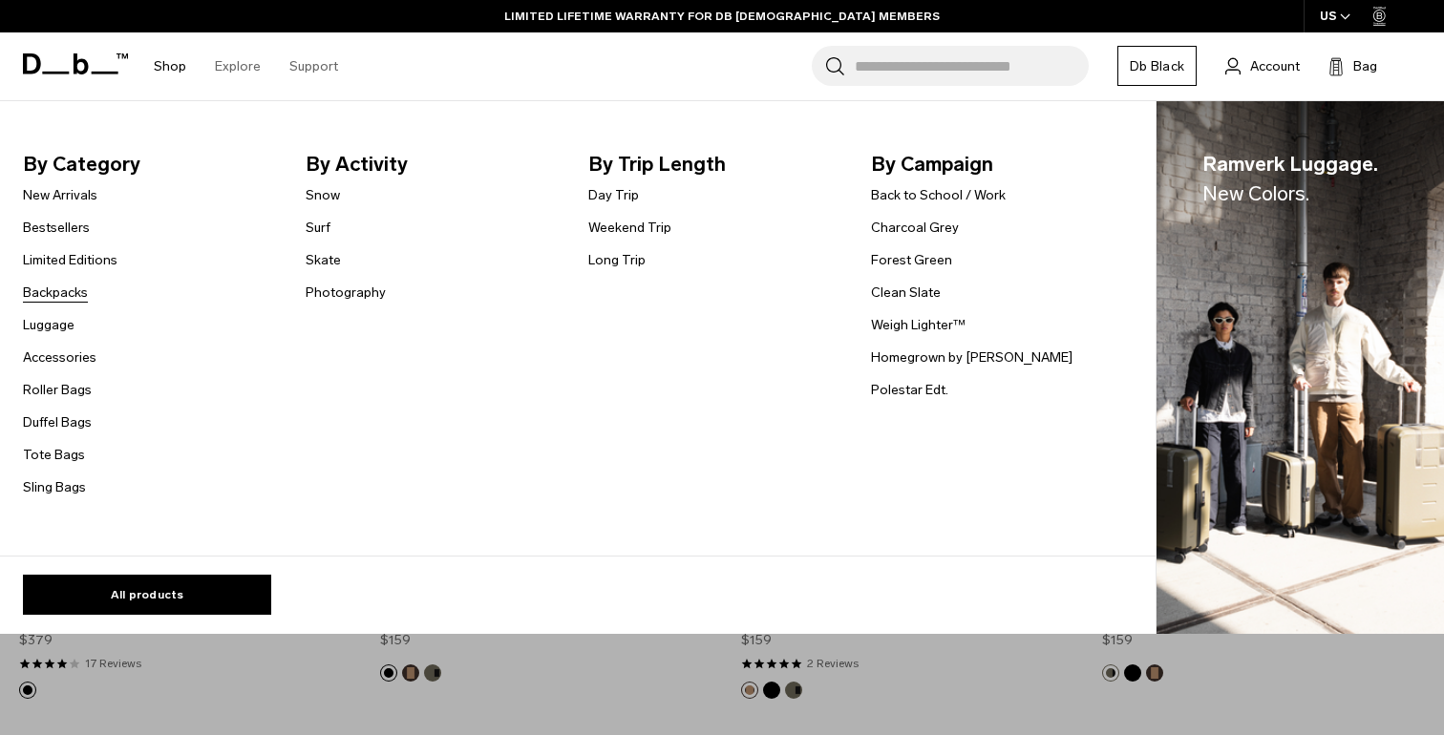
click at [68, 293] on link "Backpacks" at bounding box center [55, 293] width 65 height 20
